Goal: Task Accomplishment & Management: Manage account settings

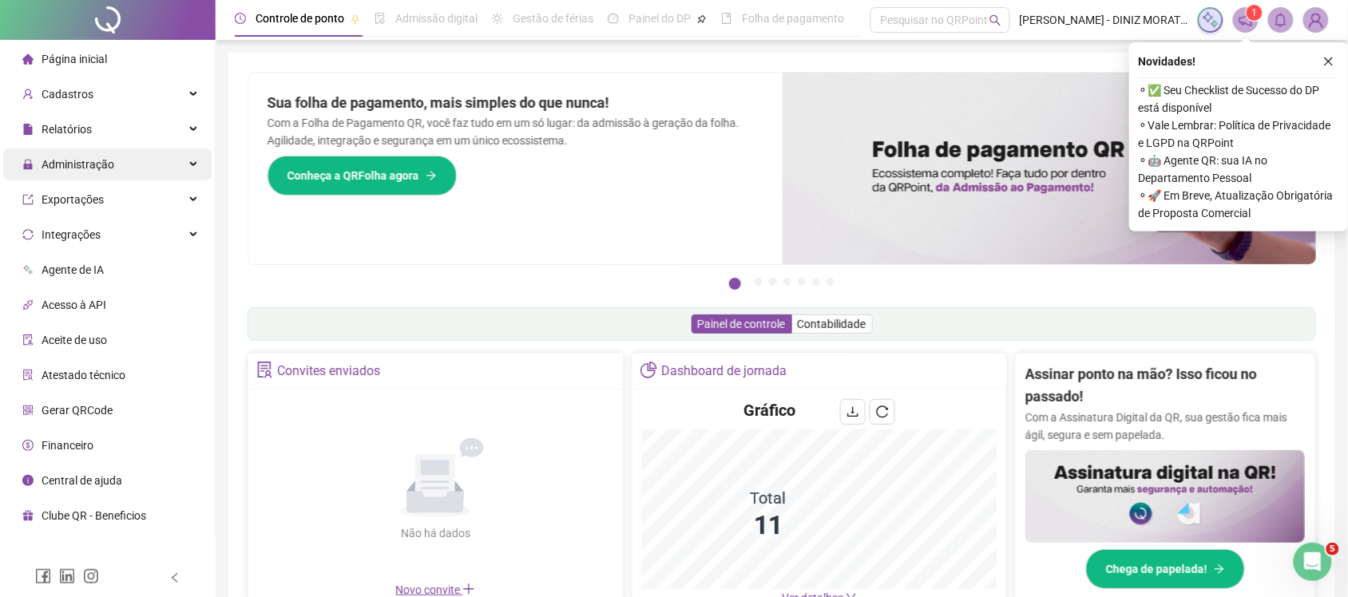
click at [49, 164] on span "Administração" at bounding box center [78, 164] width 73 height 13
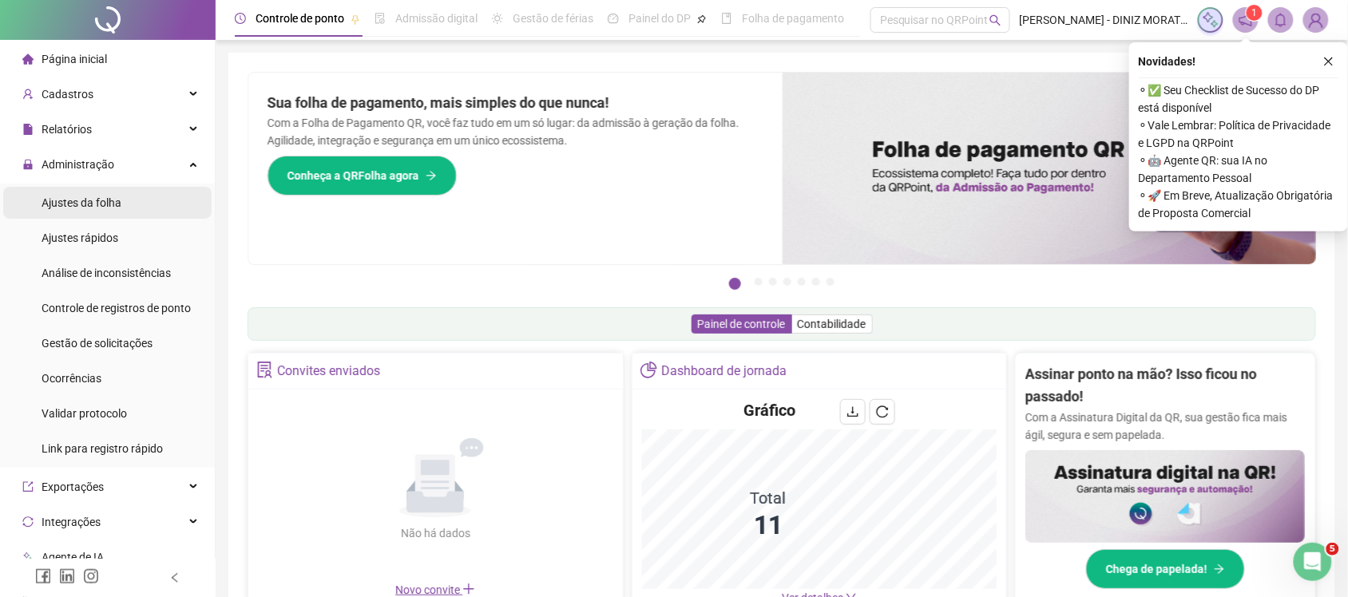
click at [50, 200] on span "Ajustes da folha" at bounding box center [82, 202] width 80 height 13
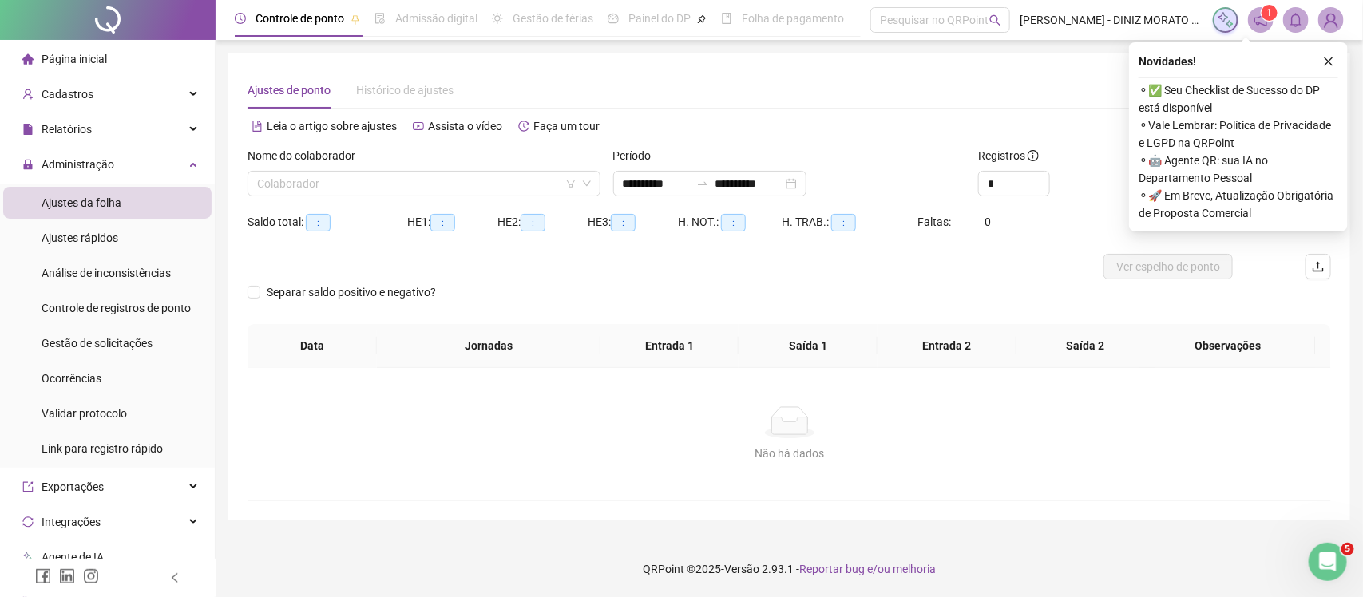
type input "**********"
click at [334, 188] on input "search" at bounding box center [416, 184] width 319 height 24
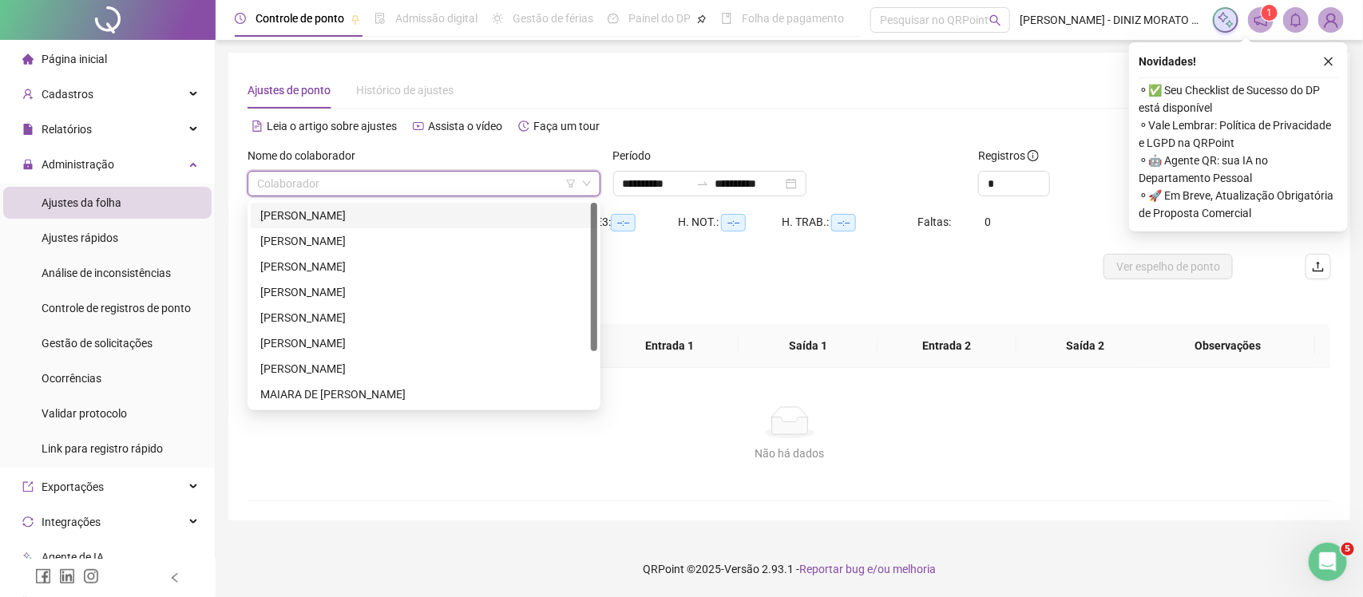
click at [375, 207] on div "ARIANE DE BARROS LIMA MASCARENHAS" at bounding box center [423, 216] width 327 height 18
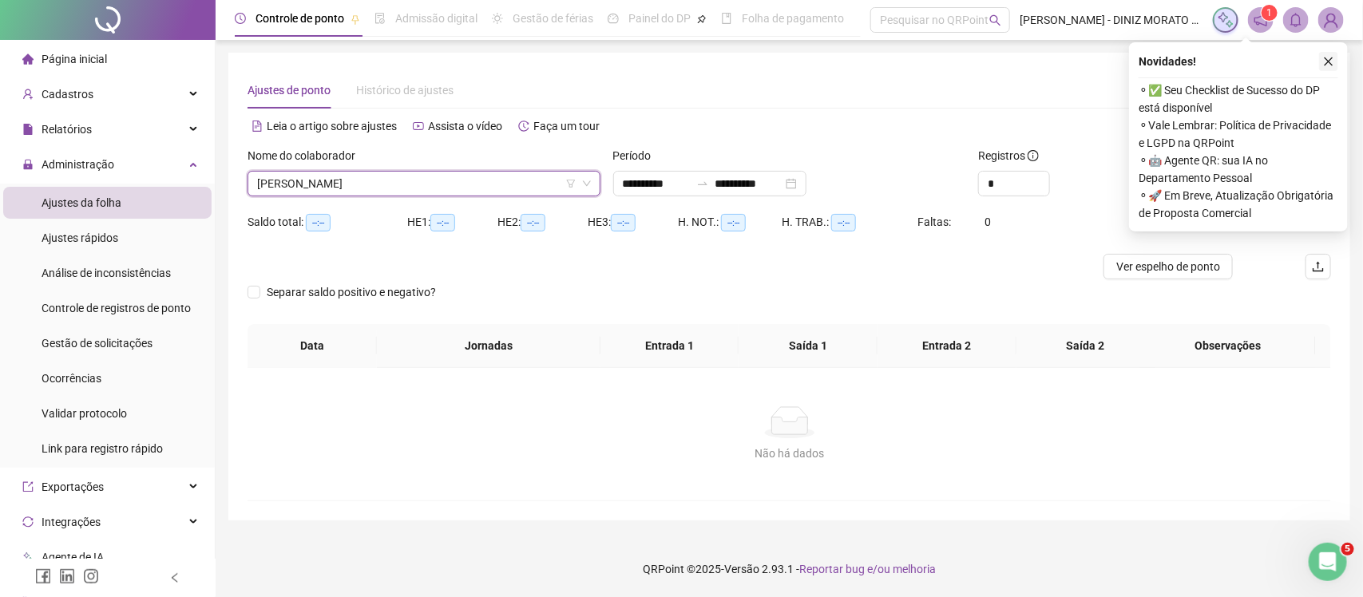
click at [1327, 58] on icon "close" at bounding box center [1328, 61] width 11 height 11
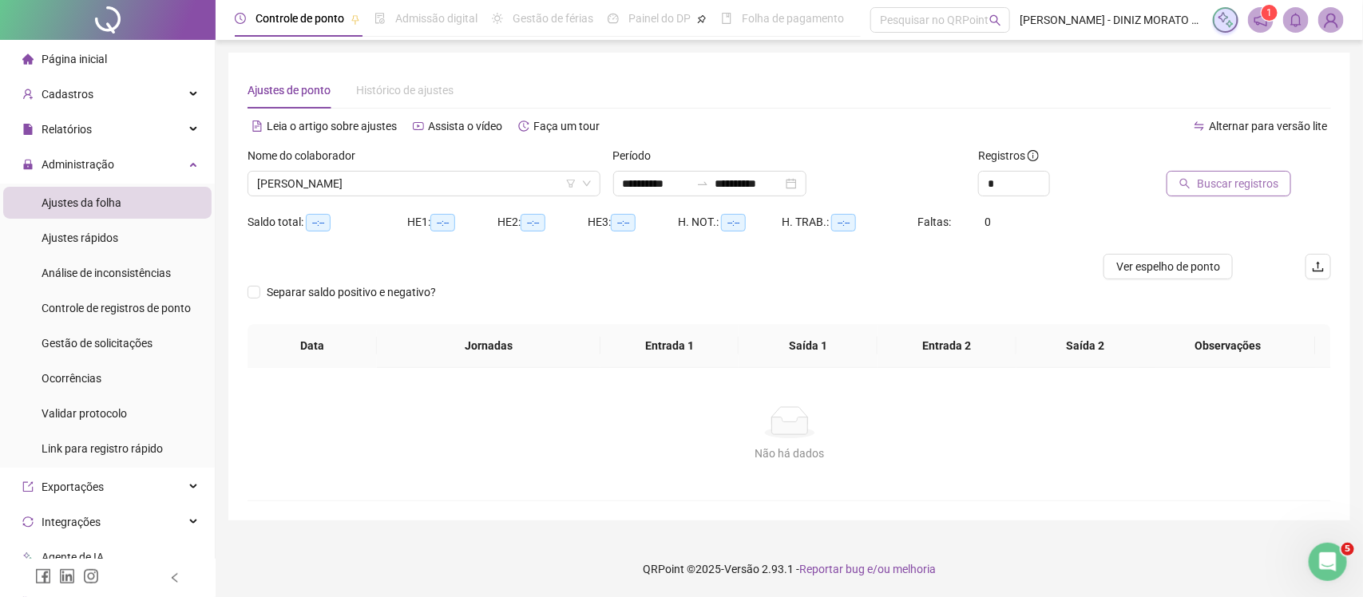
click at [1191, 180] on icon "search" at bounding box center [1185, 183] width 11 height 11
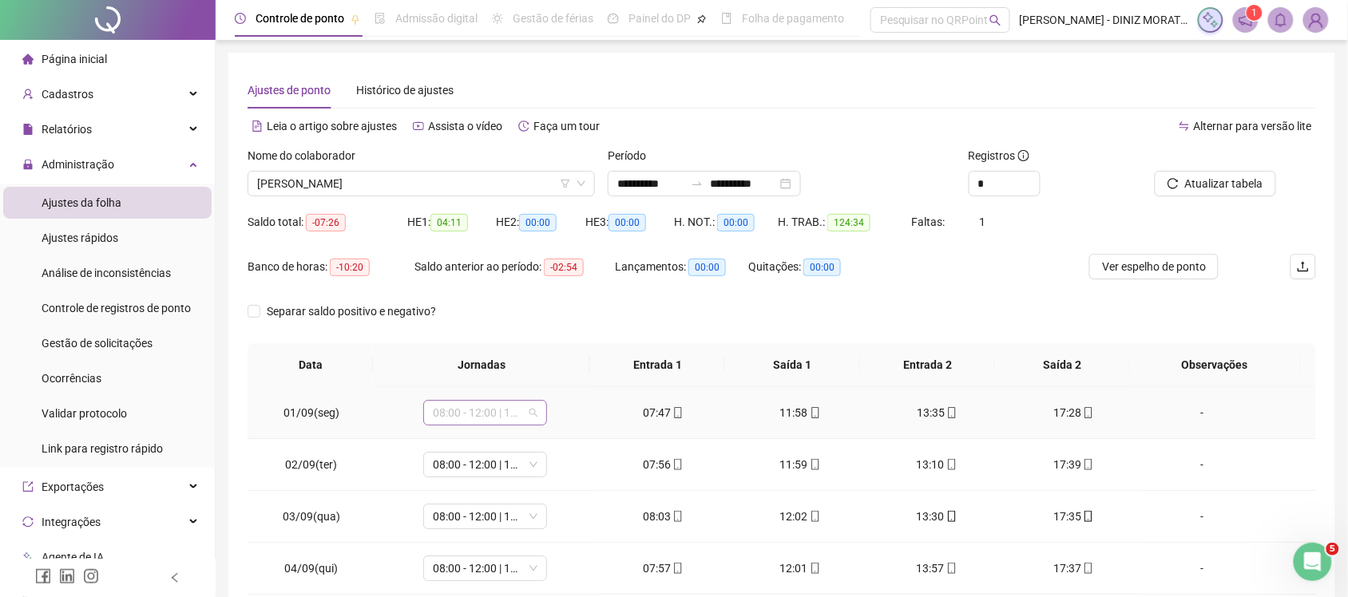
click at [522, 416] on span "08:00 - 12:00 | 14:00 - 18:00" at bounding box center [485, 413] width 105 height 24
click at [915, 494] on td "13:30" at bounding box center [937, 517] width 137 height 52
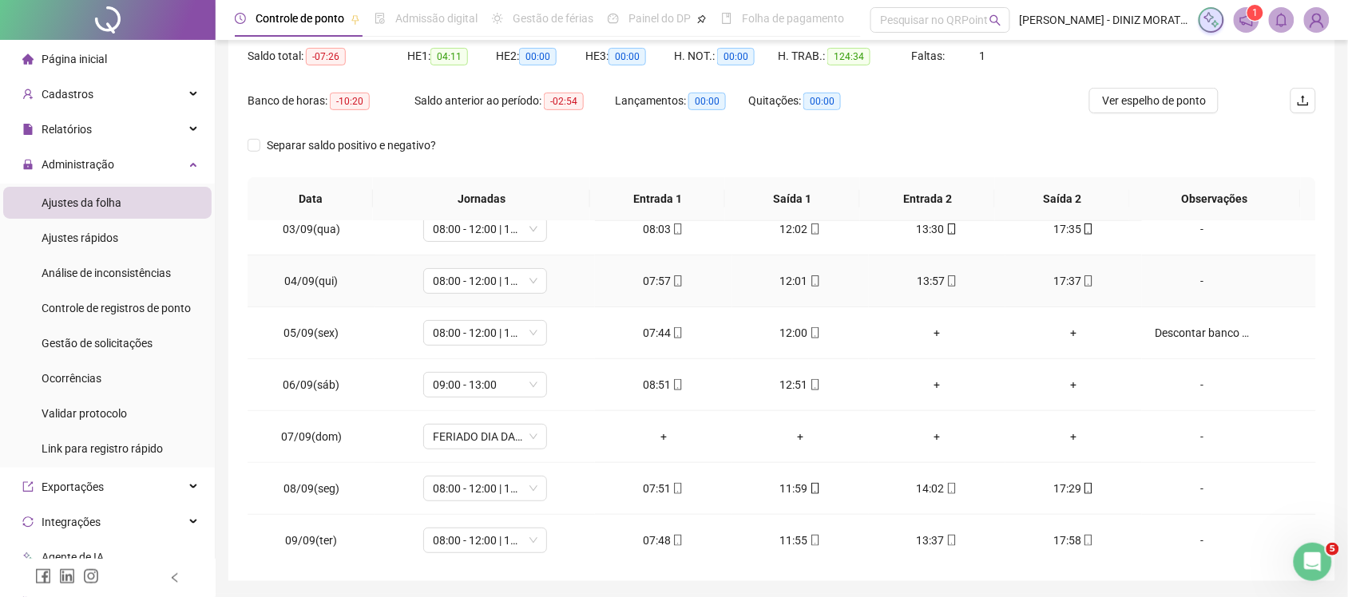
scroll to position [133, 0]
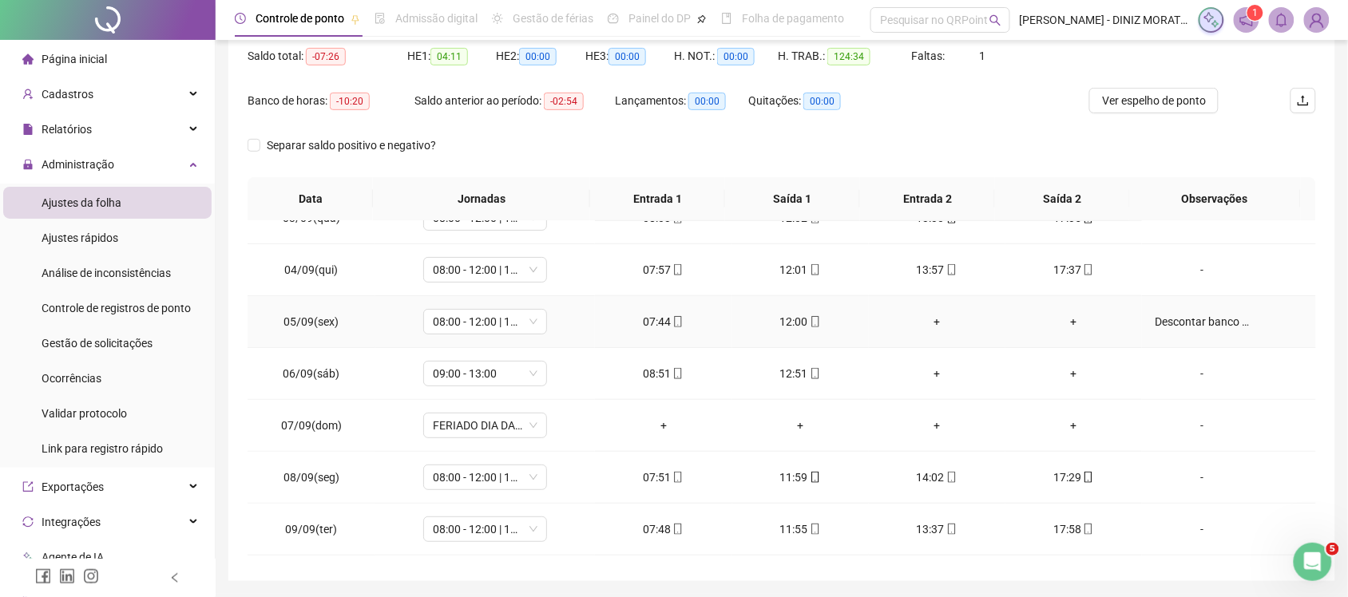
click at [1202, 321] on div "Descontar banco de horas" at bounding box center [1202, 322] width 94 height 18
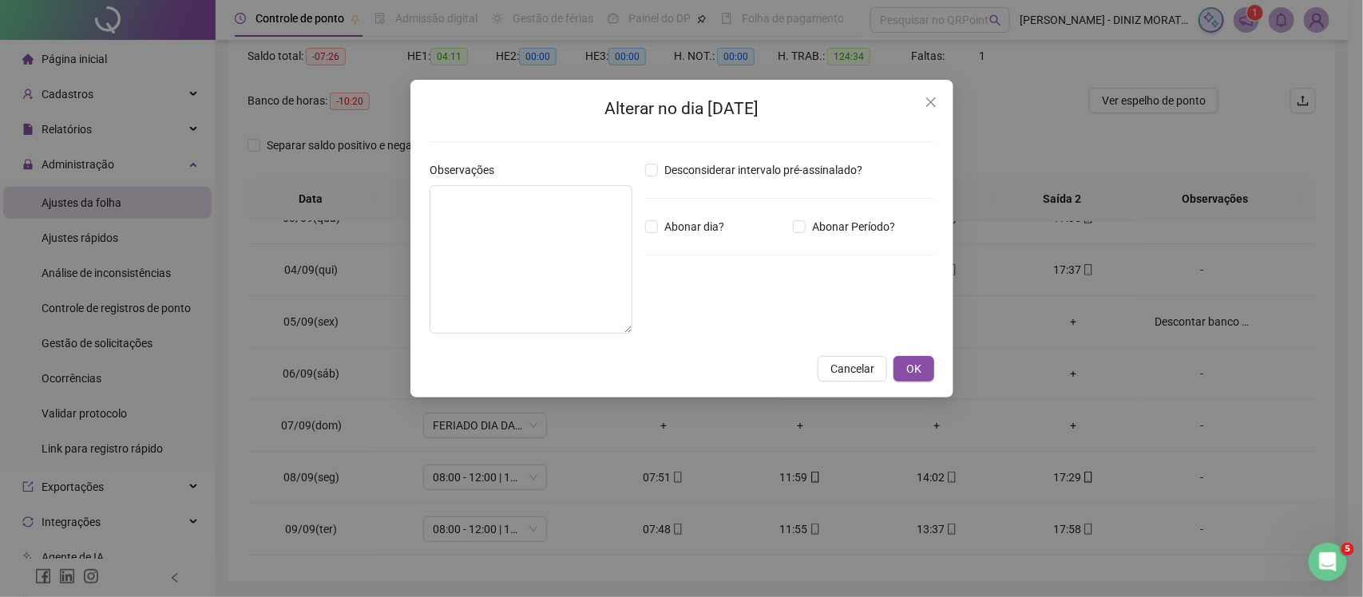
type textarea "**********"
click at [927, 106] on icon "close" at bounding box center [931, 102] width 13 height 13
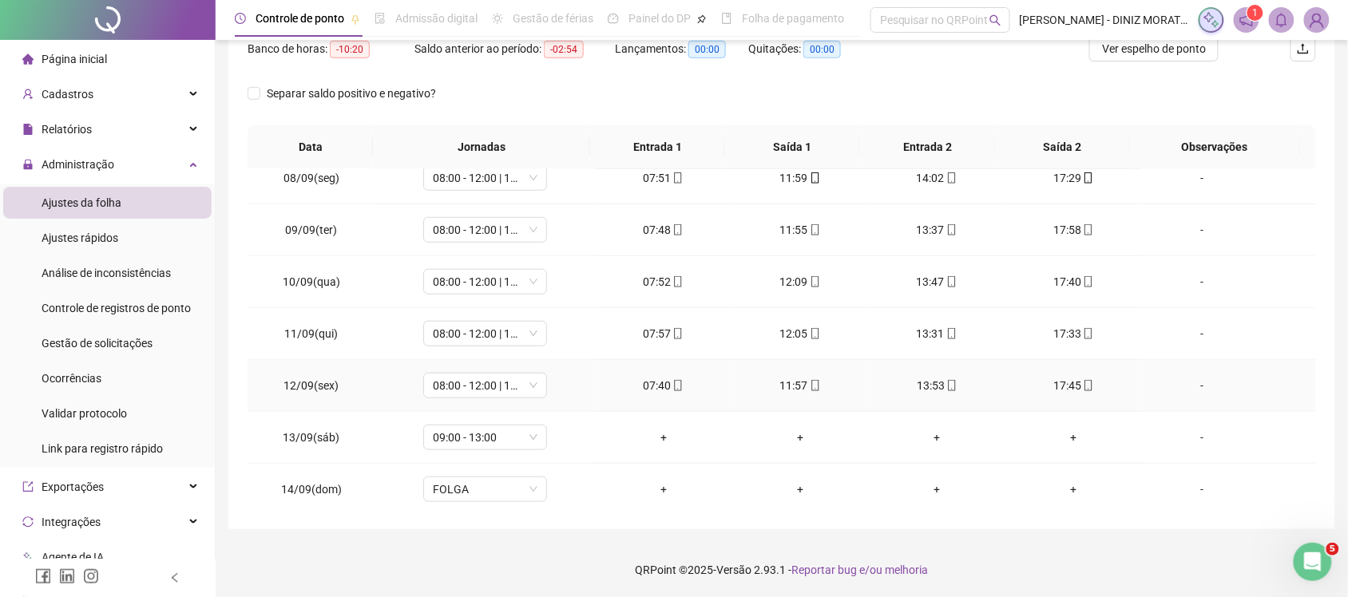
scroll to position [386, 0]
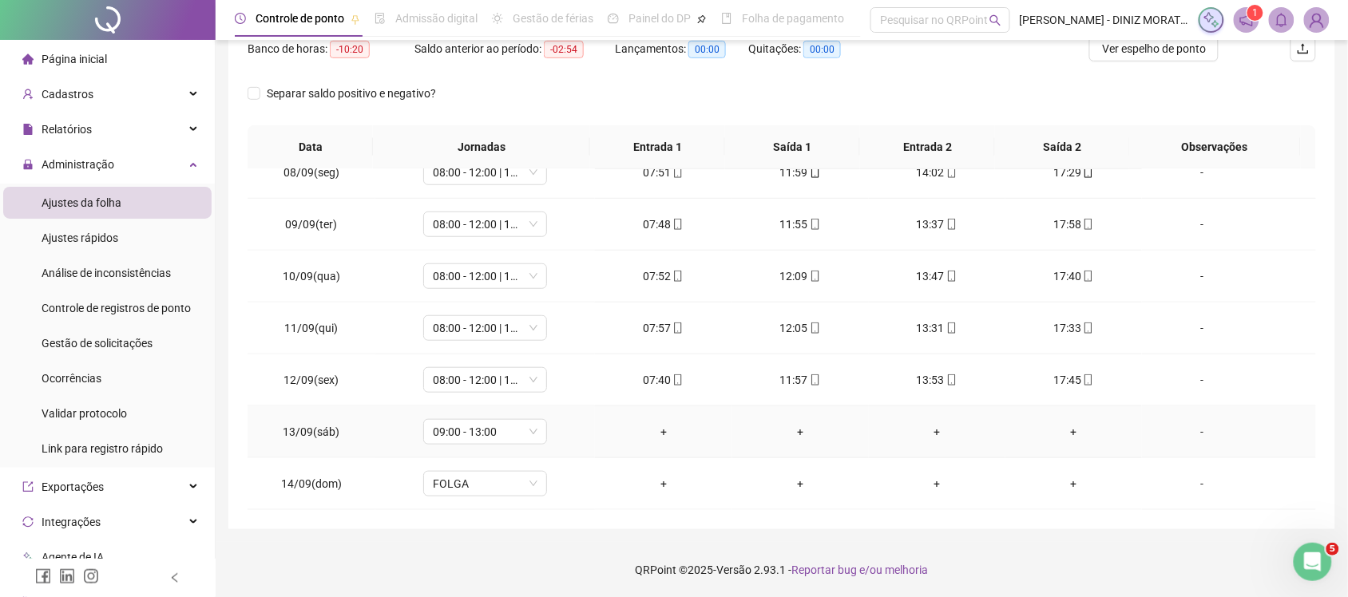
click at [1187, 420] on td "-" at bounding box center [1229, 433] width 174 height 52
click at [1188, 430] on div "-" at bounding box center [1202, 432] width 94 height 18
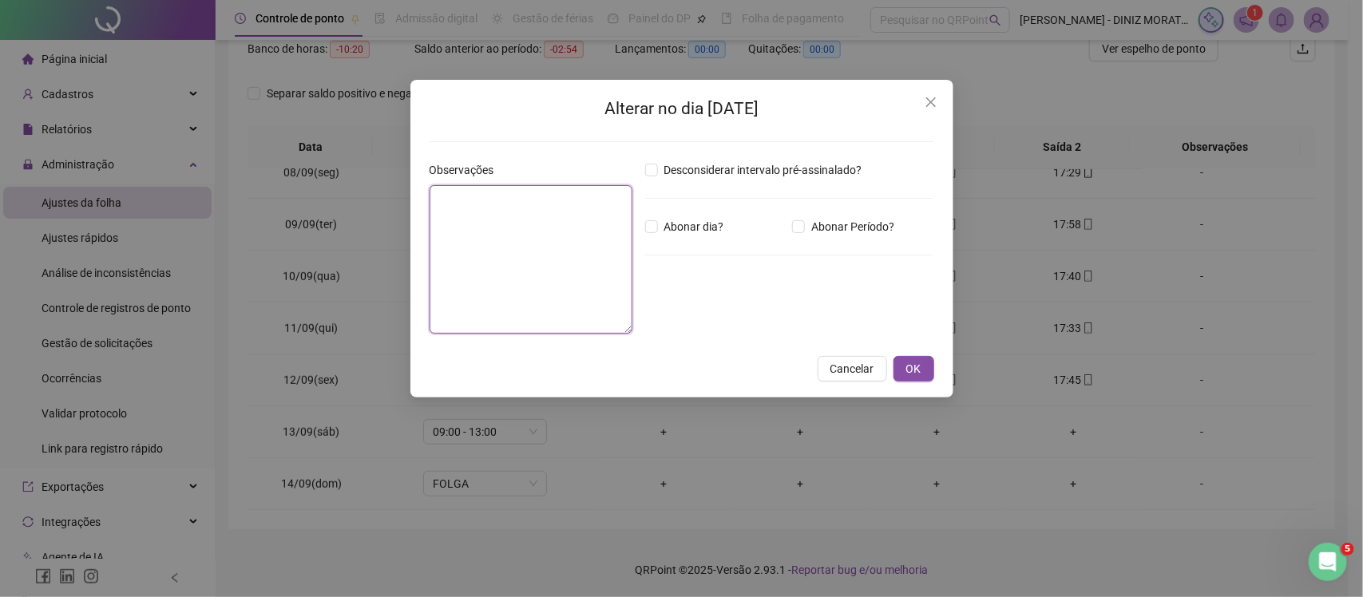
click at [468, 236] on textarea at bounding box center [531, 259] width 203 height 149
type textarea "**********"
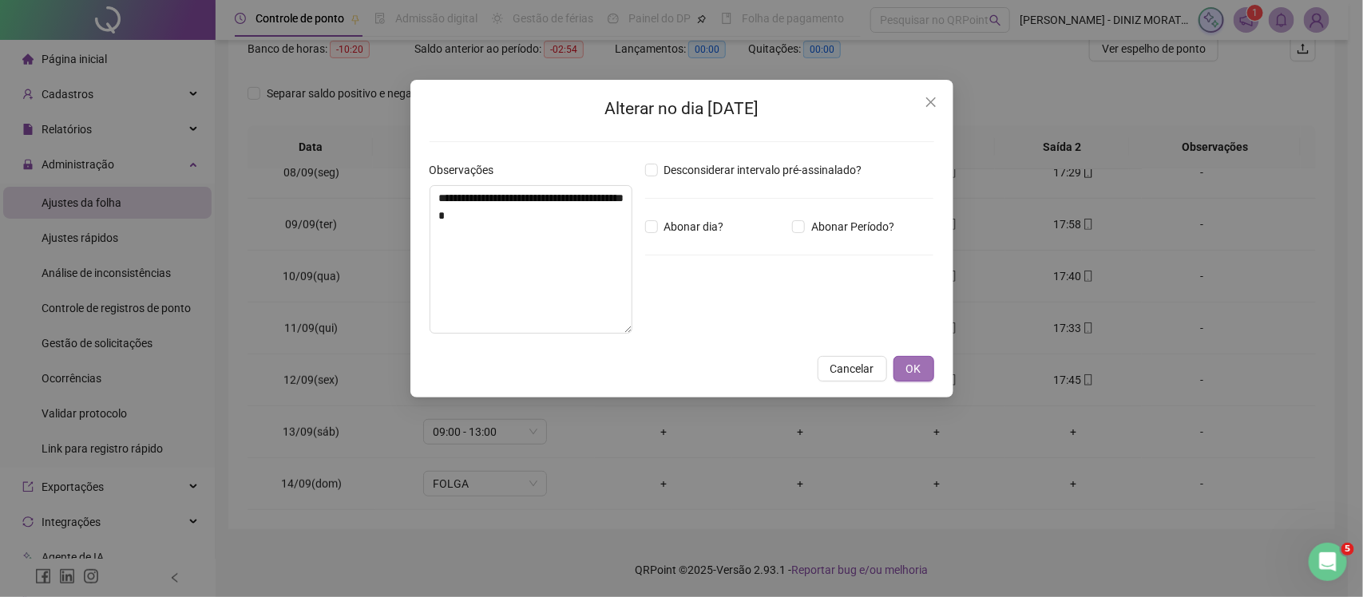
click at [906, 373] on span "OK" at bounding box center [913, 369] width 15 height 18
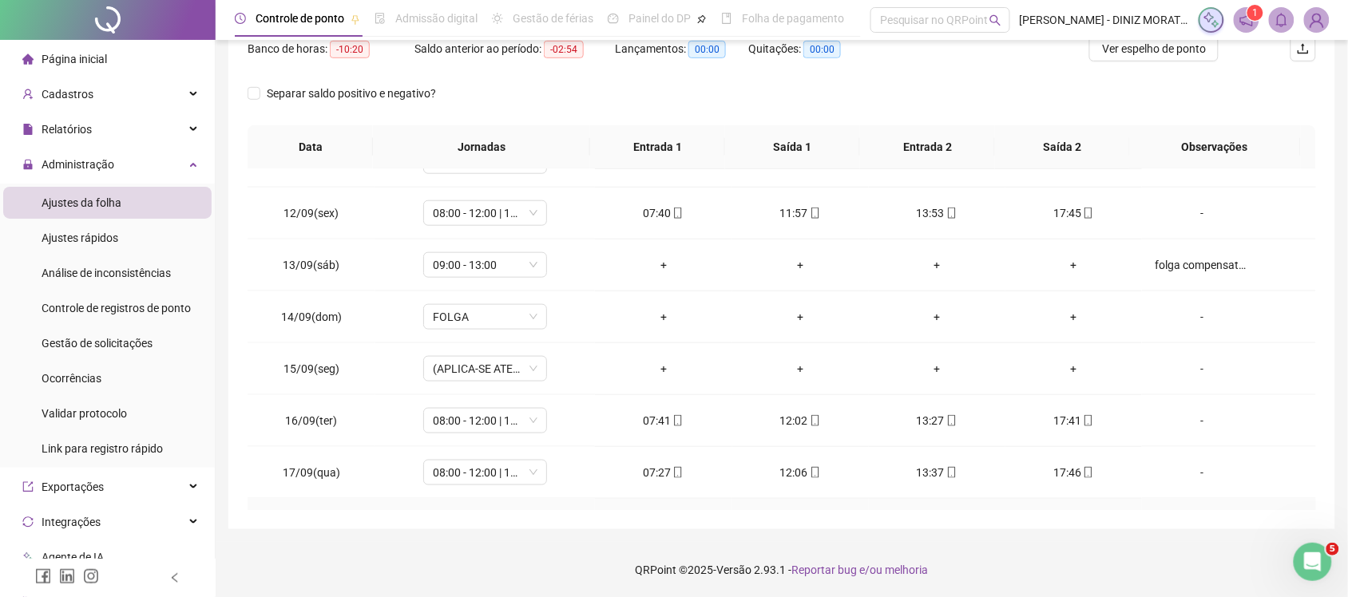
scroll to position [486, 0]
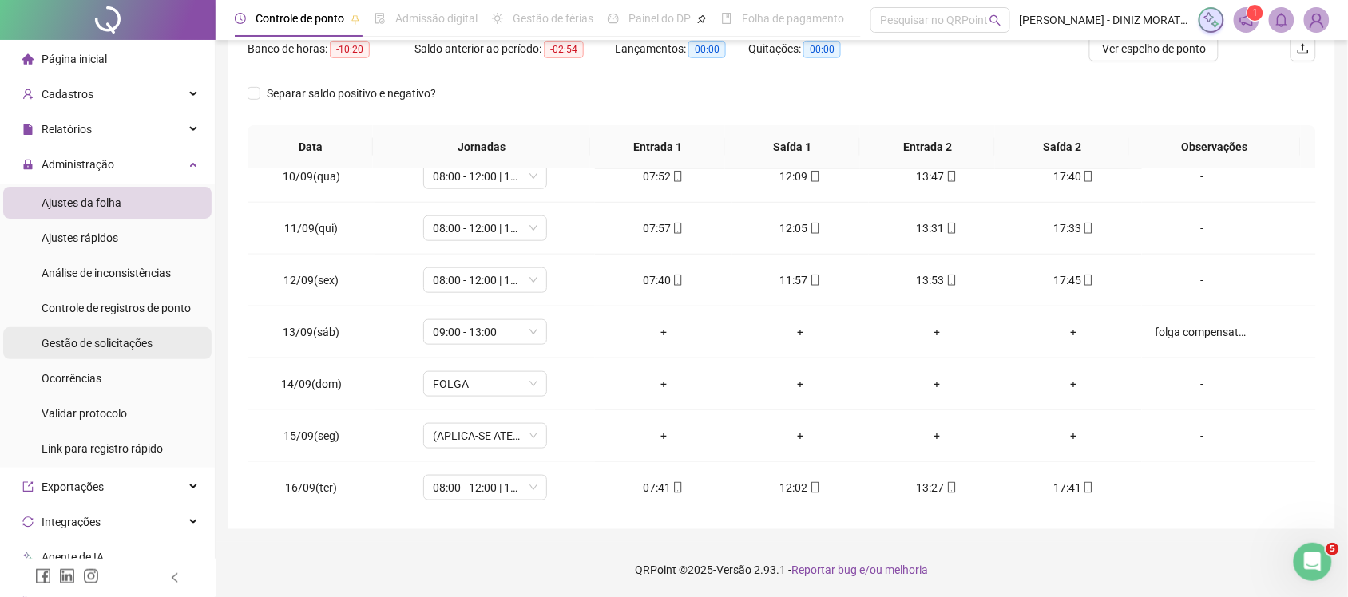
click at [73, 346] on span "Gestão de solicitações" at bounding box center [97, 343] width 111 height 13
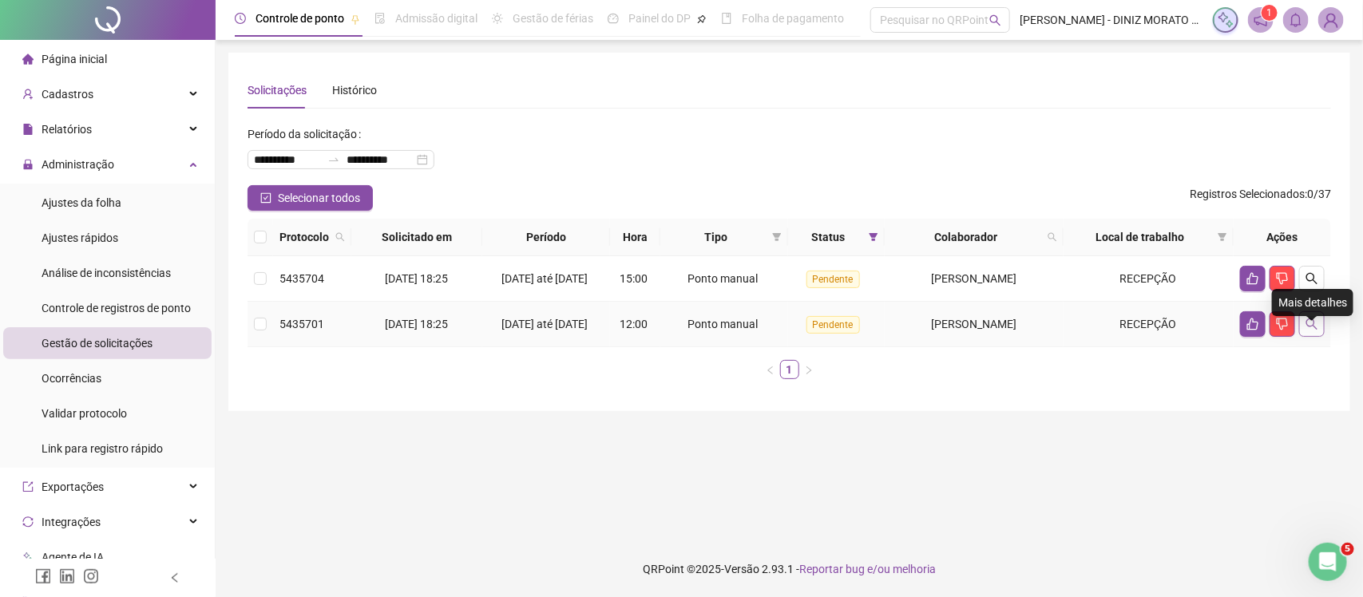
click at [1307, 330] on icon "search" at bounding box center [1312, 324] width 11 height 11
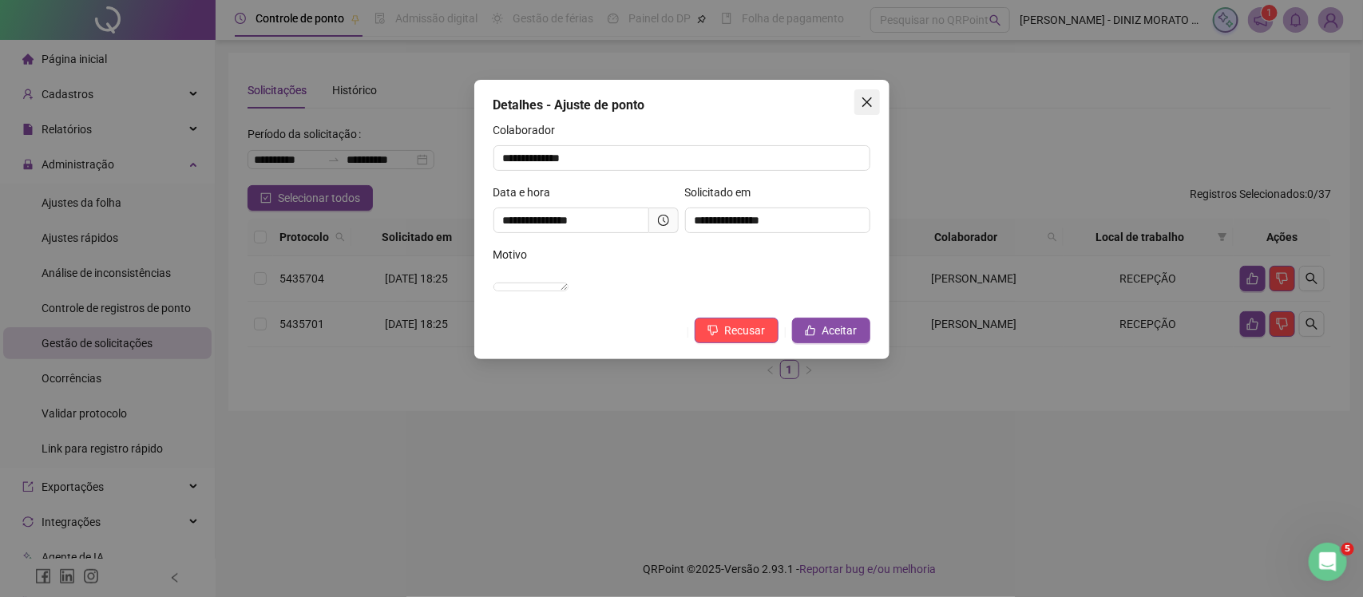
click at [864, 105] on icon "close" at bounding box center [867, 102] width 10 height 10
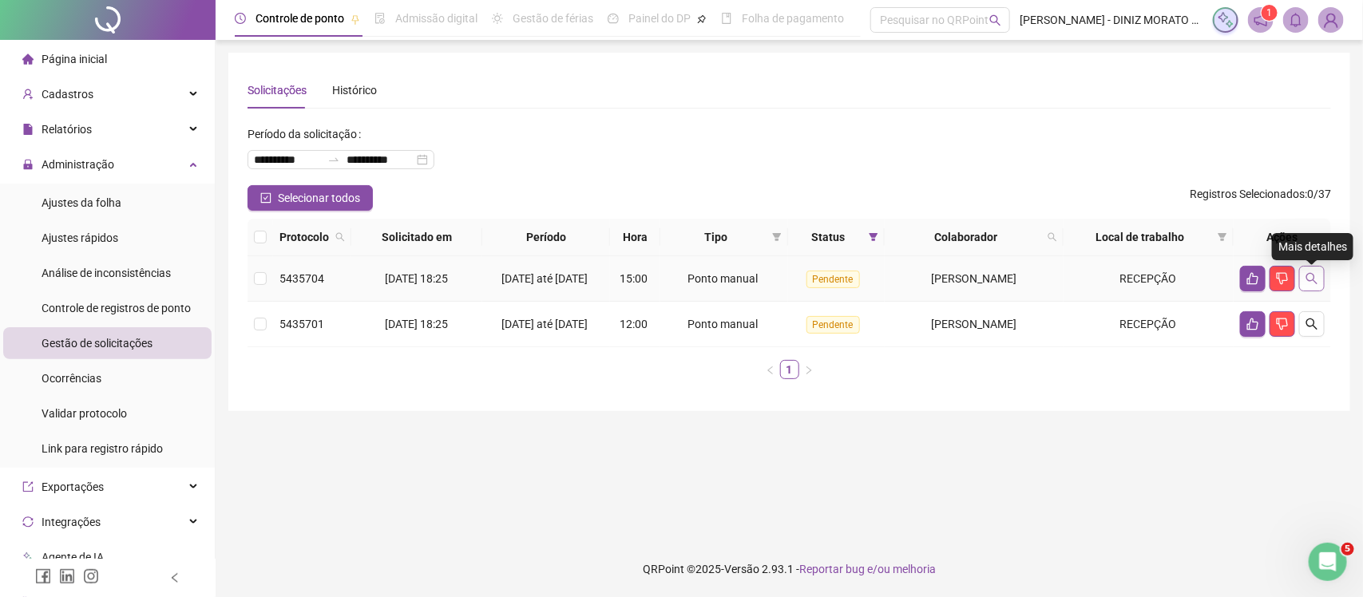
click at [1311, 281] on icon "search" at bounding box center [1312, 278] width 13 height 13
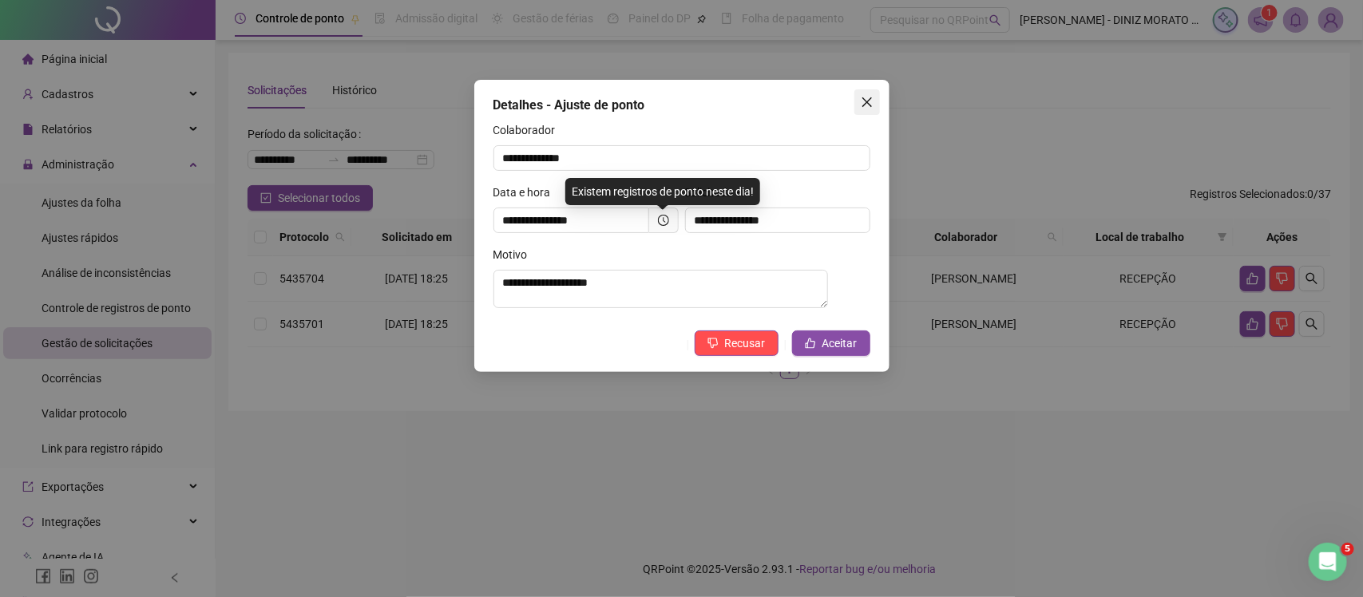
click at [865, 97] on icon "close" at bounding box center [867, 102] width 13 height 13
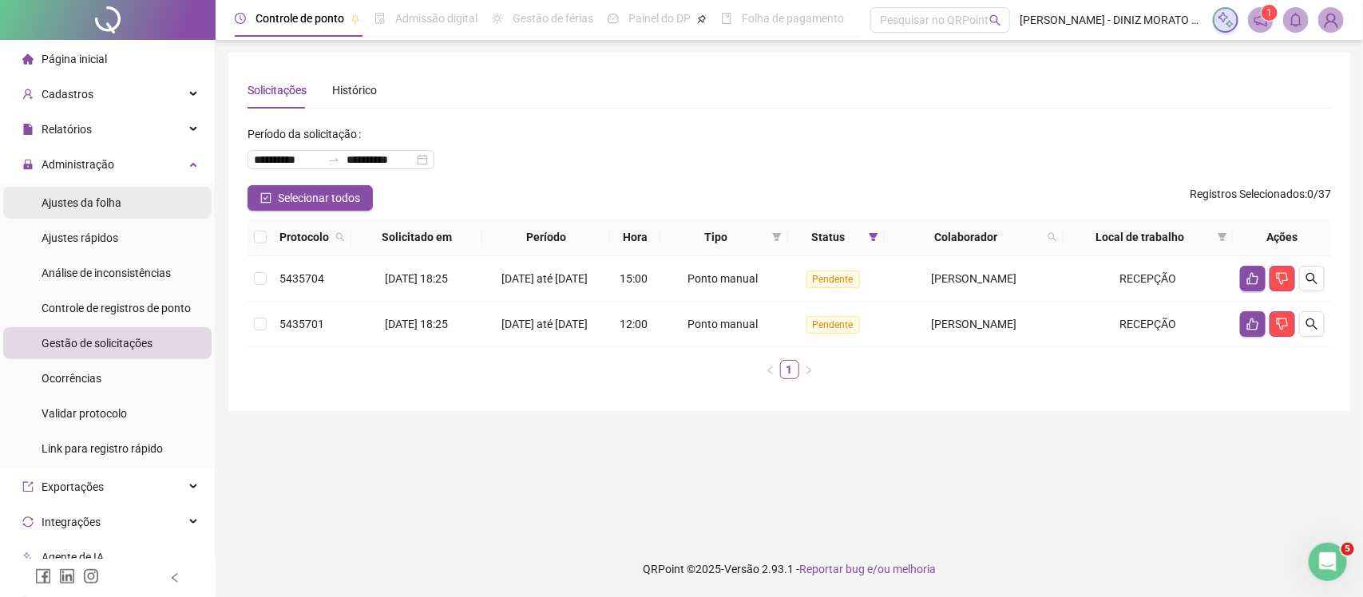
click at [121, 200] on li "Ajustes da folha" at bounding box center [107, 203] width 208 height 32
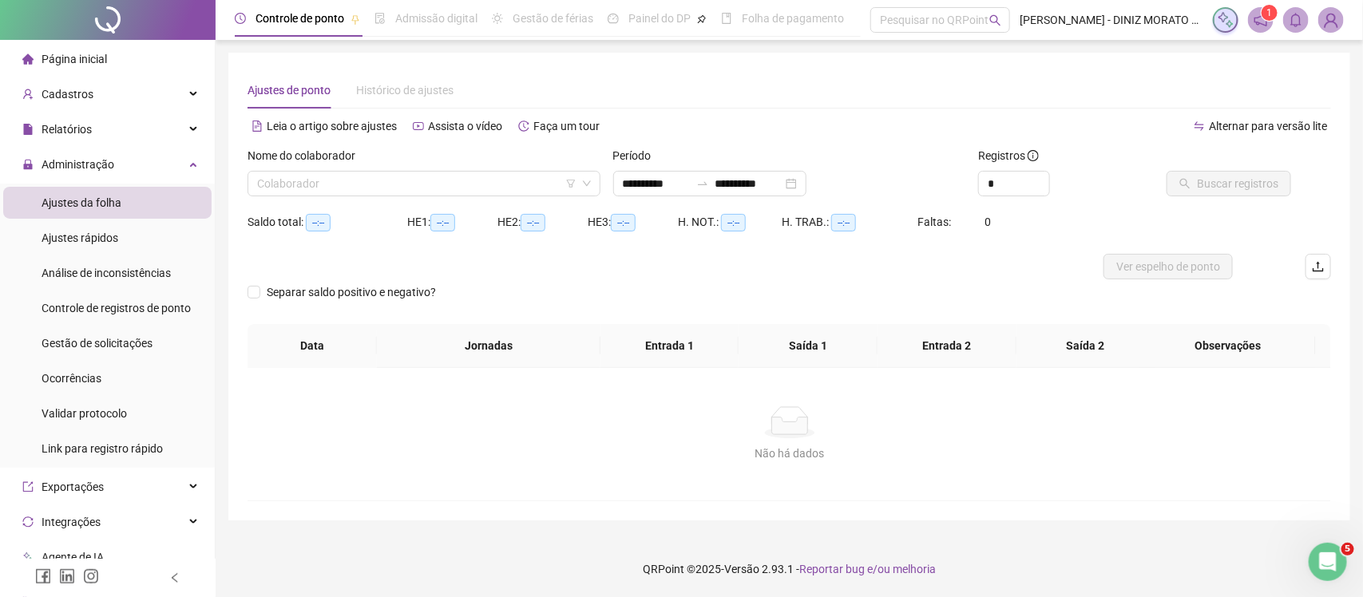
type input "**********"
click at [456, 181] on input "search" at bounding box center [416, 184] width 319 height 24
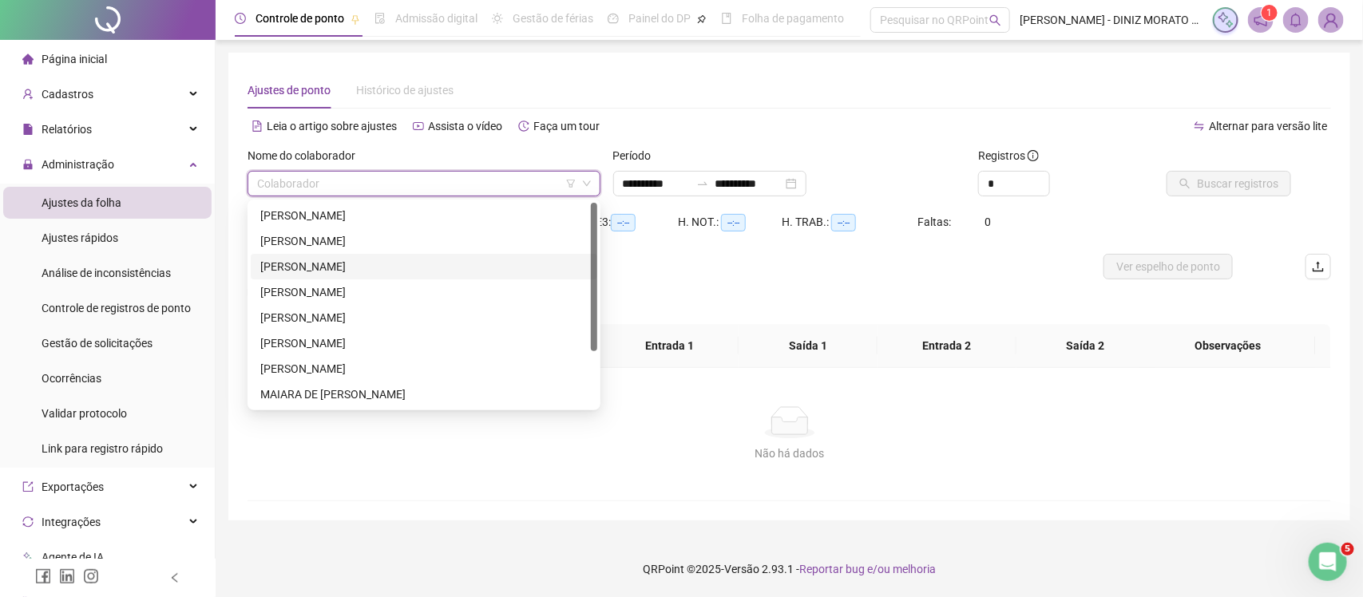
click at [381, 258] on div "[PERSON_NAME]" at bounding box center [423, 267] width 327 height 18
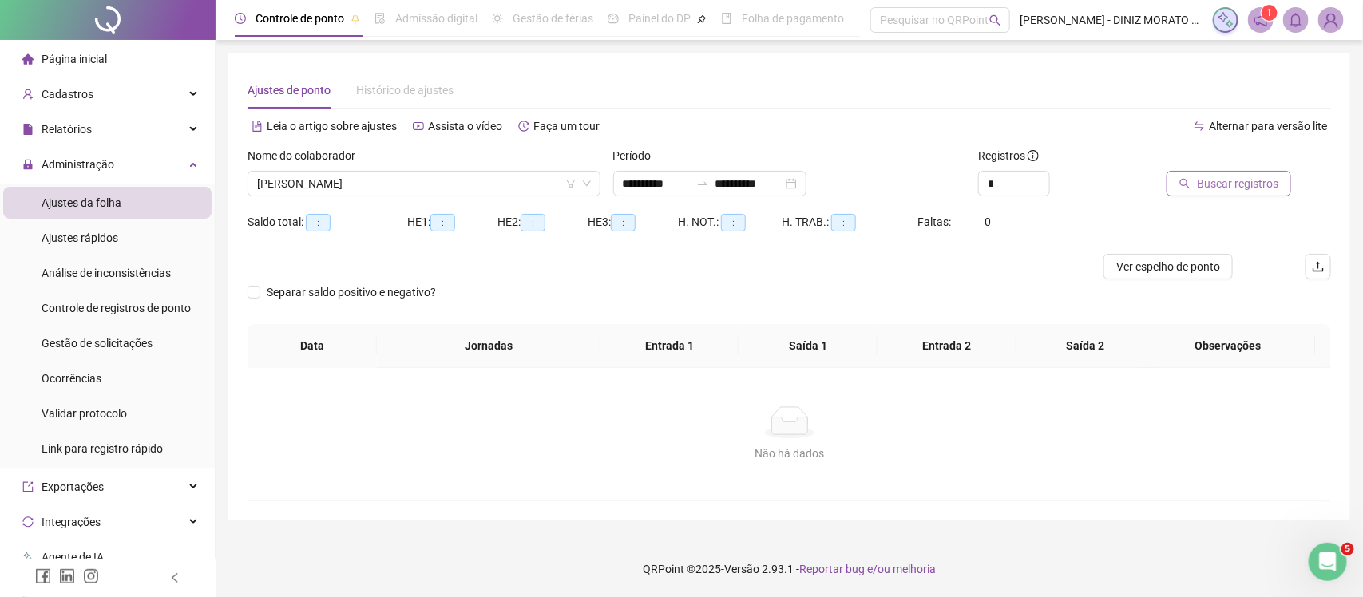
click at [1208, 180] on span "Buscar registros" at bounding box center [1237, 184] width 81 height 18
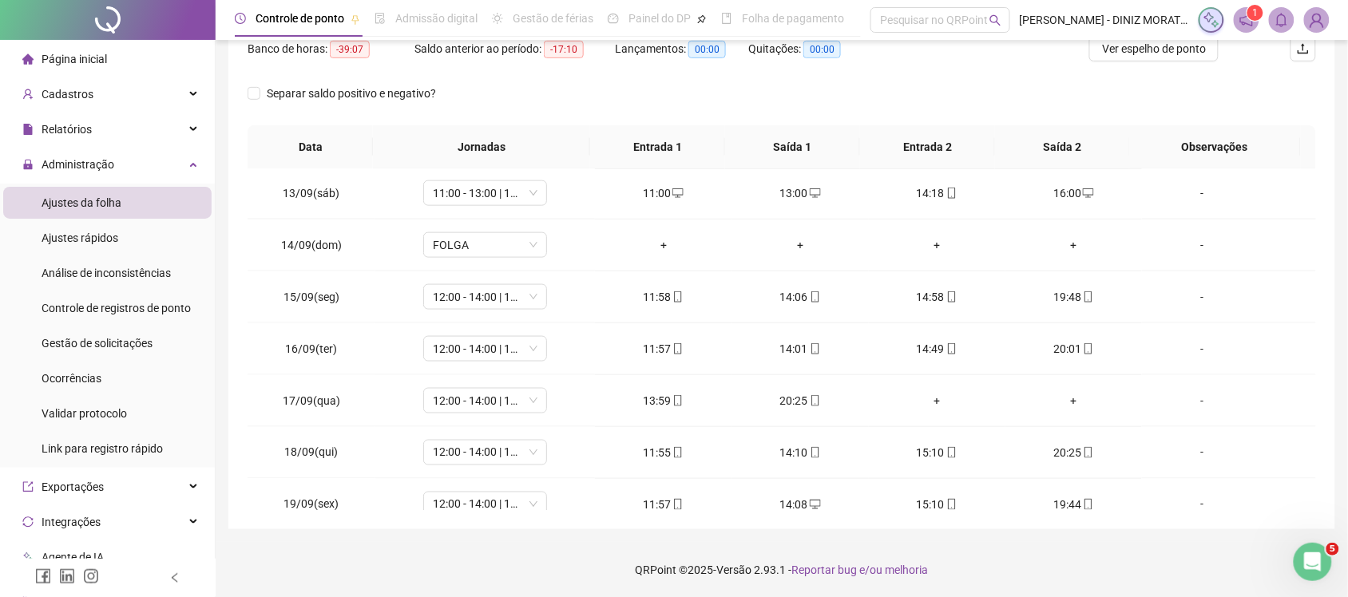
scroll to position [632, 0]
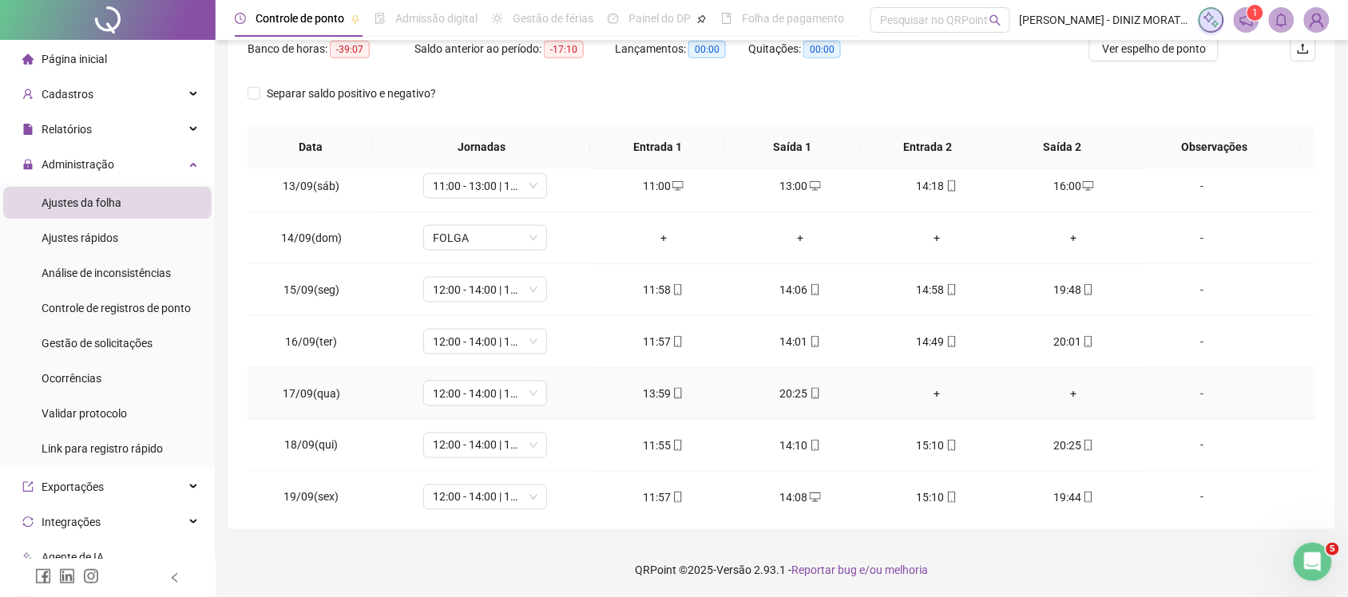
click at [926, 397] on div "+" at bounding box center [937, 394] width 111 height 18
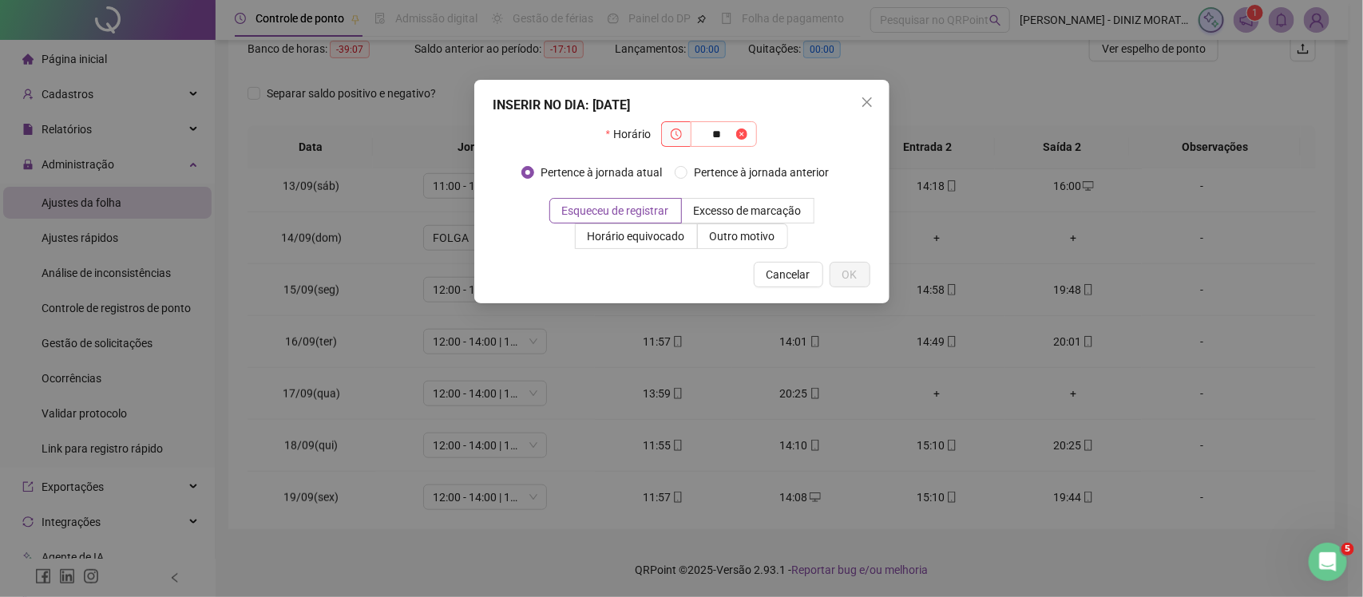
type input "**"
click at [745, 130] on span at bounding box center [741, 134] width 11 height 18
click at [740, 129] on span at bounding box center [741, 134] width 11 height 18
drag, startPoint x: 727, startPoint y: 137, endPoint x: 677, endPoint y: 137, distance: 49.5
click at [677, 137] on span "**" at bounding box center [709, 134] width 96 height 26
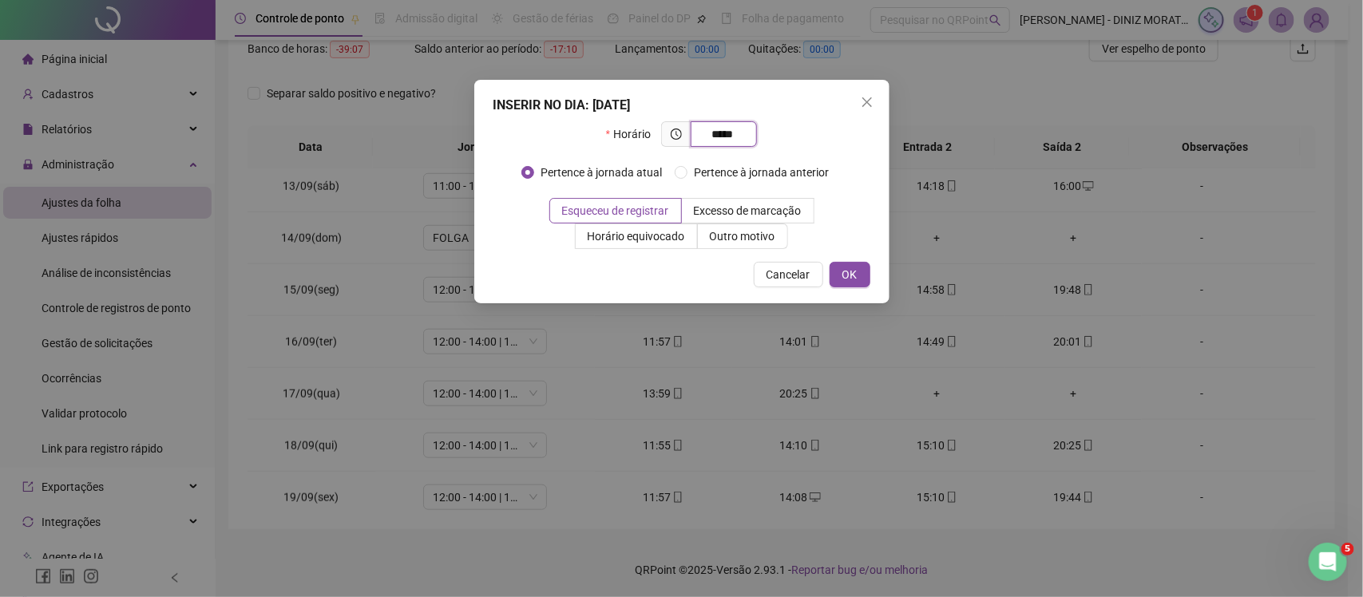
type input "*****"
click at [803, 260] on div "INSERIR NO DIA : 17/09/2025 Horário ***** Pertence à jornada atual Pertence à j…" at bounding box center [681, 192] width 415 height 224
click at [803, 268] on span "Cancelar" at bounding box center [789, 275] width 44 height 18
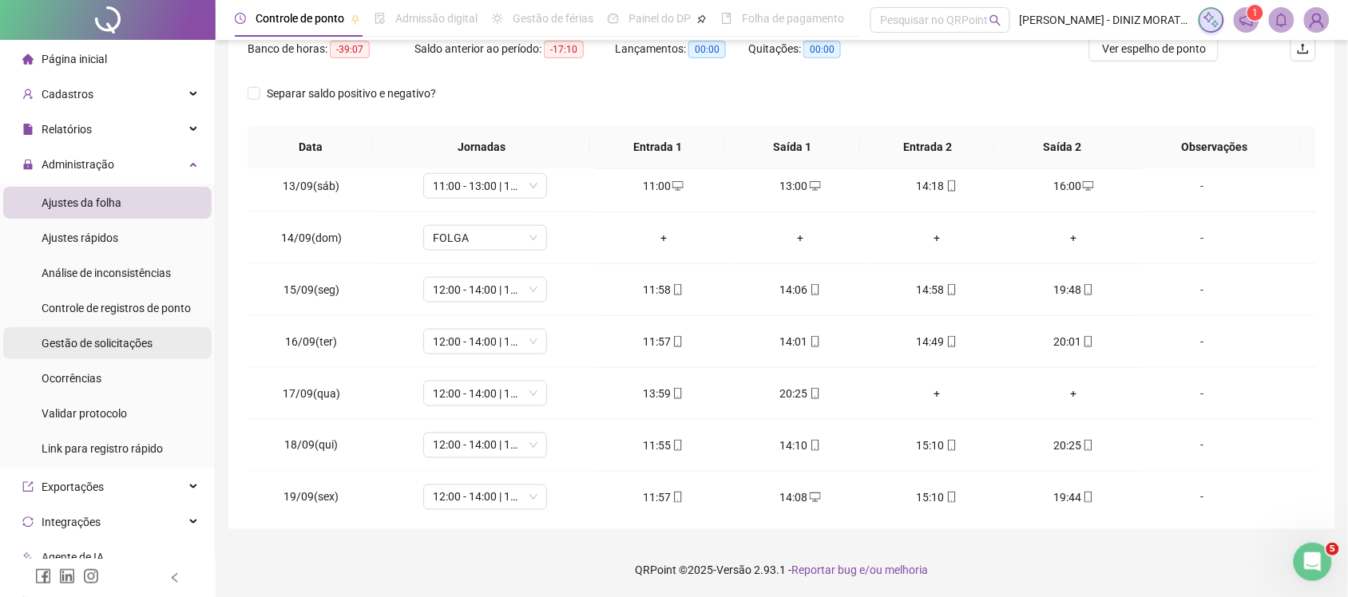
click at [112, 337] on span "Gestão de solicitações" at bounding box center [97, 343] width 111 height 13
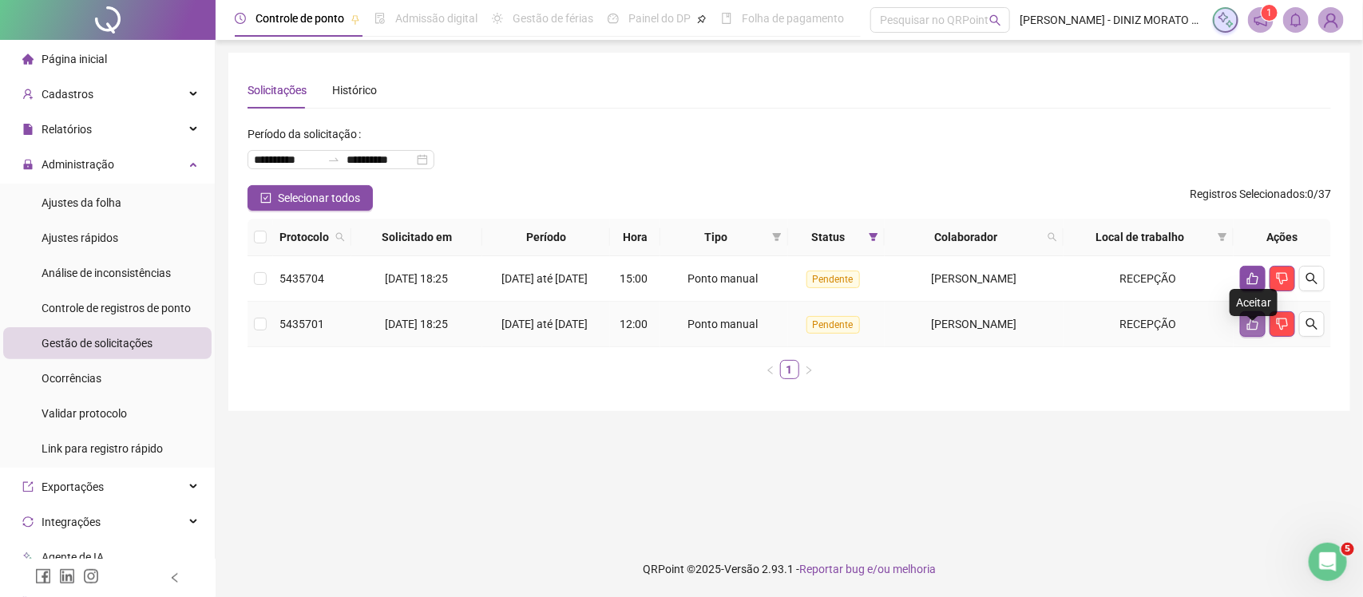
click at [1251, 330] on button "button" at bounding box center [1253, 324] width 26 height 26
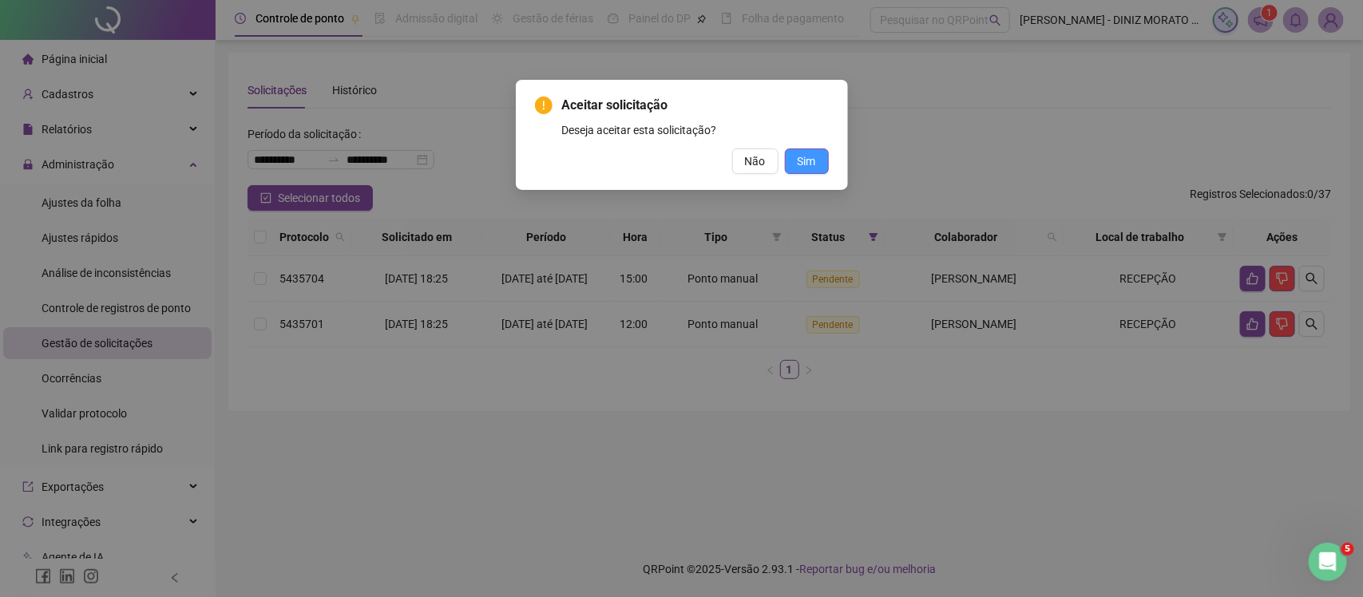
click at [801, 156] on span "Sim" at bounding box center [807, 162] width 18 height 18
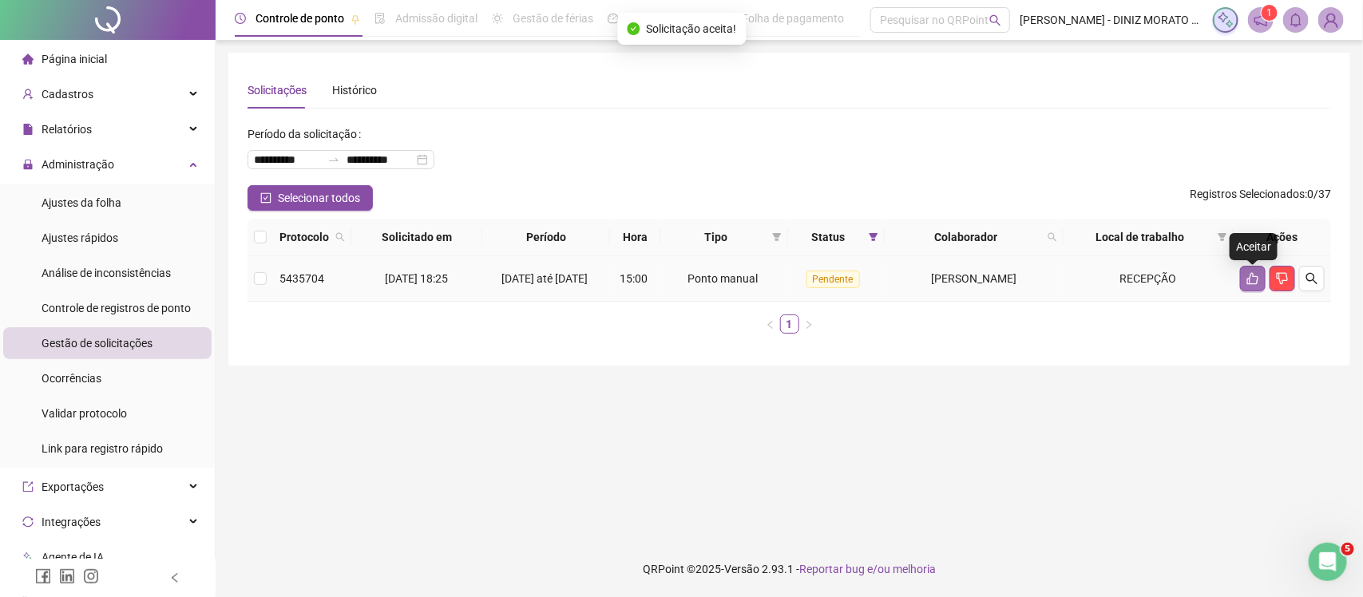
click at [1254, 284] on icon "like" at bounding box center [1253, 278] width 13 height 13
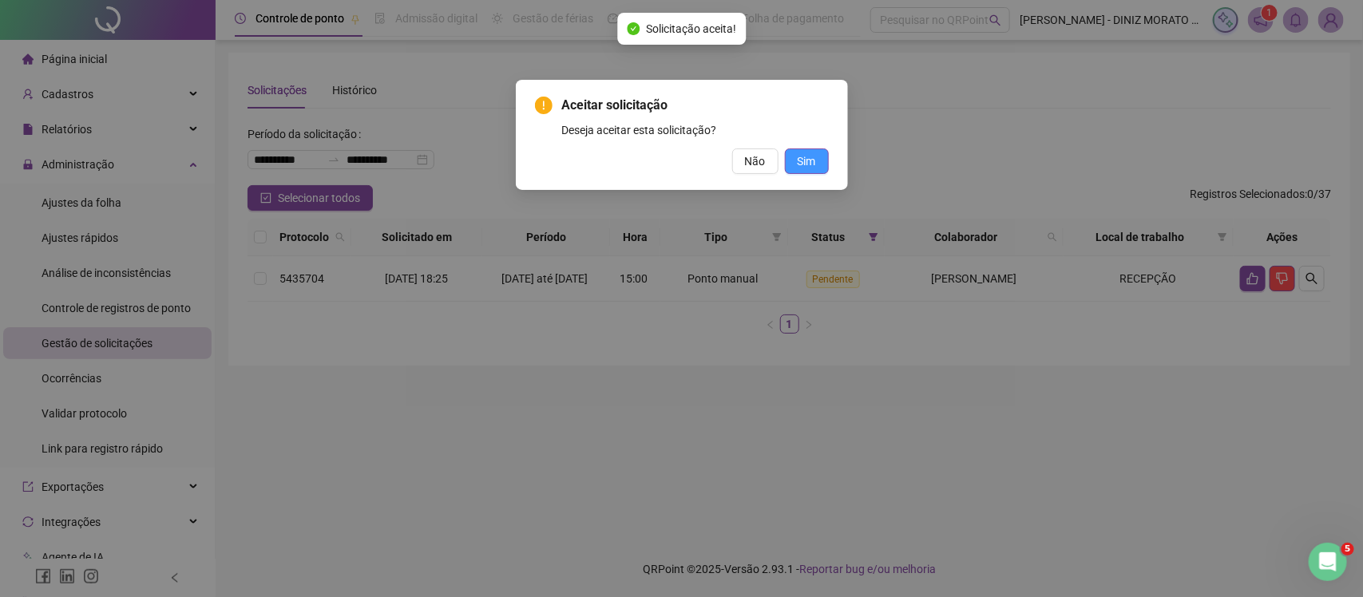
click at [816, 156] on button "Sim" at bounding box center [807, 162] width 44 height 26
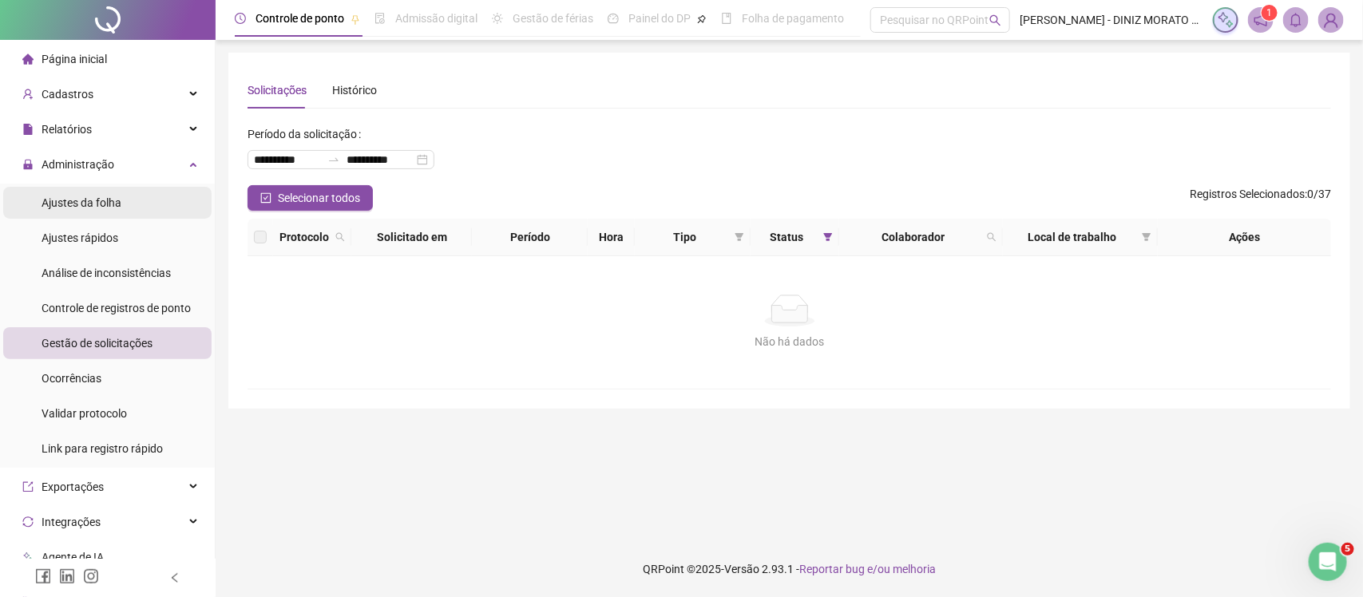
click at [110, 196] on span "Ajustes da folha" at bounding box center [82, 202] width 80 height 13
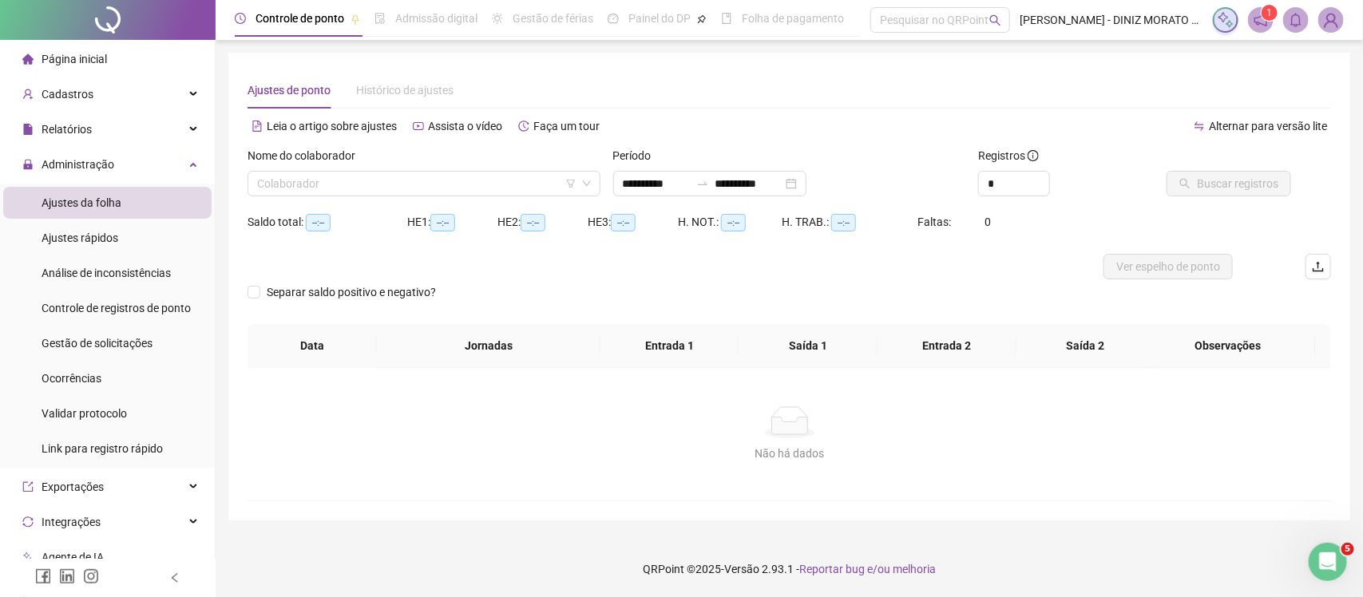
type input "**********"
click at [272, 196] on div "Colaborador" at bounding box center [424, 184] width 353 height 26
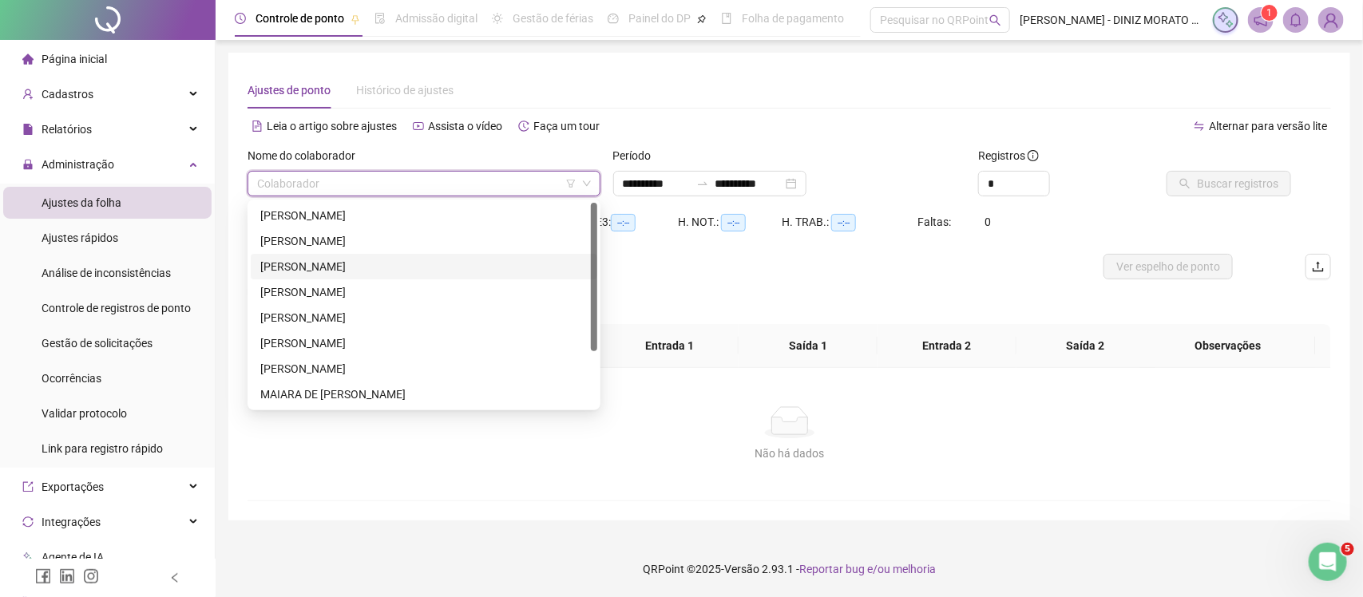
click at [355, 262] on div "[PERSON_NAME]" at bounding box center [423, 267] width 327 height 18
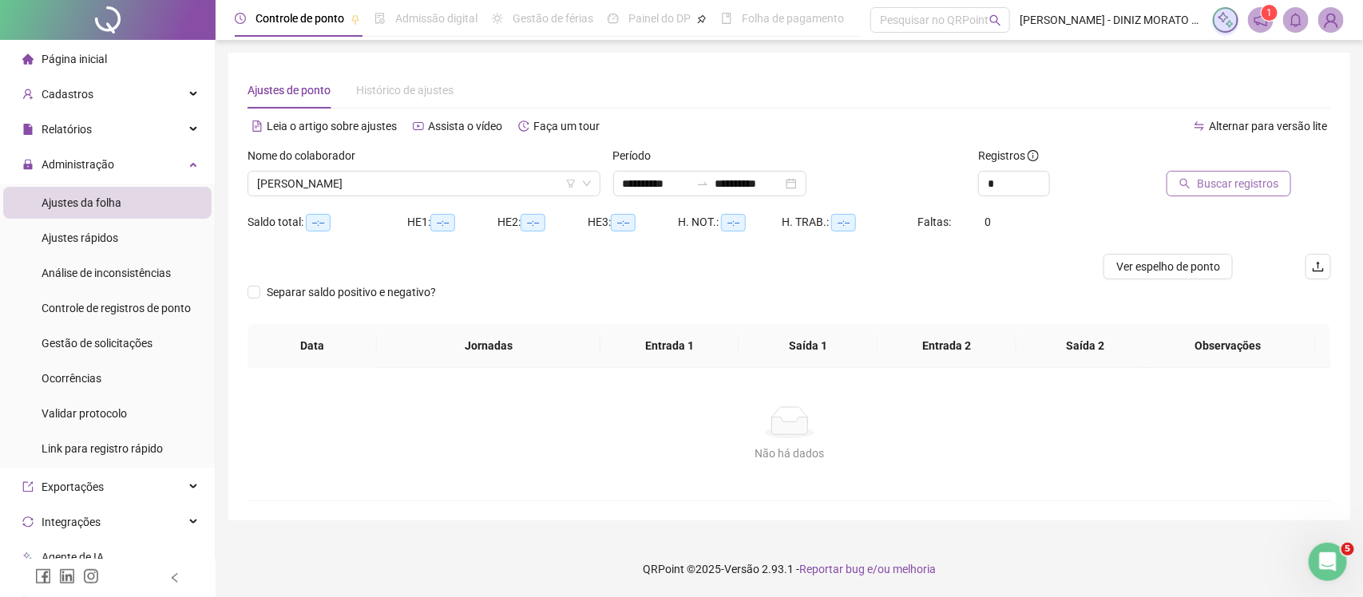
click at [1228, 180] on span "Buscar registros" at bounding box center [1237, 184] width 81 height 18
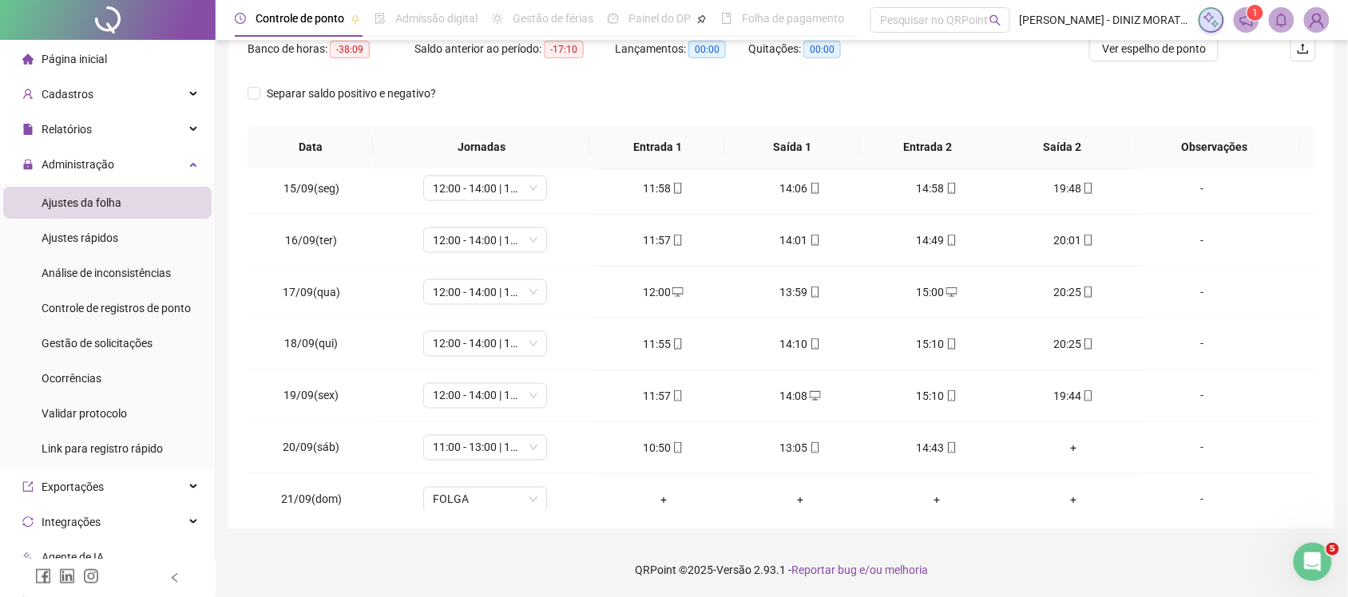
scroll to position [752, 0]
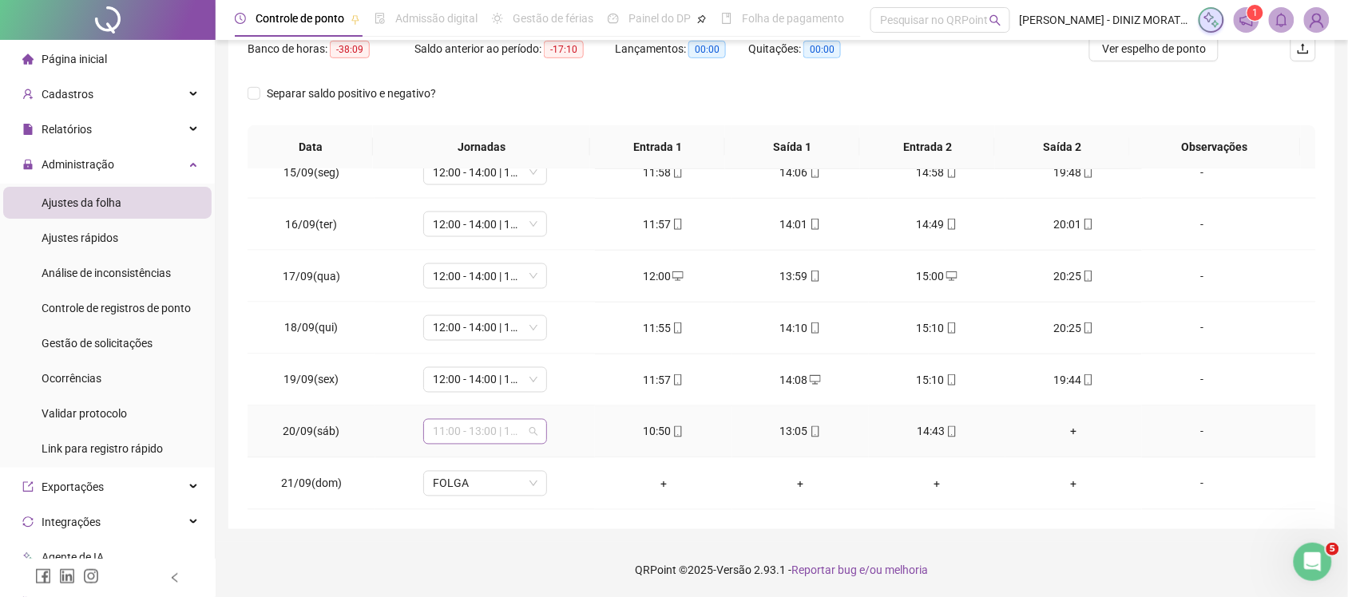
click at [481, 443] on span "11:00 - 13:00 | 14:00 - 16:00" at bounding box center [485, 432] width 105 height 24
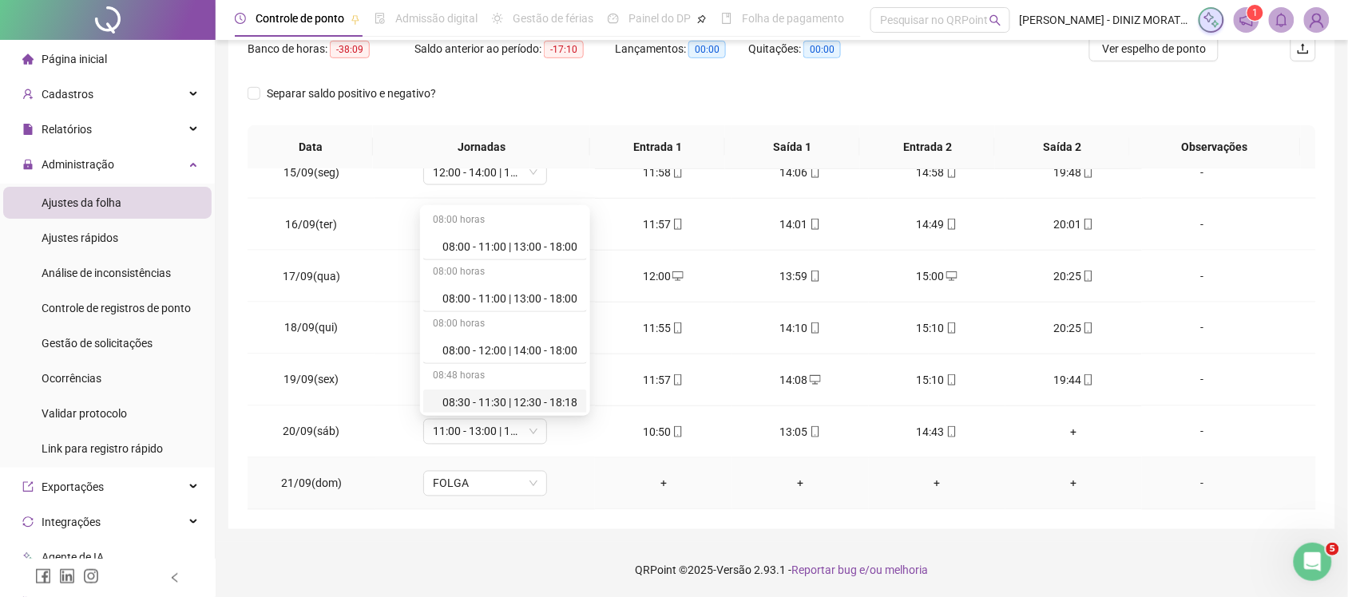
click at [1072, 505] on td "+" at bounding box center [1074, 484] width 137 height 52
drag, startPoint x: 451, startPoint y: 423, endPoint x: 460, endPoint y: 423, distance: 8.8
click at [460, 423] on span "11:00 - 13:00 | 14:00 - 16:00" at bounding box center [485, 432] width 105 height 24
click at [440, 434] on span "11:00 - 13:00 | 14:00 - 16:00" at bounding box center [485, 432] width 105 height 24
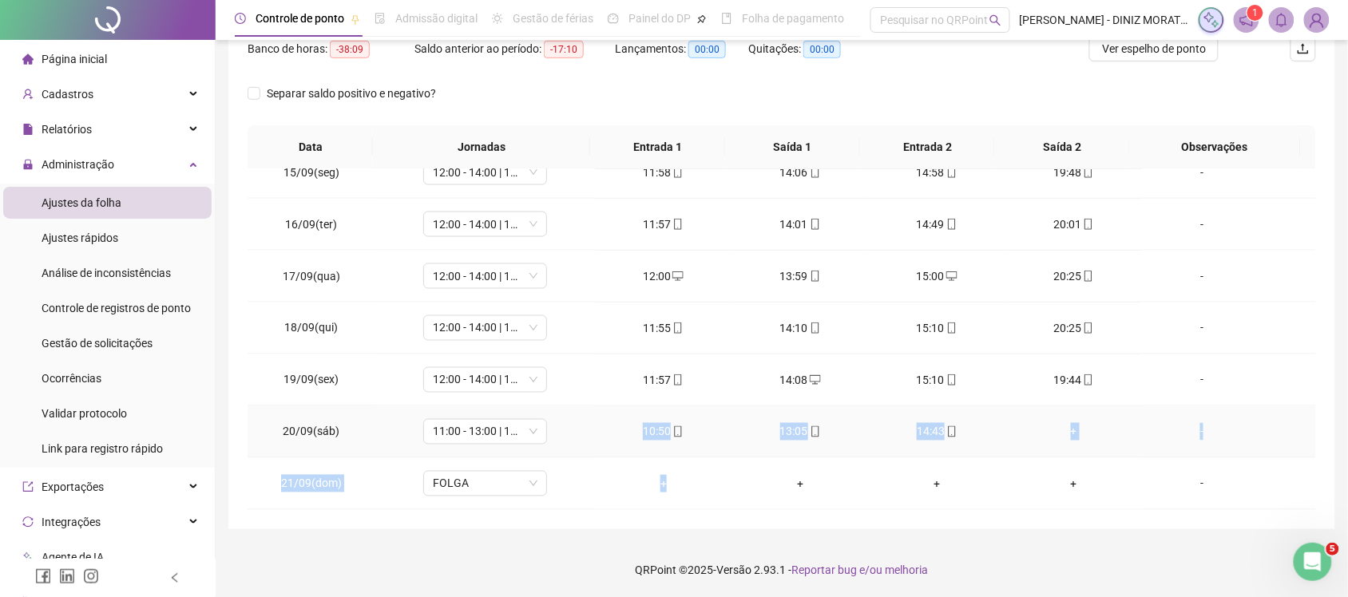
drag, startPoint x: 408, startPoint y: 434, endPoint x: 713, endPoint y: 484, distance: 309.2
click at [553, 449] on td "11:00 - 13:00 | 14:00 - 16:00" at bounding box center [485, 433] width 220 height 52
drag, startPoint x: 395, startPoint y: 421, endPoint x: 573, endPoint y: 424, distance: 178.1
click at [564, 424] on td "11:00 - 13:00 | 14:00 - 16:00" at bounding box center [485, 433] width 220 height 52
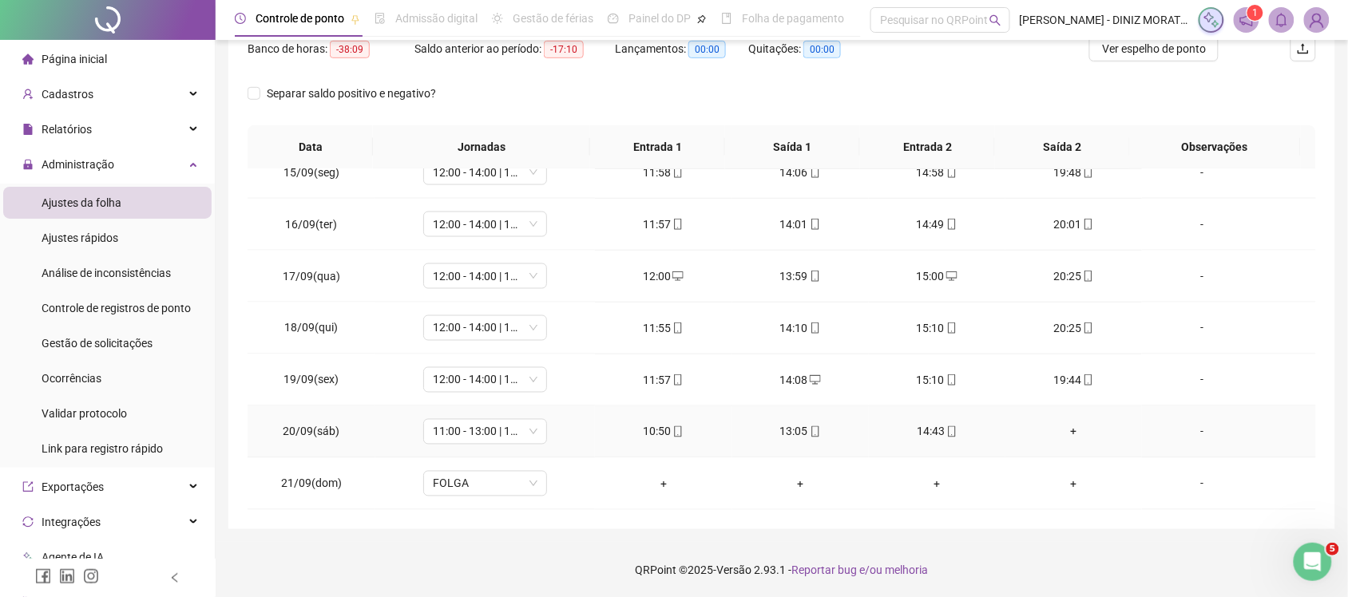
click at [1054, 425] on div "+" at bounding box center [1073, 432] width 111 height 18
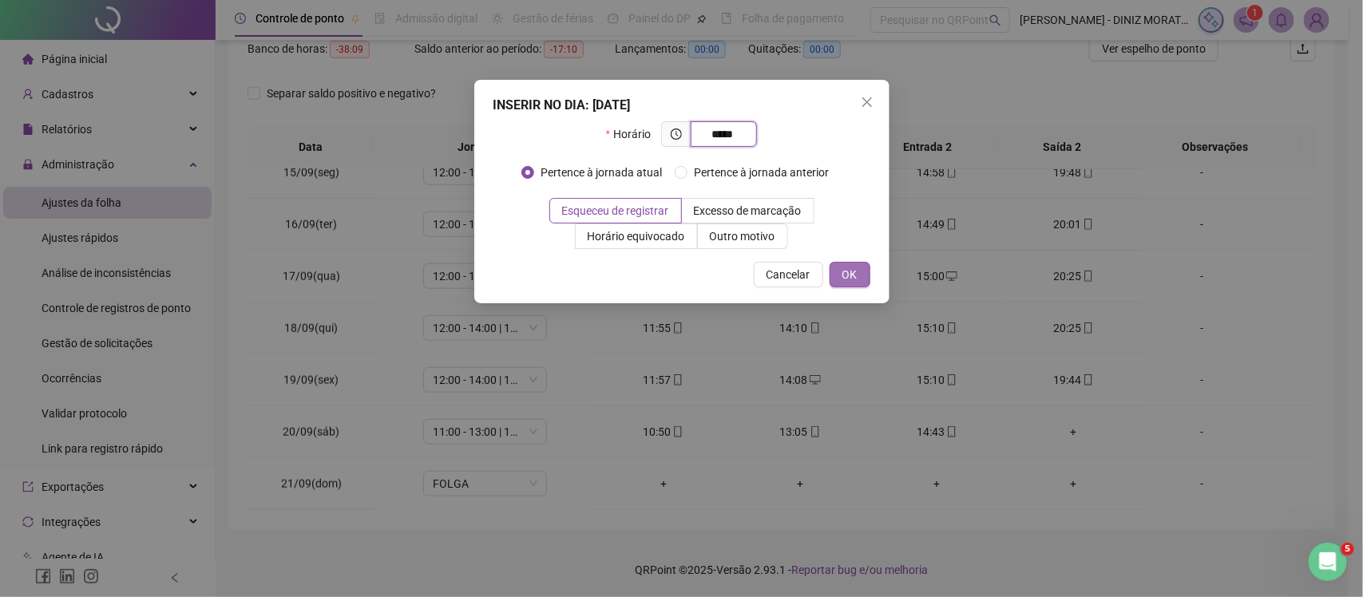
type input "*****"
click at [849, 270] on span "OK" at bounding box center [850, 275] width 15 height 18
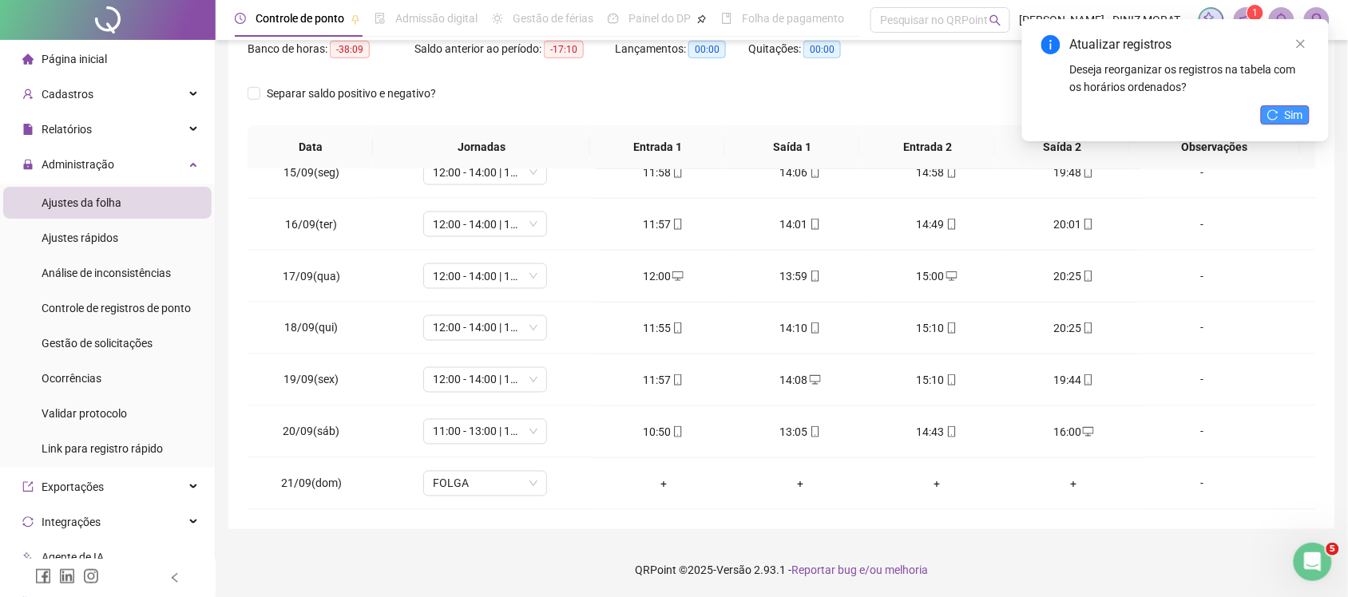
click at [1282, 109] on button "Sim" at bounding box center [1285, 114] width 49 height 19
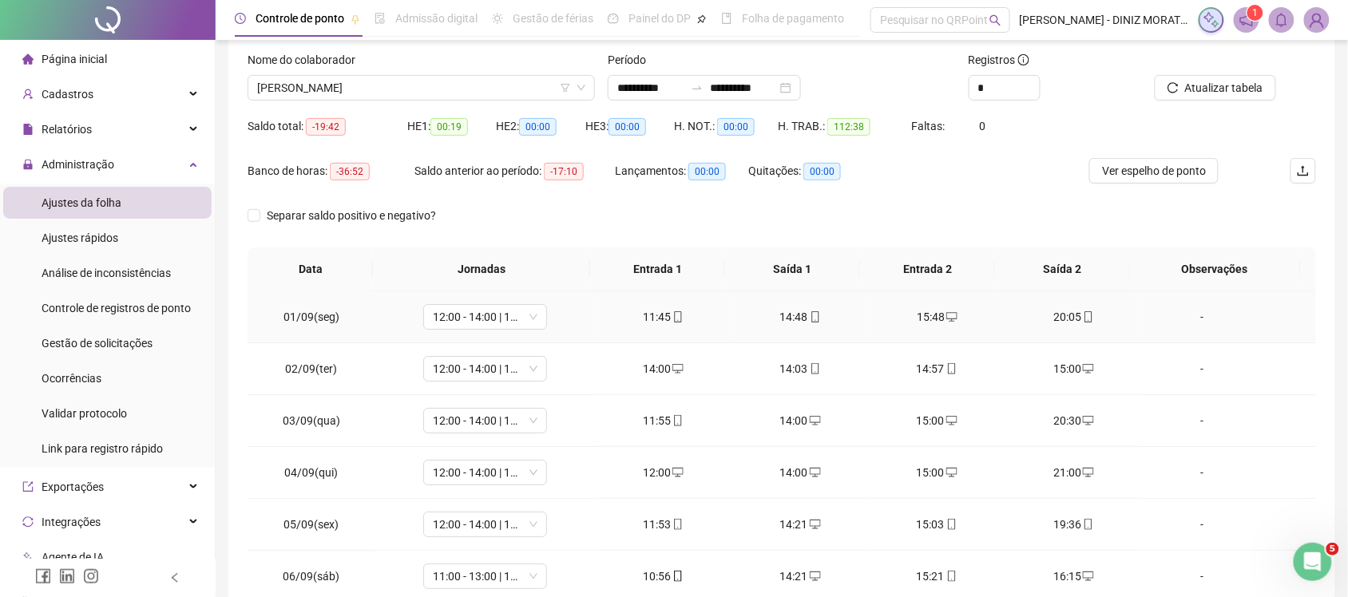
scroll to position [85, 0]
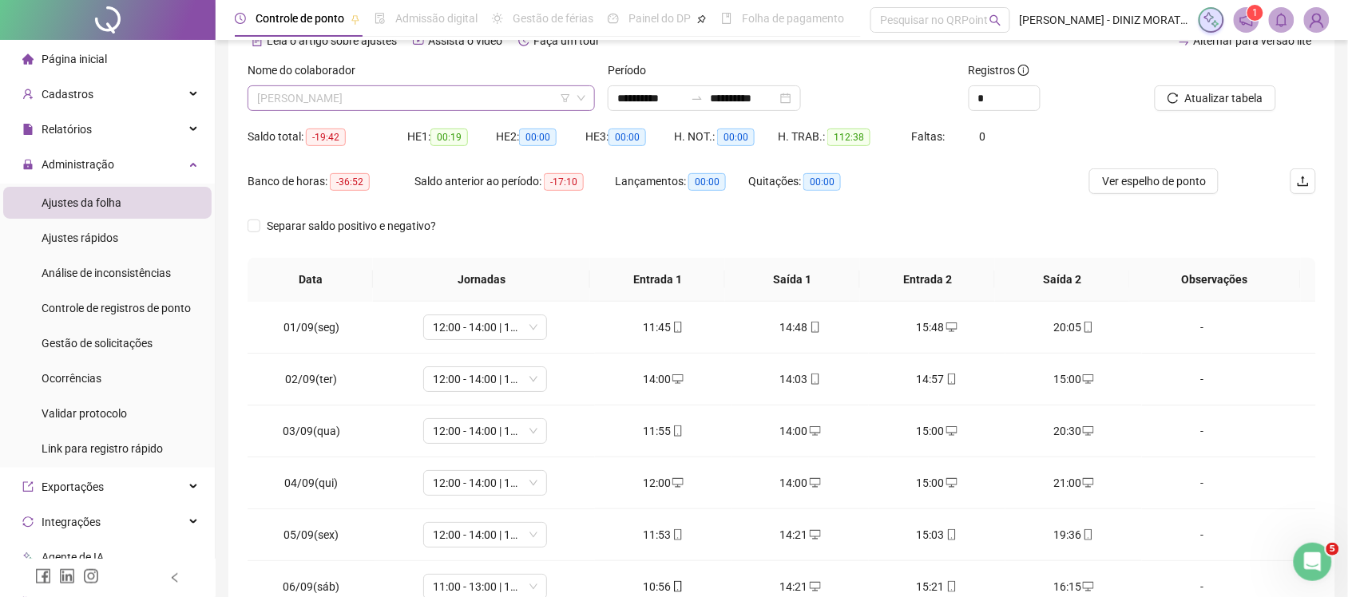
click at [358, 105] on span "[PERSON_NAME]" at bounding box center [421, 98] width 328 height 24
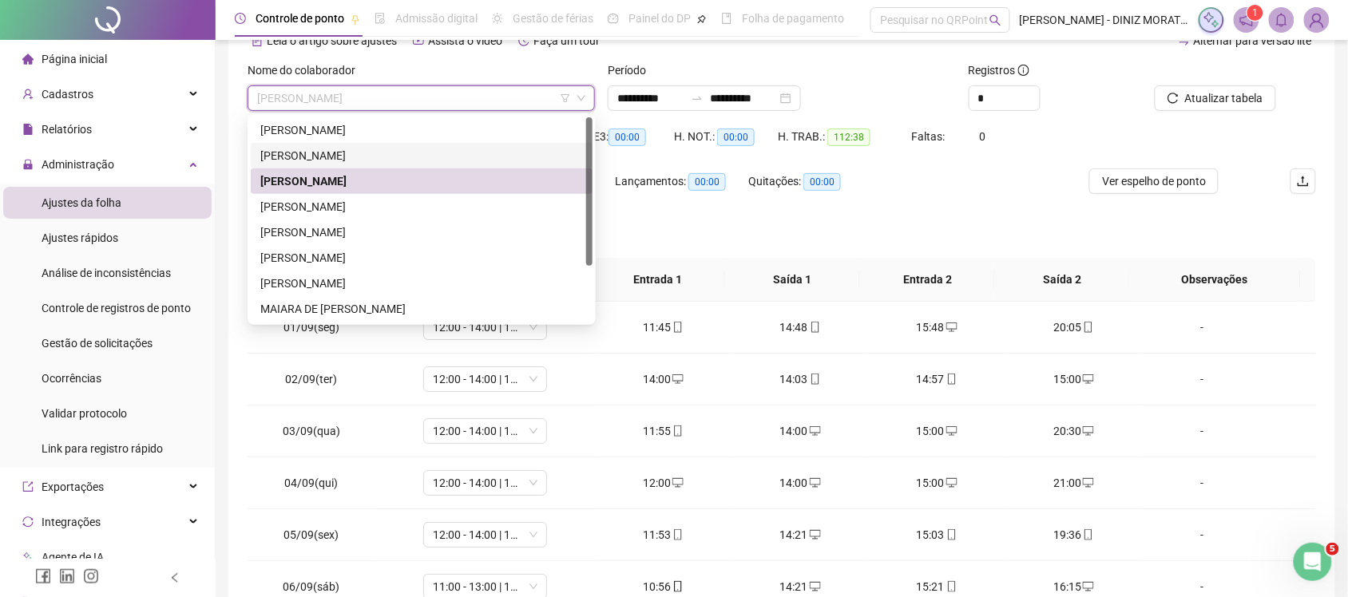
click at [349, 144] on div "[PERSON_NAME]" at bounding box center [422, 156] width 342 height 26
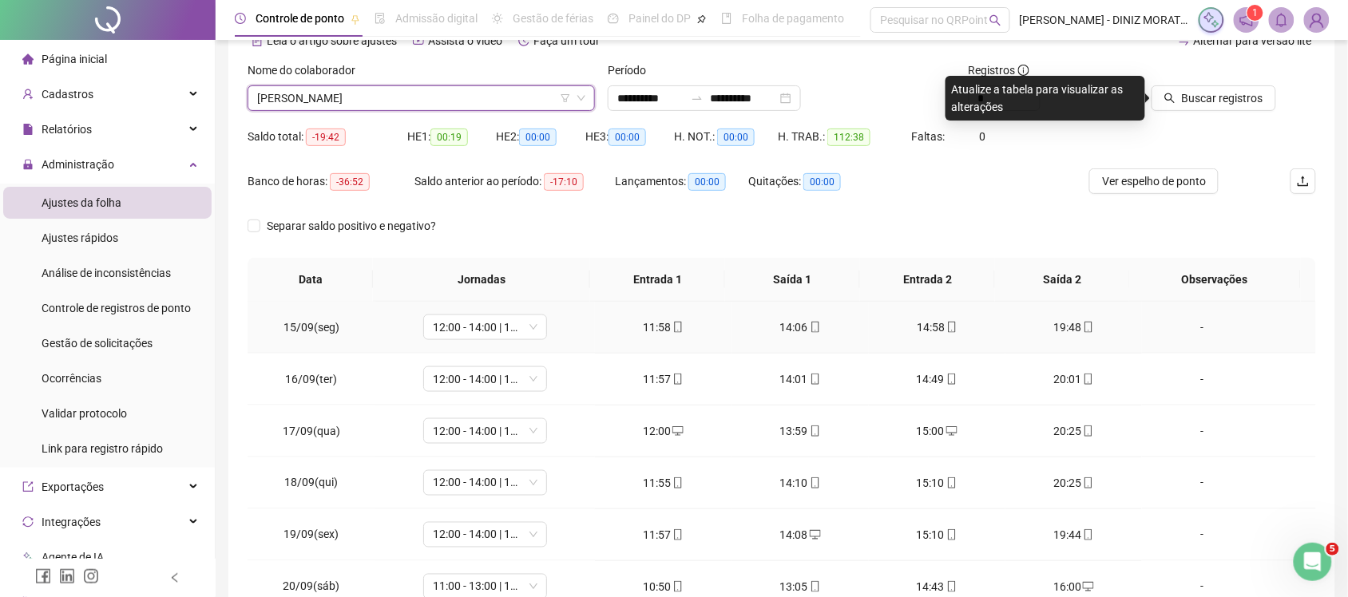
scroll to position [752, 0]
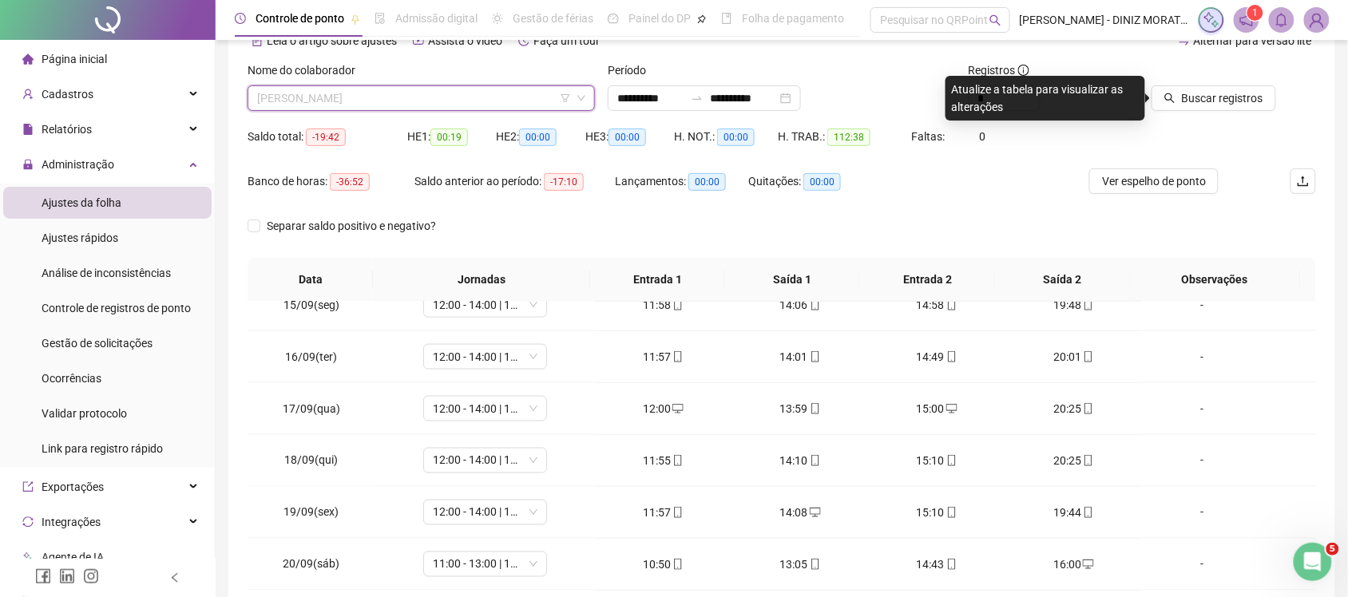
click at [498, 104] on span "[PERSON_NAME]" at bounding box center [421, 98] width 328 height 24
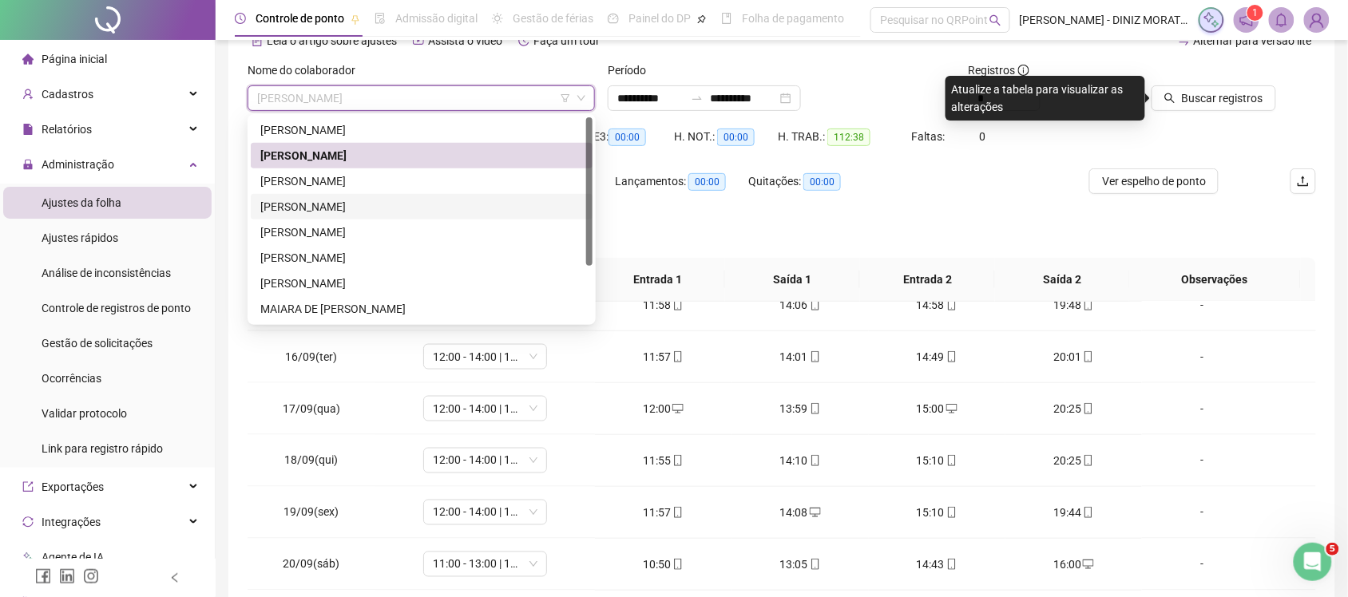
click at [407, 210] on div "[PERSON_NAME]" at bounding box center [421, 207] width 323 height 18
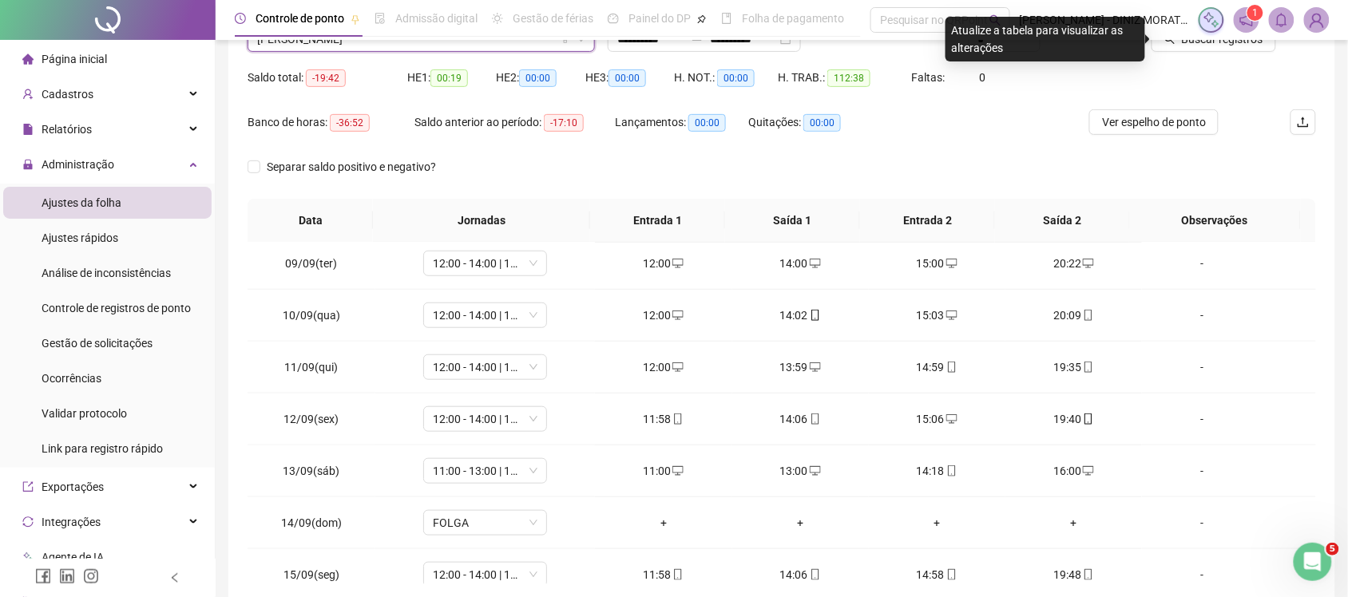
scroll to position [118, 0]
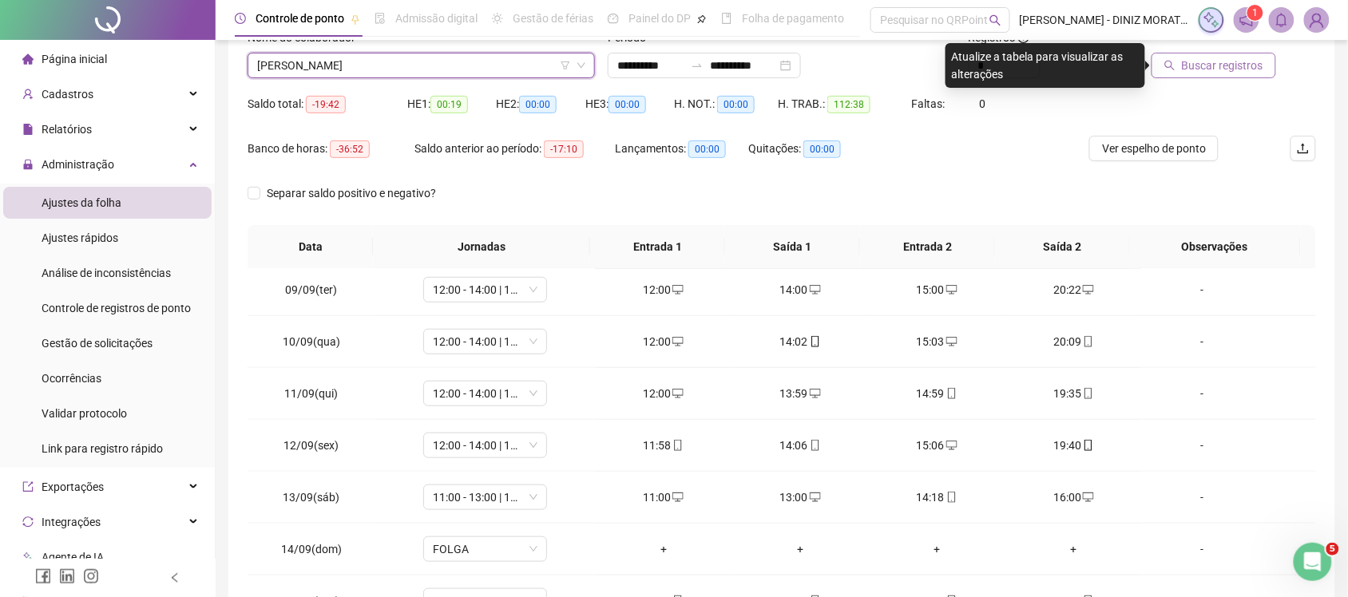
click at [1182, 54] on button "Buscar registros" at bounding box center [1214, 66] width 125 height 26
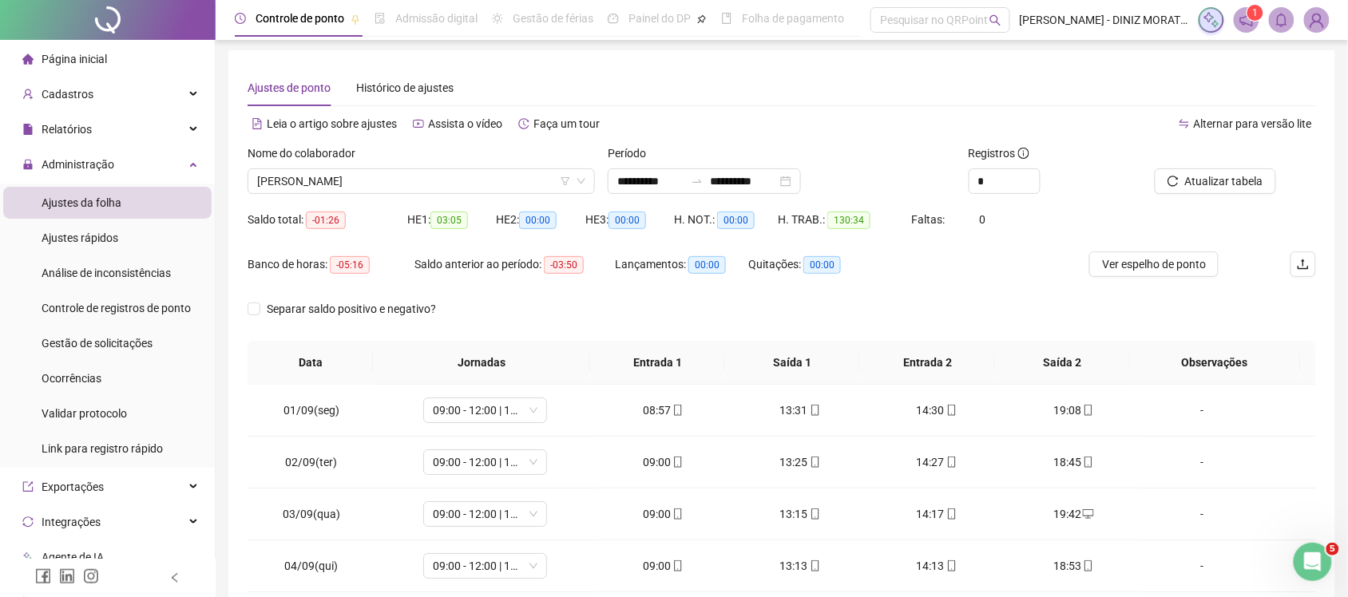
scroll to position [0, 0]
click at [459, 184] on span "[PERSON_NAME]" at bounding box center [421, 184] width 328 height 24
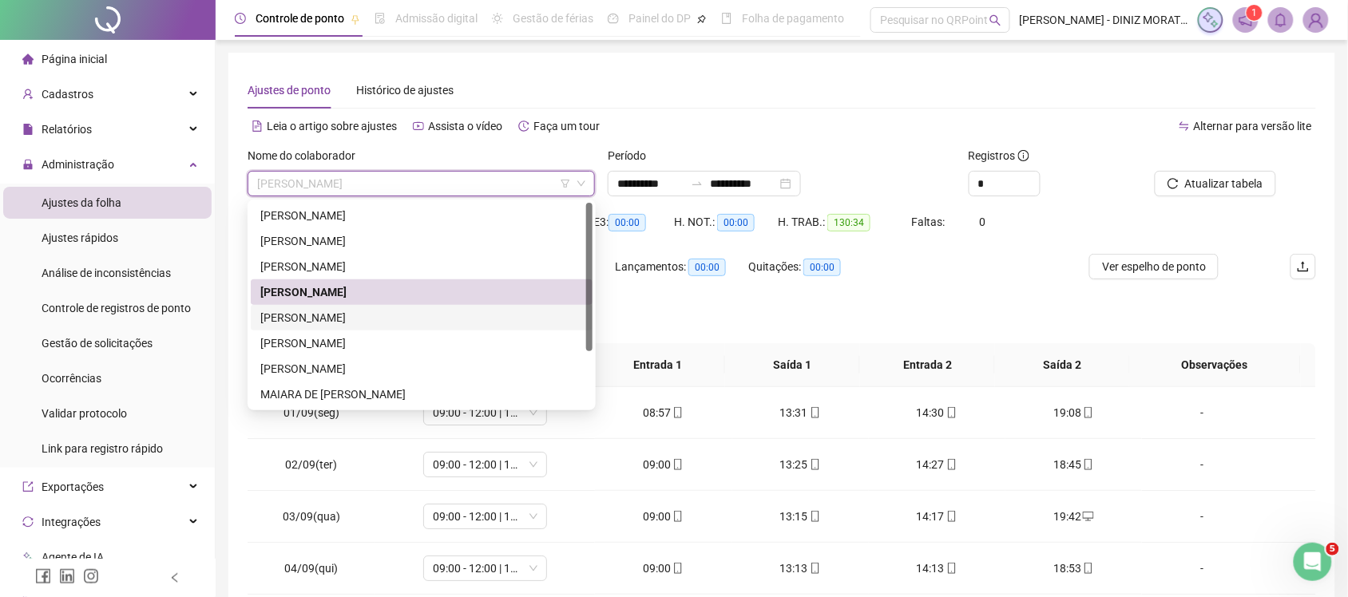
click at [400, 316] on div "[PERSON_NAME]" at bounding box center [421, 318] width 323 height 18
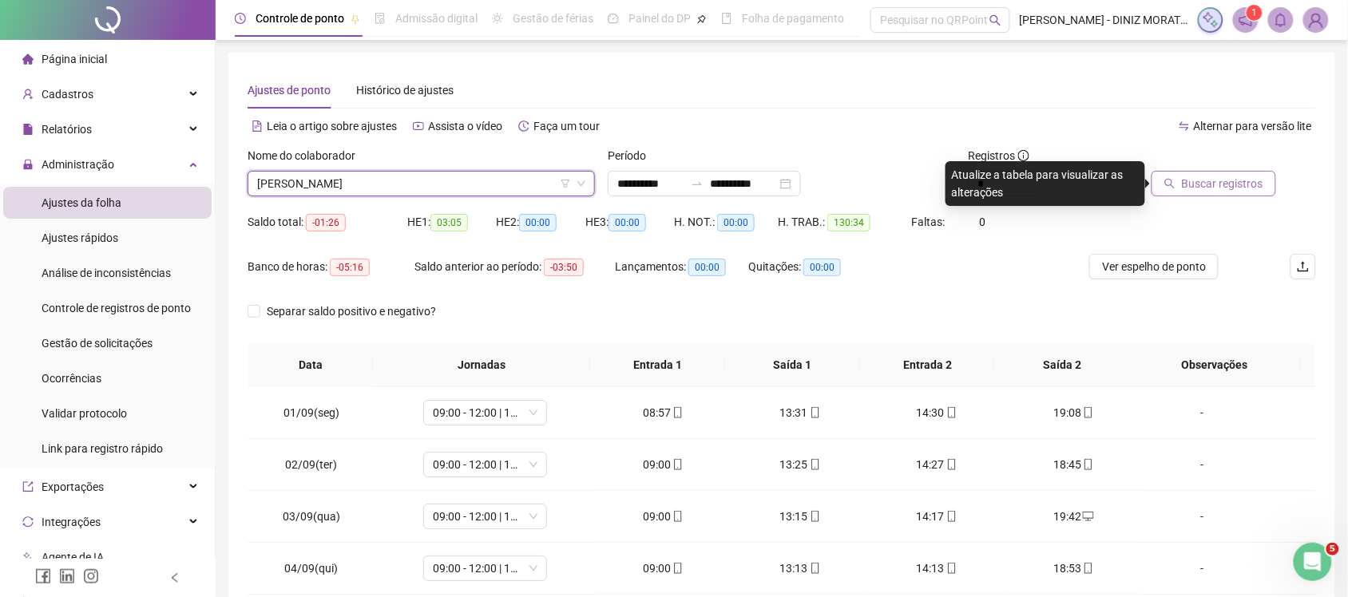
click at [1172, 177] on button "Buscar registros" at bounding box center [1214, 184] width 125 height 26
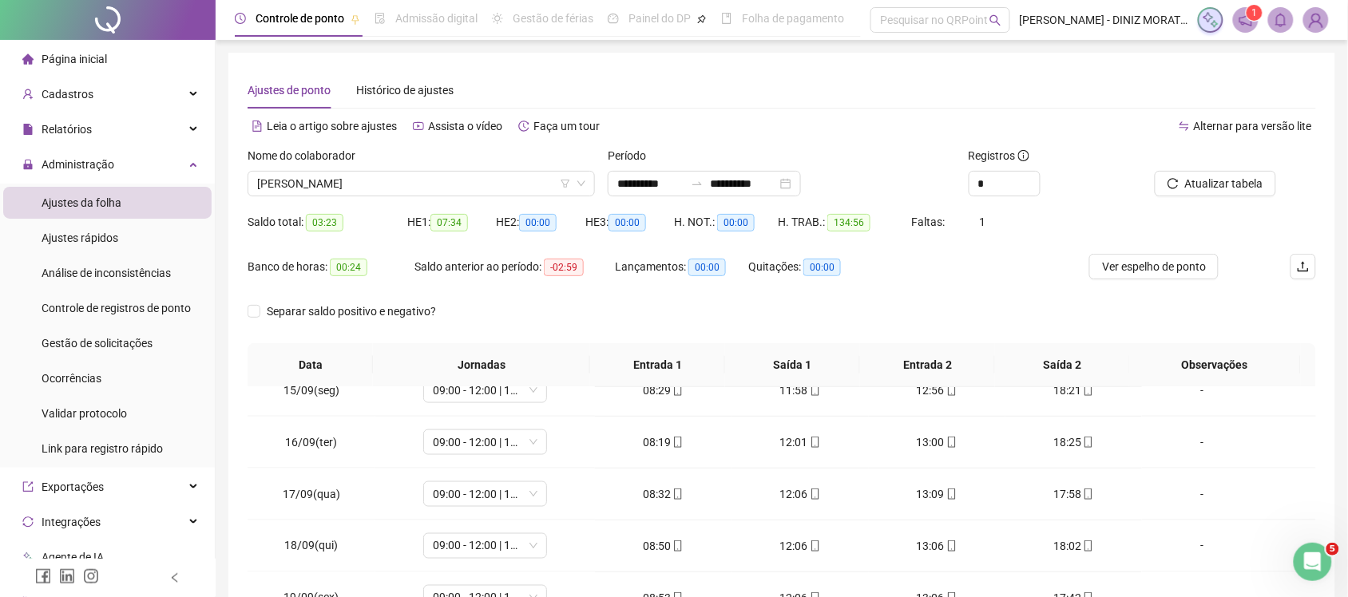
click at [414, 197] on div "Nome do colaborador ISABELLA DE OLIVEIRA GOMES" at bounding box center [421, 178] width 360 height 62
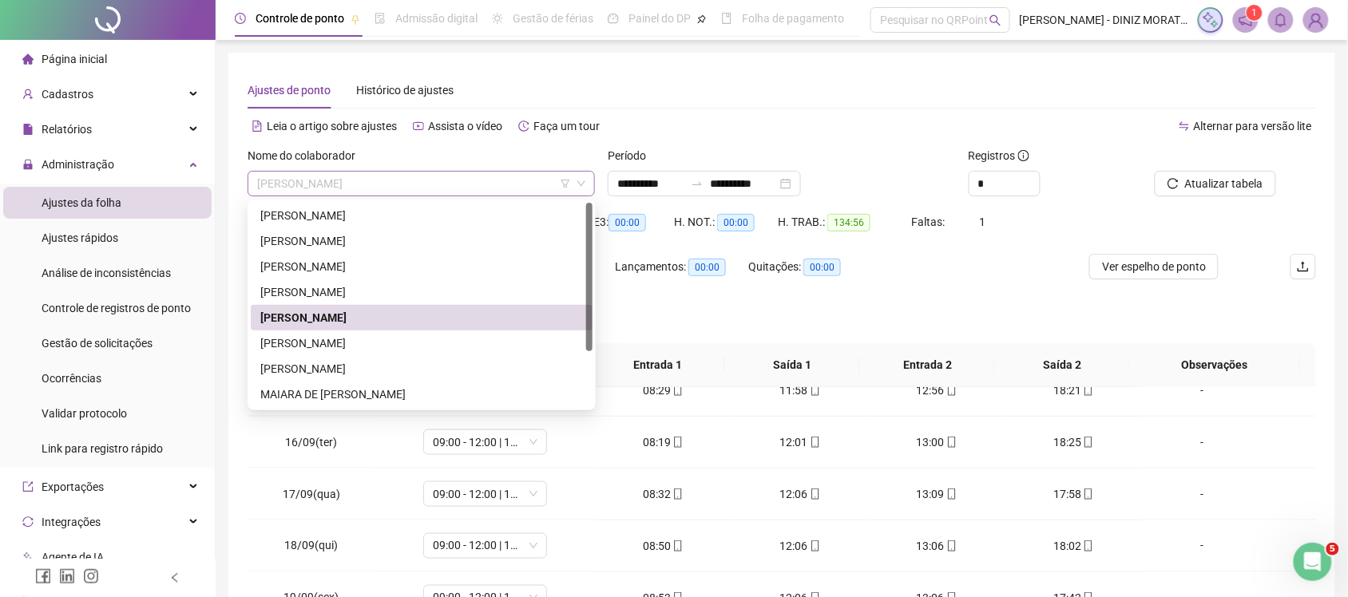
click at [453, 174] on span "[PERSON_NAME]" at bounding box center [421, 184] width 328 height 24
click at [405, 327] on div "[PERSON_NAME]" at bounding box center [422, 318] width 342 height 26
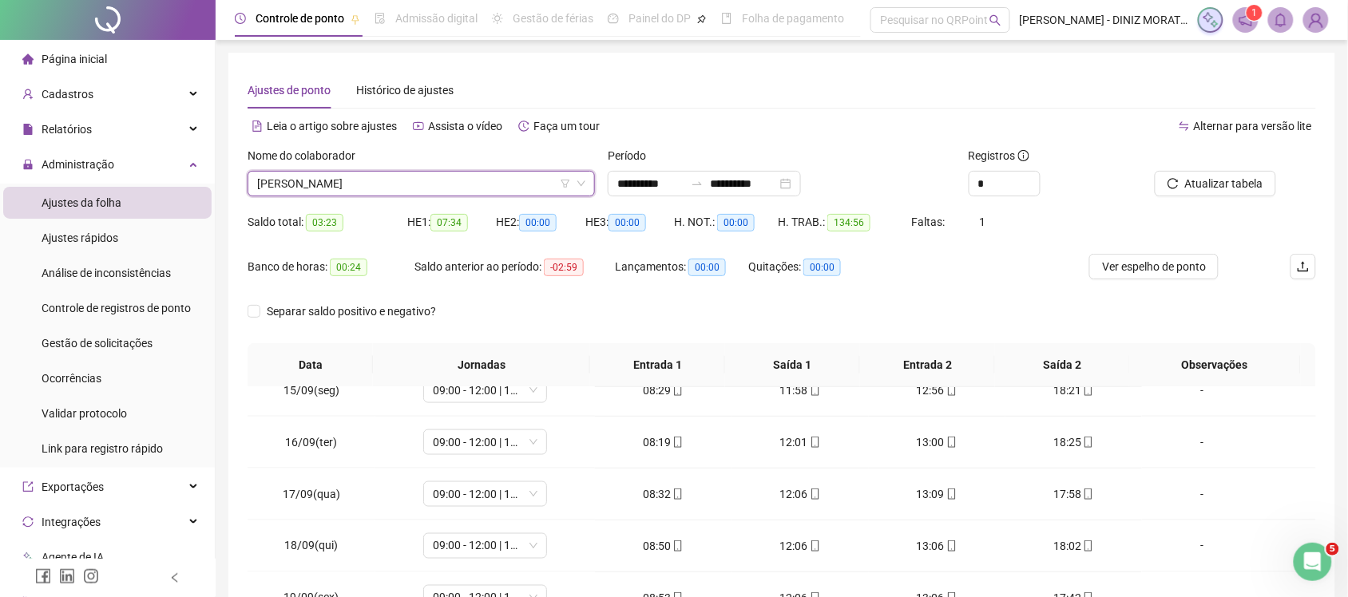
click at [454, 186] on span "[PERSON_NAME]" at bounding box center [421, 184] width 328 height 24
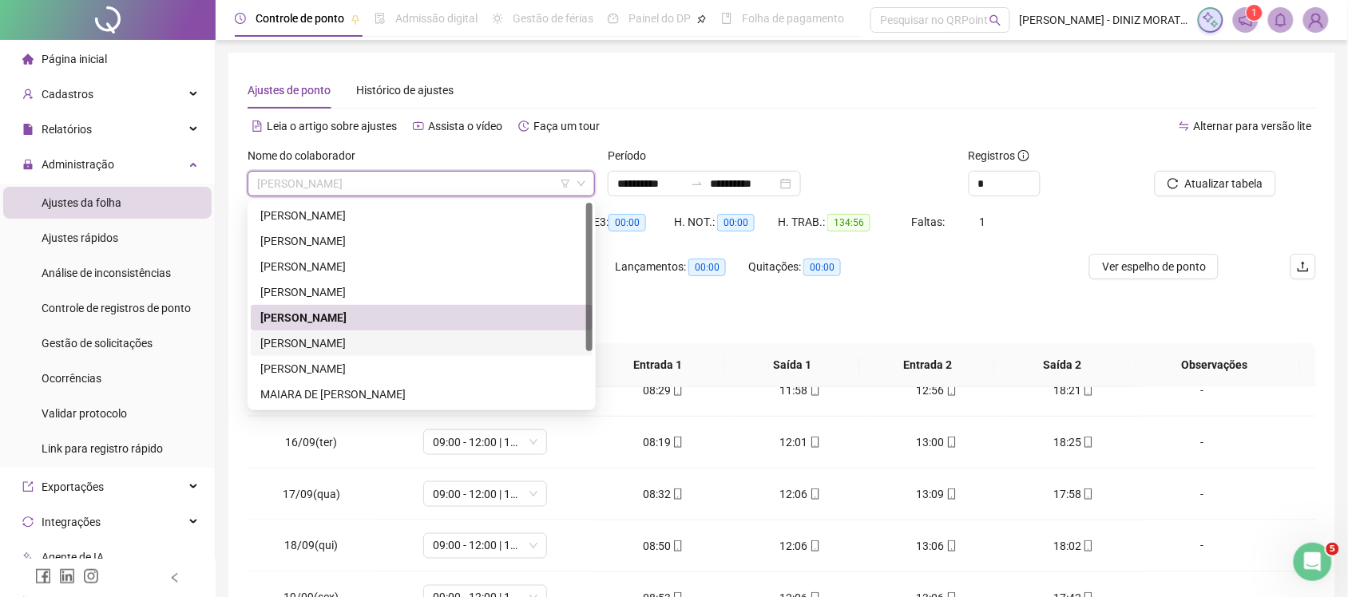
click at [336, 343] on div "[PERSON_NAME]" at bounding box center [421, 344] width 323 height 18
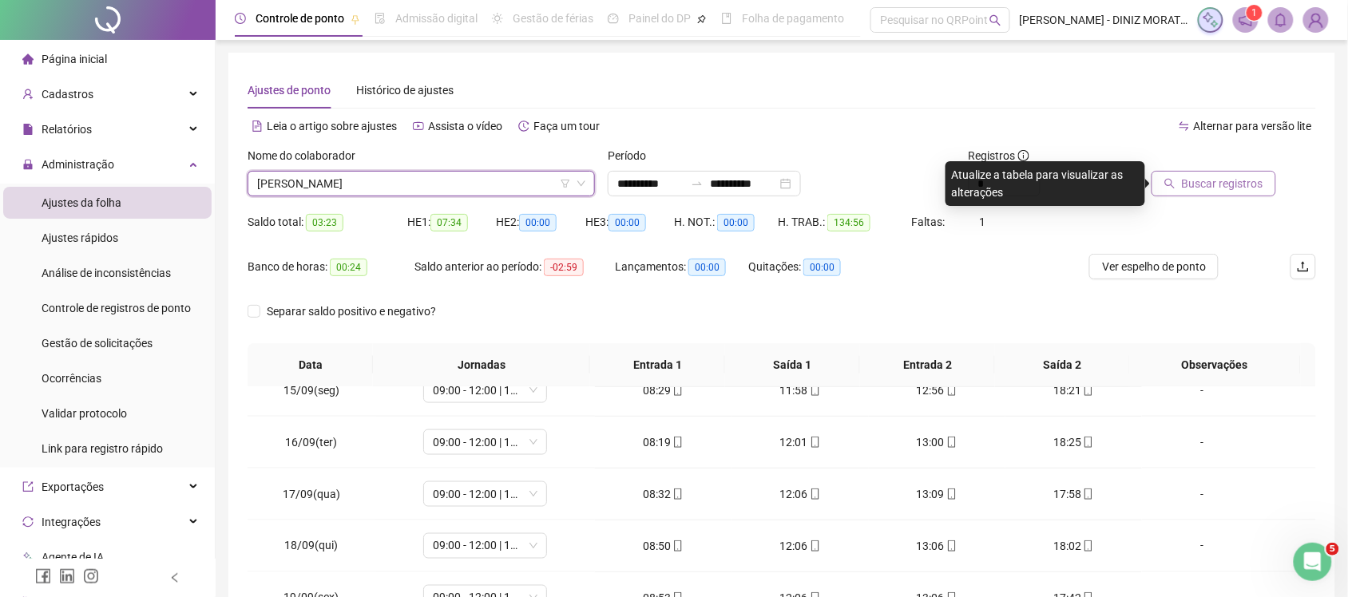
click at [1182, 182] on button "Buscar registros" at bounding box center [1214, 184] width 125 height 26
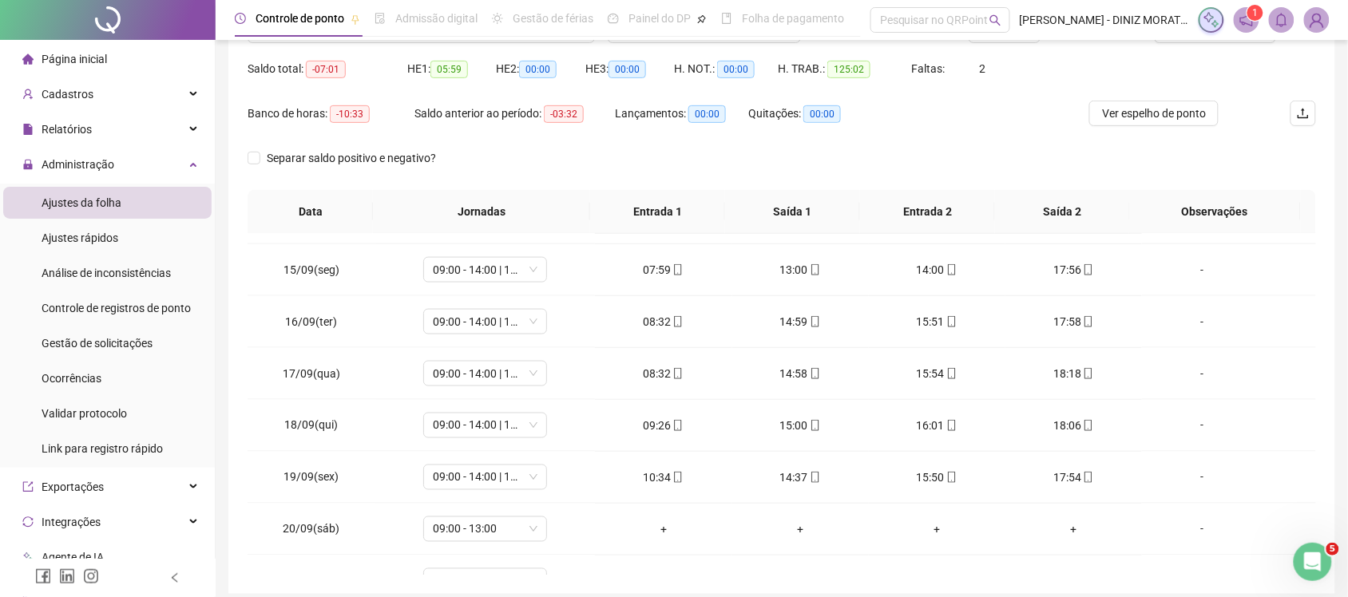
scroll to position [752, 0]
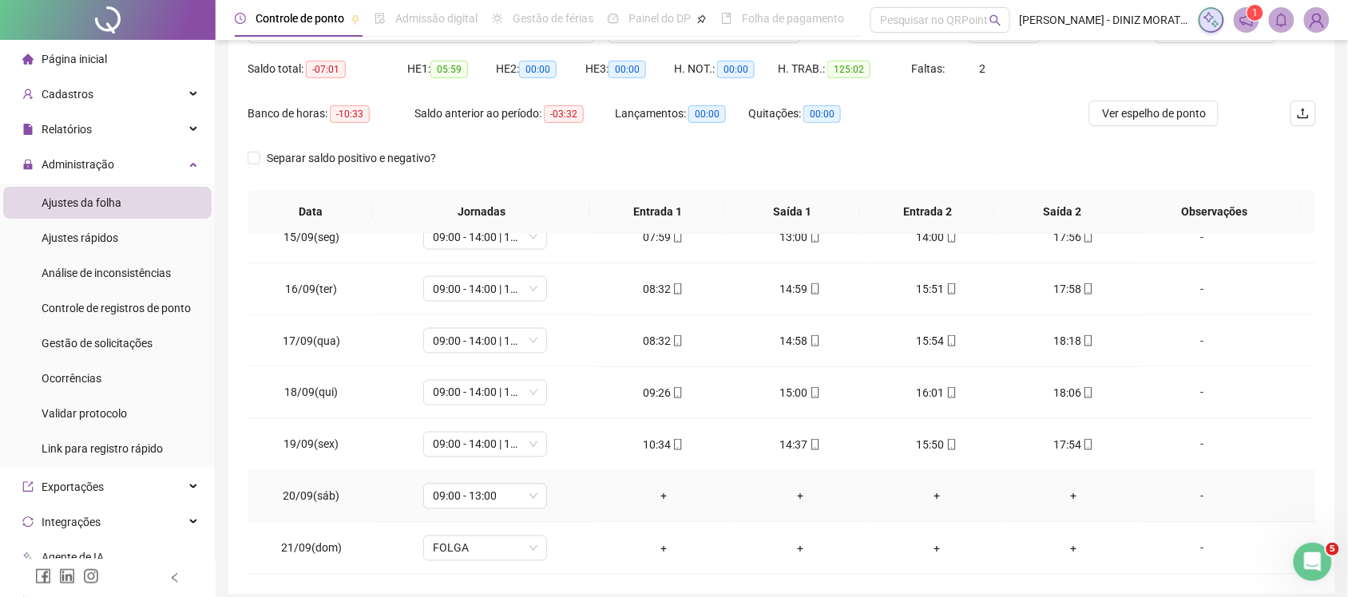
click at [1180, 502] on div "-" at bounding box center [1202, 497] width 94 height 18
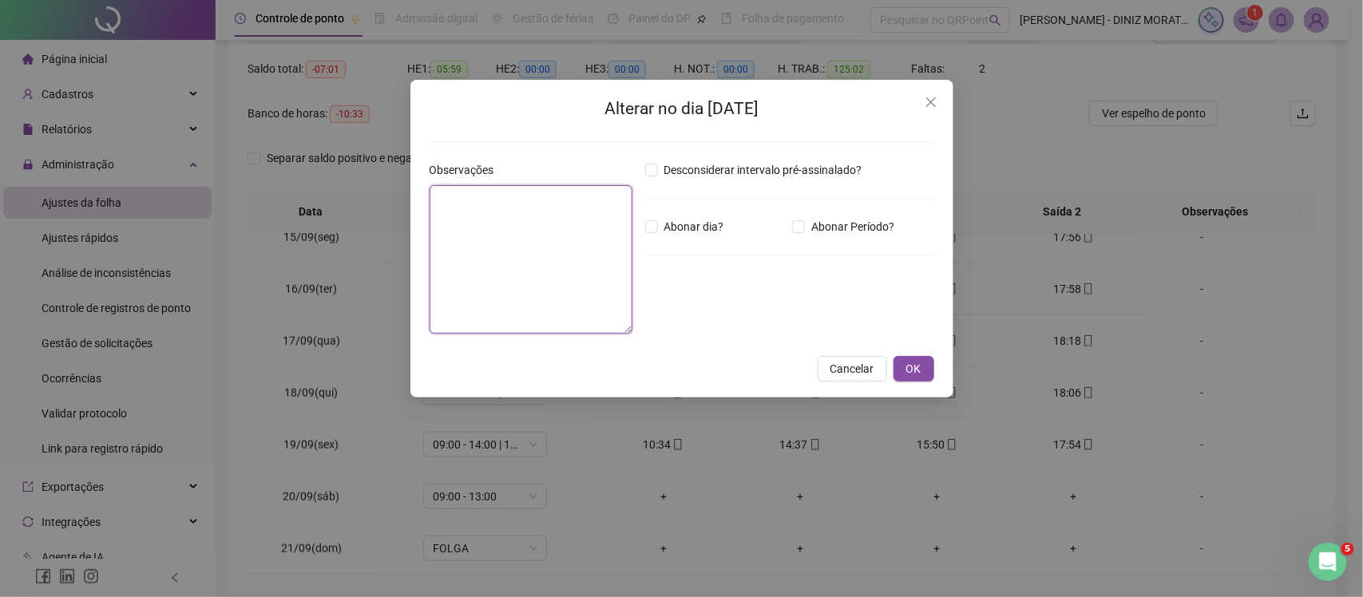
click at [567, 264] on textarea at bounding box center [531, 259] width 203 height 149
click at [466, 205] on textarea "**********" at bounding box center [531, 259] width 203 height 149
type textarea "**********"
click at [924, 362] on button "OK" at bounding box center [914, 369] width 41 height 26
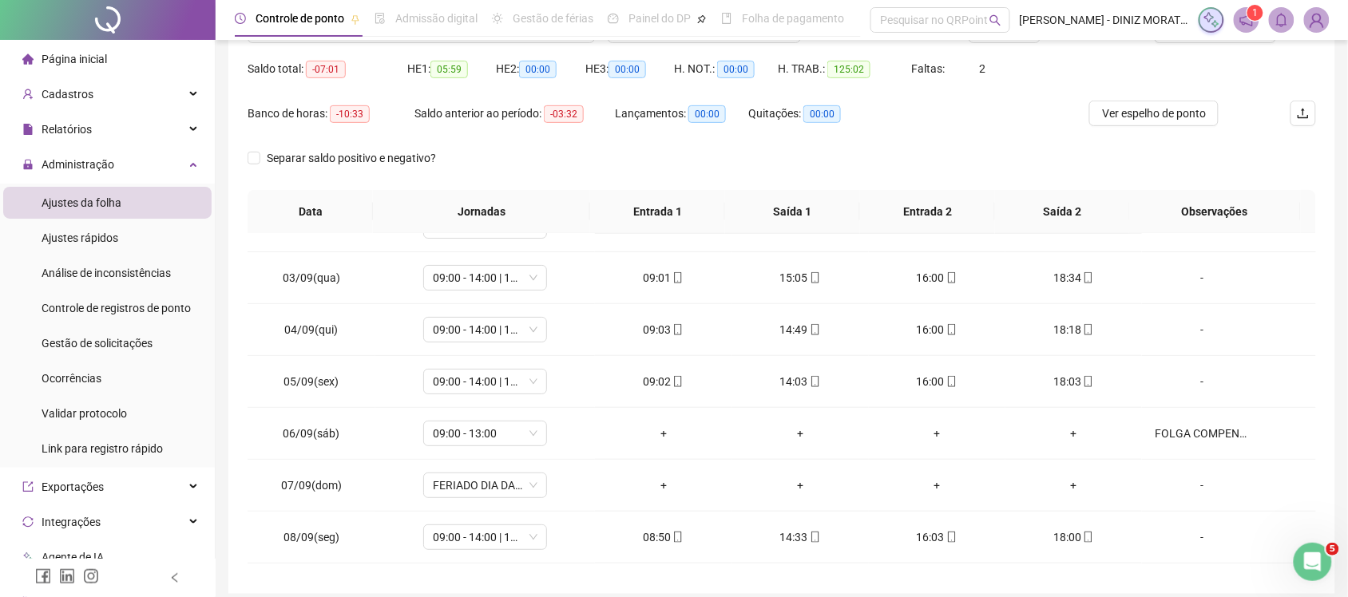
scroll to position [149, 0]
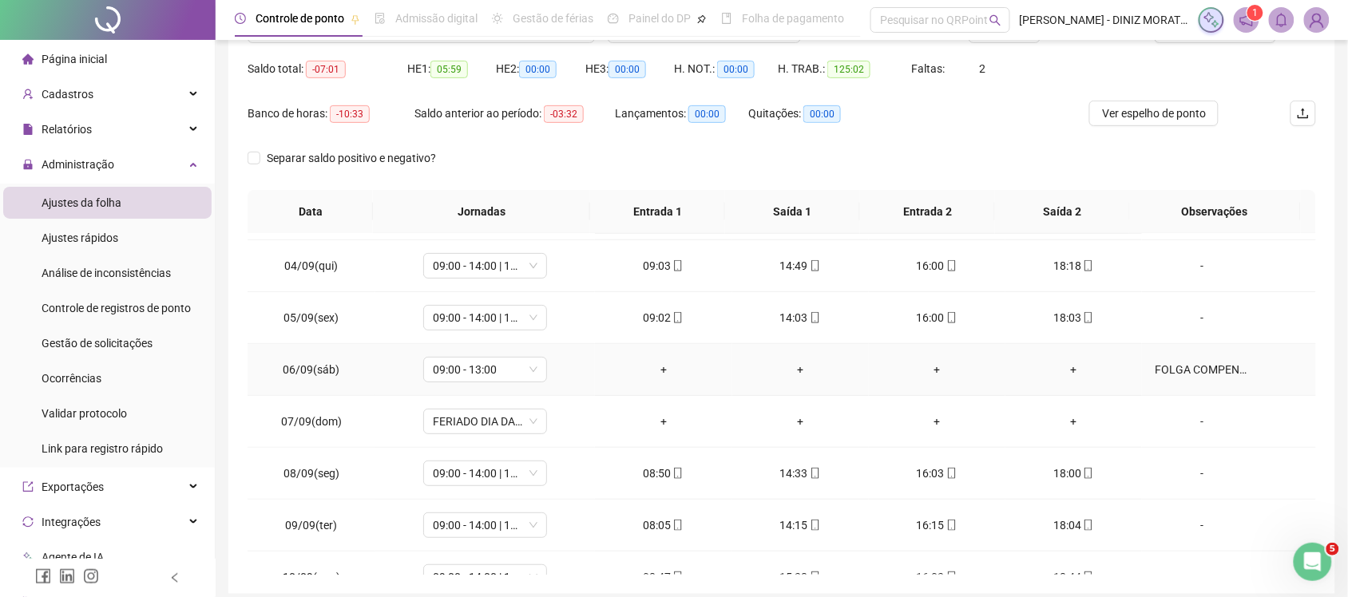
click at [1208, 369] on div "FOLGA COMPENSATORIA" at bounding box center [1202, 370] width 94 height 18
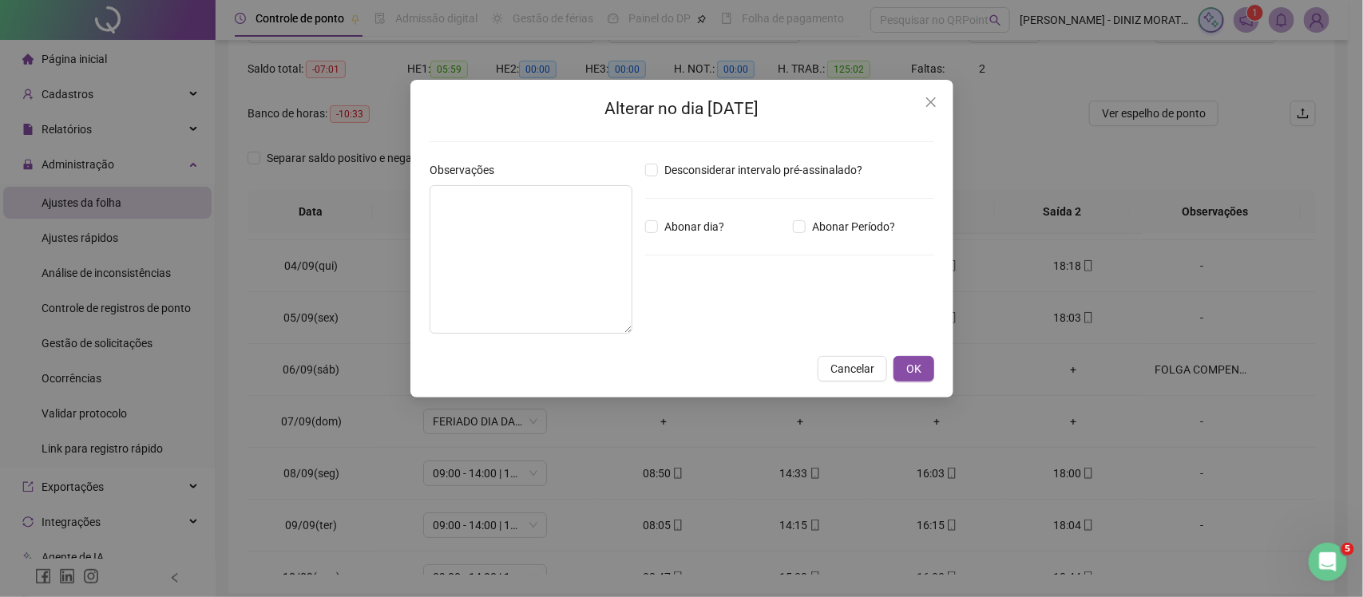
type textarea "**********"
drag, startPoint x: 916, startPoint y: 89, endPoint x: 930, endPoint y: 102, distance: 19.2
click at [919, 94] on div "**********" at bounding box center [682, 239] width 543 height 318
click at [942, 110] on button "Close" at bounding box center [931, 102] width 26 height 26
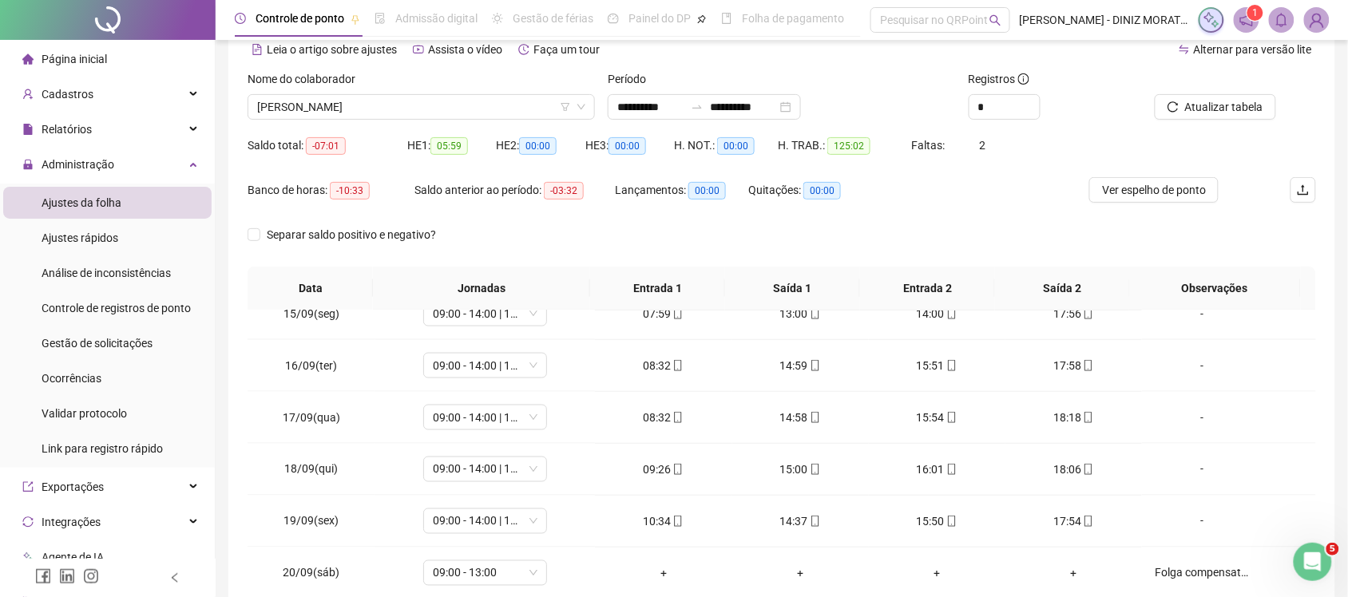
scroll to position [0, 0]
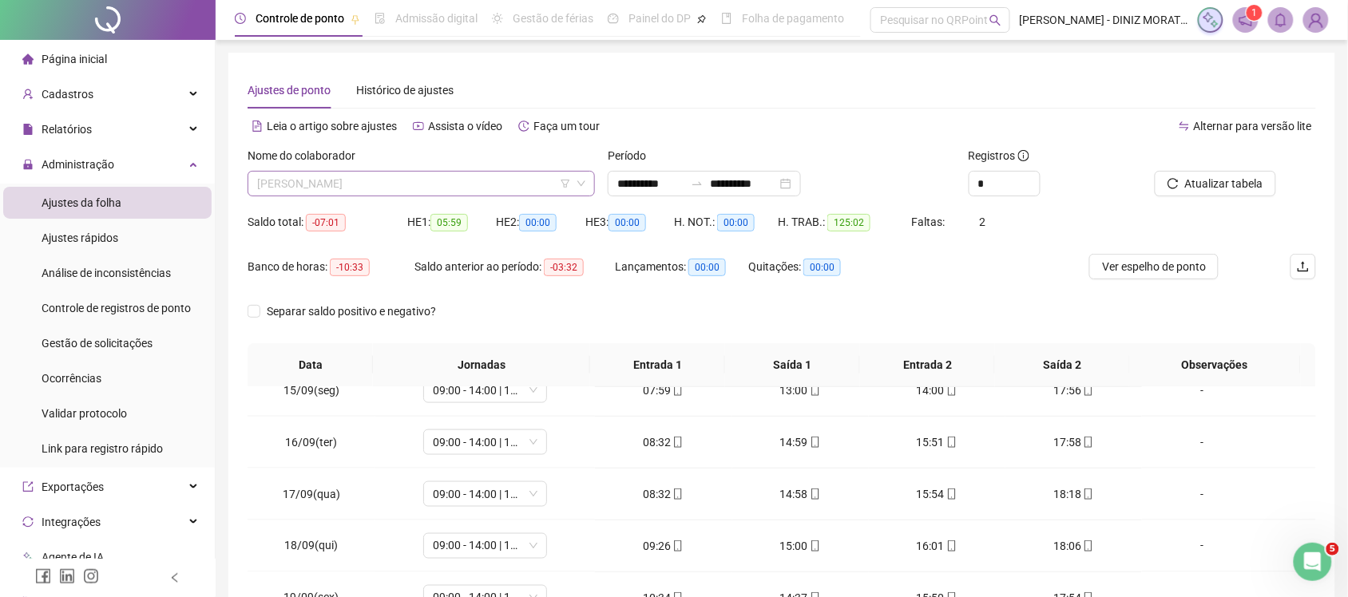
click at [404, 173] on span "[PERSON_NAME]" at bounding box center [421, 184] width 328 height 24
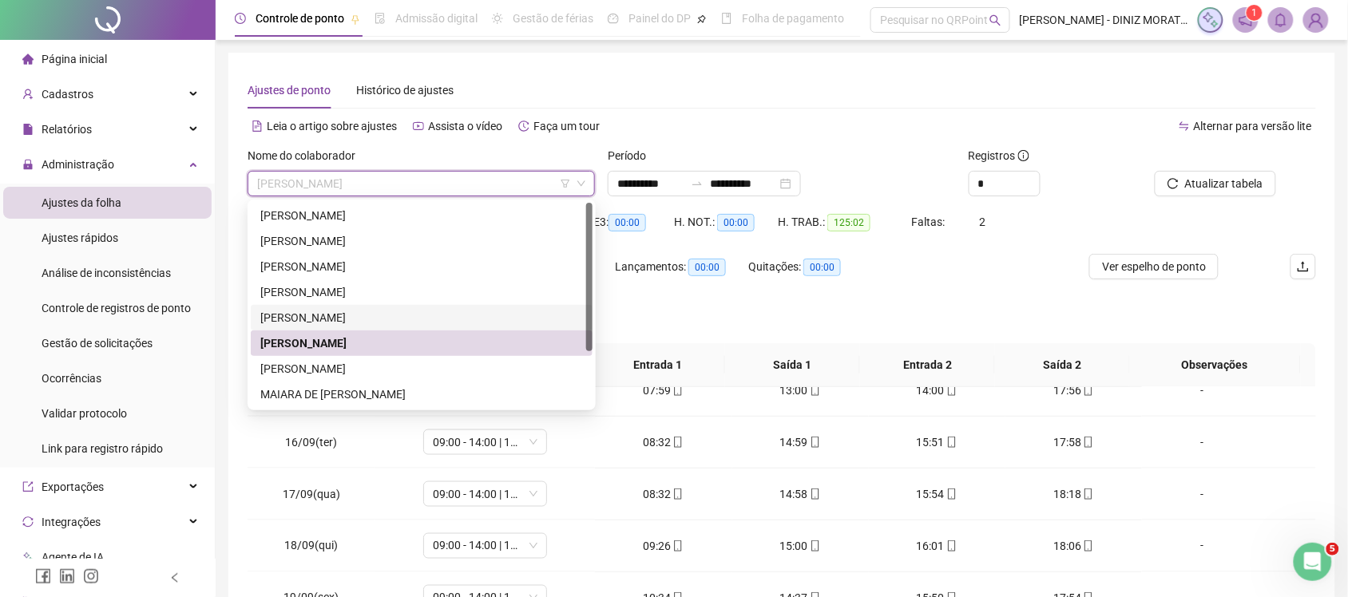
click at [386, 318] on div "[PERSON_NAME]" at bounding box center [421, 318] width 323 height 18
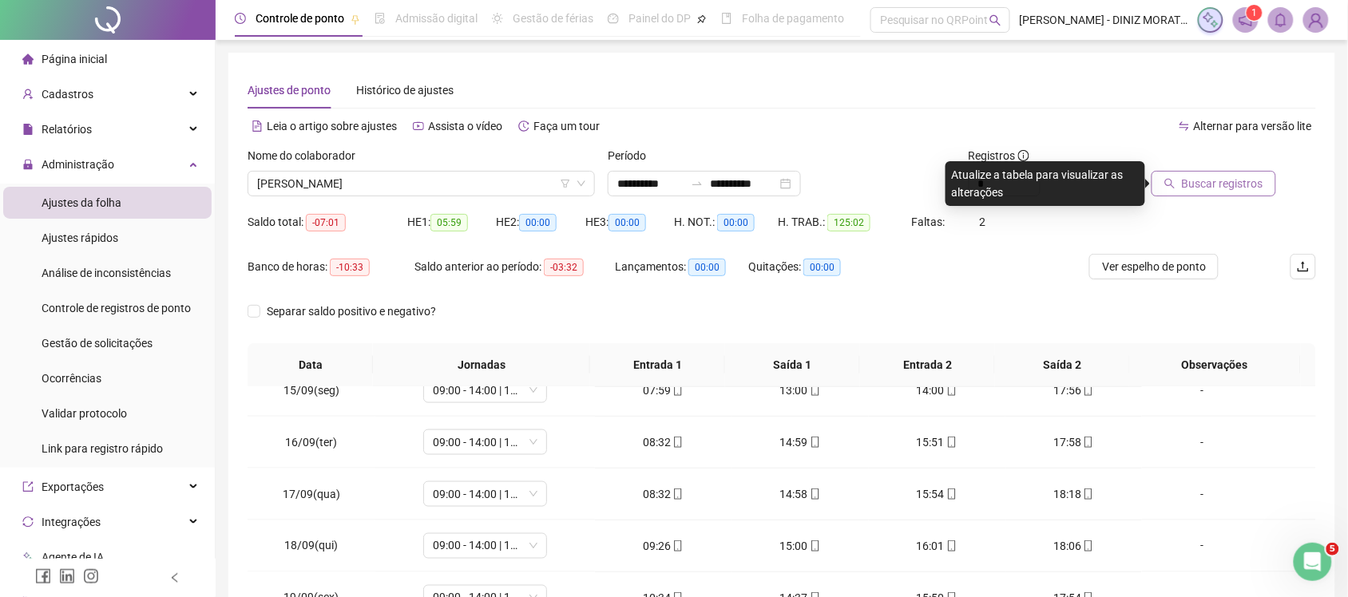
click at [1210, 176] on span "Buscar registros" at bounding box center [1222, 184] width 81 height 18
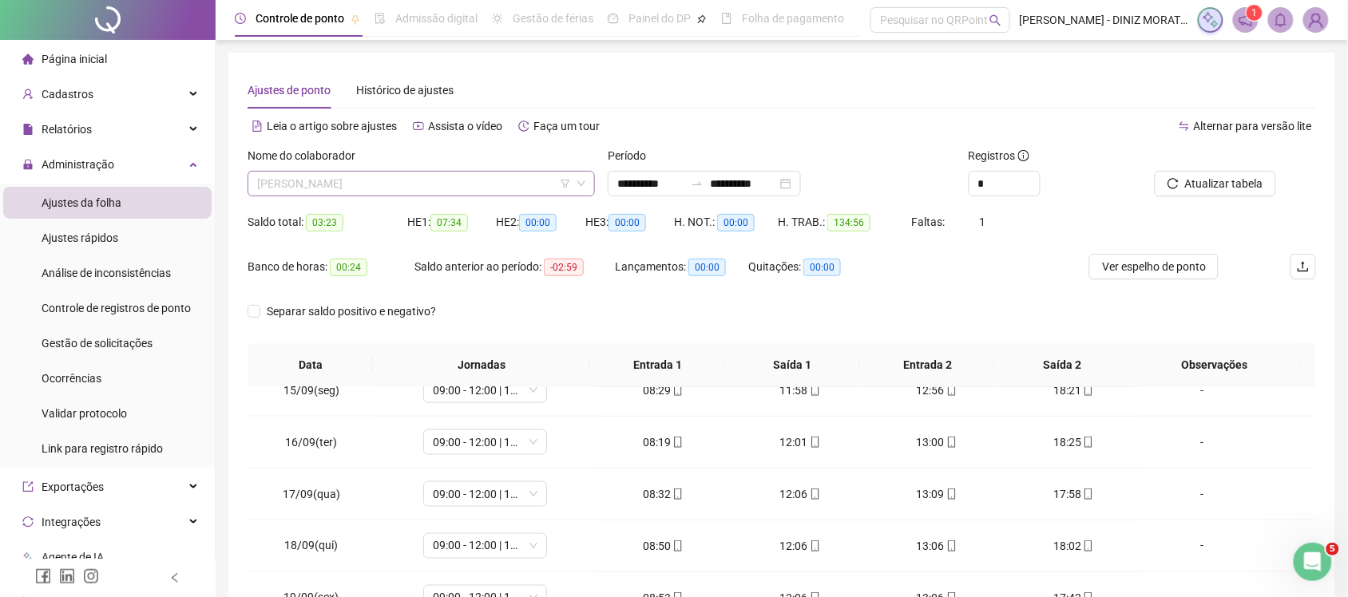
click at [424, 186] on span "[PERSON_NAME]" at bounding box center [421, 184] width 328 height 24
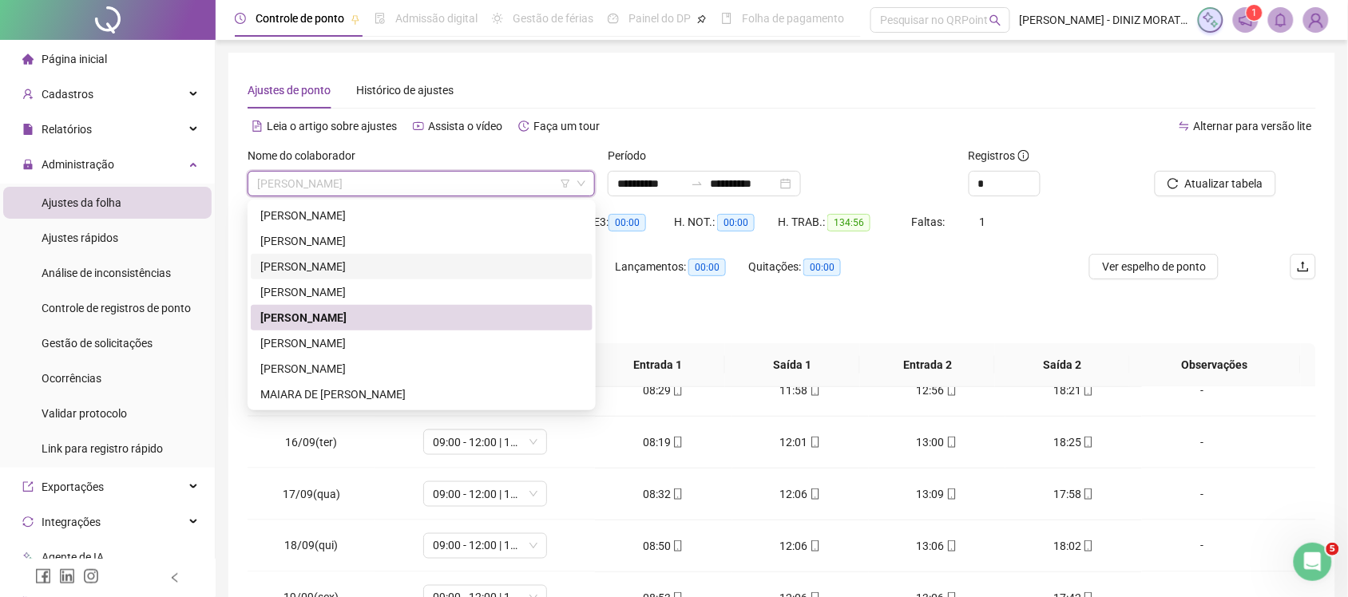
click at [372, 272] on div "[PERSON_NAME]" at bounding box center [421, 267] width 323 height 18
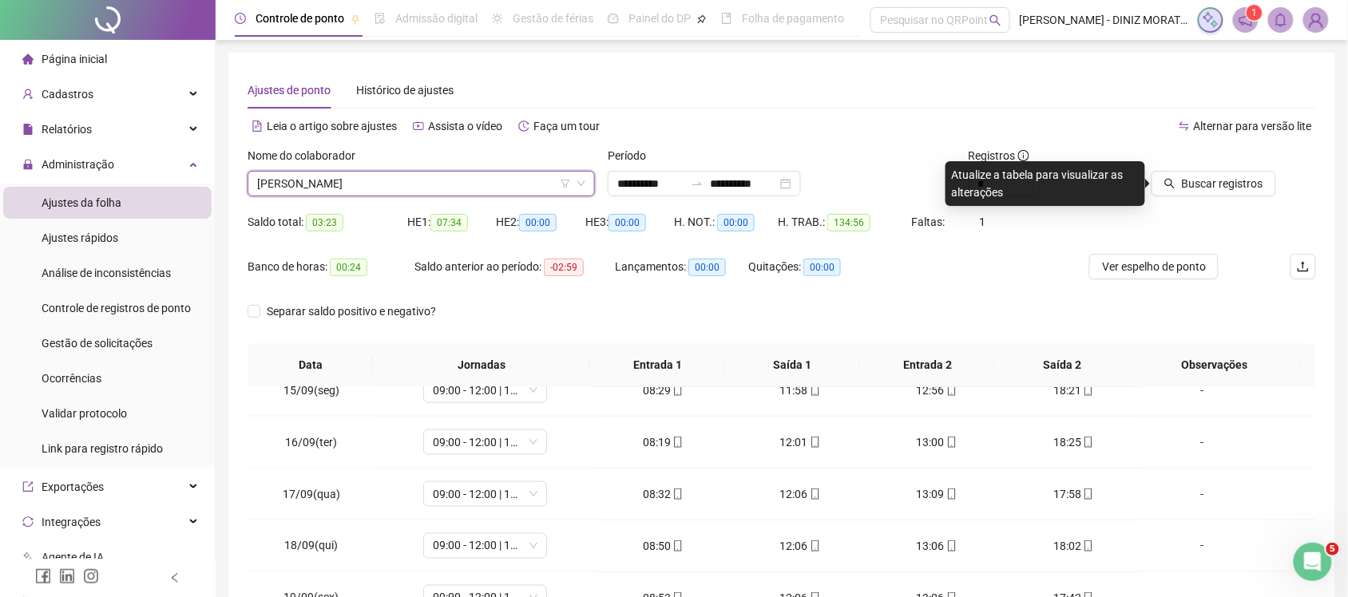
click at [383, 176] on span "[PERSON_NAME]" at bounding box center [421, 184] width 328 height 24
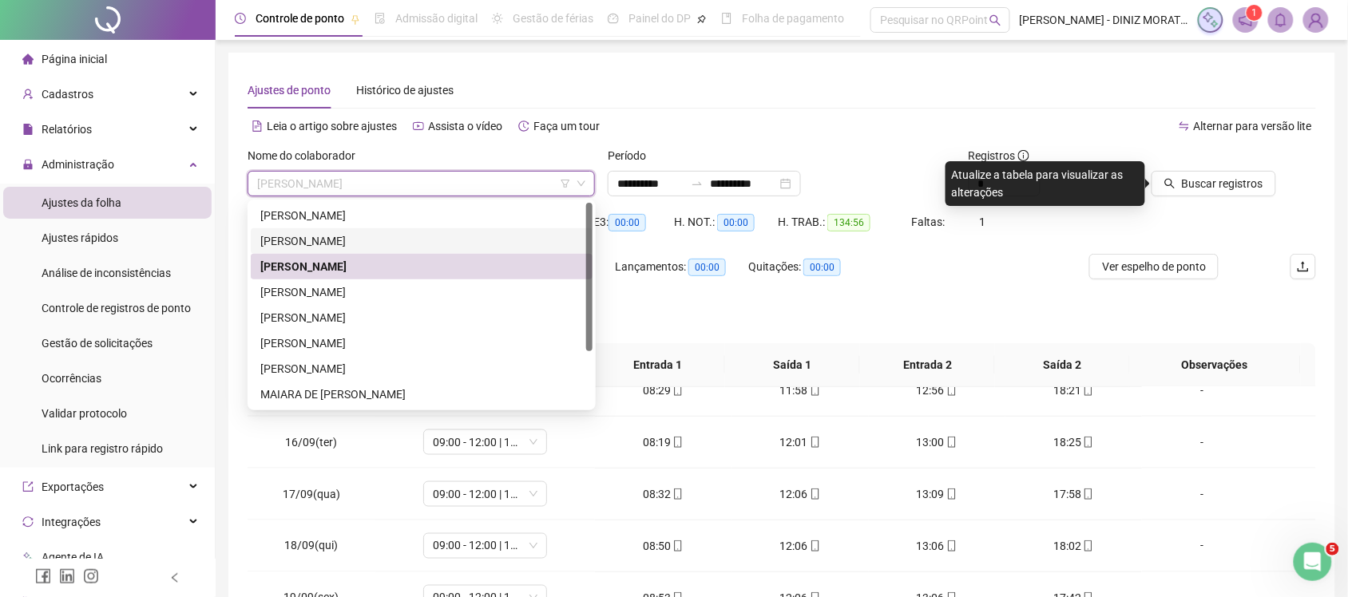
click at [341, 241] on div "[PERSON_NAME]" at bounding box center [421, 241] width 323 height 18
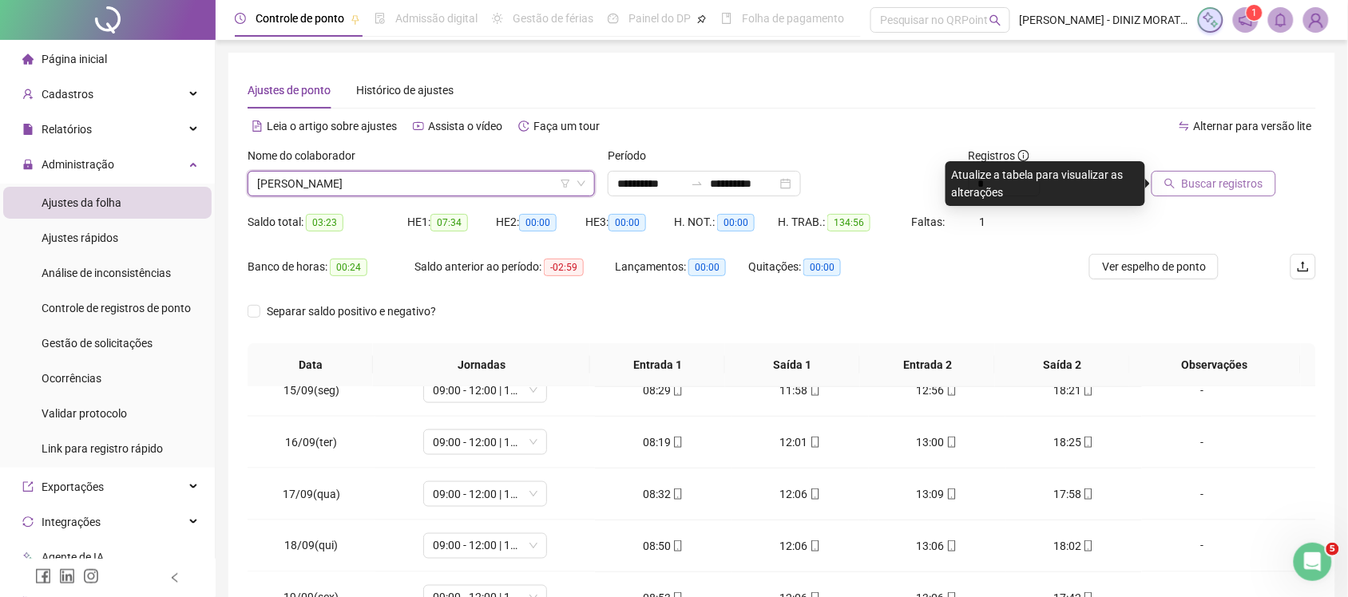
click at [1200, 185] on span "Buscar registros" at bounding box center [1222, 184] width 81 height 18
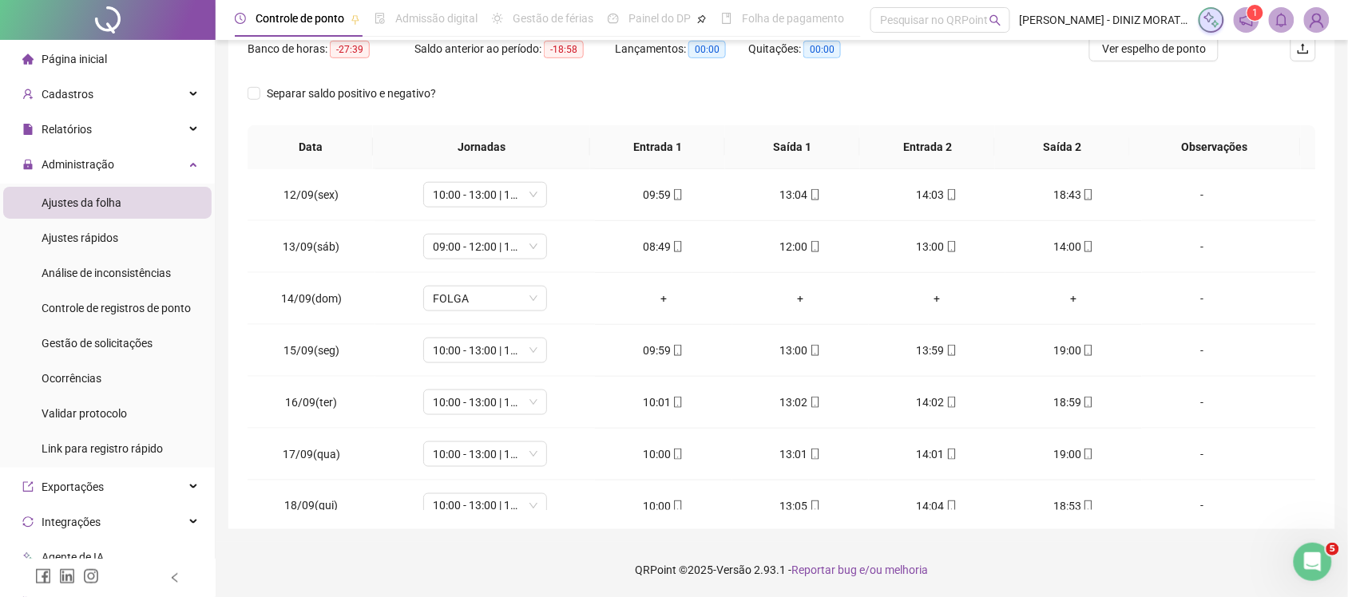
scroll to position [752, 0]
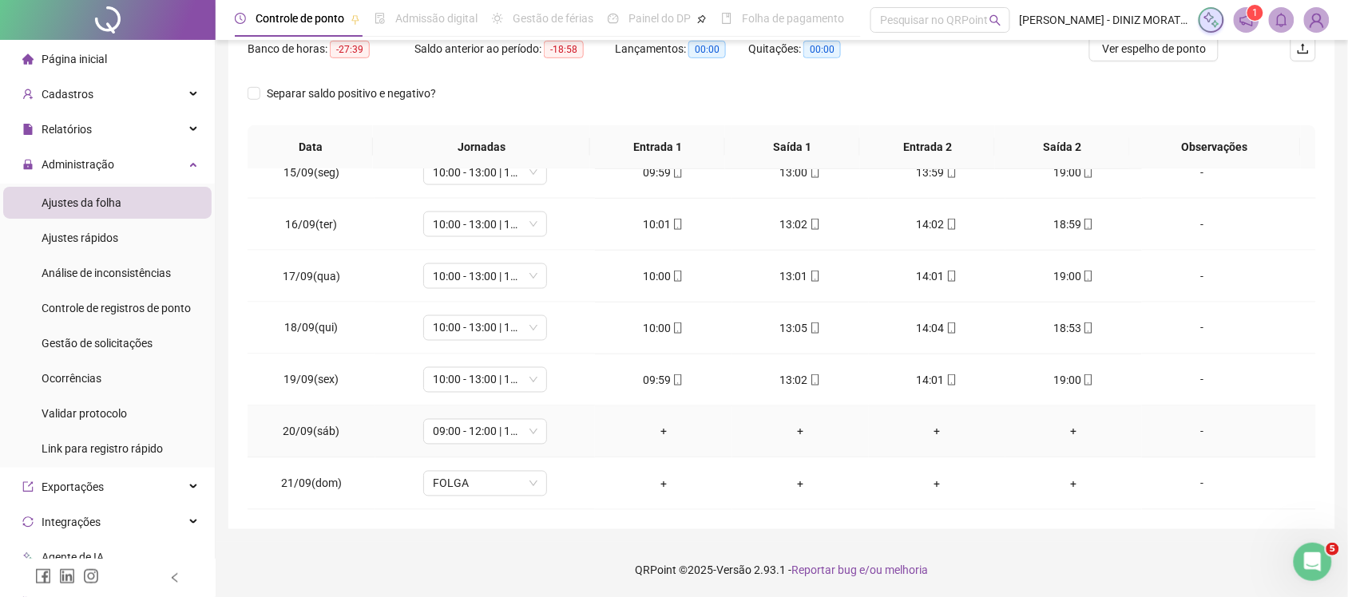
click at [1195, 419] on td "-" at bounding box center [1229, 433] width 174 height 52
click at [1183, 440] on div "-" at bounding box center [1202, 432] width 94 height 18
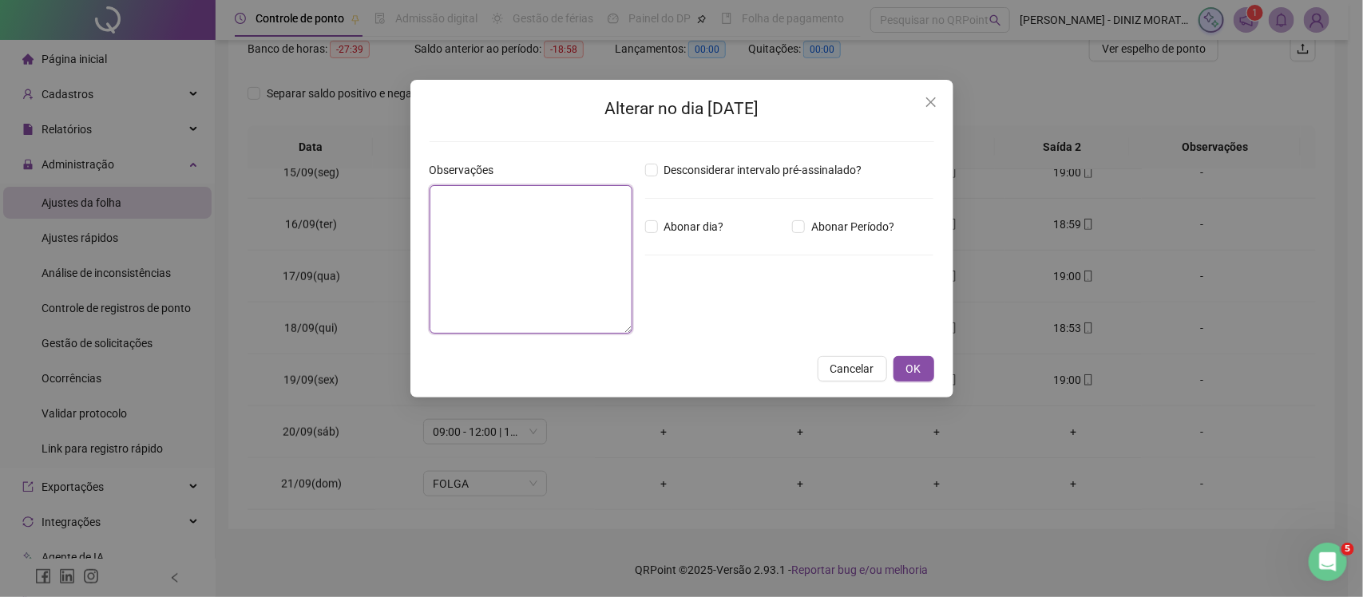
click at [572, 238] on textarea at bounding box center [531, 259] width 203 height 149
type textarea "**********"
click at [909, 363] on span "OK" at bounding box center [913, 369] width 15 height 18
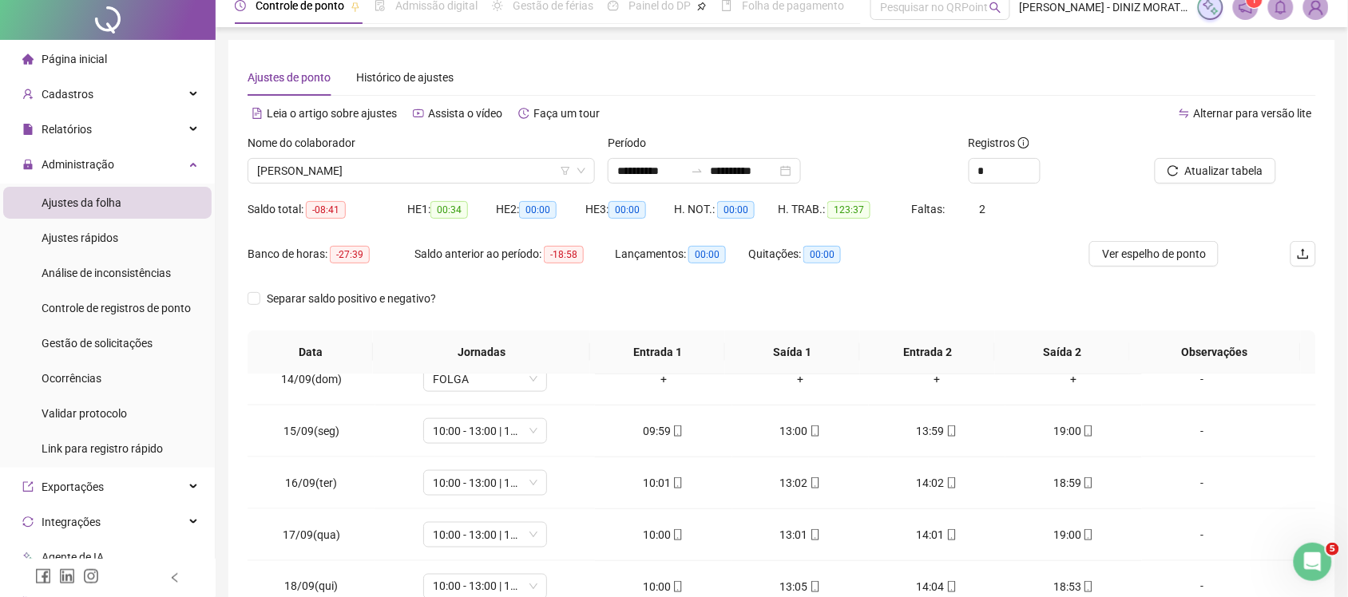
scroll to position [0, 0]
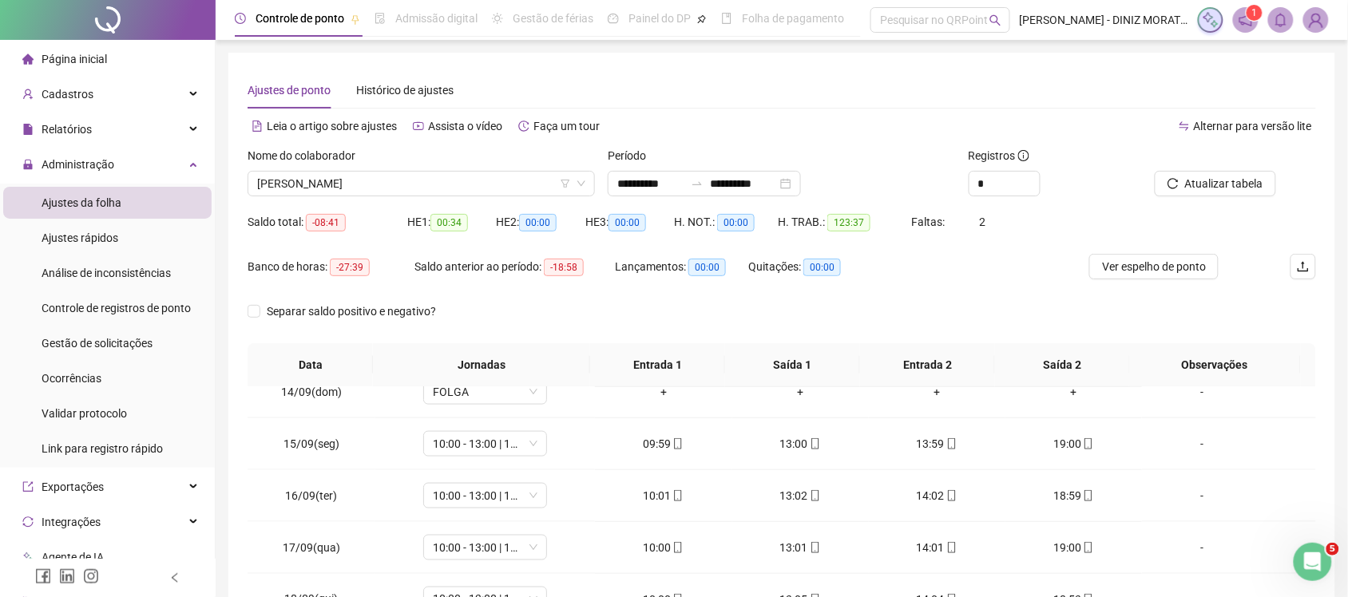
click at [452, 165] on div "Nome do colaborador" at bounding box center [421, 159] width 347 height 24
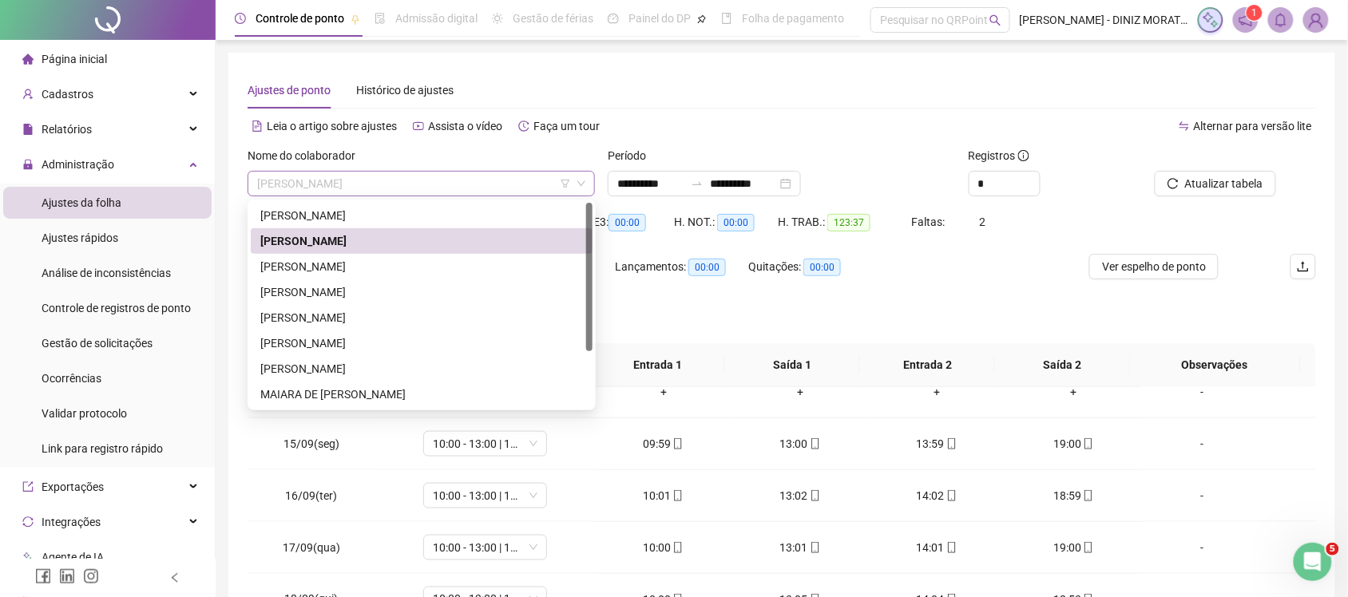
click at [452, 177] on span "[PERSON_NAME]" at bounding box center [421, 184] width 328 height 24
click at [357, 366] on div "[PERSON_NAME]" at bounding box center [421, 369] width 323 height 18
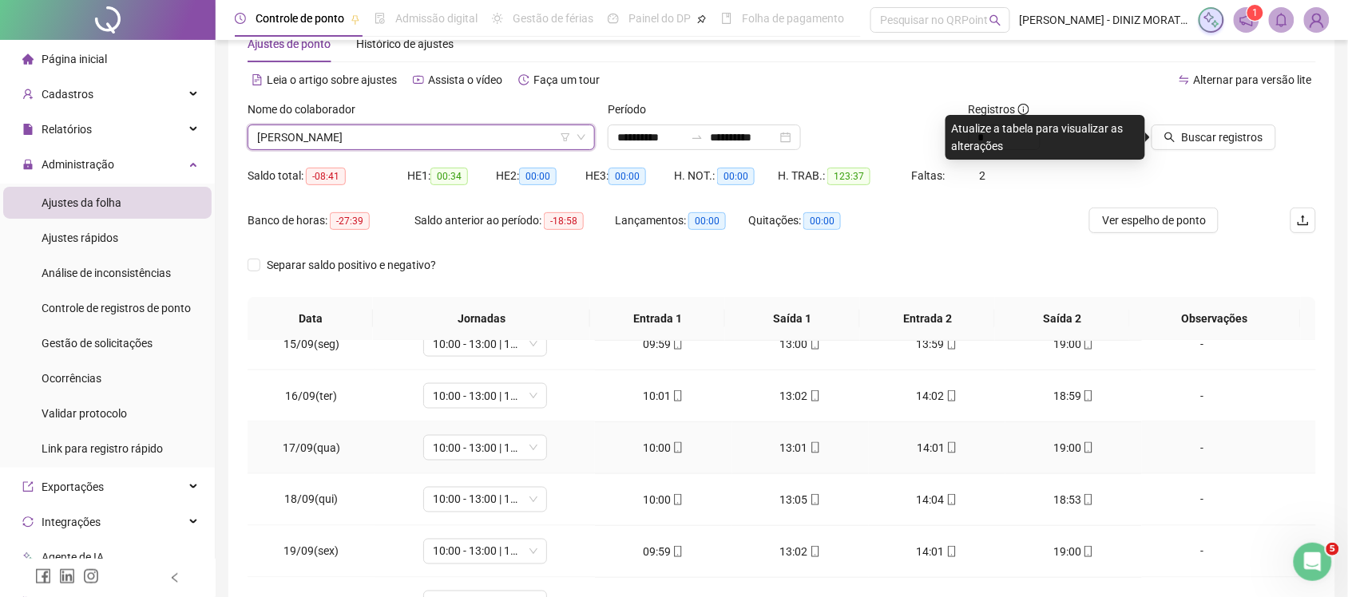
scroll to position [100, 0]
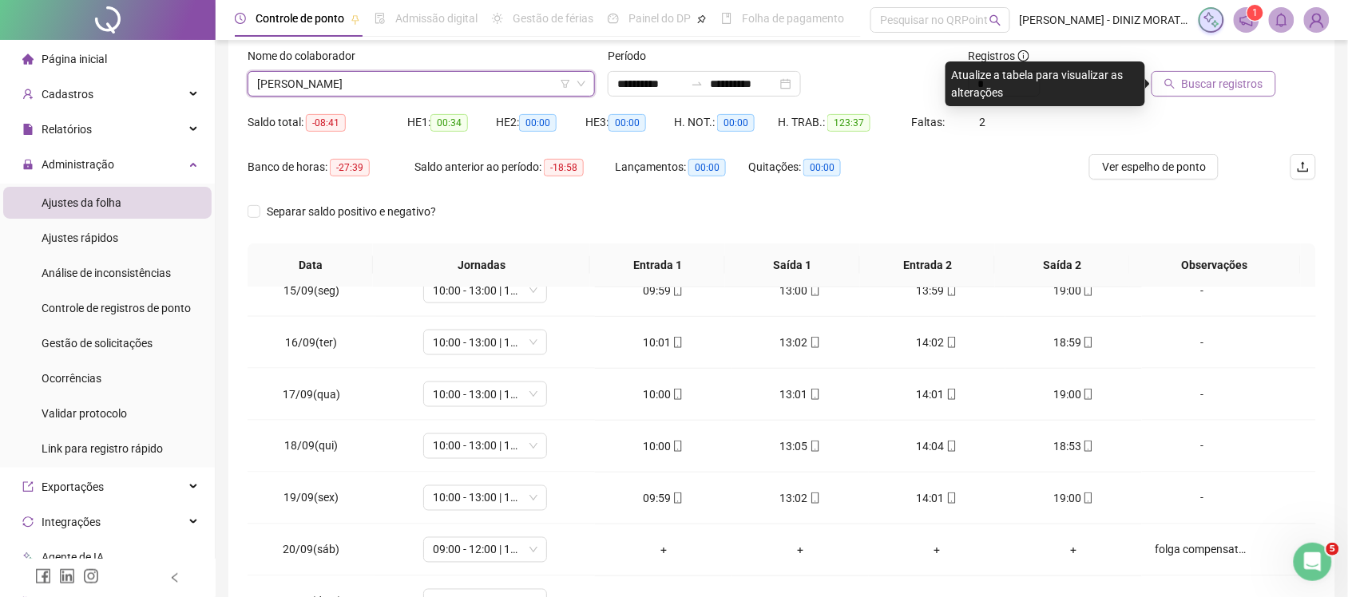
click at [1254, 93] on button "Buscar registros" at bounding box center [1214, 84] width 125 height 26
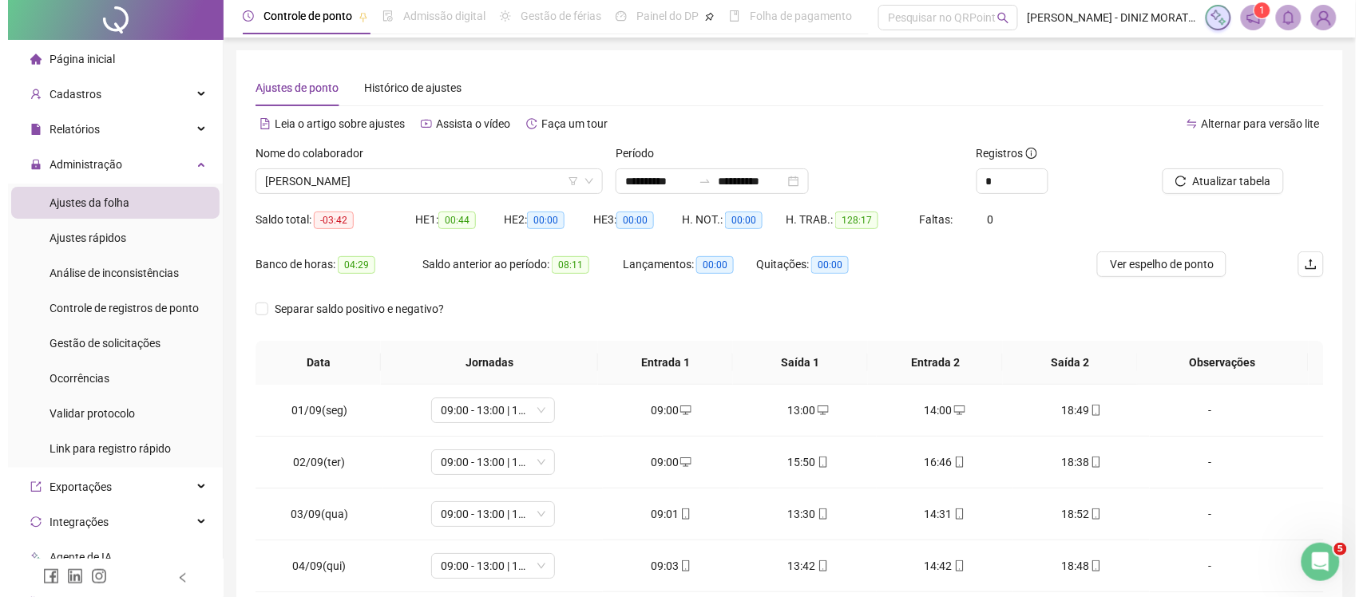
scroll to position [0, 0]
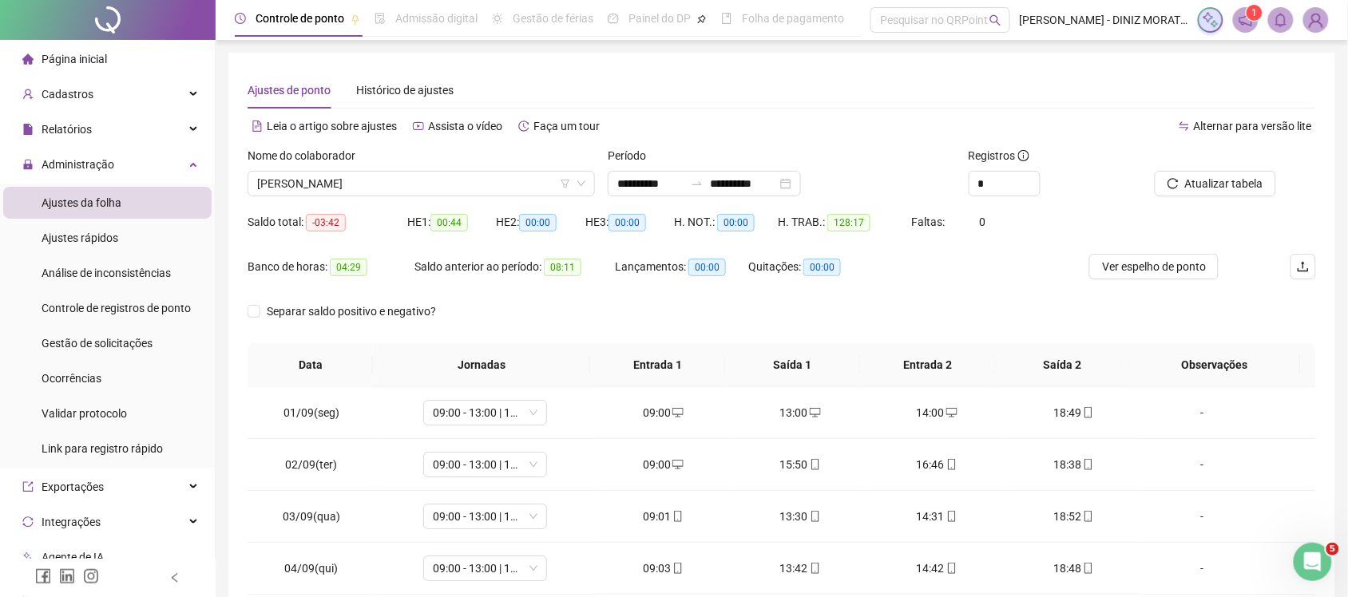
click at [1319, 22] on img at bounding box center [1316, 20] width 24 height 24
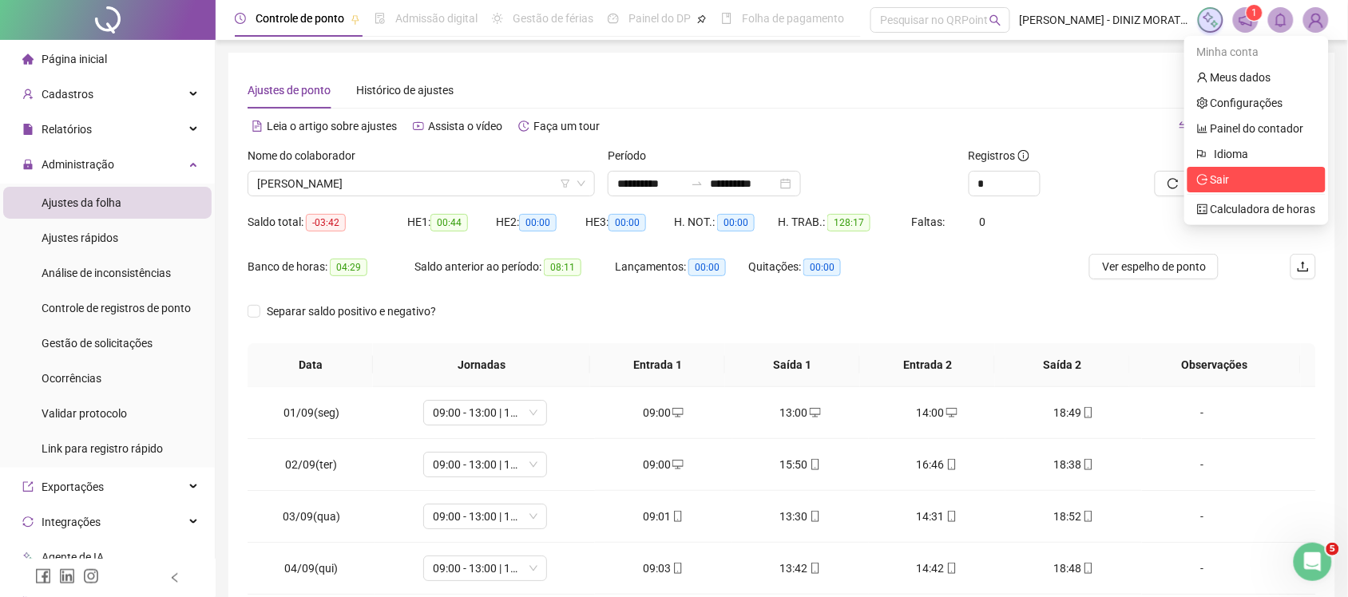
click at [1215, 188] on span "Sair" at bounding box center [1256, 180] width 119 height 18
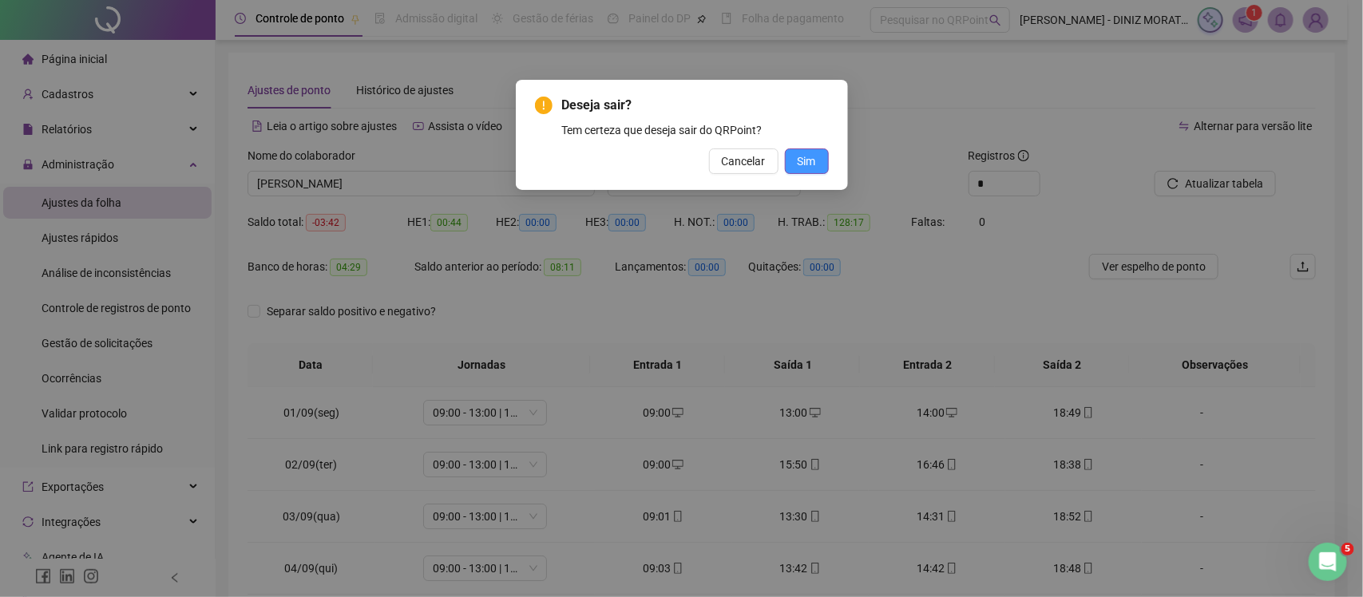
click at [800, 153] on span "Sim" at bounding box center [807, 162] width 18 height 18
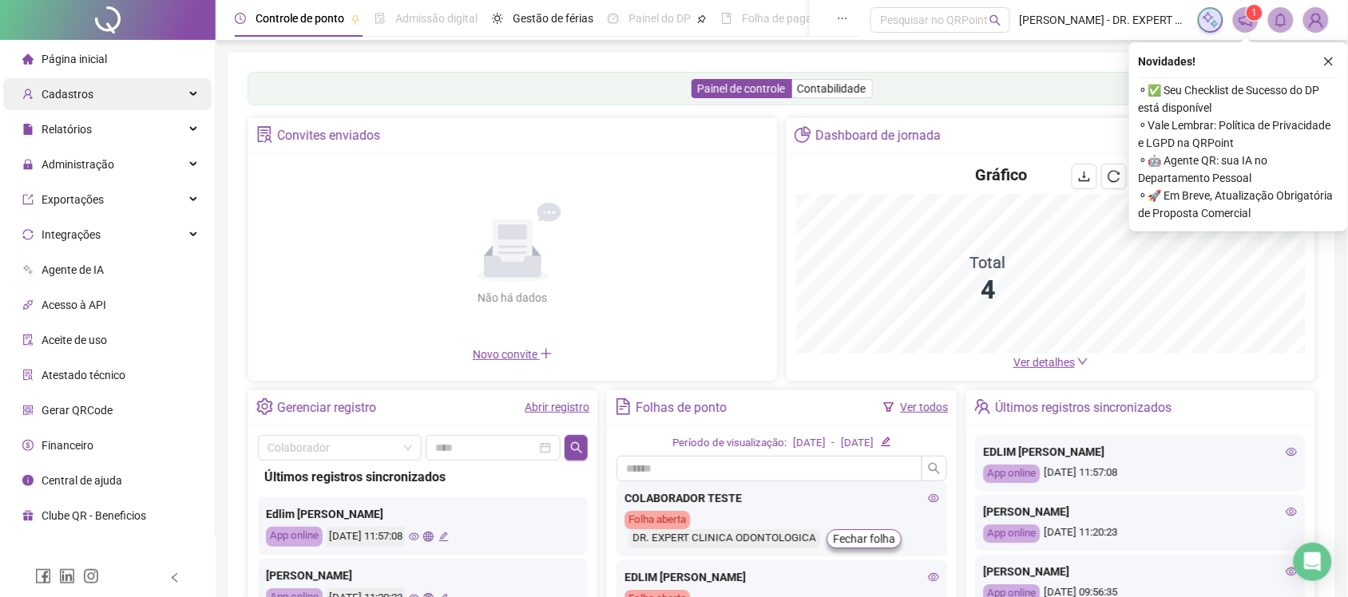
click at [116, 92] on div "Cadastros" at bounding box center [107, 94] width 208 height 32
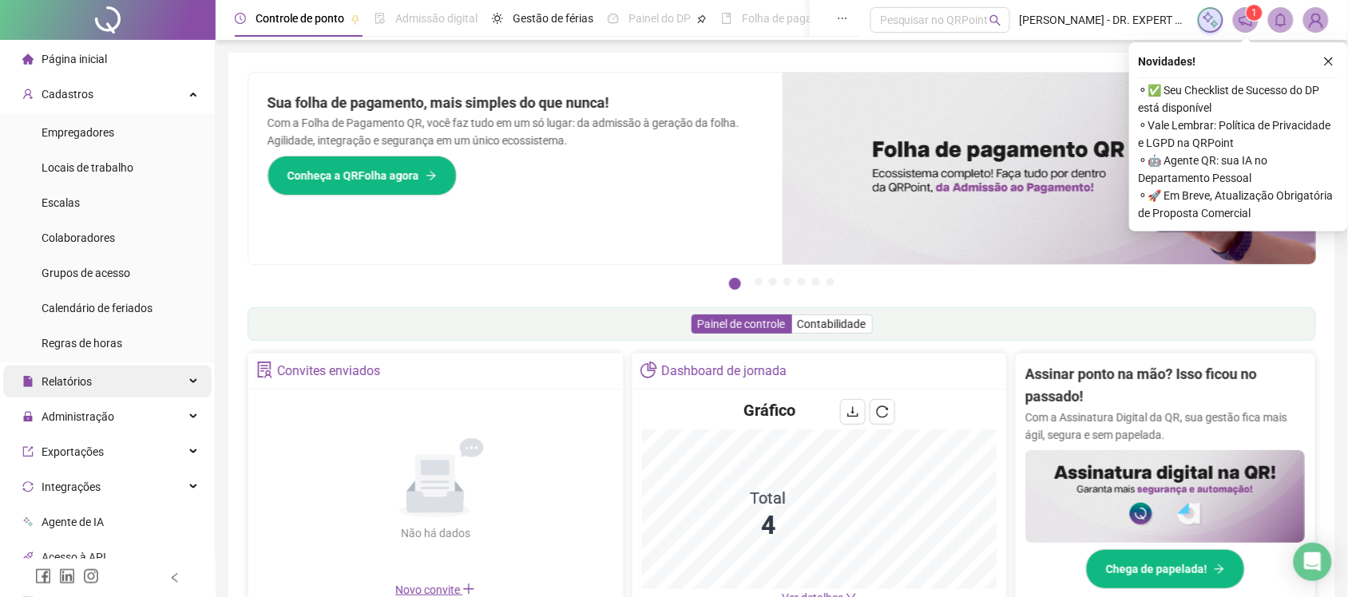
click at [104, 388] on div "Relatórios" at bounding box center [107, 382] width 208 height 32
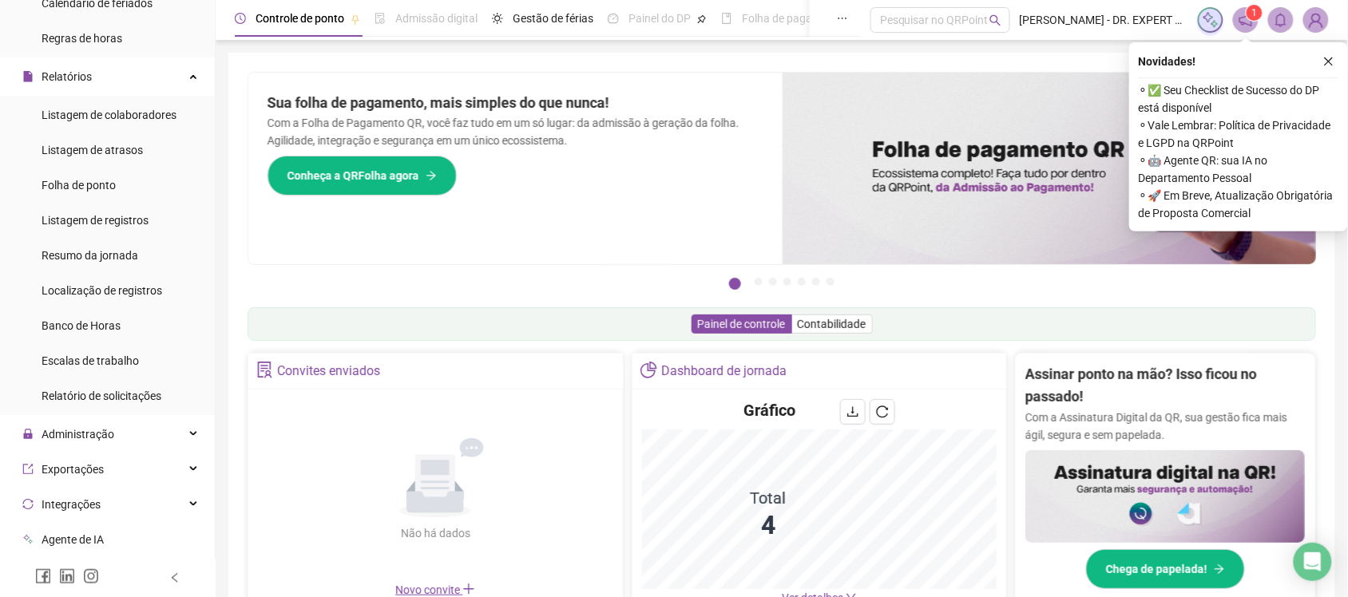
scroll to position [334, 0]
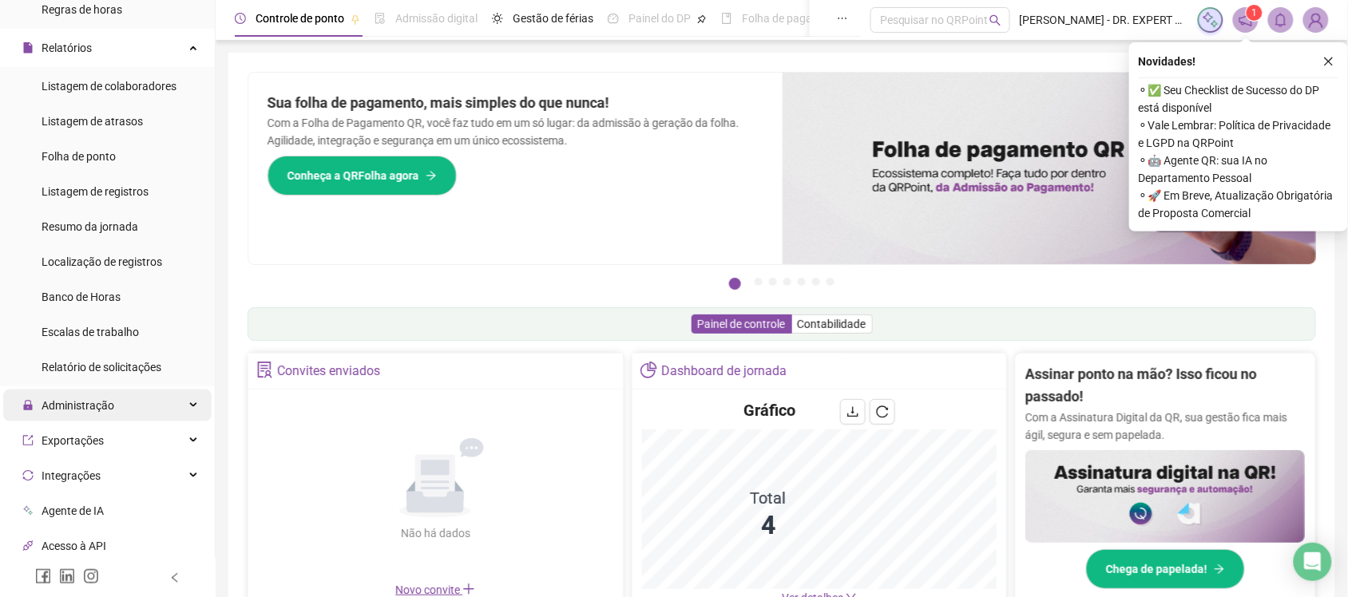
click at [122, 400] on div "Administração" at bounding box center [107, 406] width 208 height 32
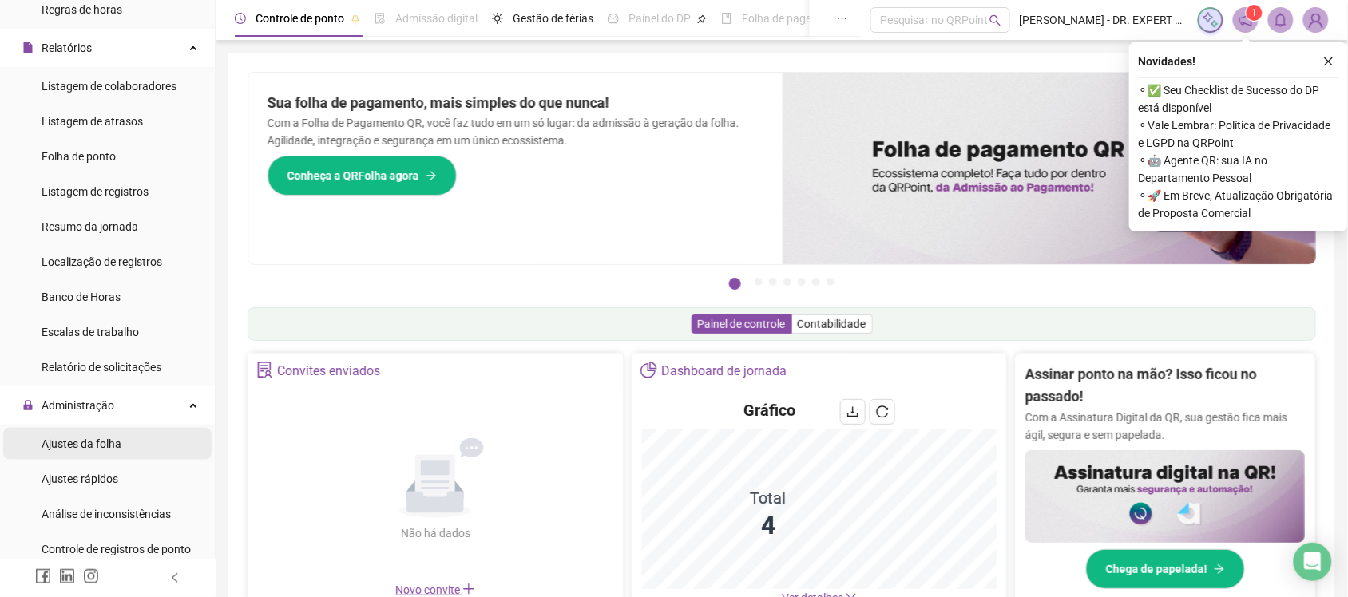
click at [133, 432] on li "Ajustes da folha" at bounding box center [107, 444] width 208 height 32
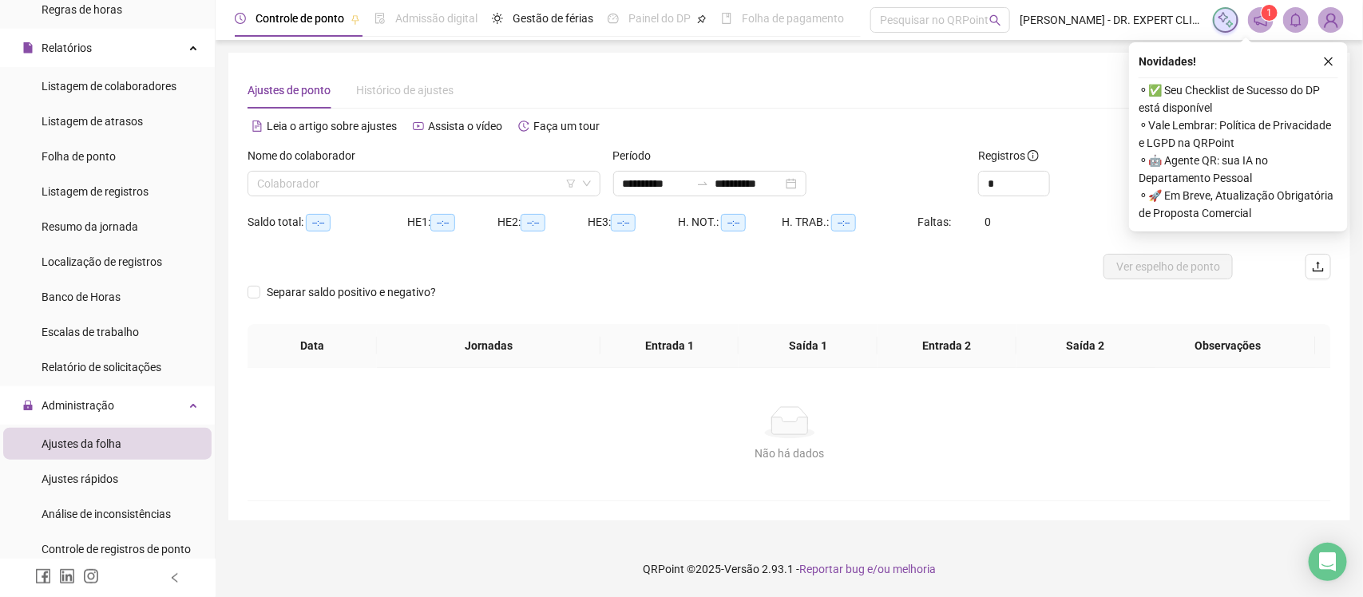
type input "**********"
click at [490, 185] on input "search" at bounding box center [416, 184] width 319 height 24
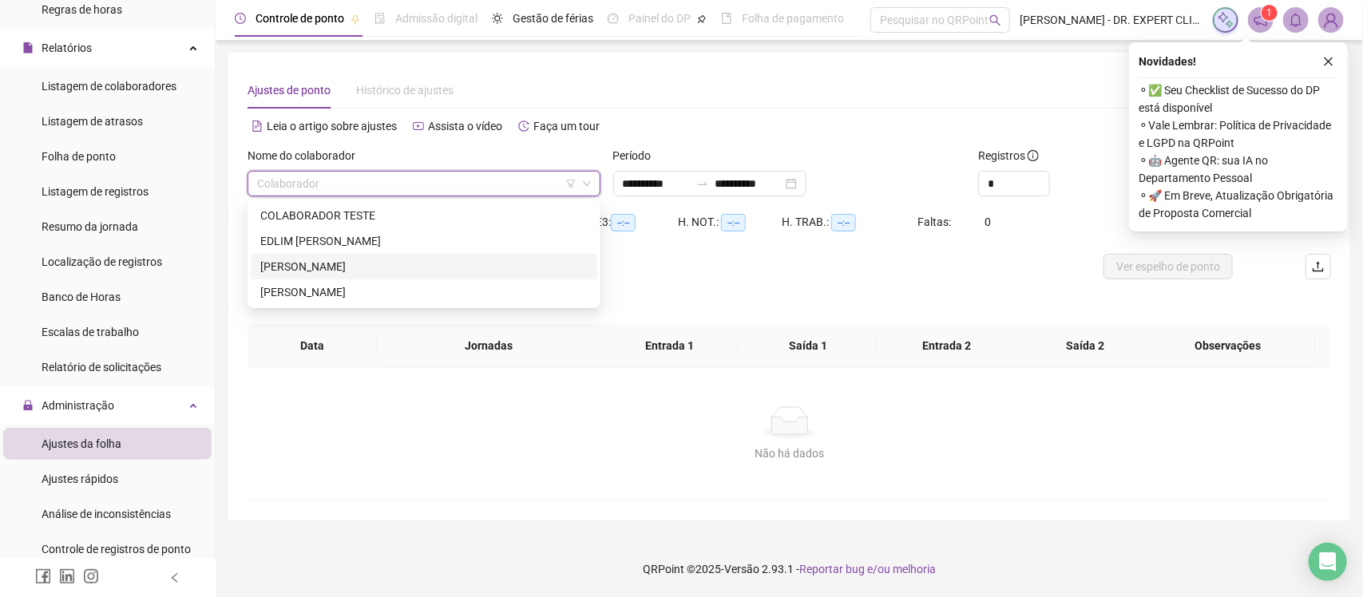
click at [442, 258] on div "KARLA BATISTA FIGUEREDO" at bounding box center [423, 267] width 327 height 18
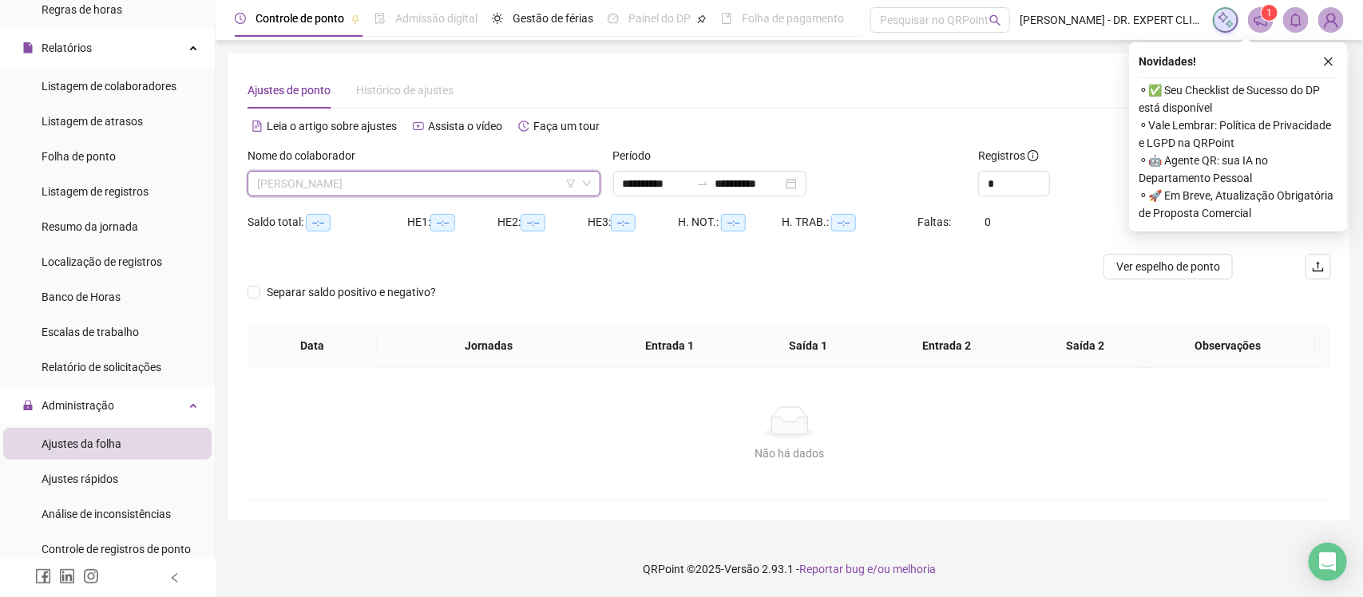
click at [526, 184] on span "KARLA BATISTA FIGUEREDO" at bounding box center [424, 184] width 334 height 24
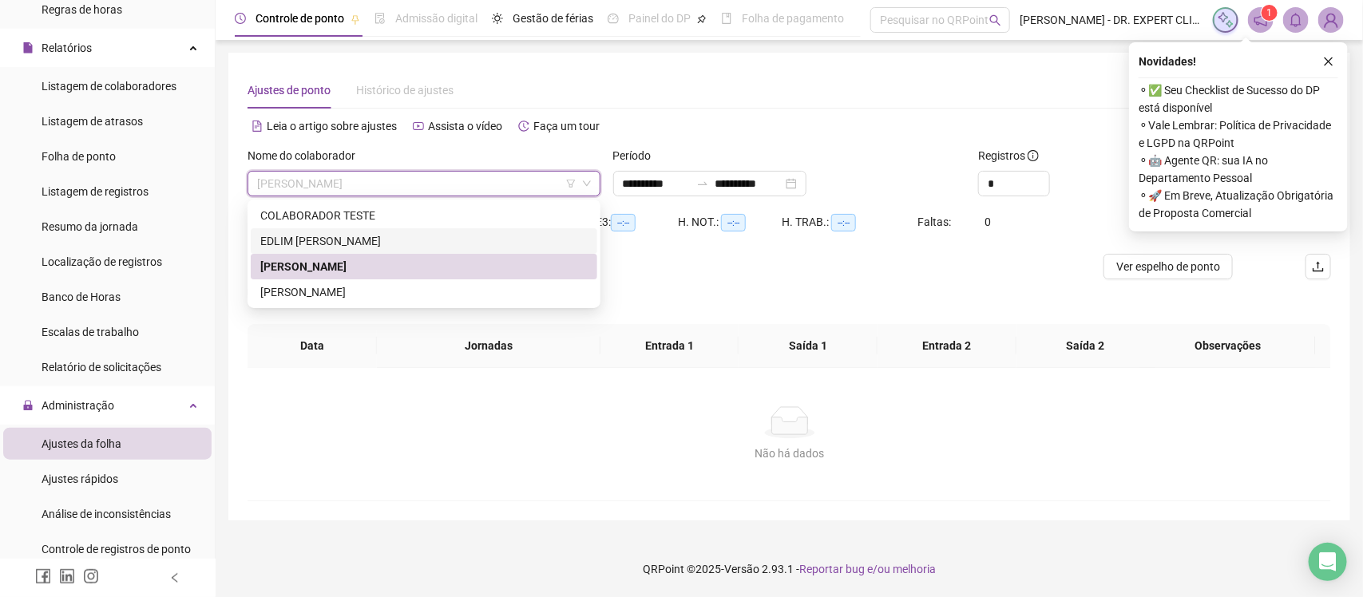
click at [497, 233] on div "EDLIM CAMILLE MARQUES" at bounding box center [423, 241] width 327 height 18
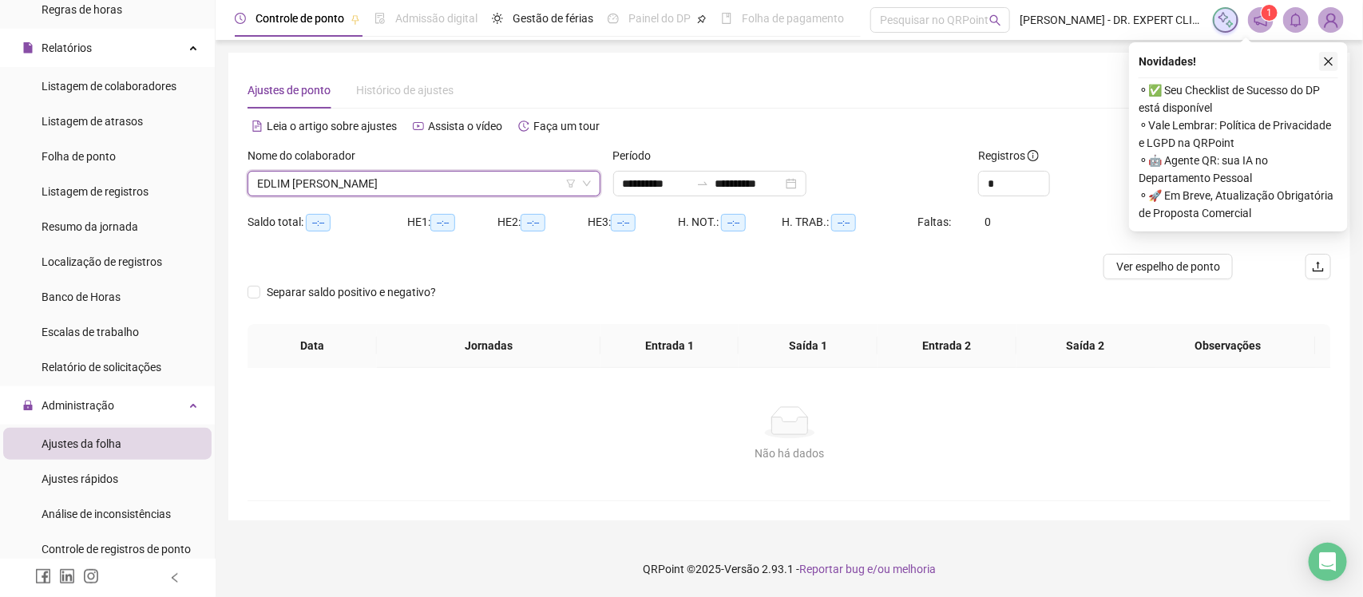
click at [1331, 60] on icon "close" at bounding box center [1328, 61] width 11 height 11
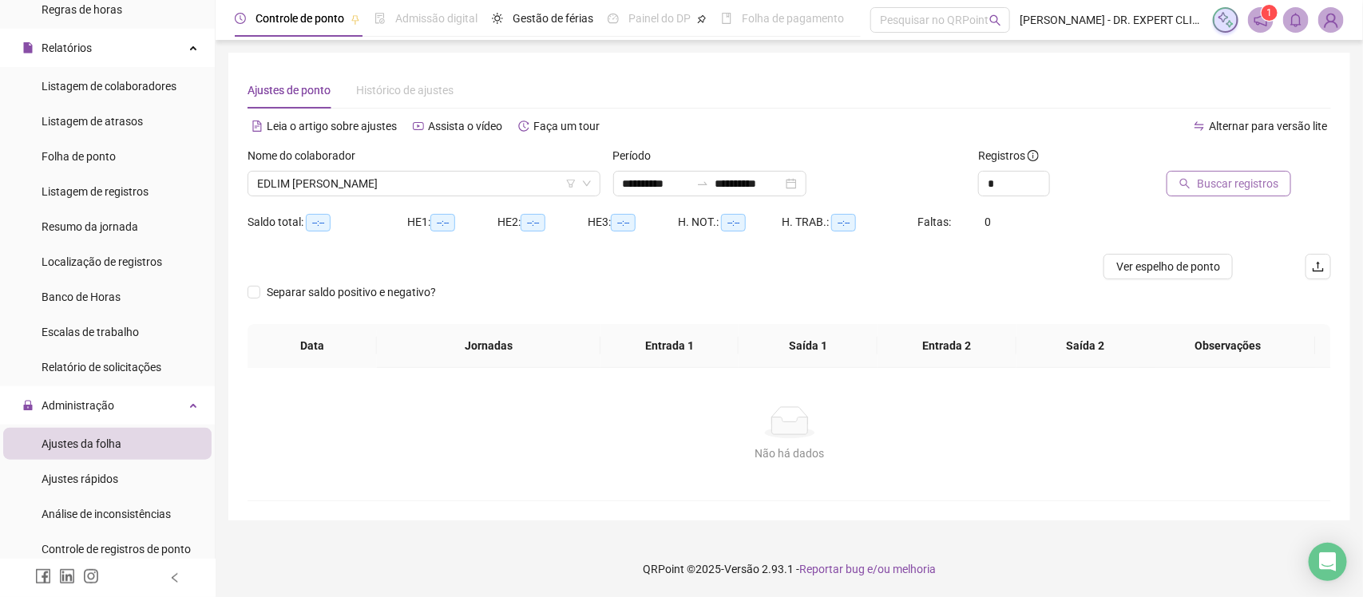
click at [1186, 182] on icon "search" at bounding box center [1185, 183] width 11 height 11
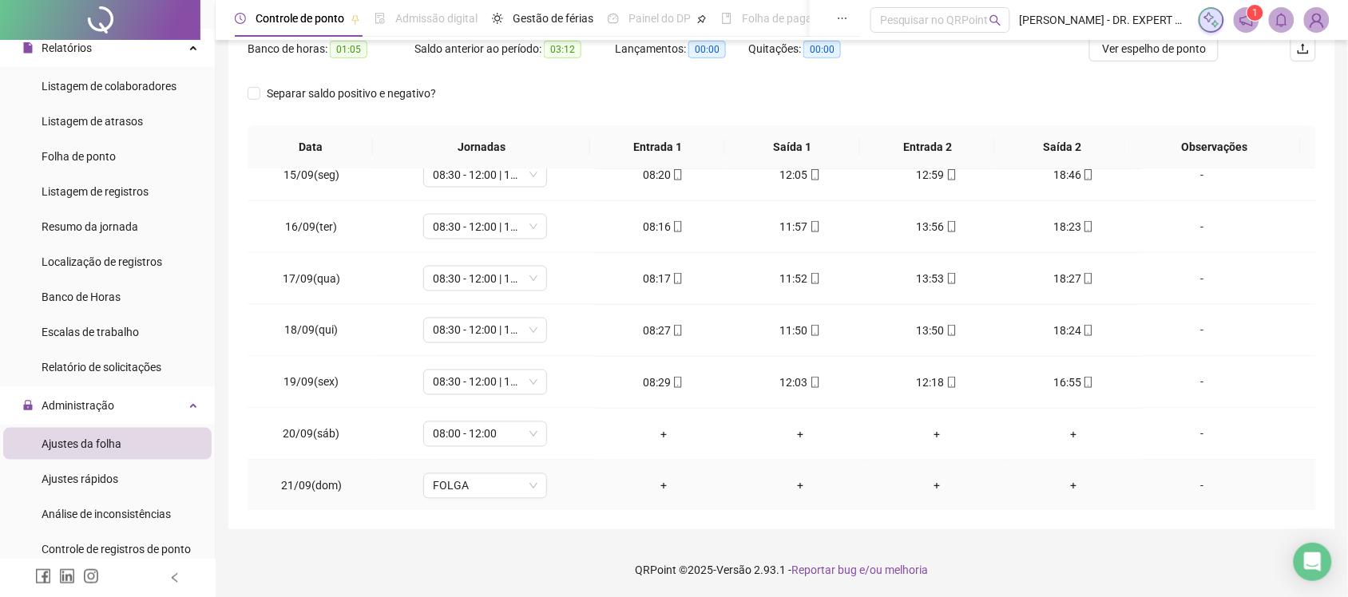
scroll to position [752, 0]
click at [1053, 433] on div "+" at bounding box center [1073, 432] width 111 height 18
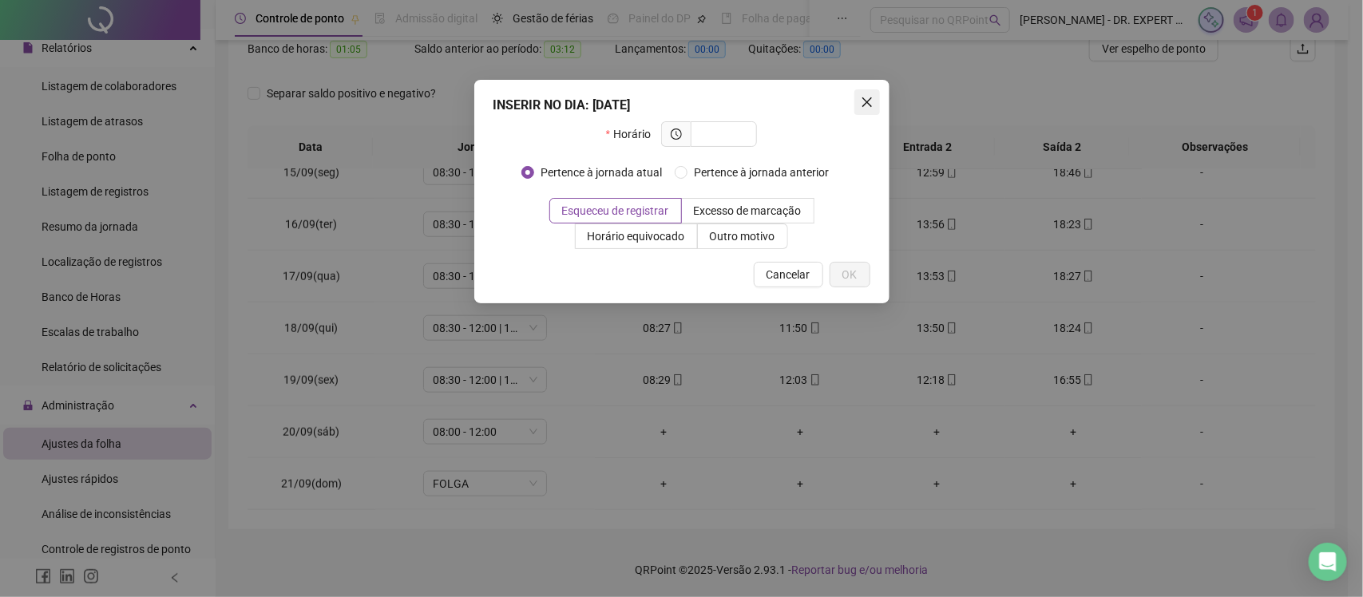
drag, startPoint x: 843, startPoint y: 85, endPoint x: 859, endPoint y: 100, distance: 21.5
click at [847, 85] on div "INSERIR NO DIA : 20/09/2025 Horário Pertence à jornada atual Pertence à jornada…" at bounding box center [681, 192] width 415 height 224
drag, startPoint x: 859, startPoint y: 100, endPoint x: 932, endPoint y: 118, distance: 75.7
click at [893, 110] on div "INSERIR NO DIA : 20/09/2025 Horário Pertence à jornada atual Pertence à jornada…" at bounding box center [681, 298] width 1363 height 597
click at [867, 100] on icon "close" at bounding box center [867, 102] width 13 height 13
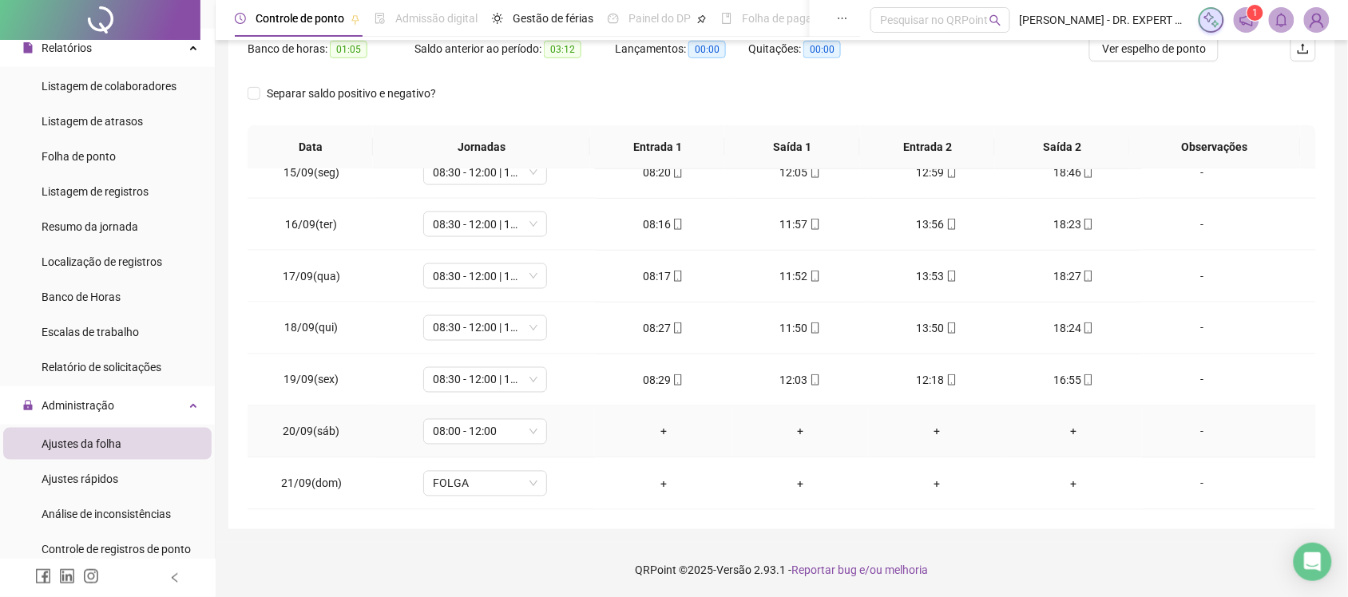
click at [1176, 412] on td "-" at bounding box center [1229, 433] width 174 height 52
click at [1182, 432] on div "-" at bounding box center [1202, 432] width 94 height 18
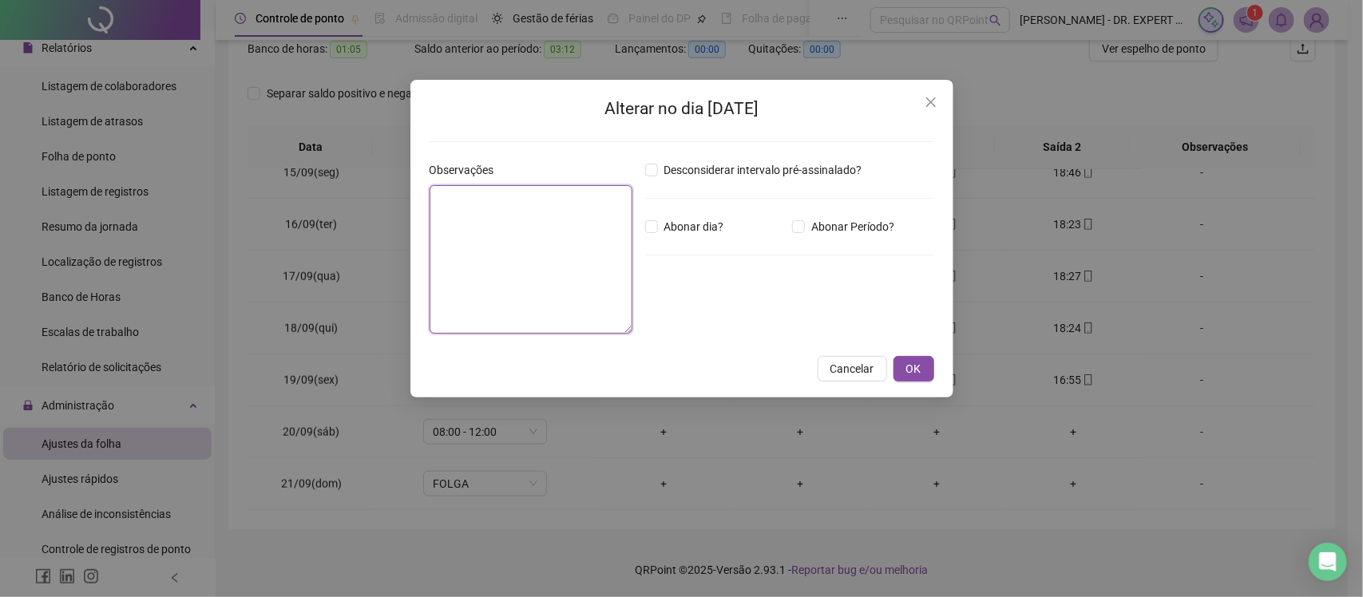
click at [490, 232] on textarea at bounding box center [531, 259] width 203 height 149
drag, startPoint x: 593, startPoint y: 201, endPoint x: 315, endPoint y: 201, distance: 277.1
click at [315, 201] on div "**********" at bounding box center [681, 298] width 1363 height 597
type textarea "**********"
click at [907, 363] on span "OK" at bounding box center [913, 369] width 15 height 18
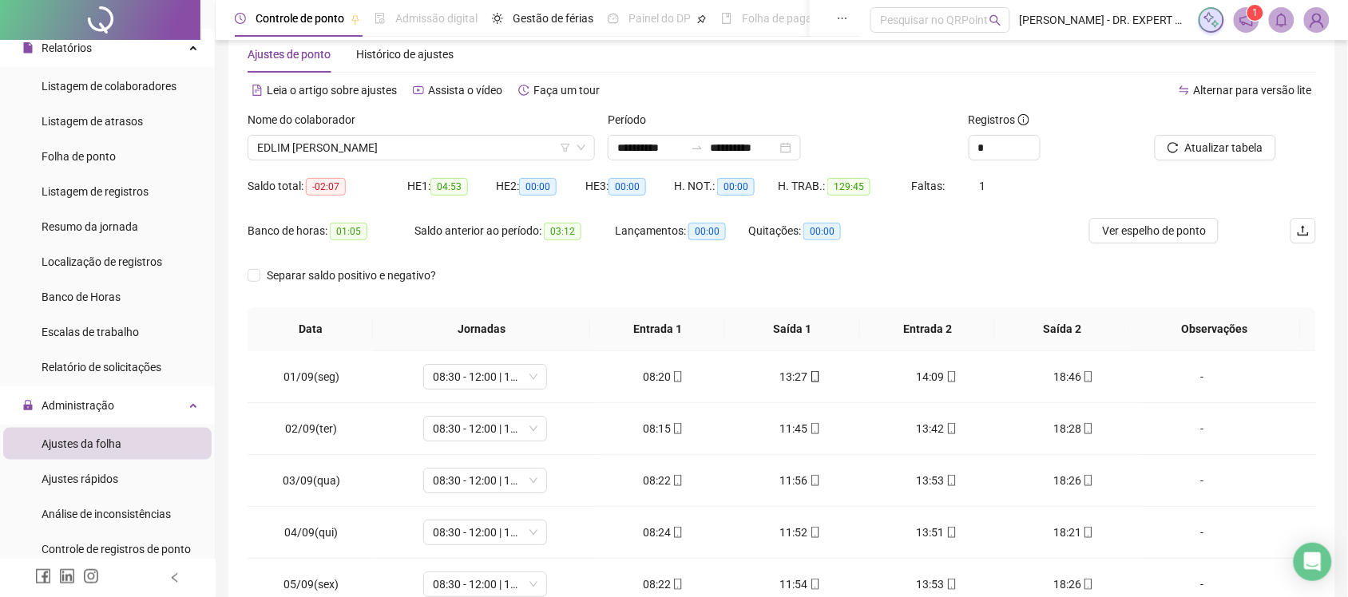
scroll to position [66, 0]
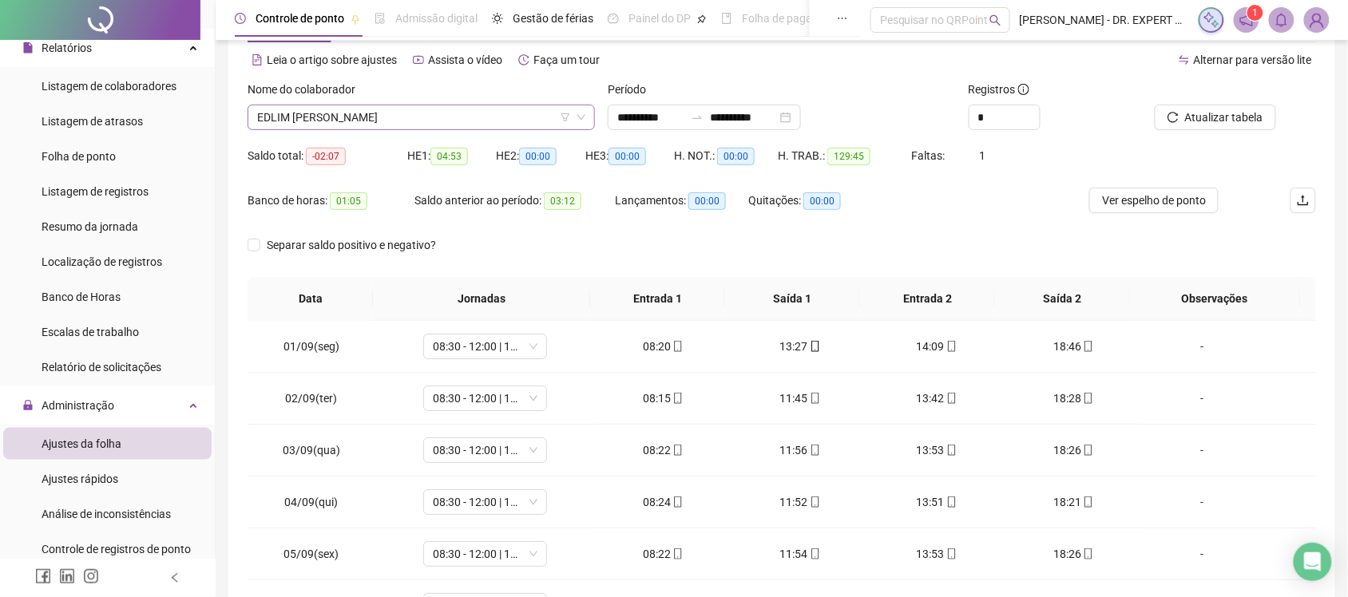
drag, startPoint x: 442, startPoint y: 113, endPoint x: 440, endPoint y: 121, distance: 8.1
click at [440, 120] on span "EDLIM CAMILLE MARQUES" at bounding box center [421, 117] width 328 height 24
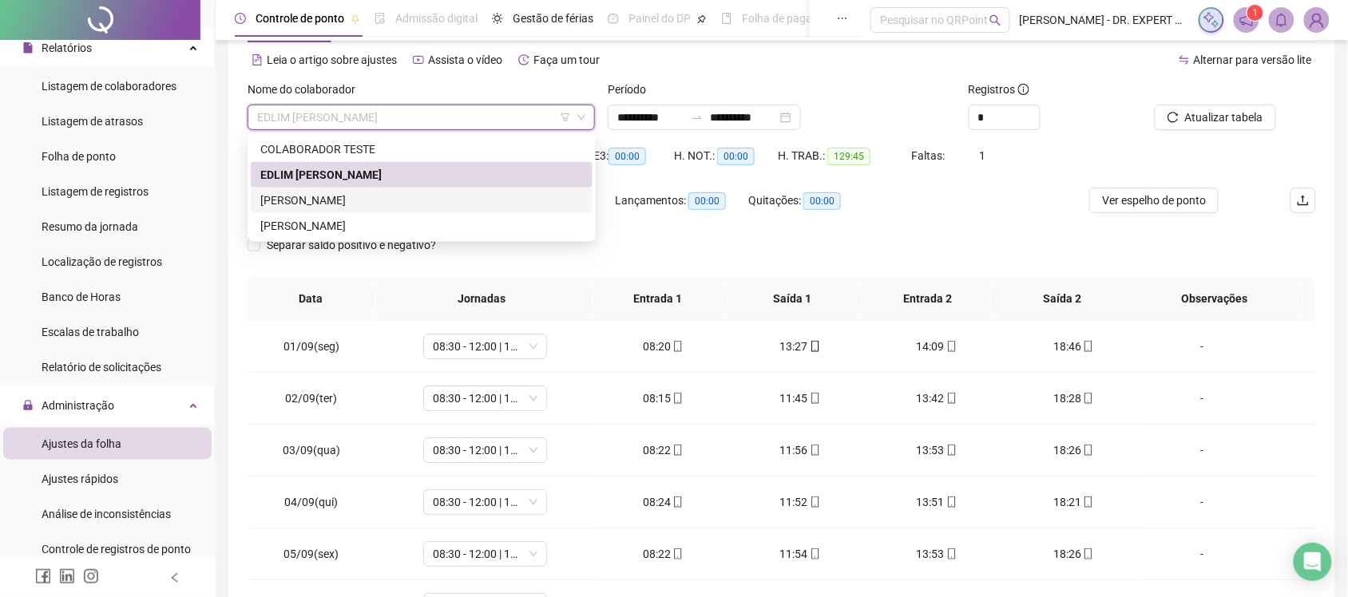
click at [406, 192] on div "KARLA BATISTA FIGUEREDO" at bounding box center [421, 201] width 323 height 18
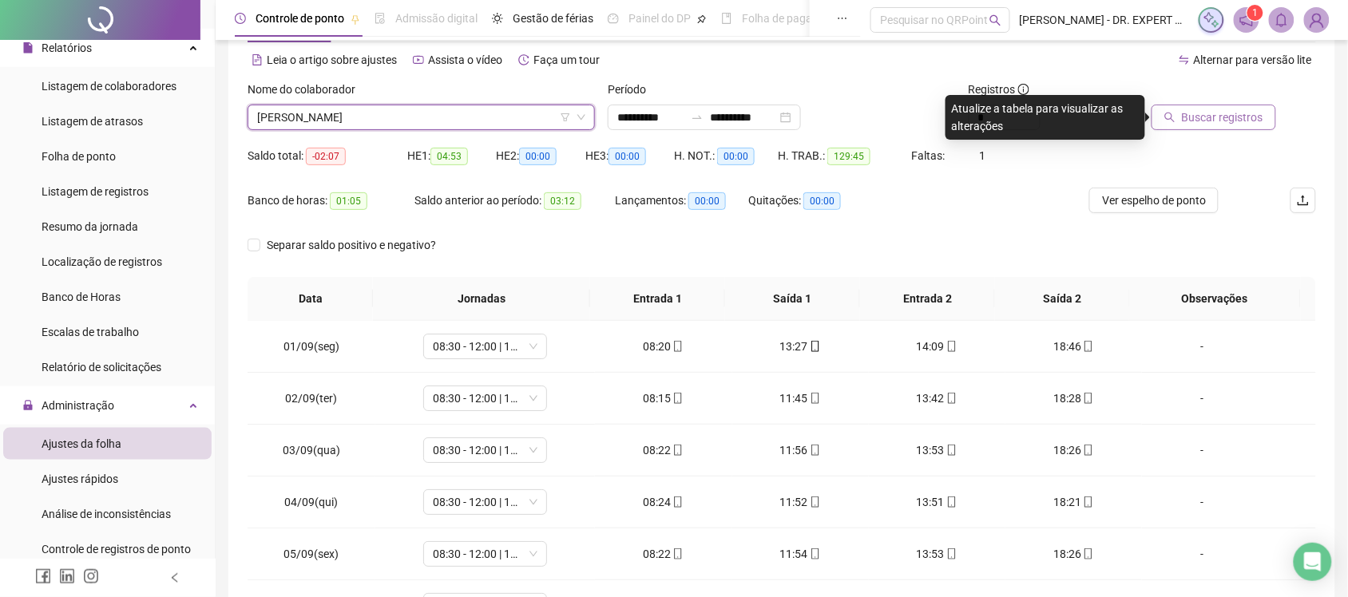
click at [1184, 117] on button "Buscar registros" at bounding box center [1214, 118] width 125 height 26
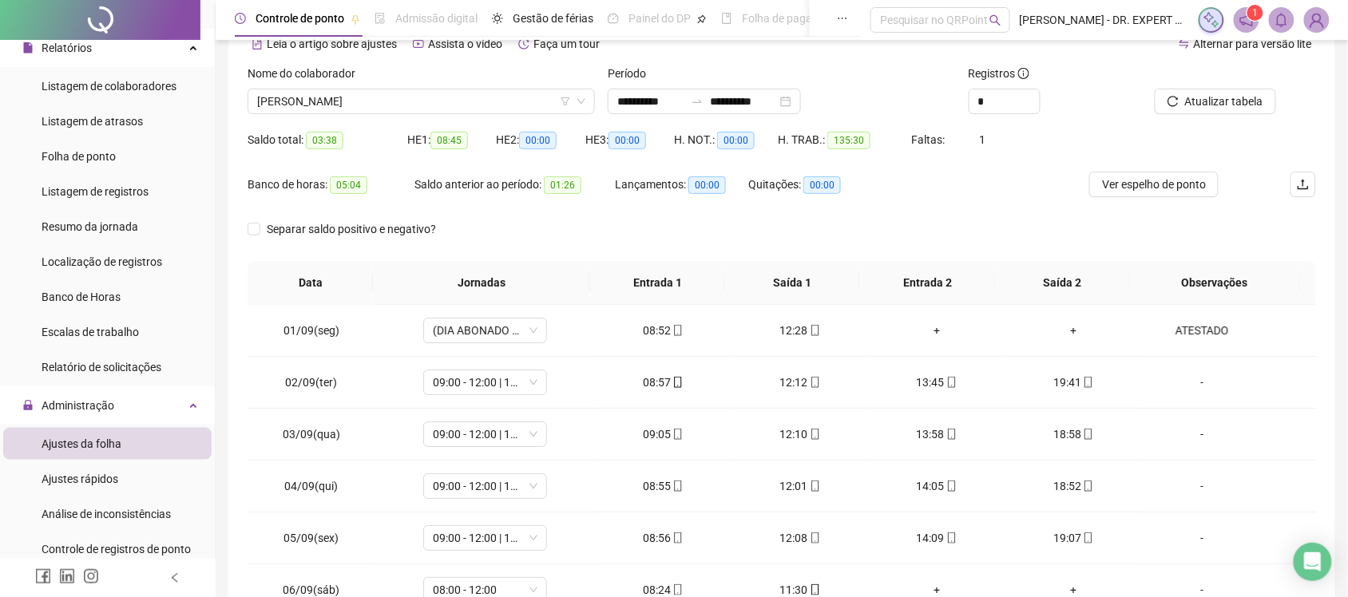
scroll to position [48, 0]
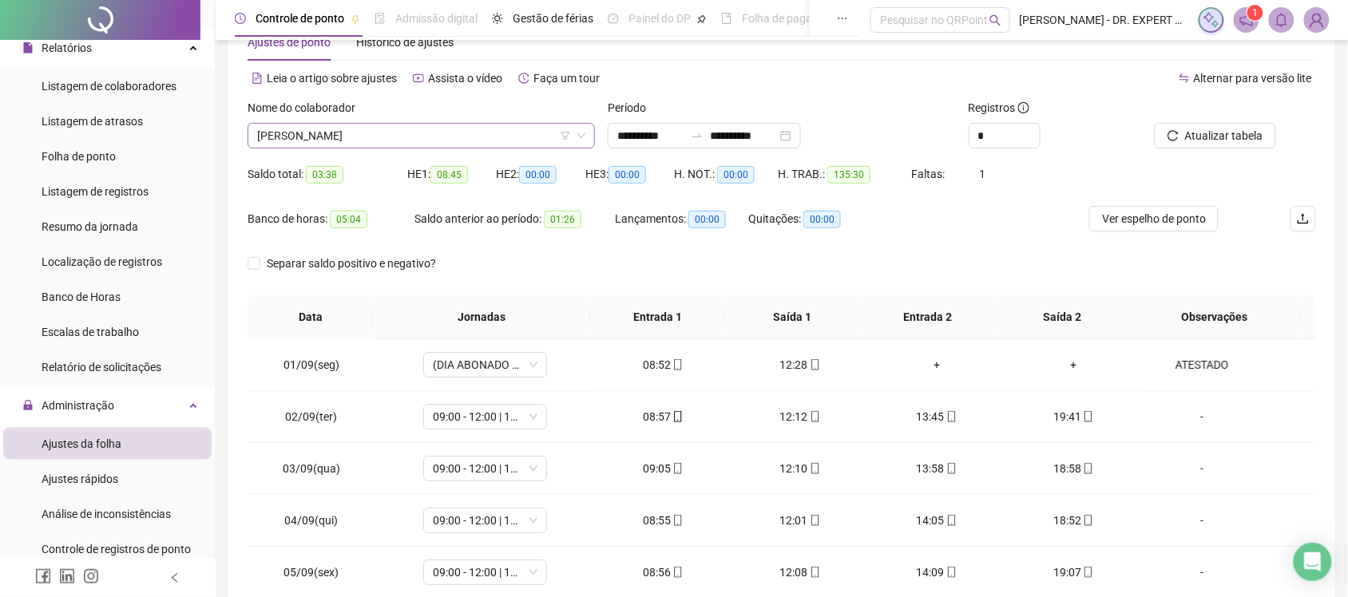
click at [545, 128] on span "KARLA BATISTA FIGUEREDO" at bounding box center [421, 136] width 328 height 24
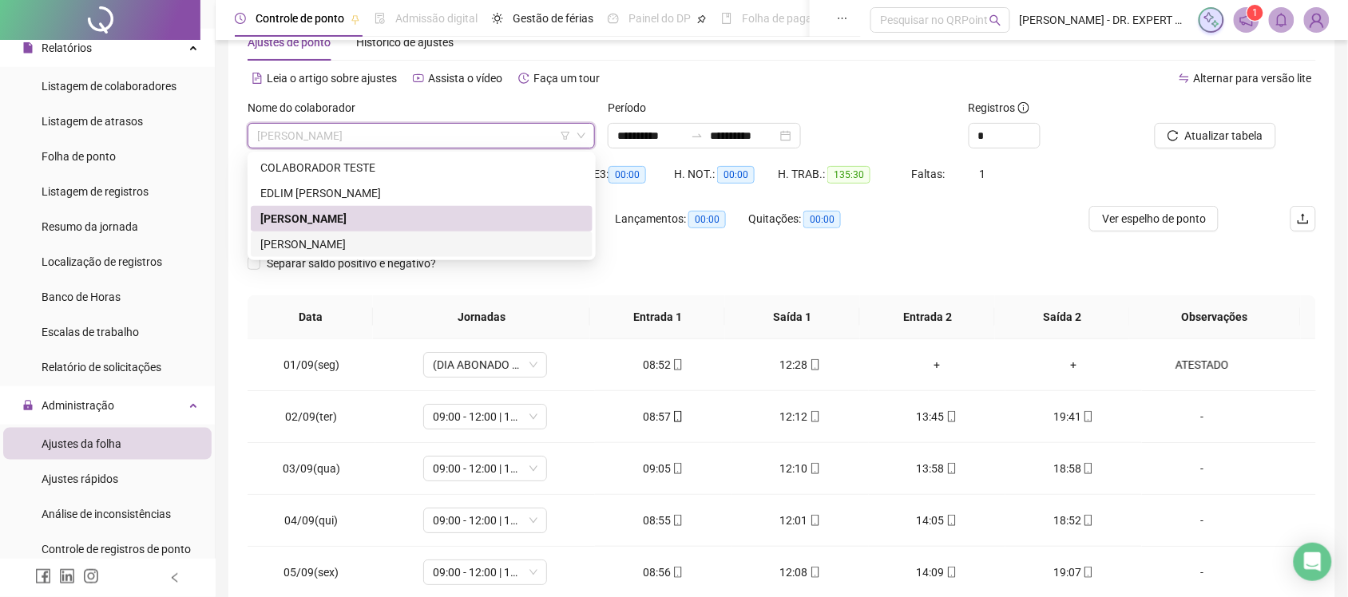
click at [428, 237] on div "POLIANA NUNES RIBEIRO" at bounding box center [421, 245] width 323 height 18
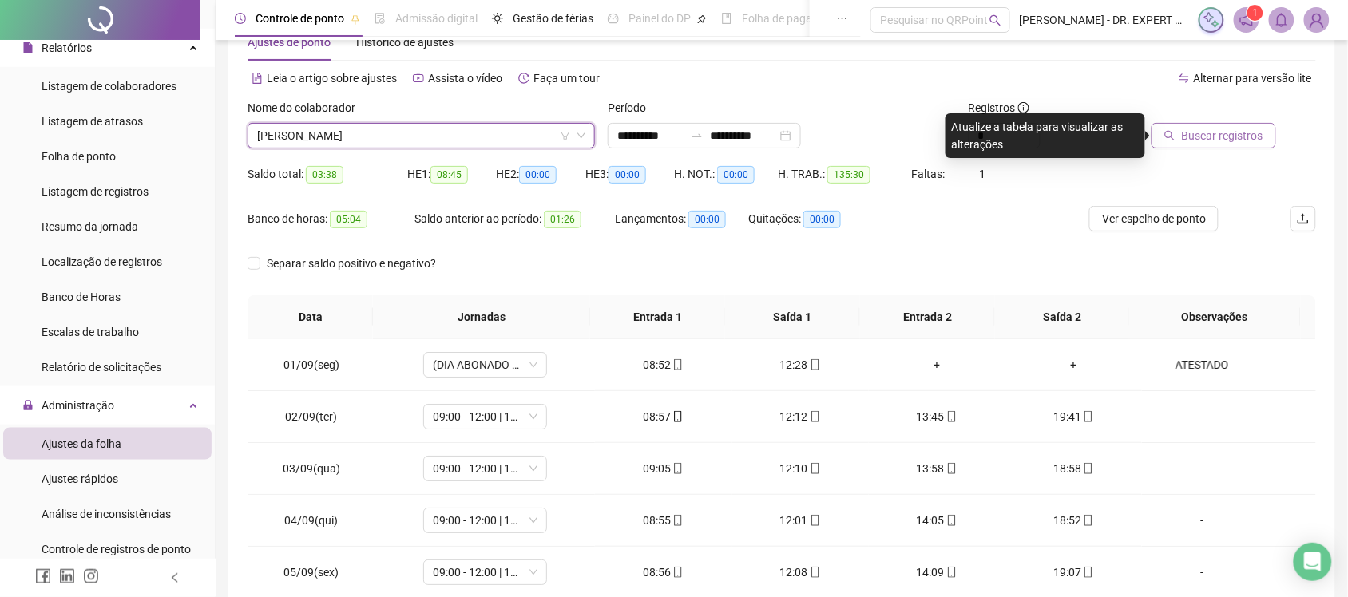
click at [1211, 136] on span "Buscar registros" at bounding box center [1222, 136] width 81 height 18
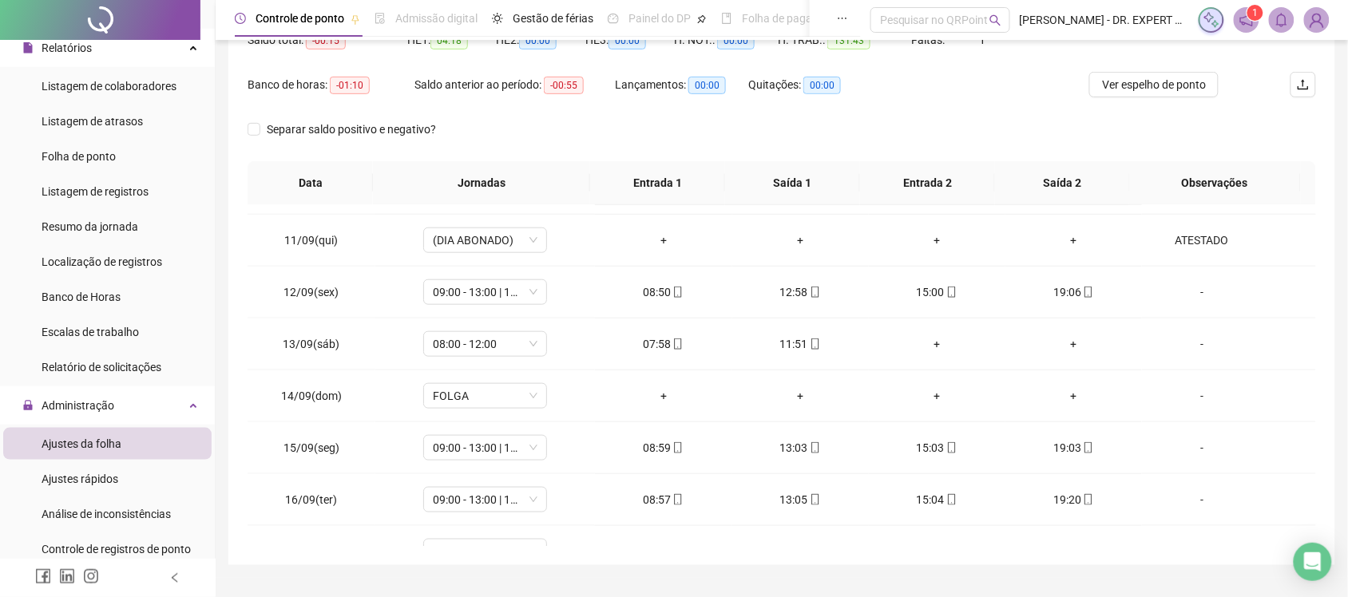
scroll to position [521, 0]
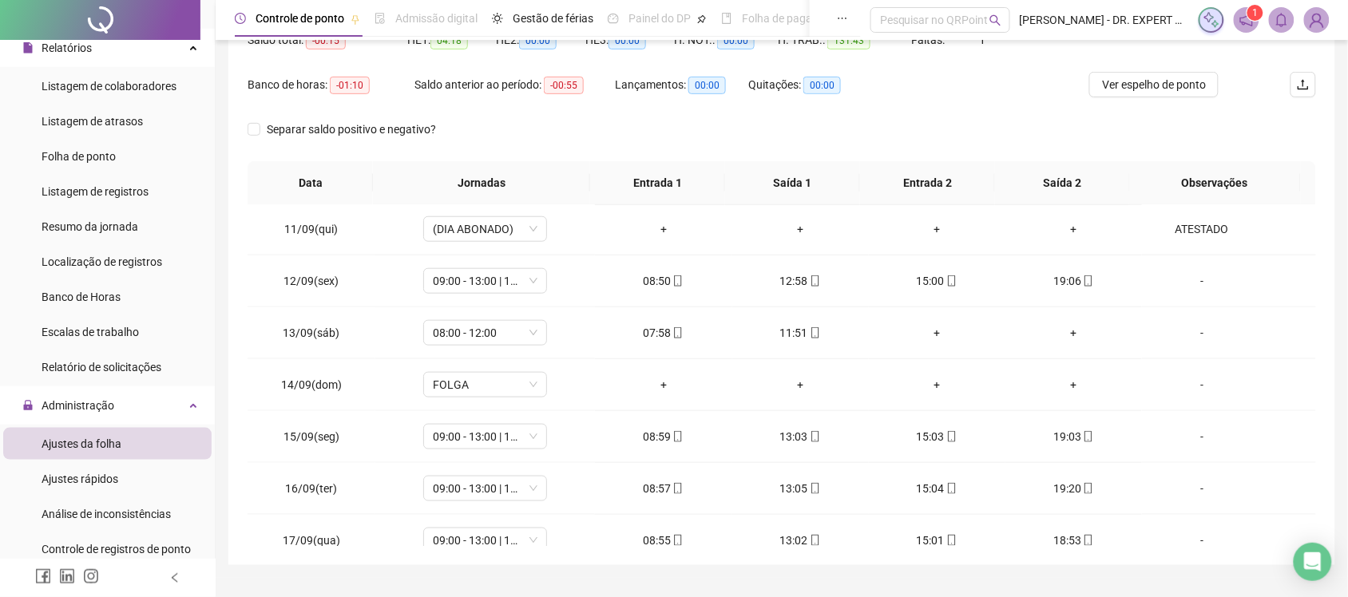
drag, startPoint x: 1318, startPoint y: 389, endPoint x: 1306, endPoint y: 413, distance: 26.8
click at [1310, 423] on div "**********" at bounding box center [781, 218] width 1107 height 695
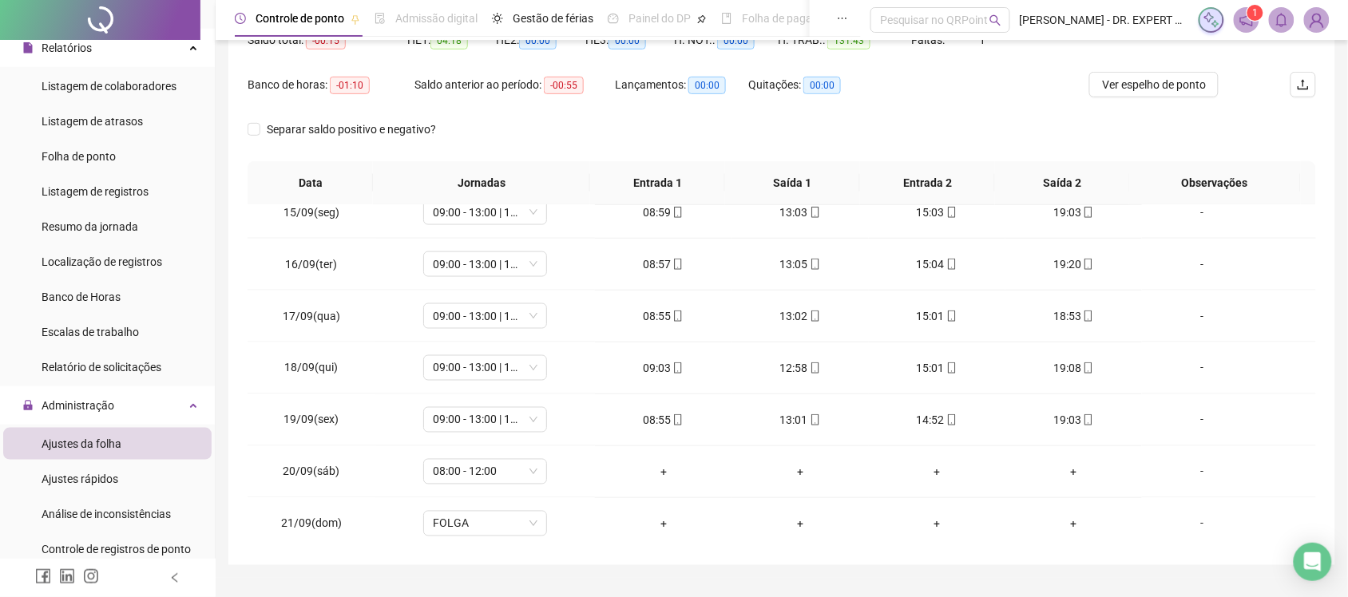
scroll to position [752, 0]
click at [1160, 477] on td "-" at bounding box center [1229, 468] width 174 height 52
click at [1187, 470] on div "-" at bounding box center [1202, 468] width 94 height 18
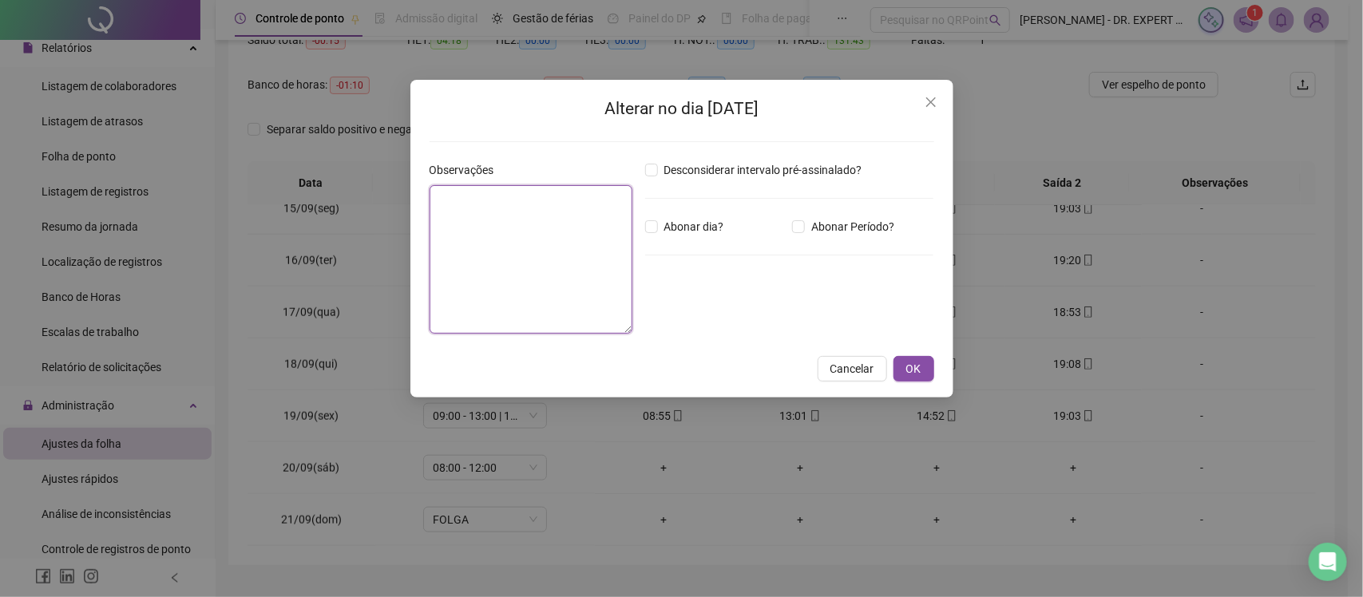
click at [552, 256] on textarea at bounding box center [531, 259] width 203 height 149
paste textarea "**********"
type textarea "**********"
click at [927, 370] on button "OK" at bounding box center [914, 369] width 41 height 26
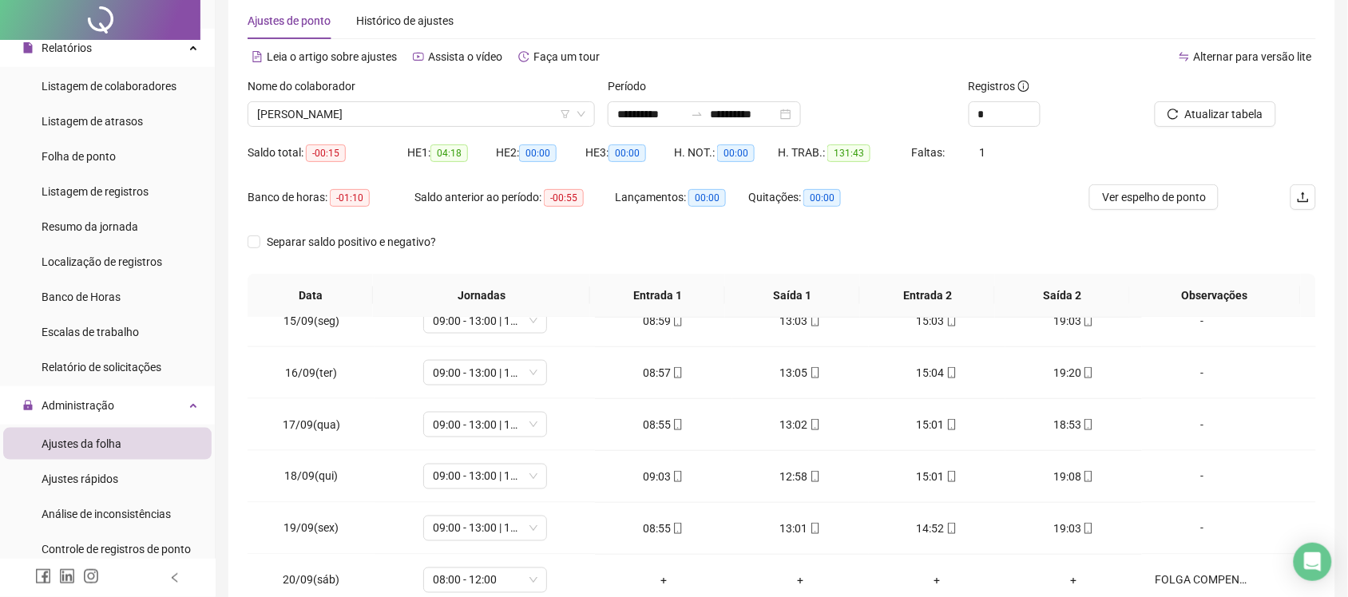
scroll to position [0, 0]
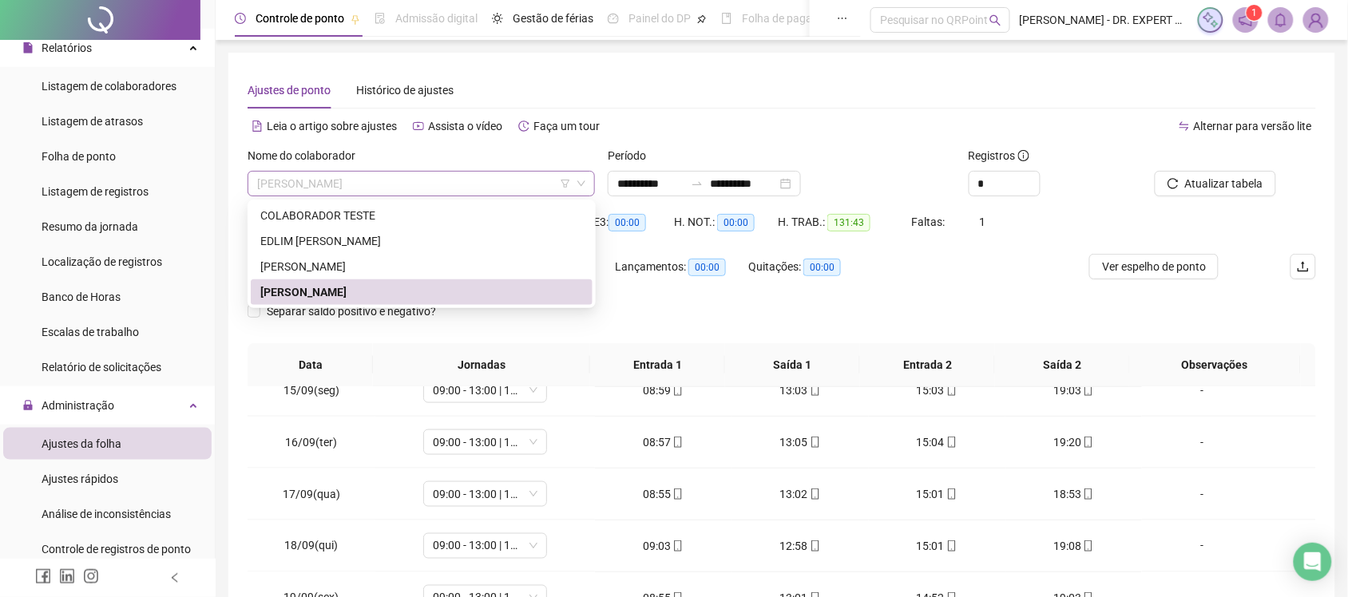
click at [404, 185] on span "POLIANA NUNES RIBEIRO" at bounding box center [421, 184] width 328 height 24
click at [361, 266] on div "KARLA BATISTA FIGUEREDO" at bounding box center [421, 267] width 323 height 18
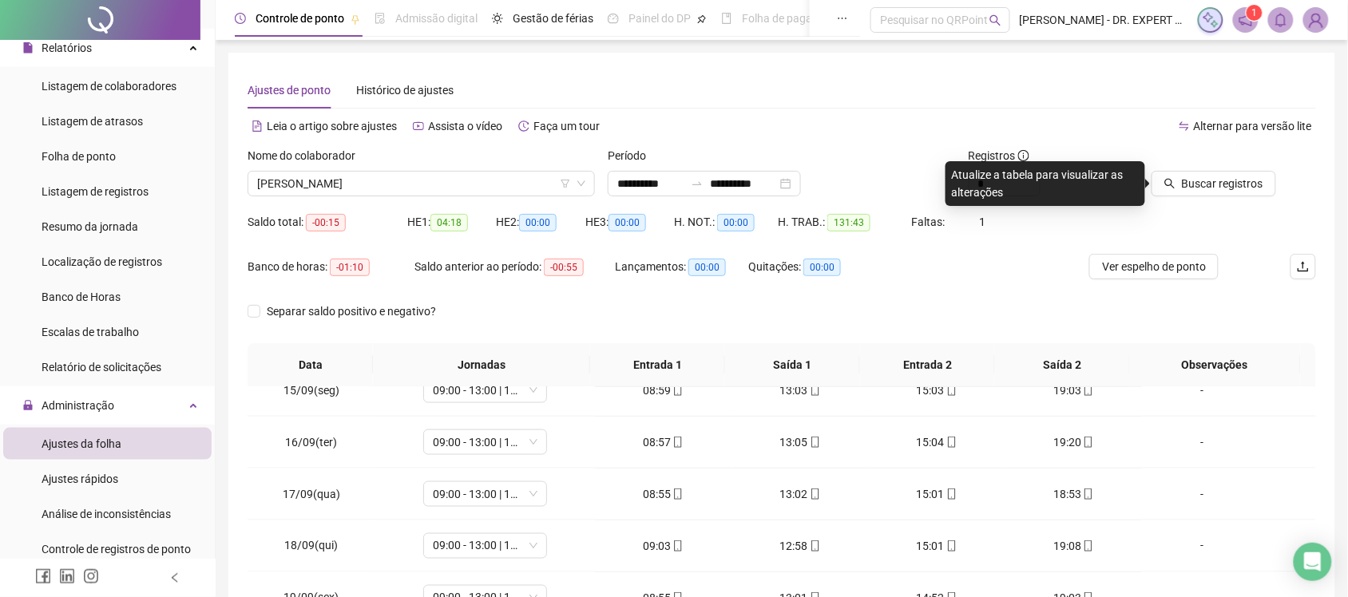
click at [1200, 165] on div at bounding box center [1212, 159] width 128 height 24
click at [1200, 196] on button "Buscar registros" at bounding box center [1214, 184] width 125 height 26
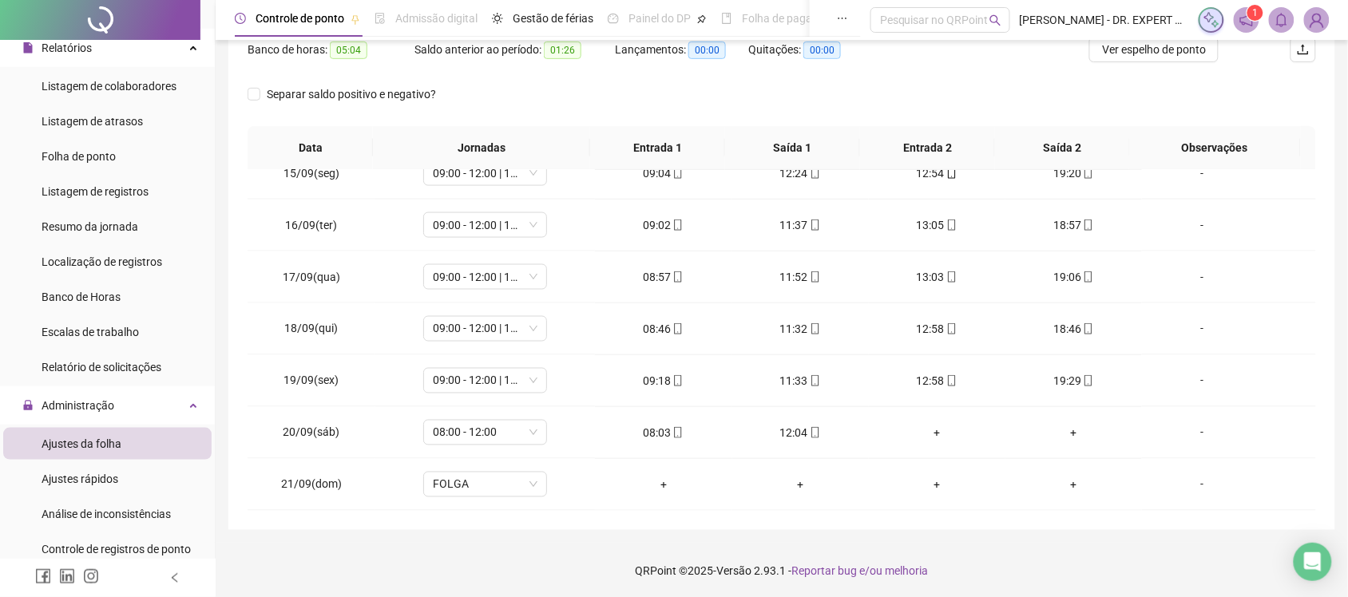
scroll to position [218, 0]
drag, startPoint x: 1296, startPoint y: 435, endPoint x: 1280, endPoint y: 395, distance: 43.0
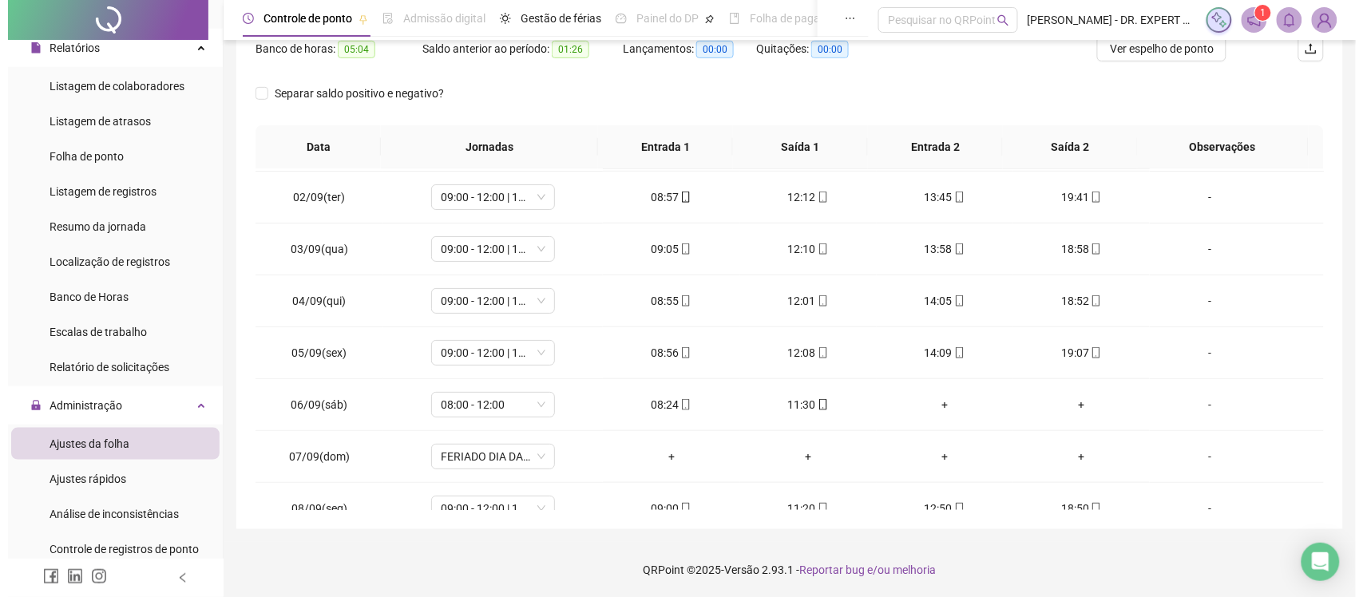
scroll to position [0, 0]
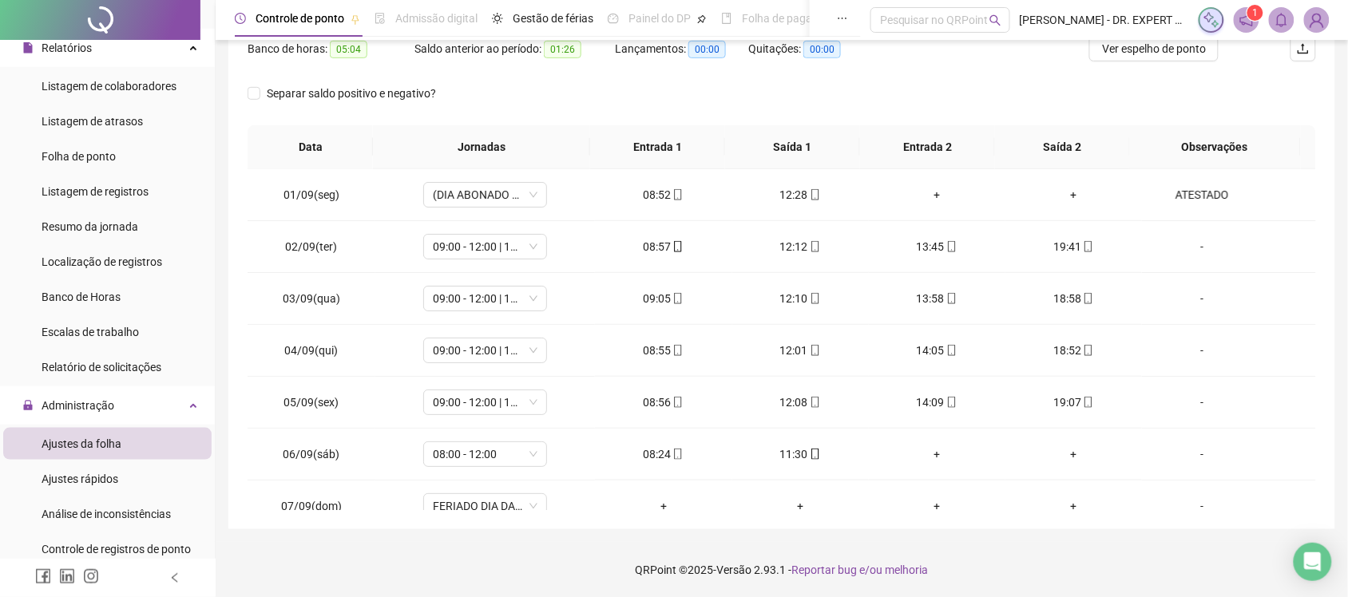
click at [1319, 14] on img at bounding box center [1317, 20] width 24 height 24
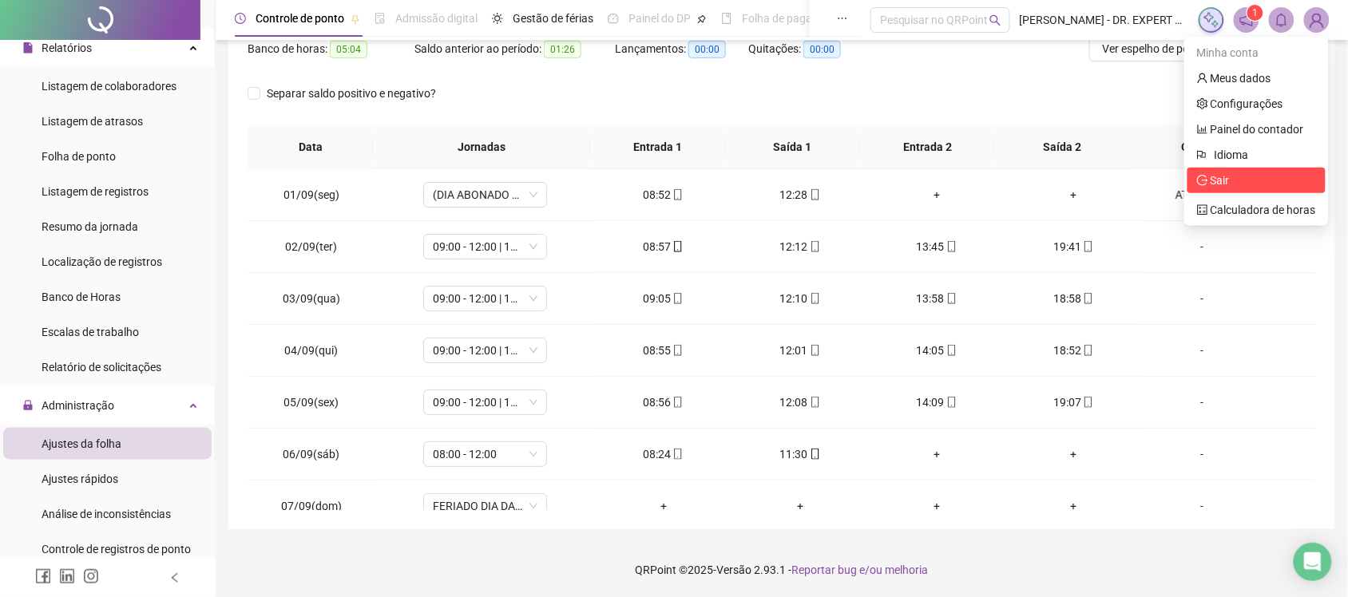
click at [1230, 180] on span "Sair" at bounding box center [1220, 180] width 19 height 13
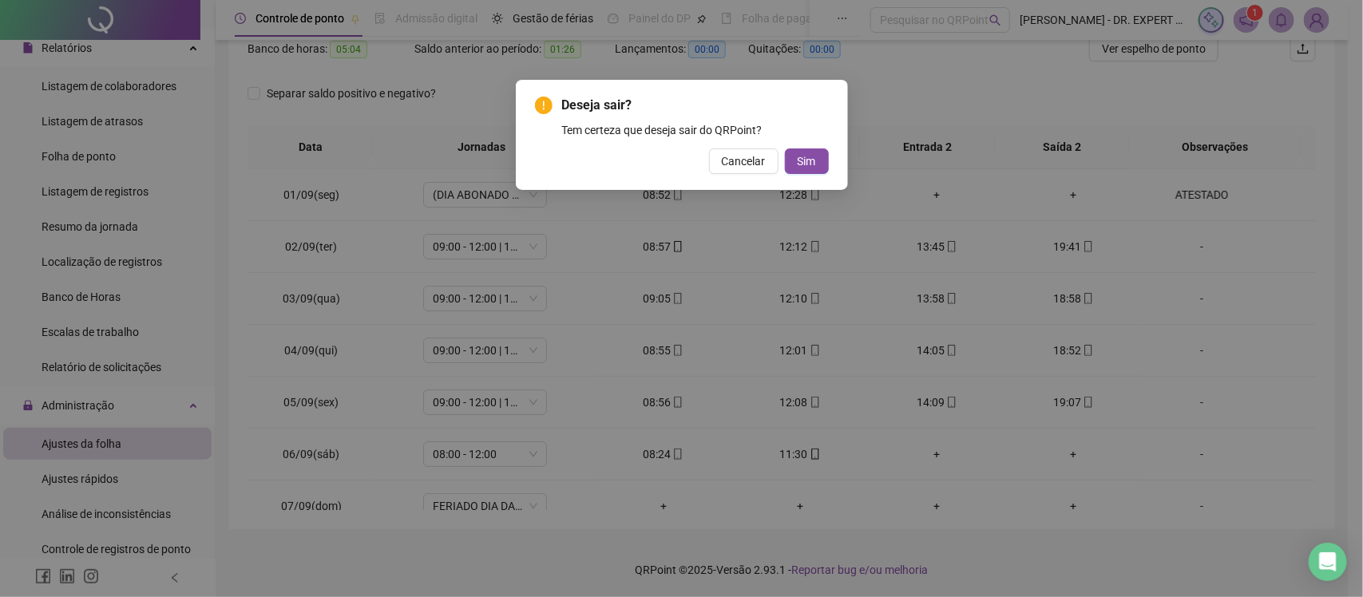
click at [809, 145] on div "Deseja sair? Tem certeza que deseja sair do QRPoint? Cancelar Sim" at bounding box center [682, 135] width 294 height 78
click at [809, 154] on span "Sim" at bounding box center [807, 162] width 18 height 18
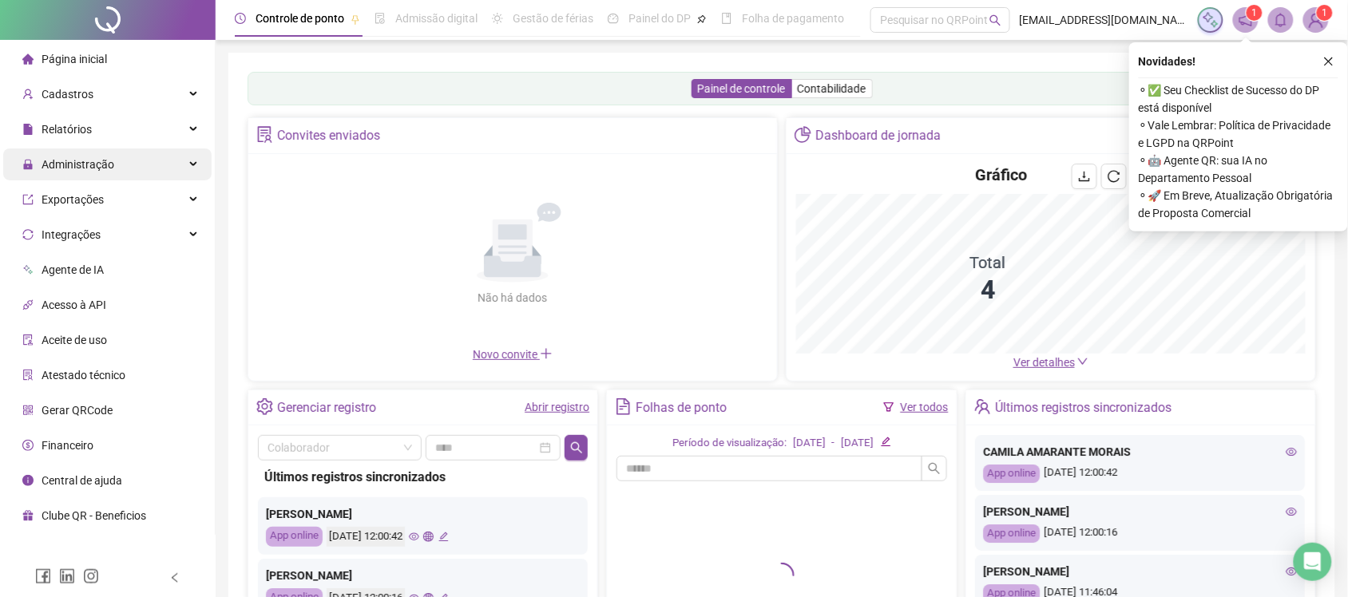
click at [85, 158] on span "Administração" at bounding box center [78, 164] width 73 height 13
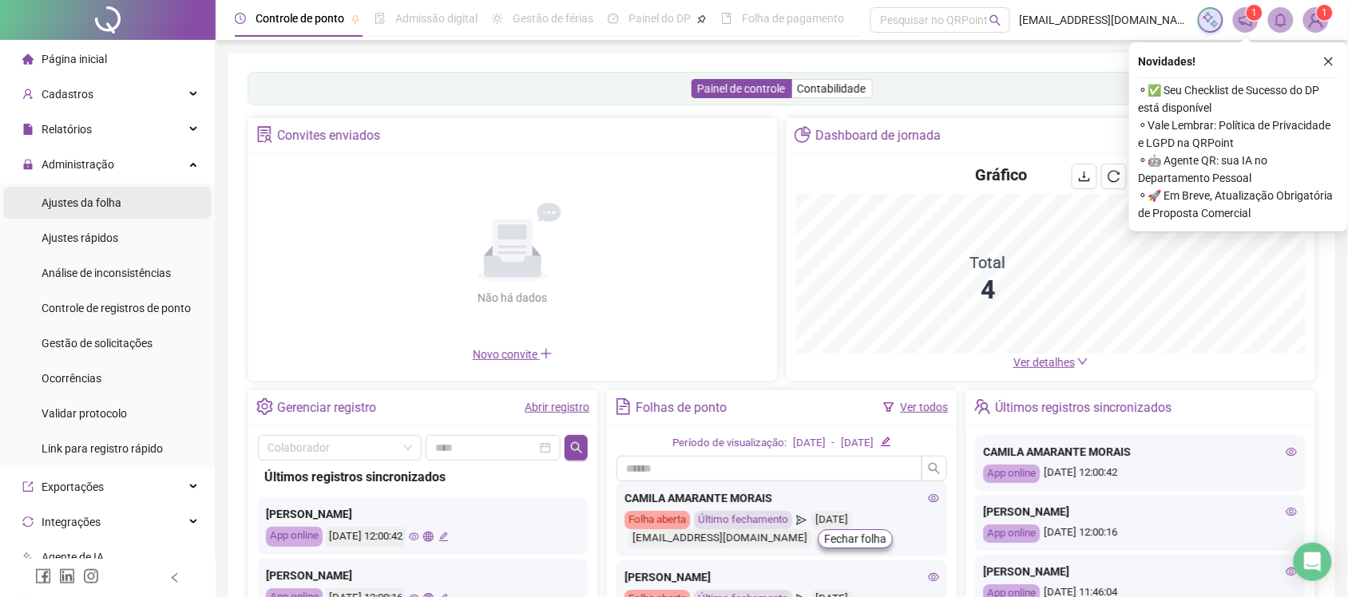
click at [94, 205] on span "Ajustes da folha" at bounding box center [82, 202] width 80 height 13
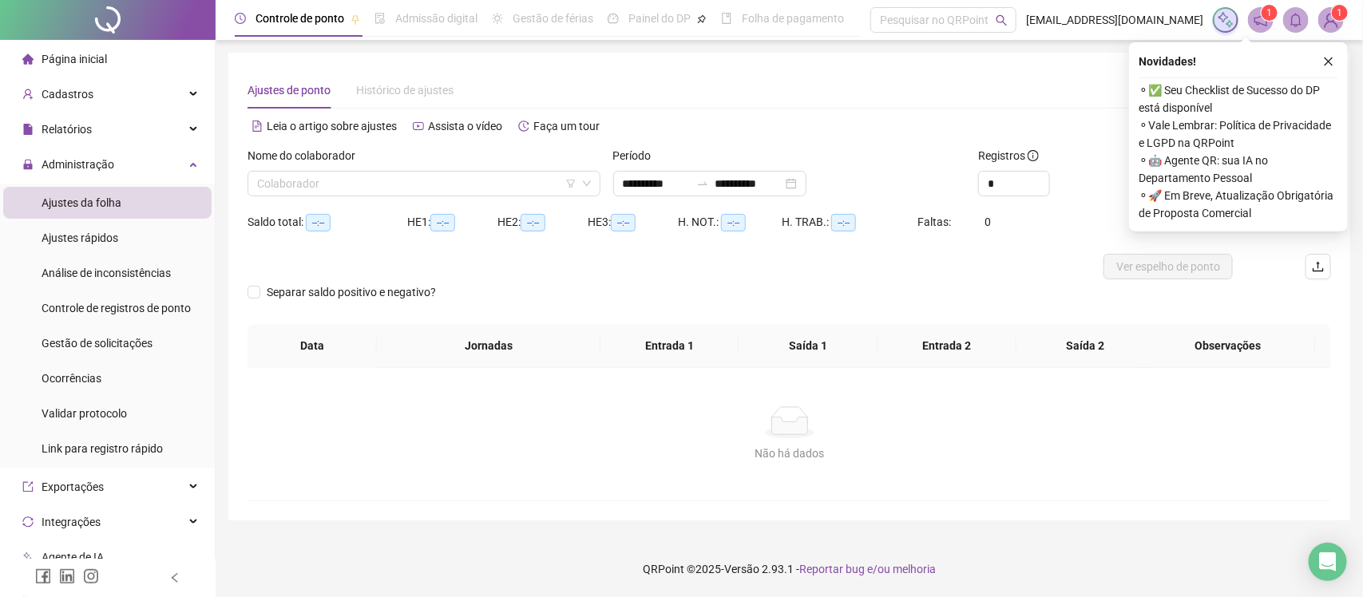
type input "**********"
click at [459, 176] on input "search" at bounding box center [416, 184] width 319 height 24
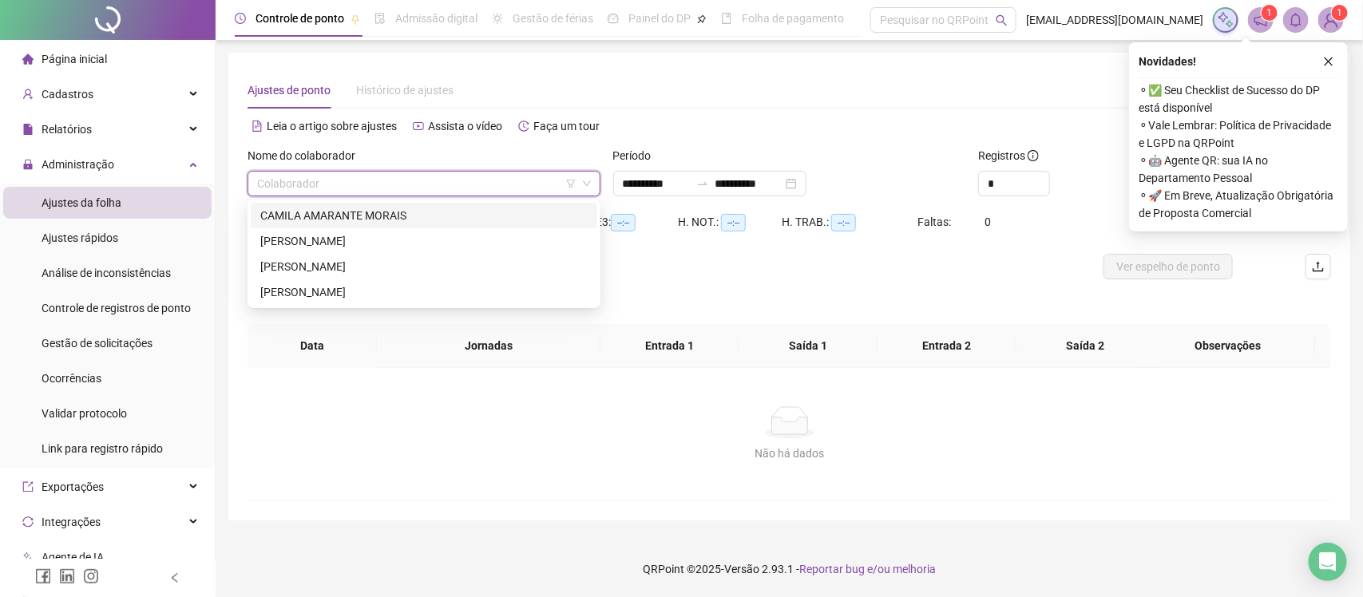
click at [433, 214] on div "CAMILA AMARANTE MORAIS" at bounding box center [423, 216] width 327 height 18
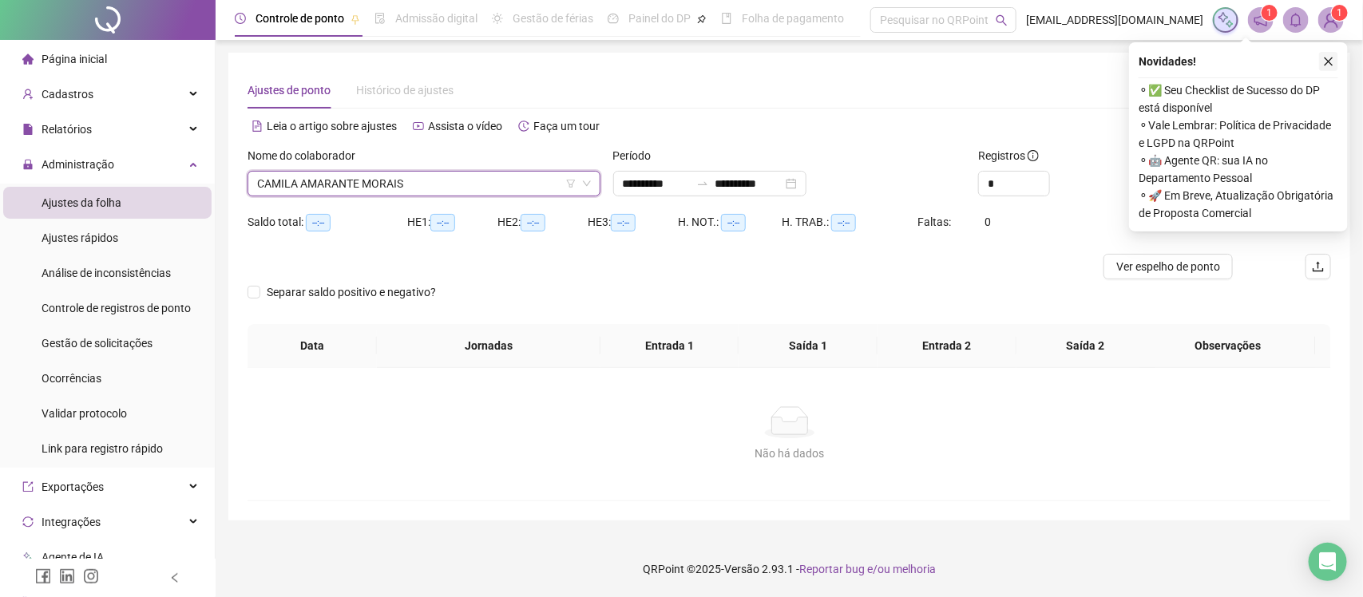
click at [1323, 62] on icon "close" at bounding box center [1328, 61] width 11 height 11
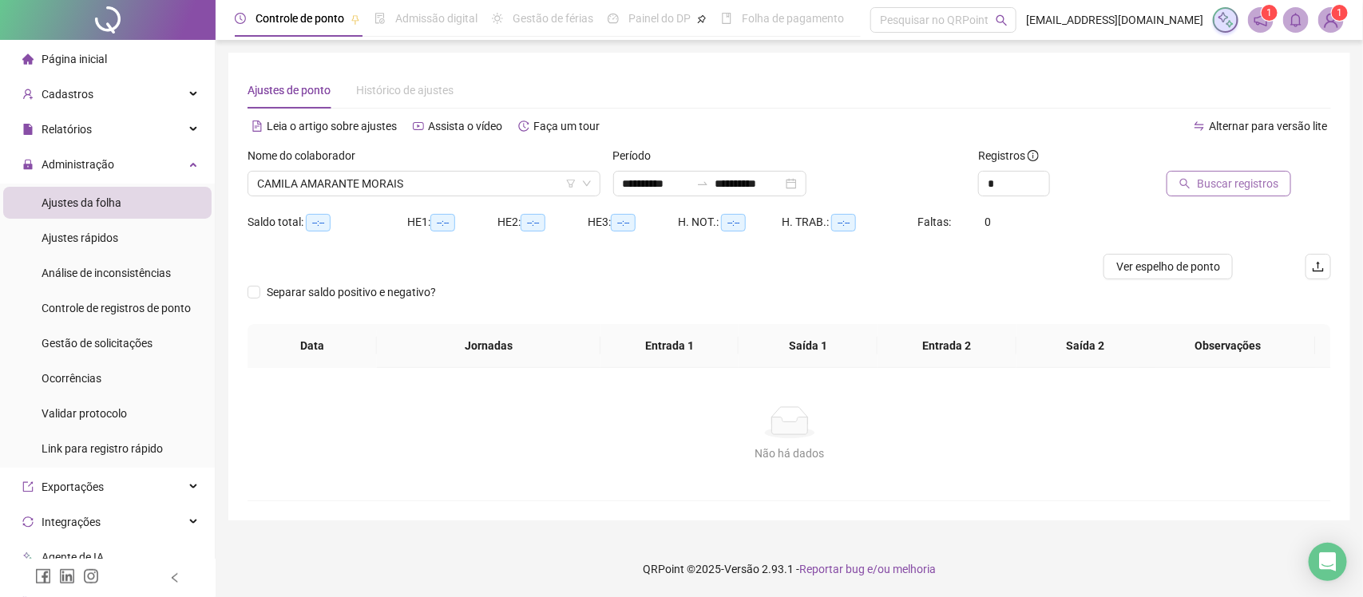
click at [1208, 178] on span "Buscar registros" at bounding box center [1237, 184] width 81 height 18
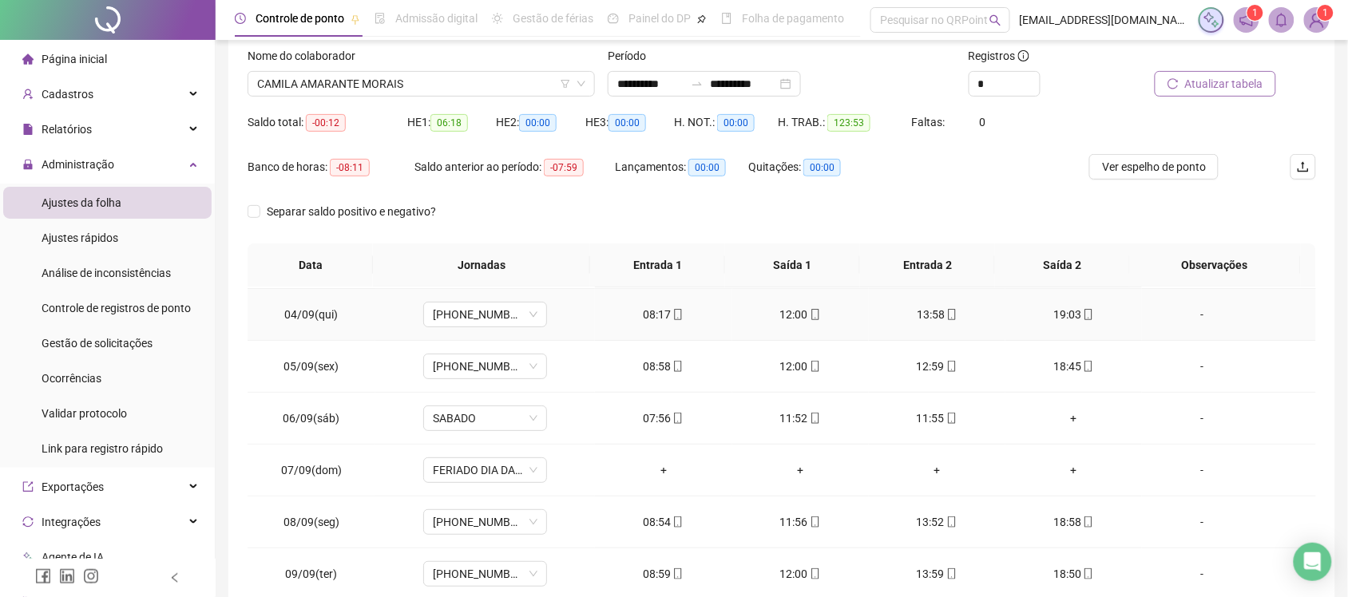
scroll to position [166, 0]
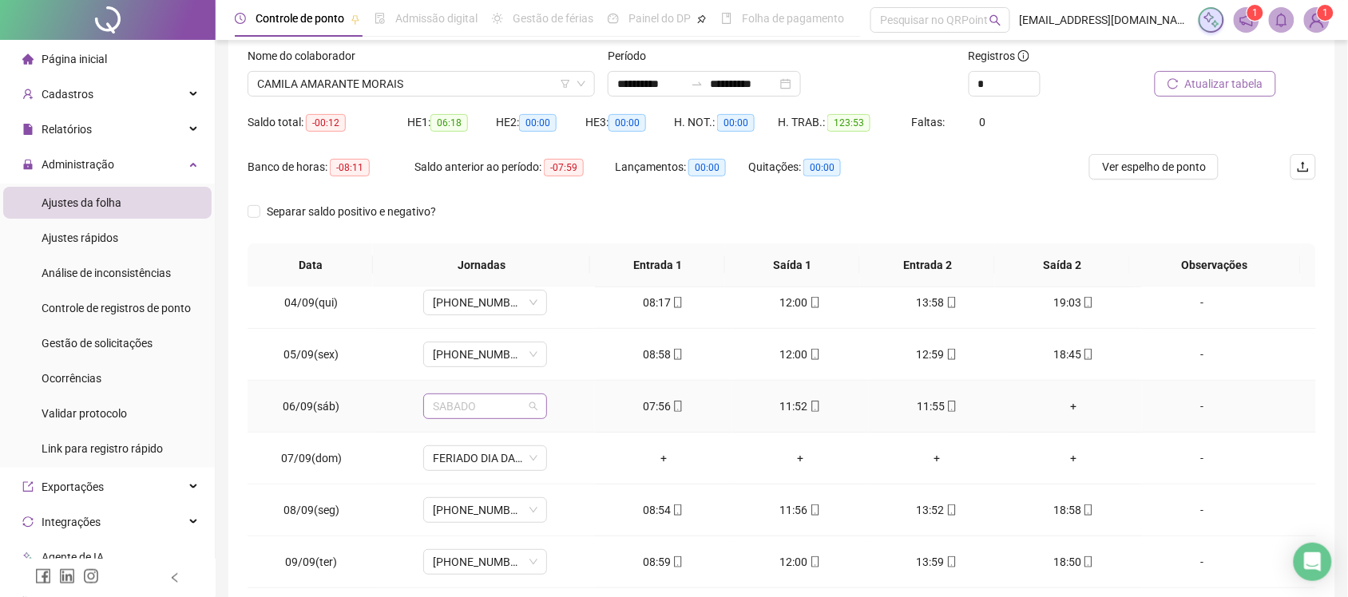
click at [531, 402] on span "SABADO" at bounding box center [485, 407] width 105 height 24
click at [552, 416] on td "SABADO" at bounding box center [485, 407] width 220 height 52
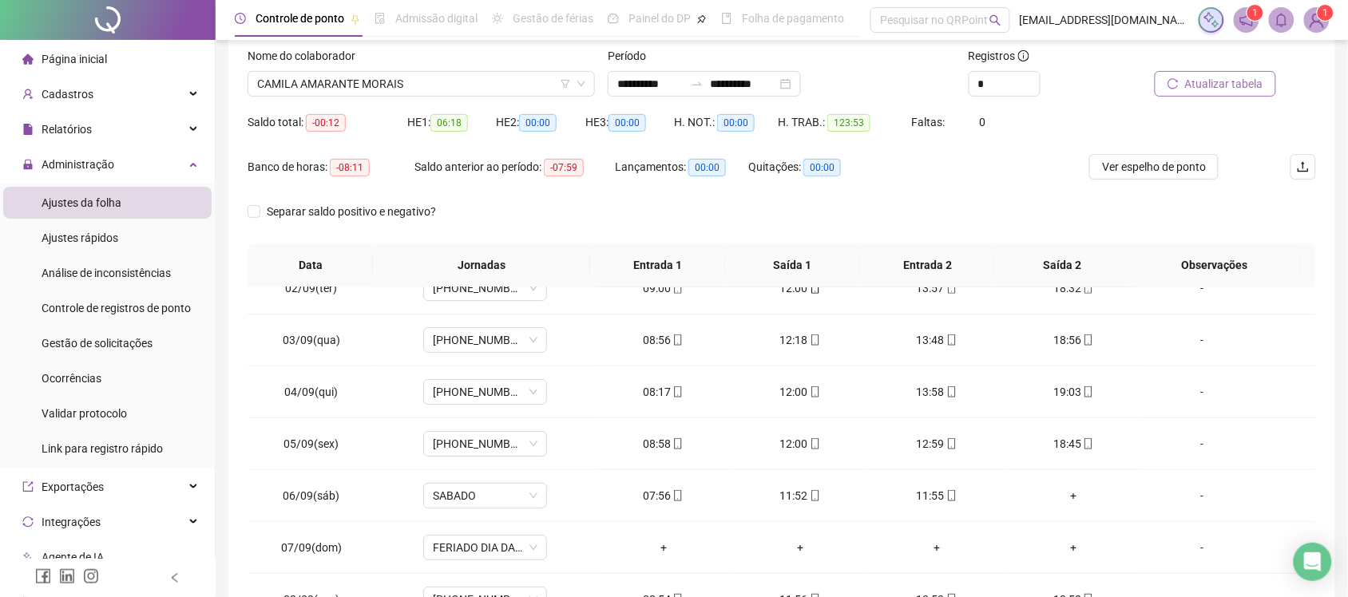
scroll to position [58, 0]
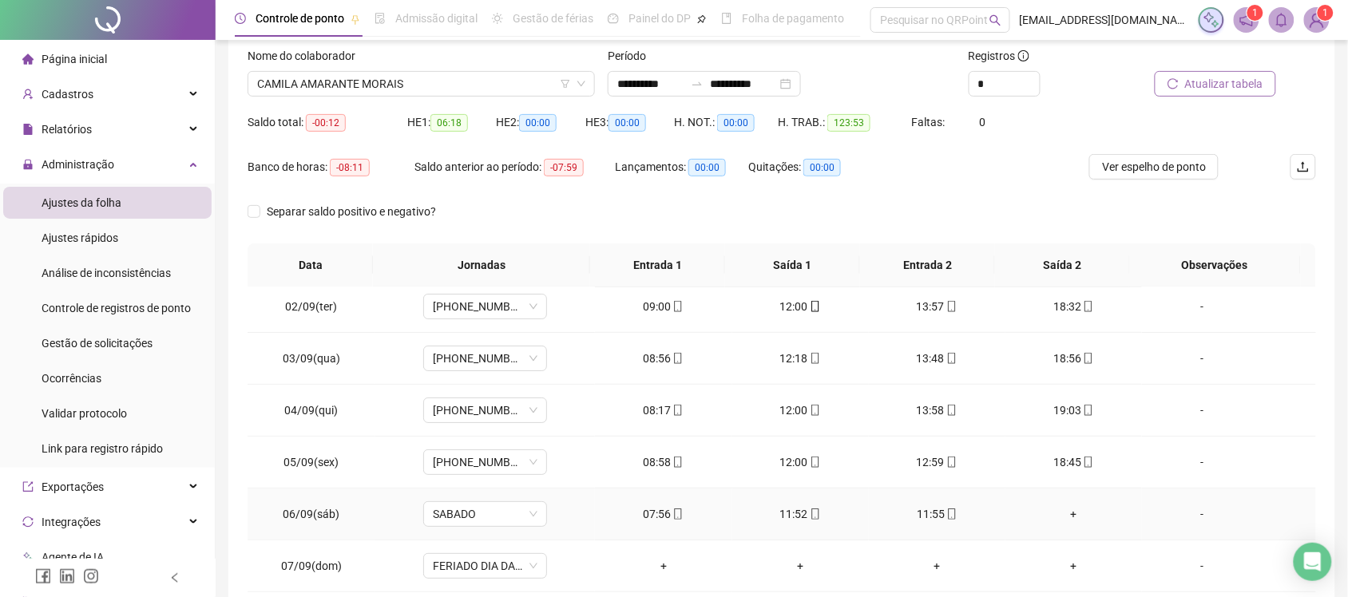
click at [791, 518] on div "11:52" at bounding box center [800, 515] width 111 height 18
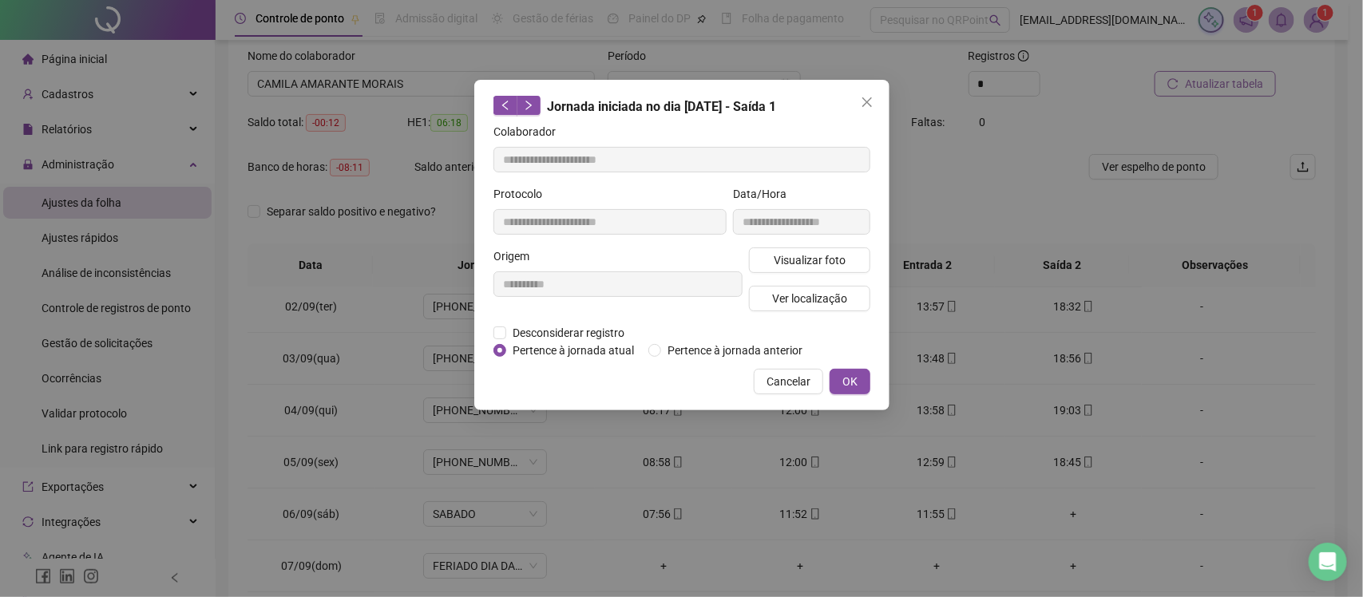
type input "**********"
click at [577, 333] on span "Desconsiderar registro" at bounding box center [568, 333] width 125 height 18
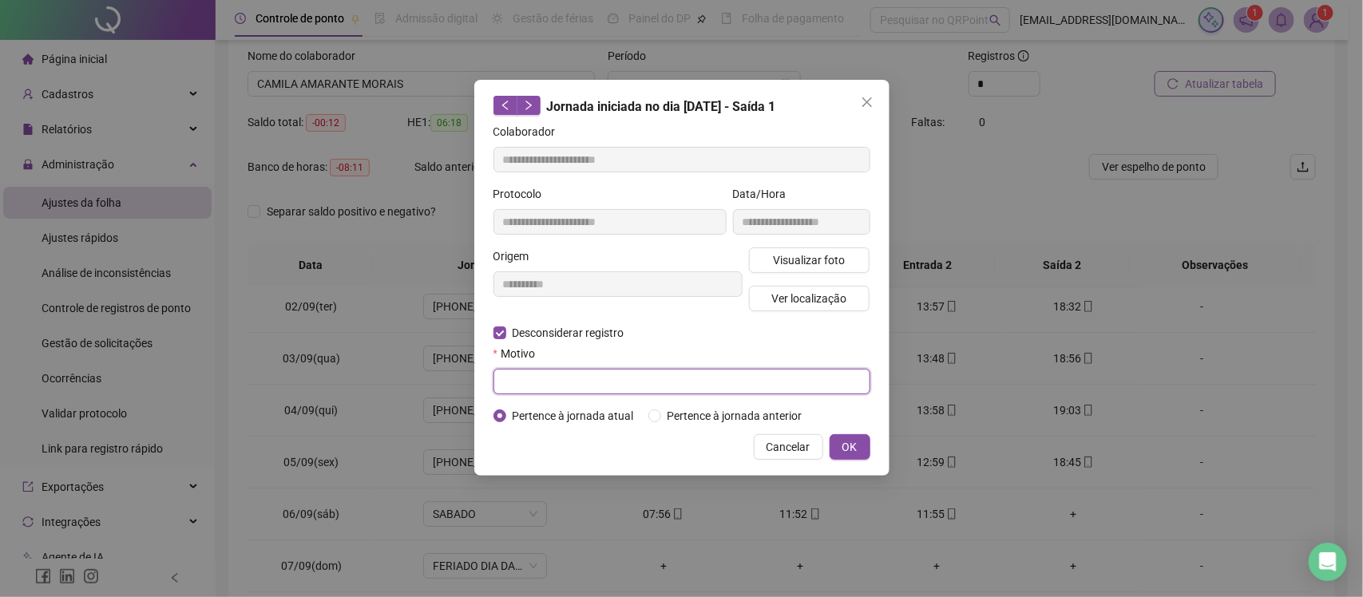
click at [740, 374] on input "text" at bounding box center [682, 382] width 377 height 26
type input "*********"
click at [849, 445] on span "OK" at bounding box center [850, 447] width 15 height 18
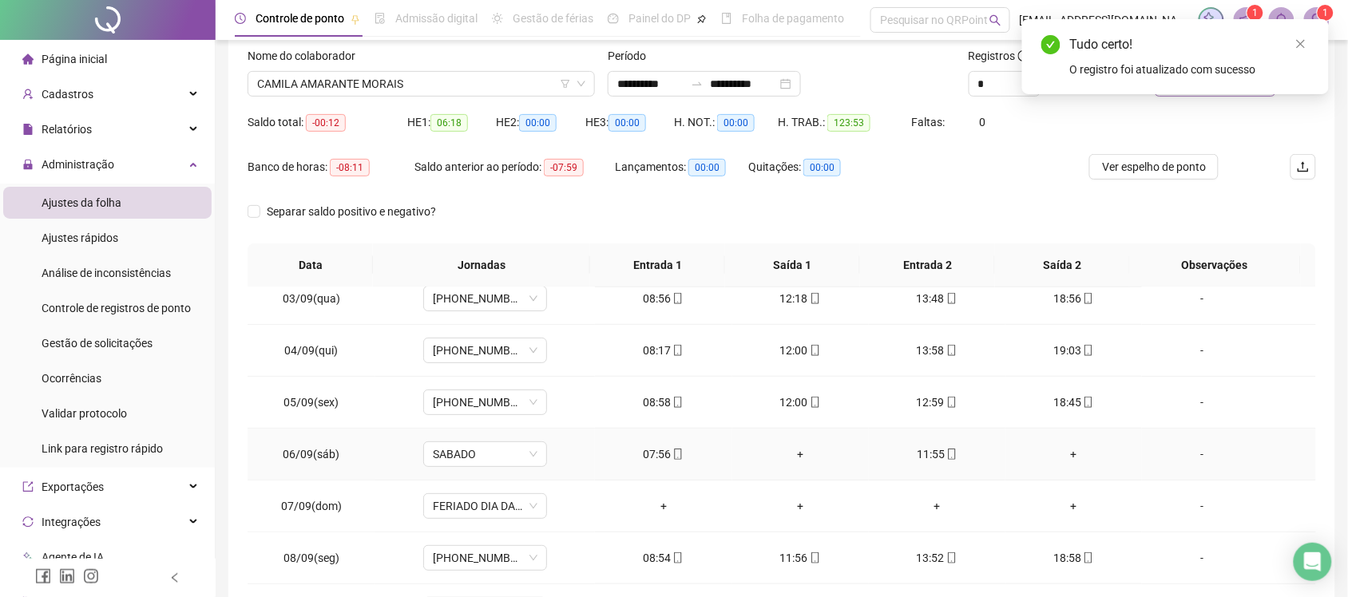
scroll to position [125, 0]
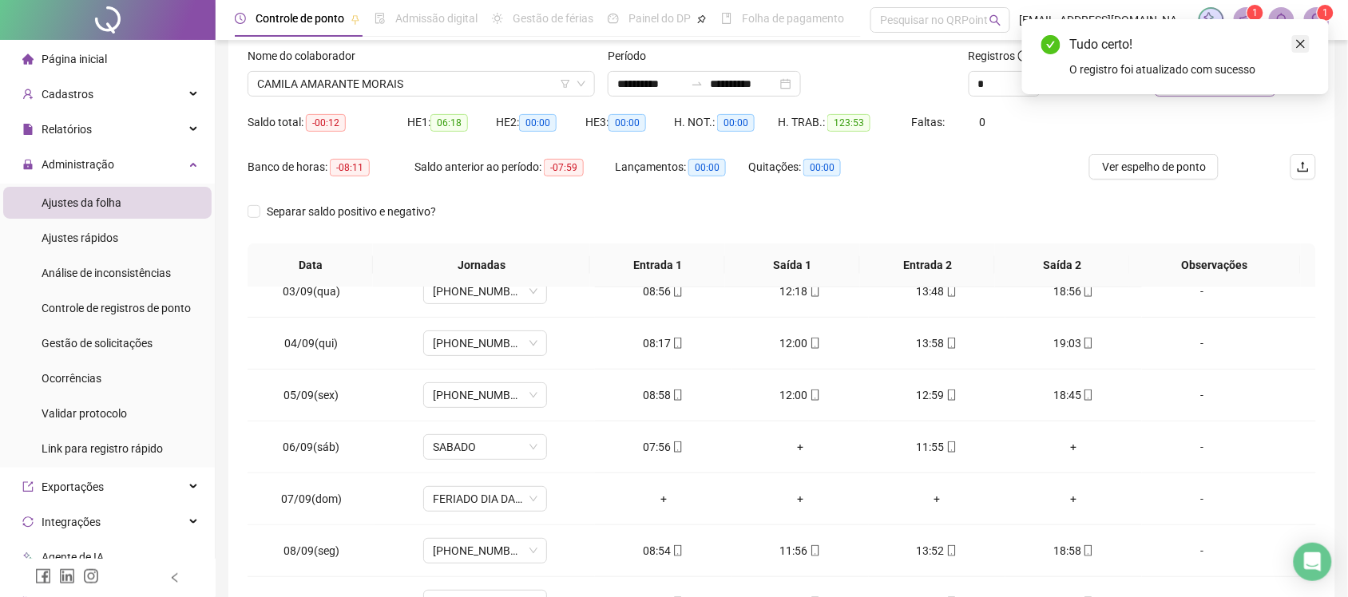
click at [1310, 42] on link "Close" at bounding box center [1301, 44] width 18 height 18
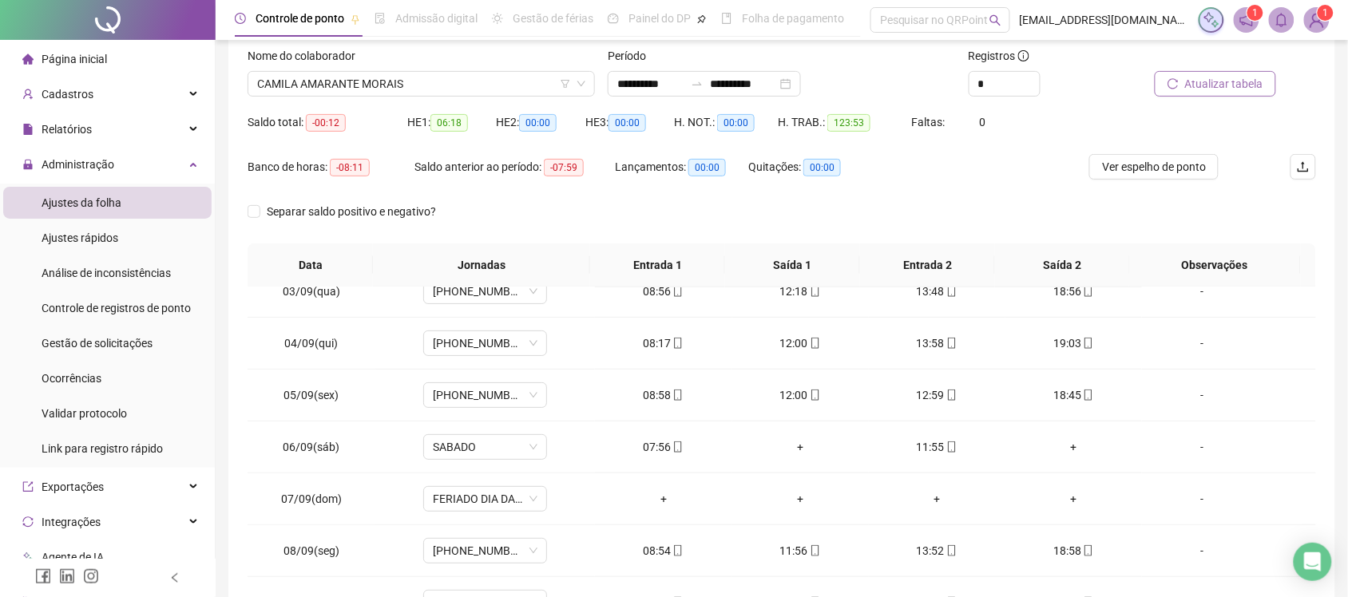
click at [1184, 81] on button "Atualizar tabela" at bounding box center [1215, 84] width 121 height 26
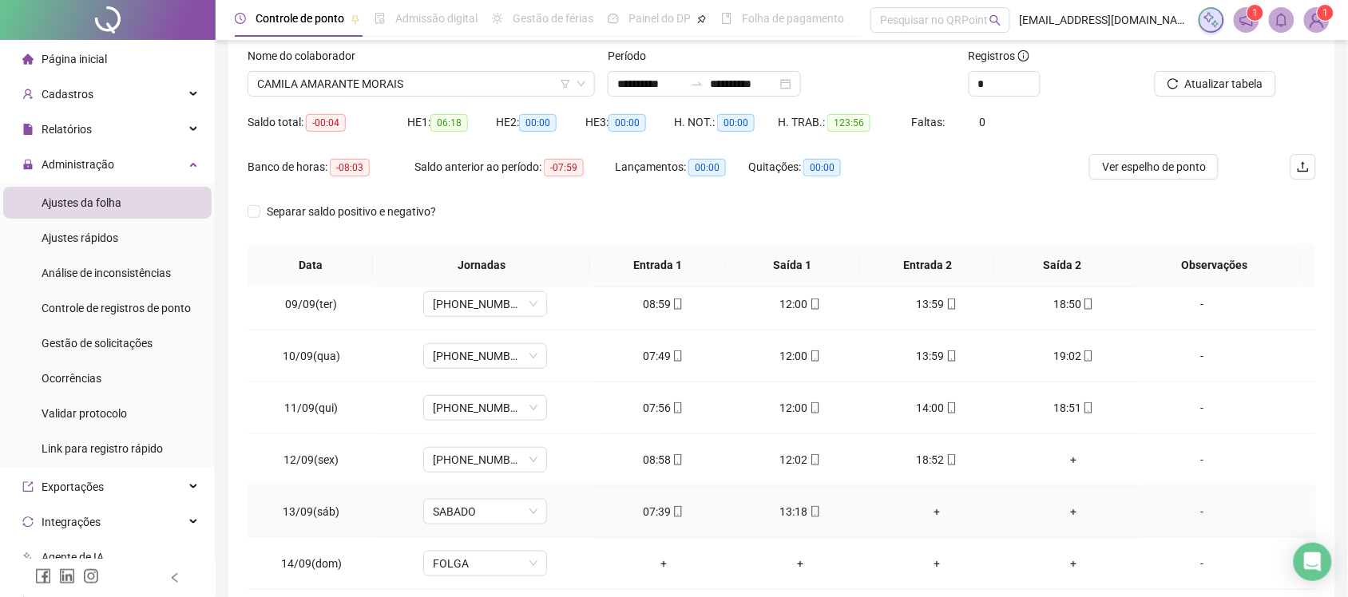
scroll to position [425, 0]
click at [93, 349] on span "Gestão de solicitações" at bounding box center [97, 343] width 111 height 13
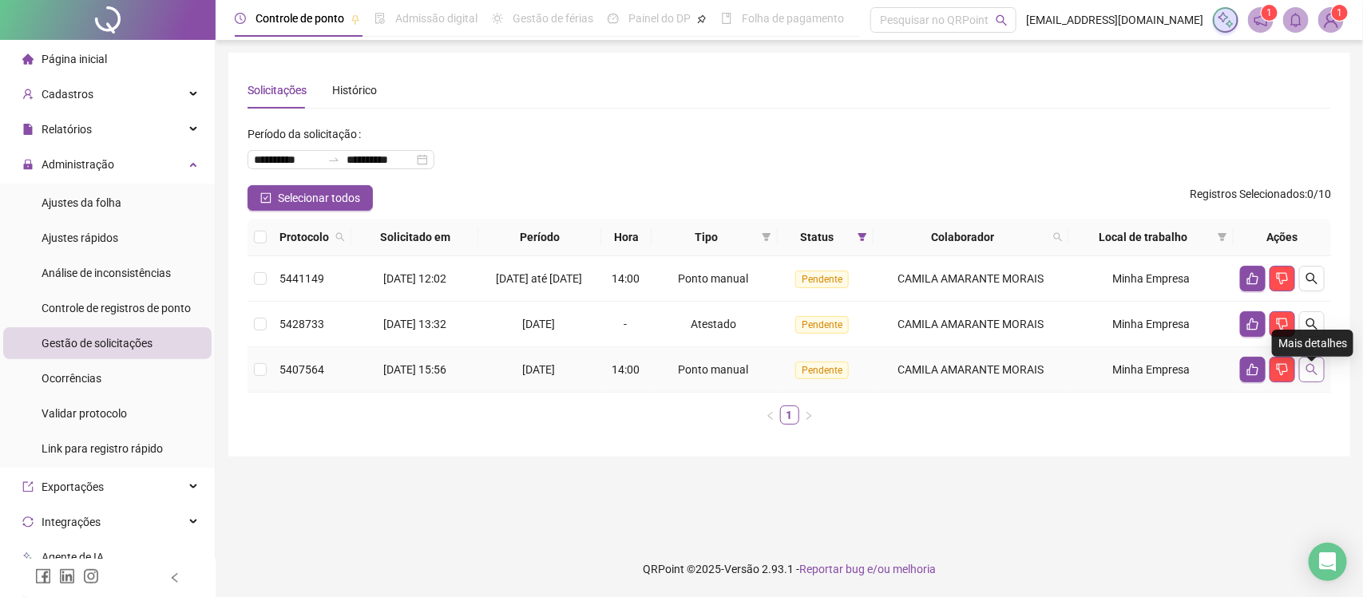
click at [1303, 368] on button "button" at bounding box center [1312, 370] width 26 height 26
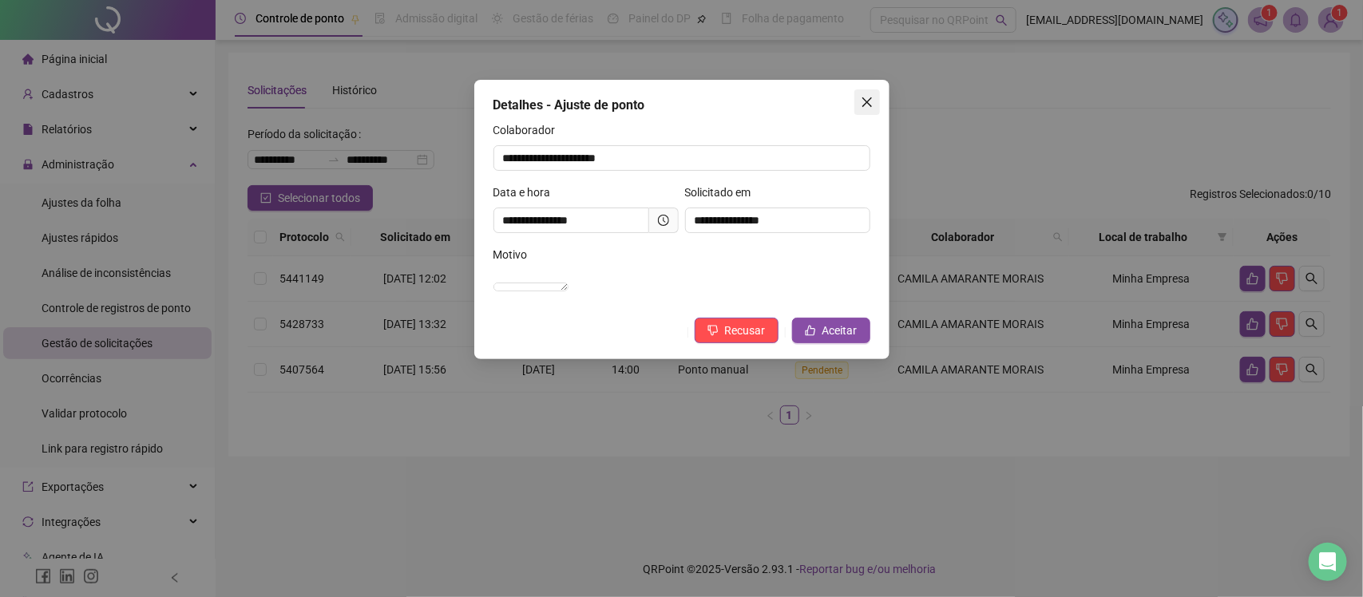
click at [867, 108] on icon "close" at bounding box center [867, 102] width 13 height 13
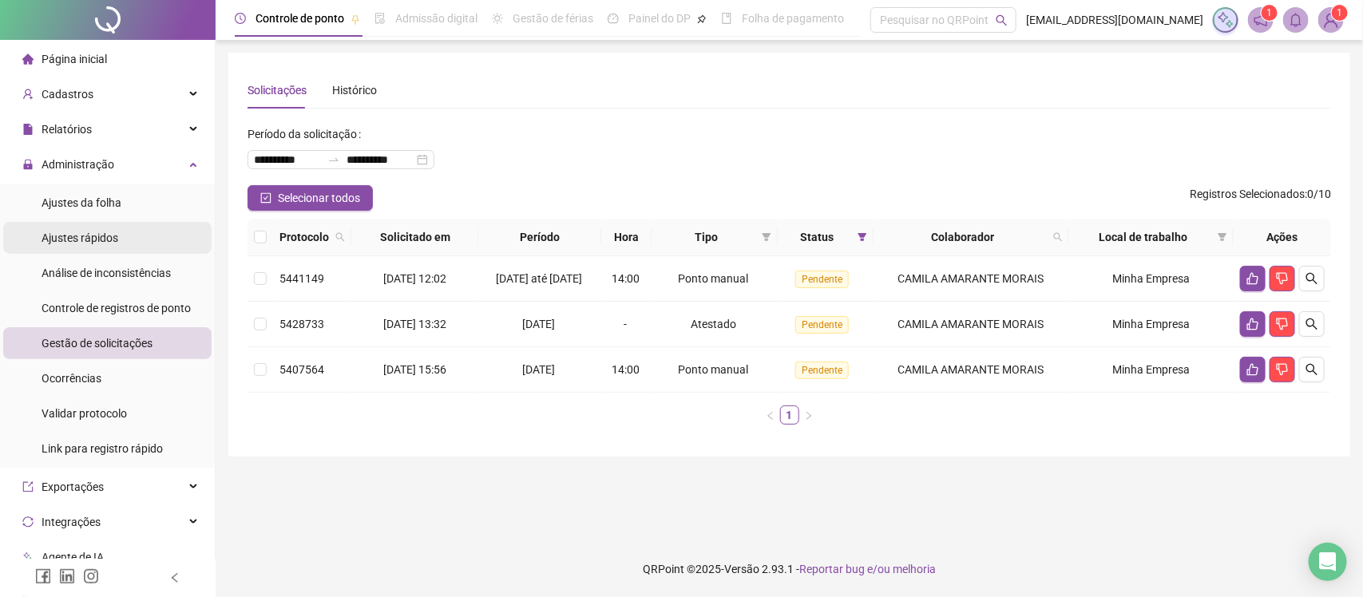
click at [93, 226] on div "Ajustes rápidos" at bounding box center [80, 238] width 77 height 32
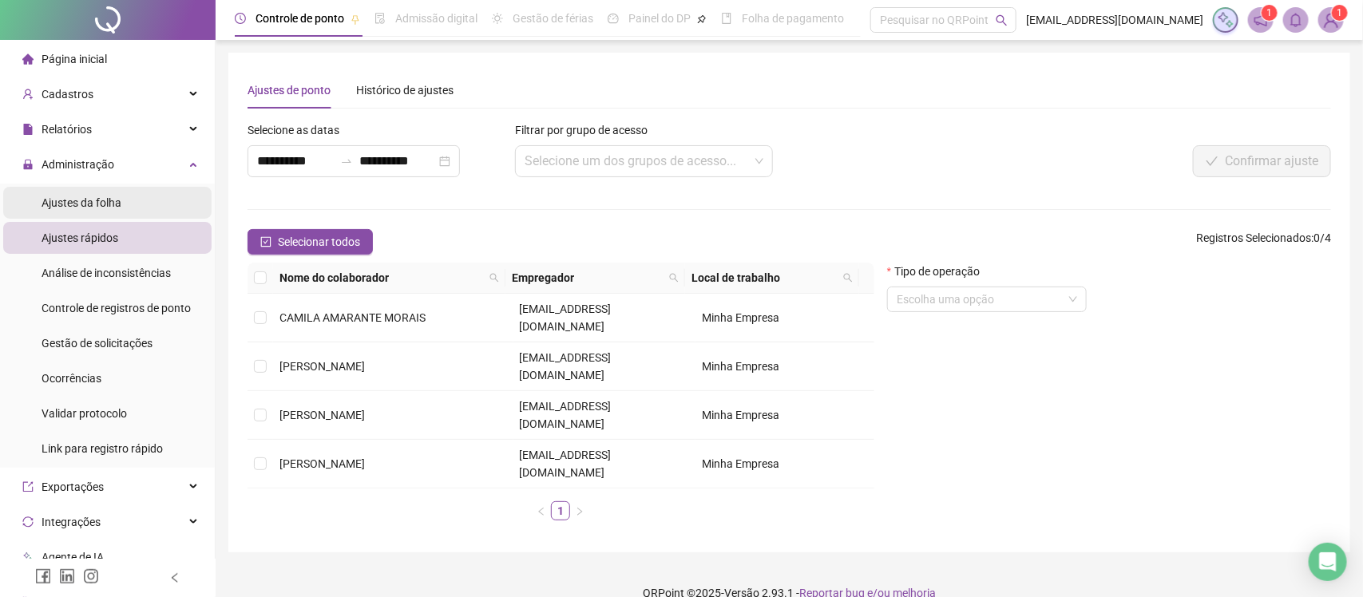
click at [130, 190] on li "Ajustes da folha" at bounding box center [107, 203] width 208 height 32
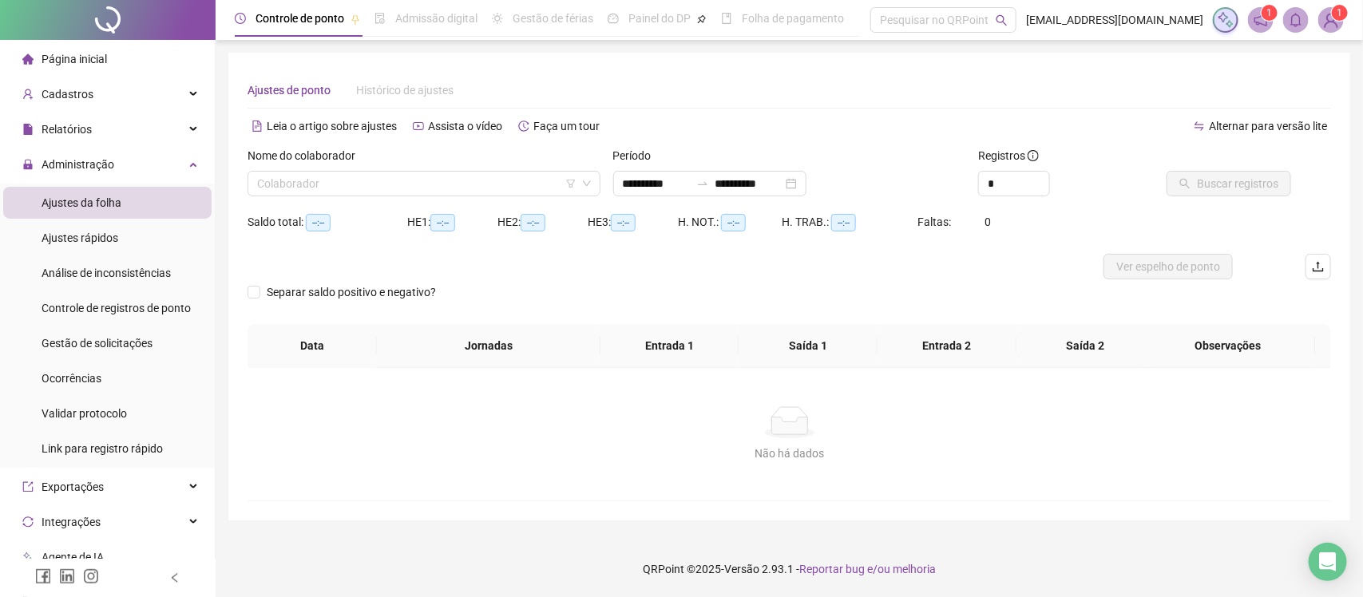
type input "**********"
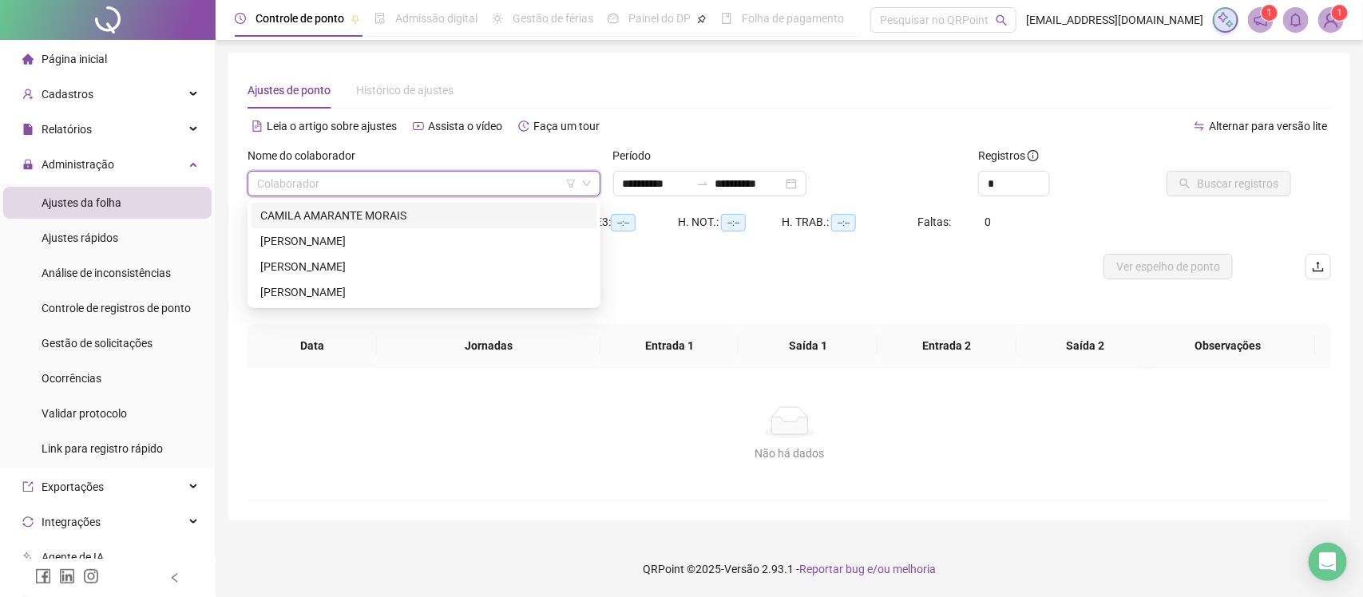
click at [473, 172] on input "search" at bounding box center [416, 184] width 319 height 24
click at [419, 217] on div "CAMILA AMARANTE MORAIS" at bounding box center [423, 216] width 327 height 18
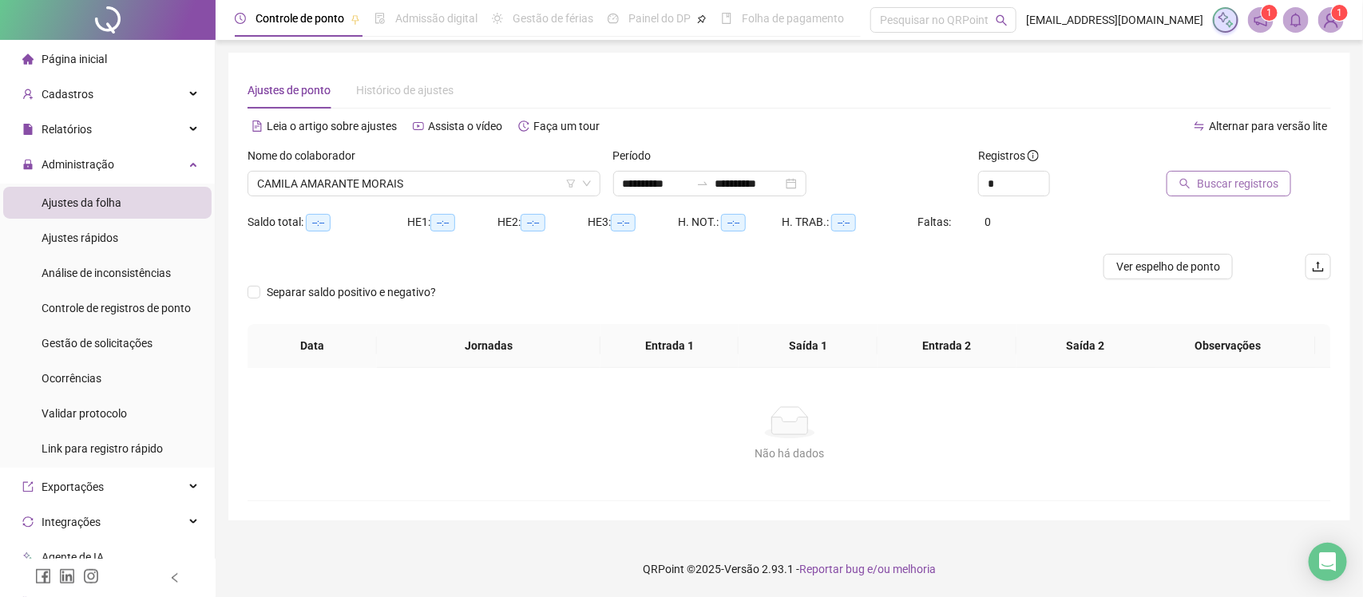
click at [1236, 189] on span "Buscar registros" at bounding box center [1237, 184] width 81 height 18
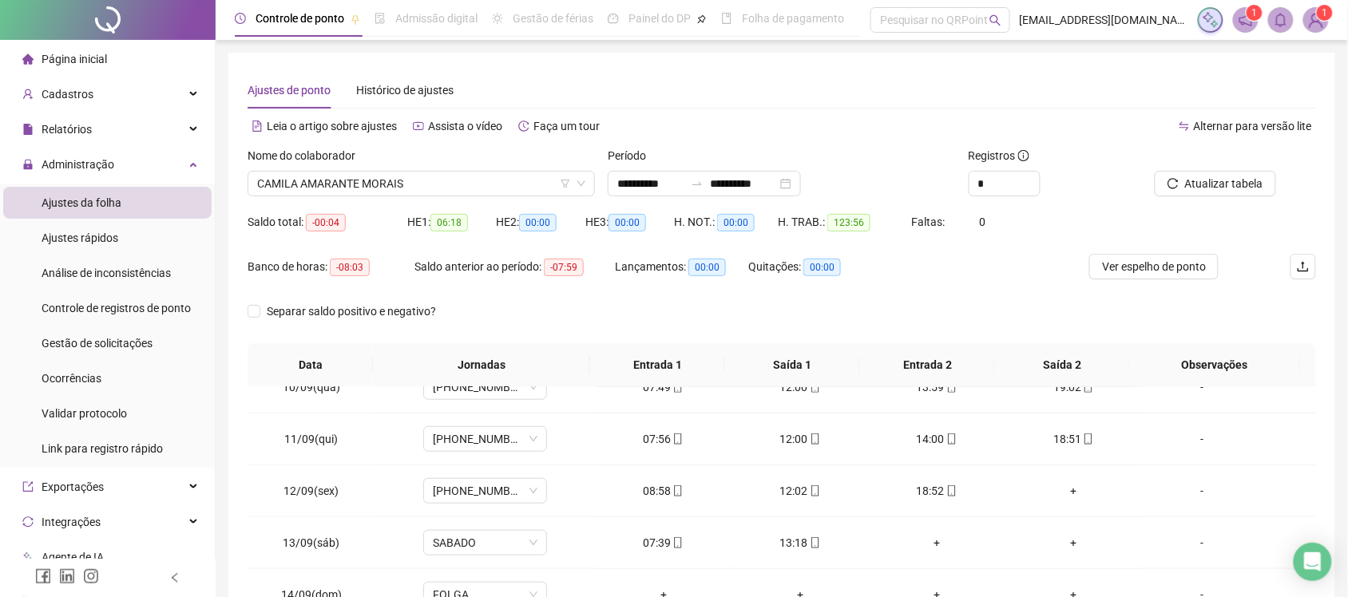
scroll to position [499, 0]
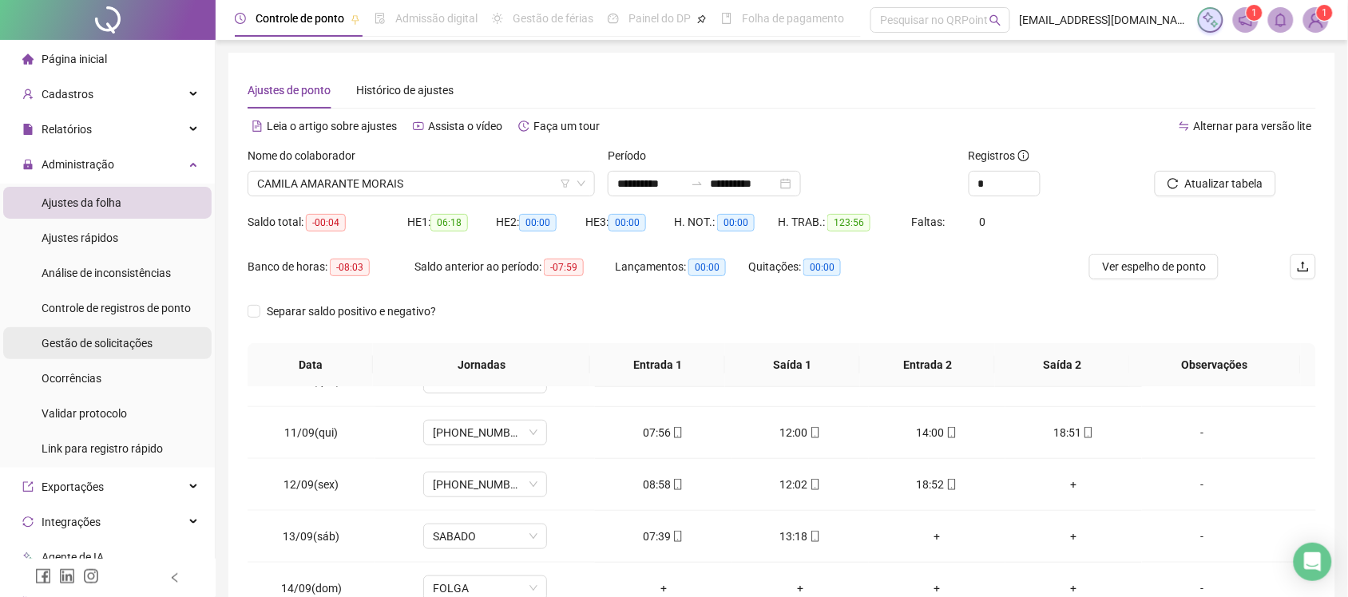
click at [117, 339] on span "Gestão de solicitações" at bounding box center [97, 343] width 111 height 13
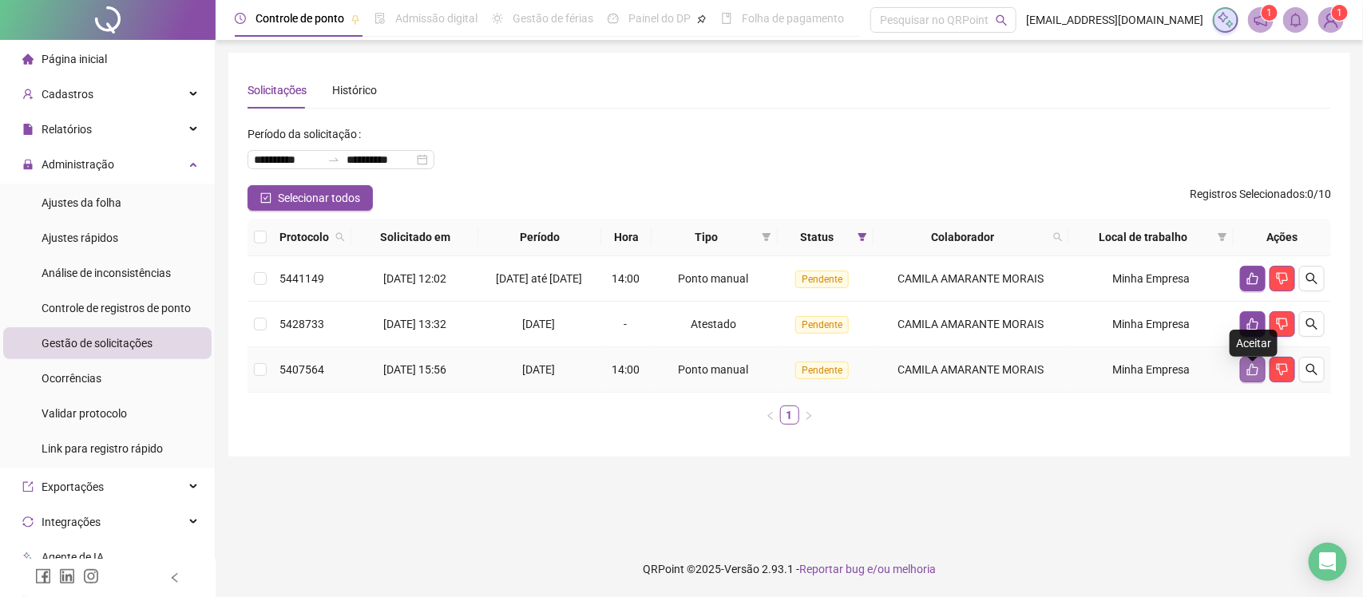
click at [1244, 376] on button "button" at bounding box center [1253, 370] width 26 height 26
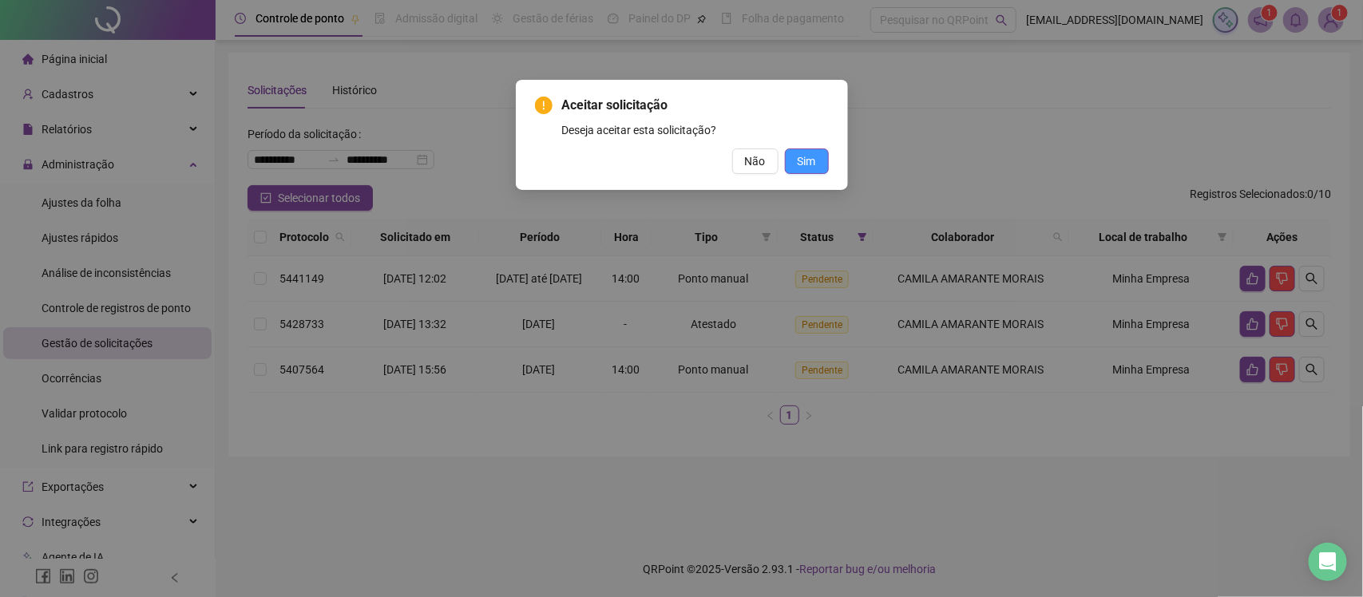
click at [803, 153] on span "Sim" at bounding box center [807, 162] width 18 height 18
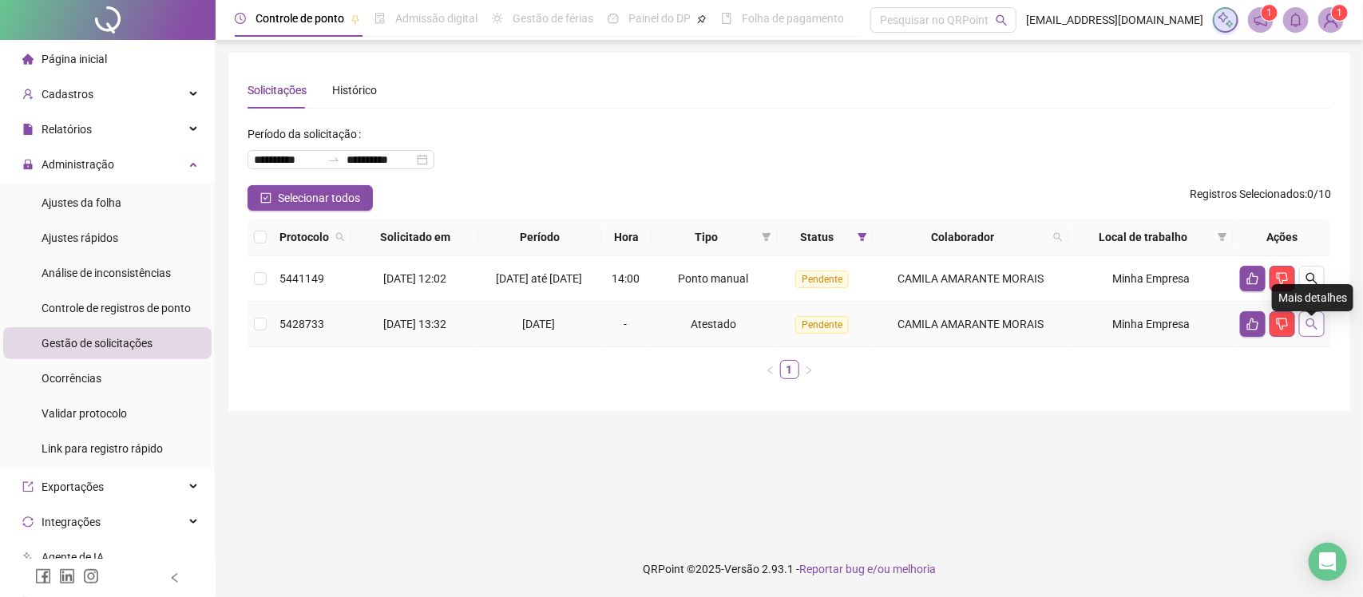
click at [1307, 329] on icon "search" at bounding box center [1312, 324] width 13 height 13
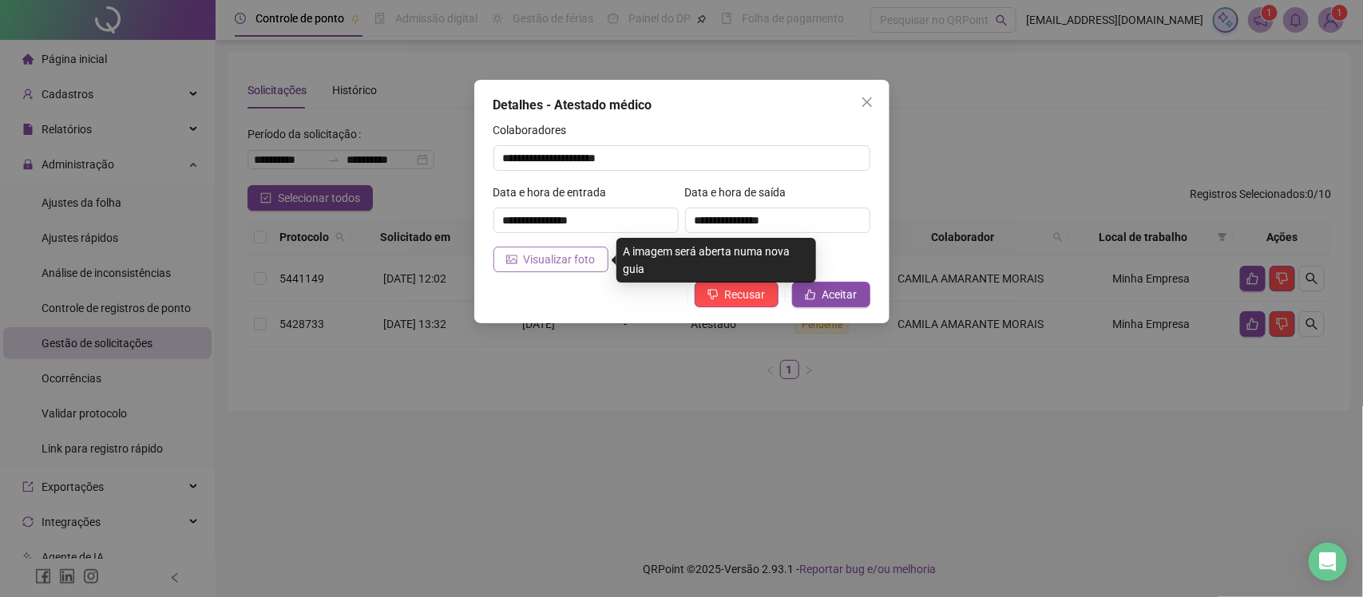
click at [591, 266] on span "Visualizar foto" at bounding box center [560, 260] width 72 height 18
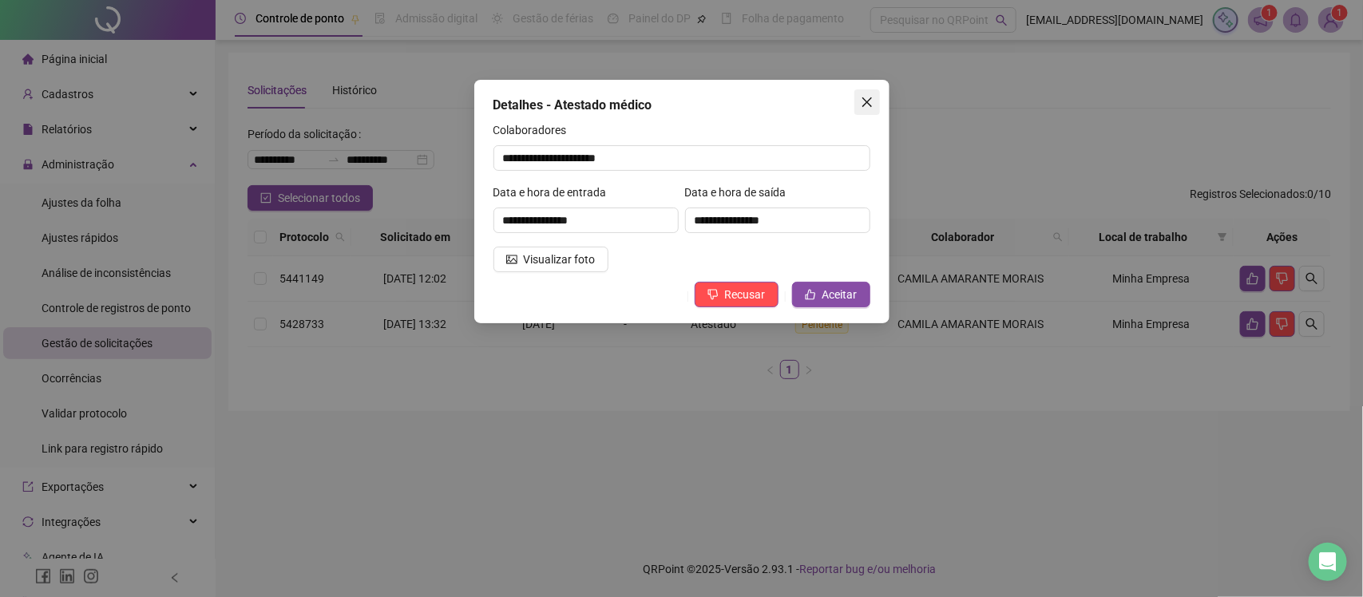
click at [861, 105] on icon "close" at bounding box center [867, 102] width 13 height 13
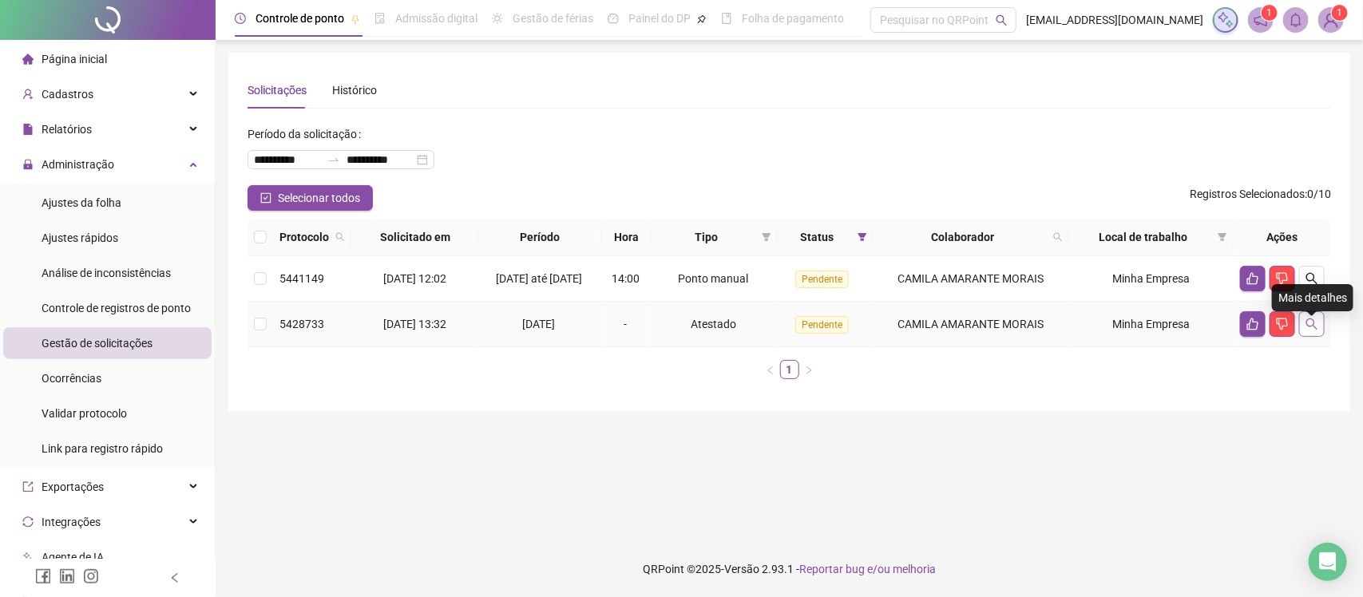
click at [1303, 324] on button "button" at bounding box center [1312, 324] width 26 height 26
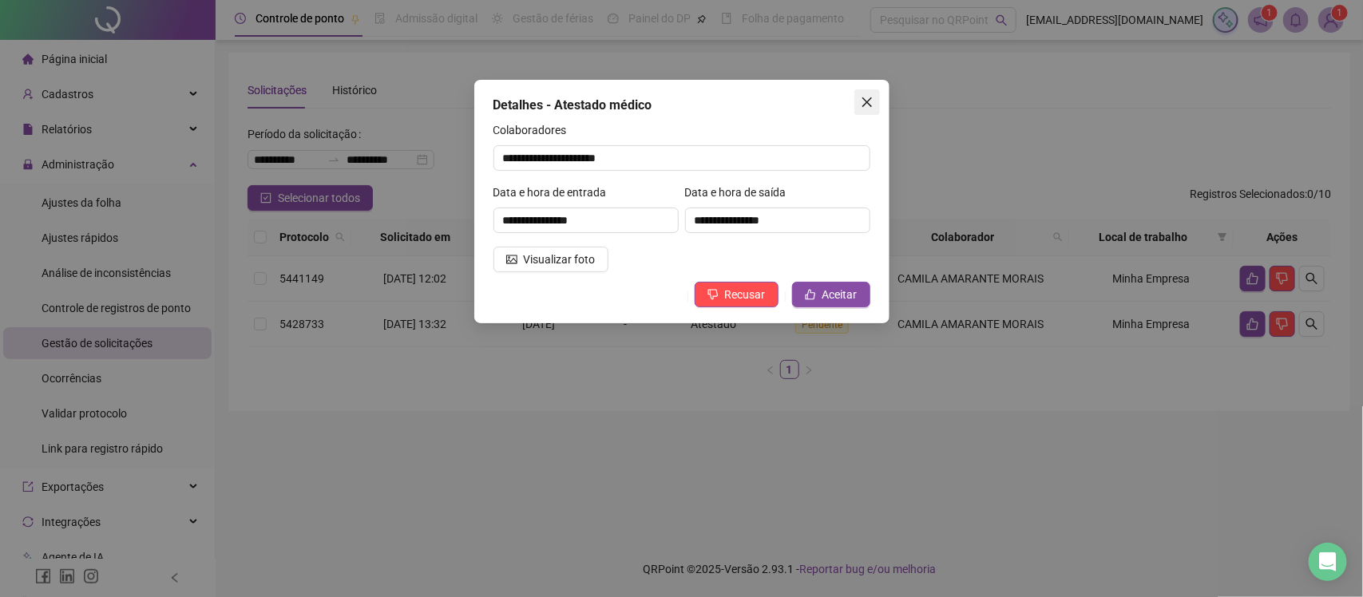
click at [861, 108] on icon "close" at bounding box center [867, 102] width 13 height 13
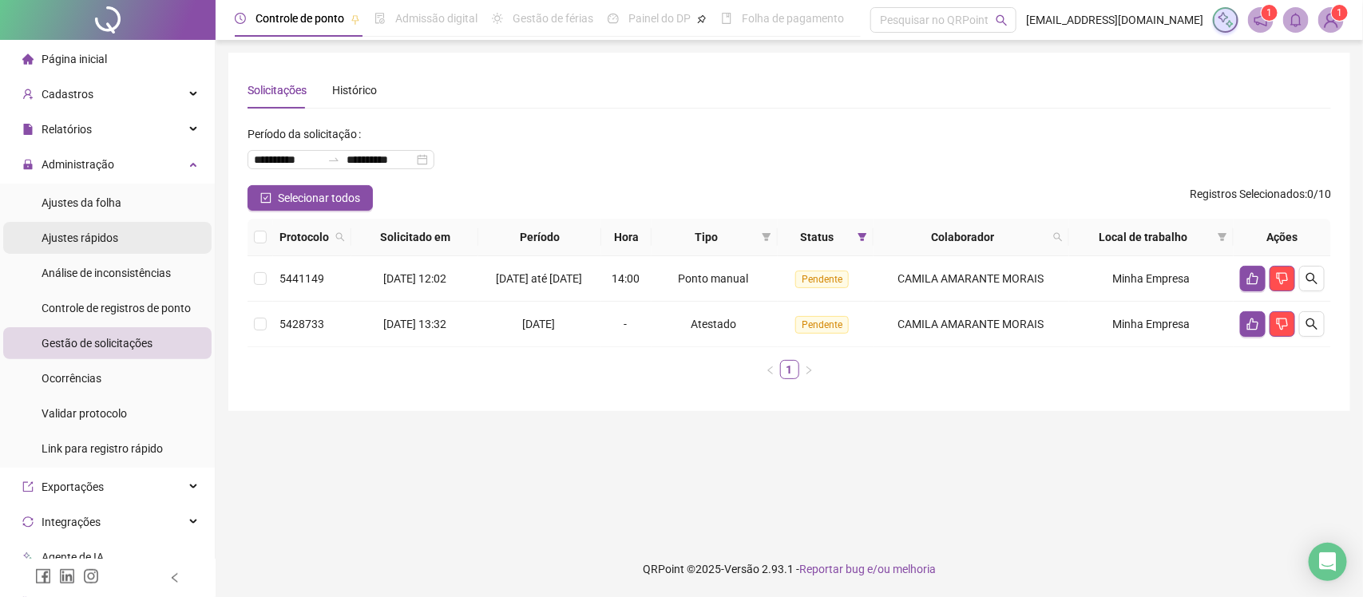
click at [85, 234] on span "Ajustes rápidos" at bounding box center [80, 238] width 77 height 13
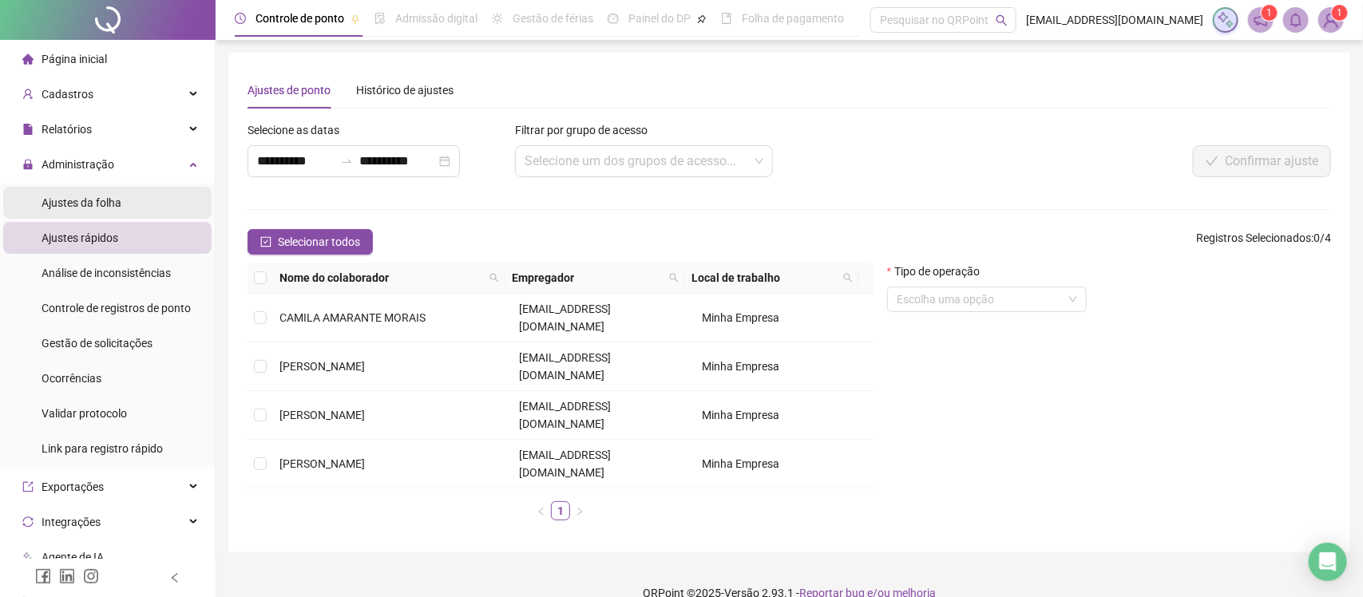
click at [85, 212] on div "Ajustes da folha" at bounding box center [82, 203] width 80 height 32
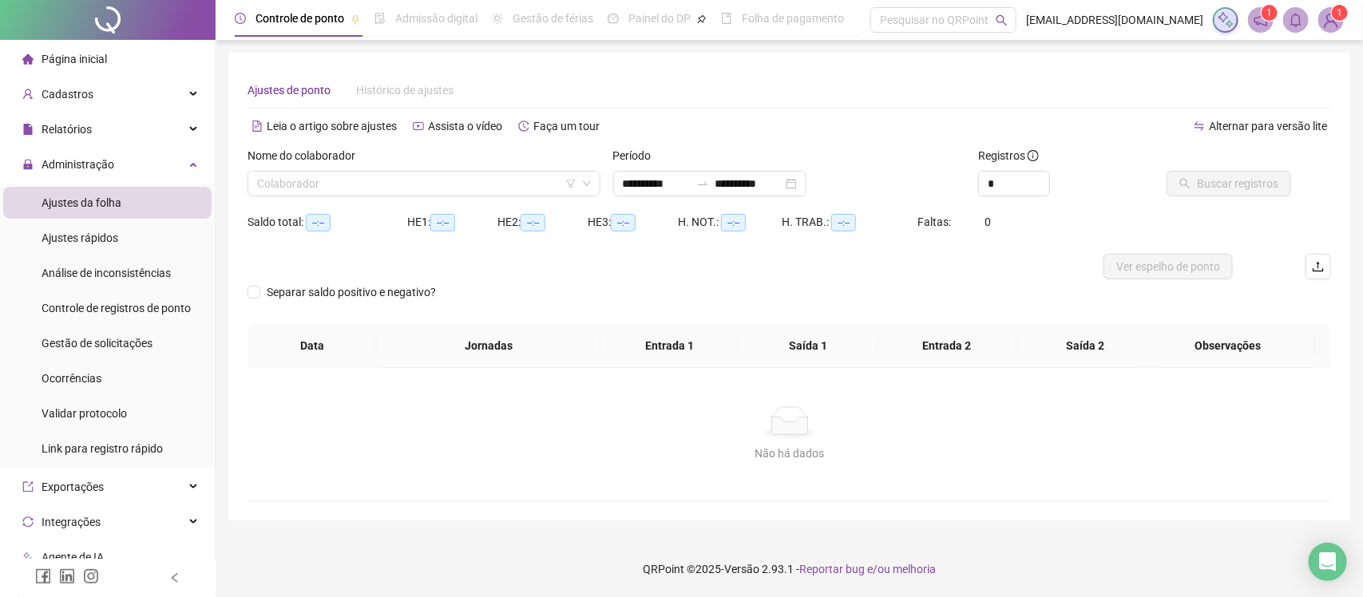
type input "**********"
click at [549, 184] on input "search" at bounding box center [416, 184] width 319 height 24
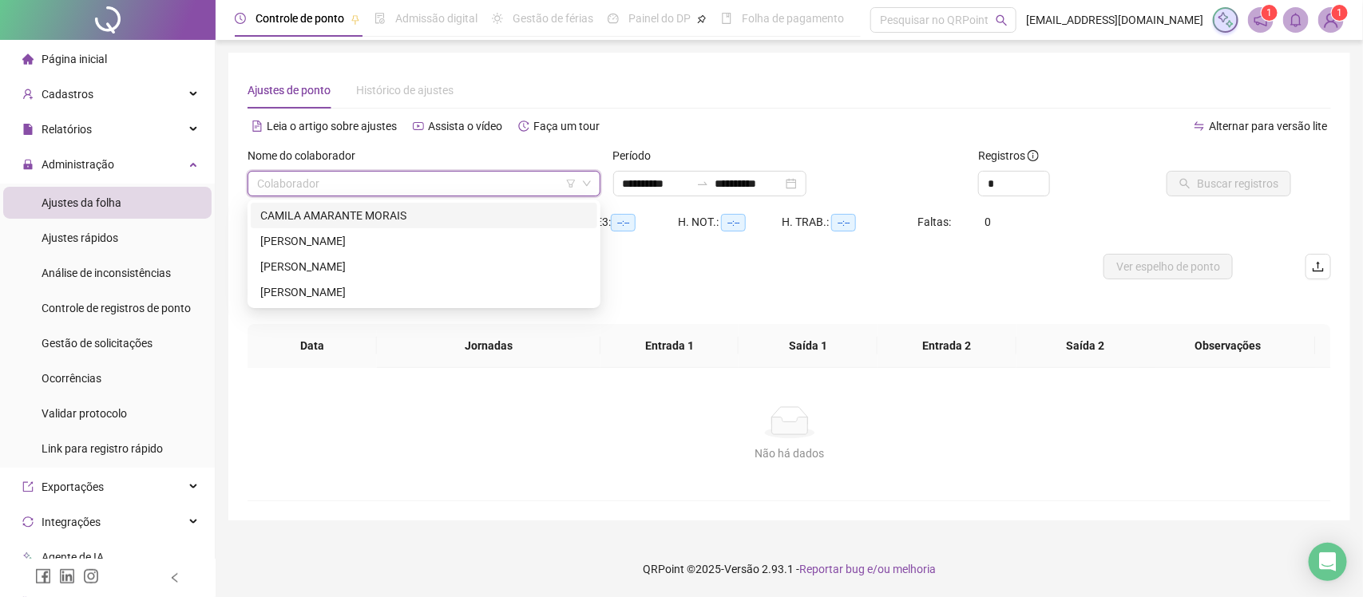
click at [436, 209] on div "CAMILA AMARANTE MORAIS" at bounding box center [423, 216] width 327 height 18
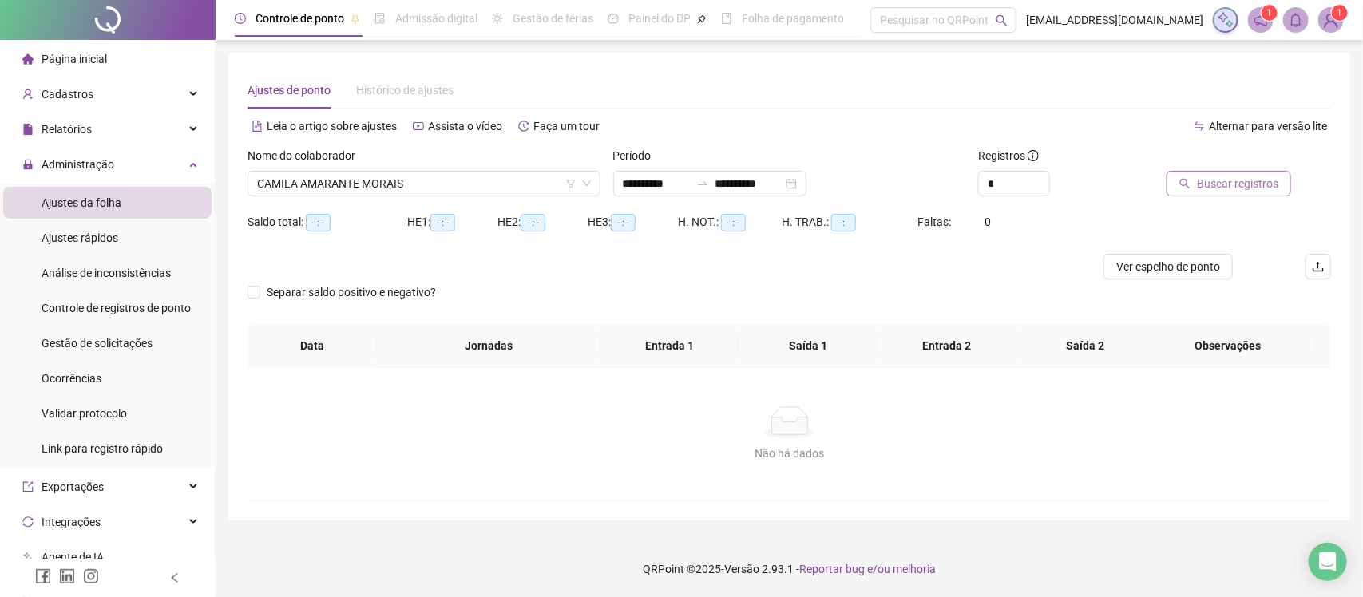
click at [1228, 181] on span "Buscar registros" at bounding box center [1237, 184] width 81 height 18
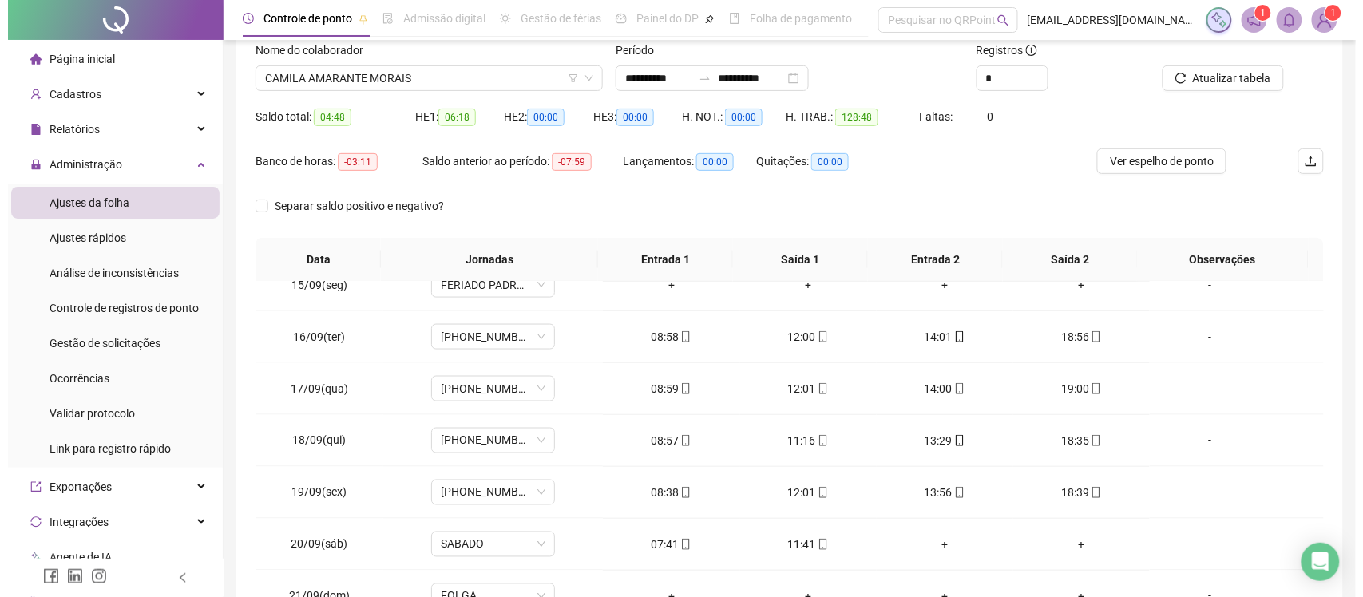
scroll to position [149, 0]
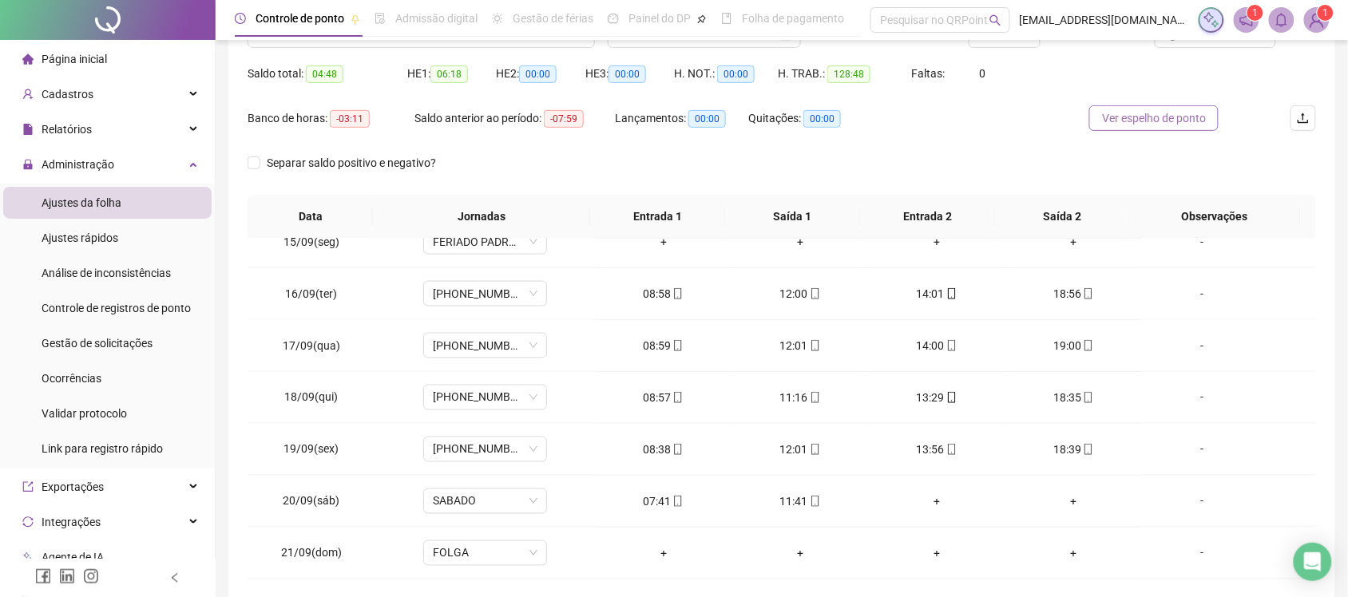
click at [1196, 124] on span "Ver espelho de ponto" at bounding box center [1154, 118] width 104 height 18
click at [946, 399] on icon "mobile" at bounding box center [951, 397] width 11 height 11
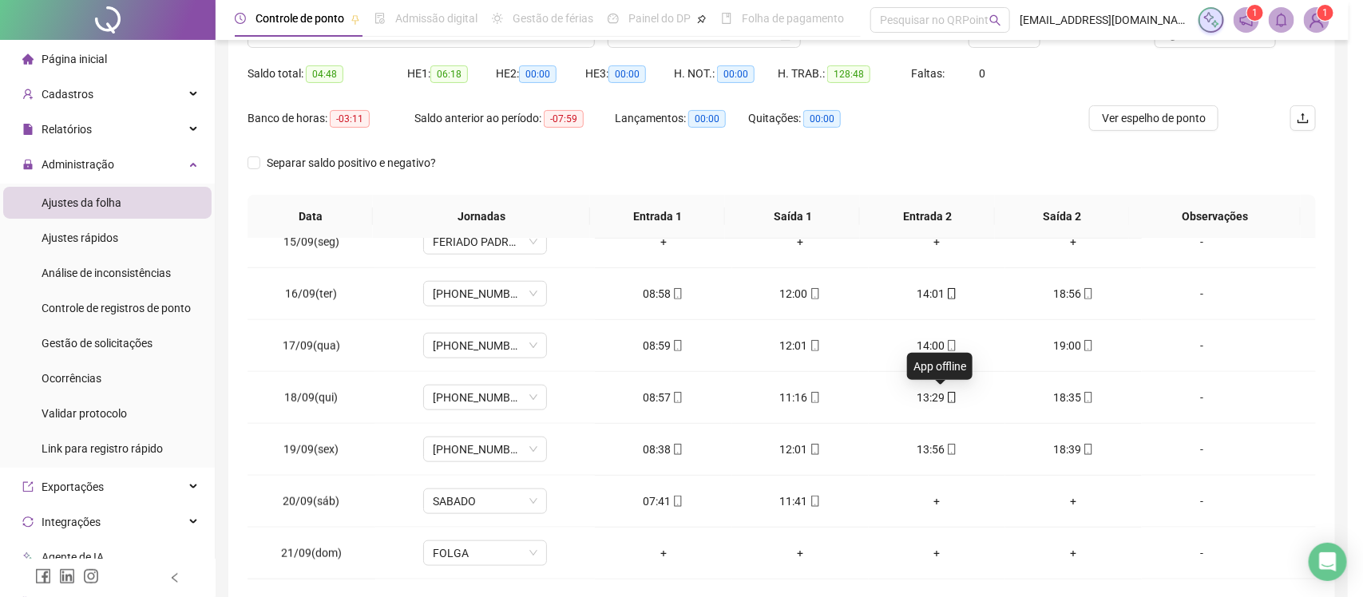
type input "**********"
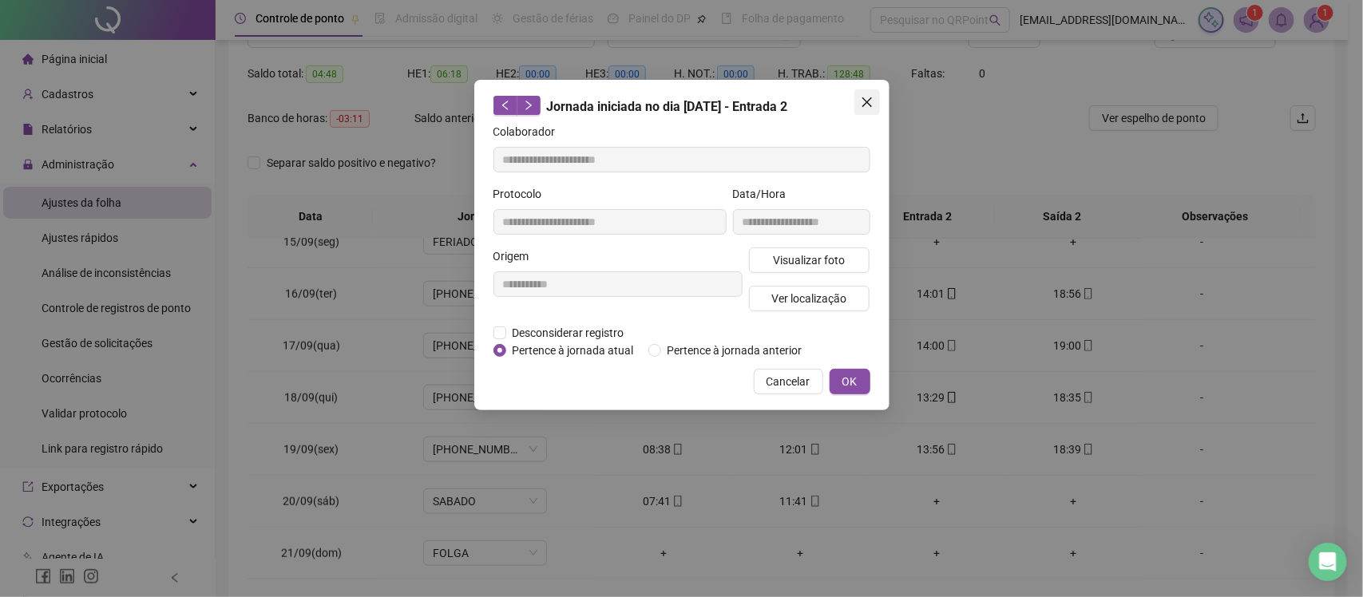
click at [875, 96] on span "Close" at bounding box center [868, 102] width 26 height 13
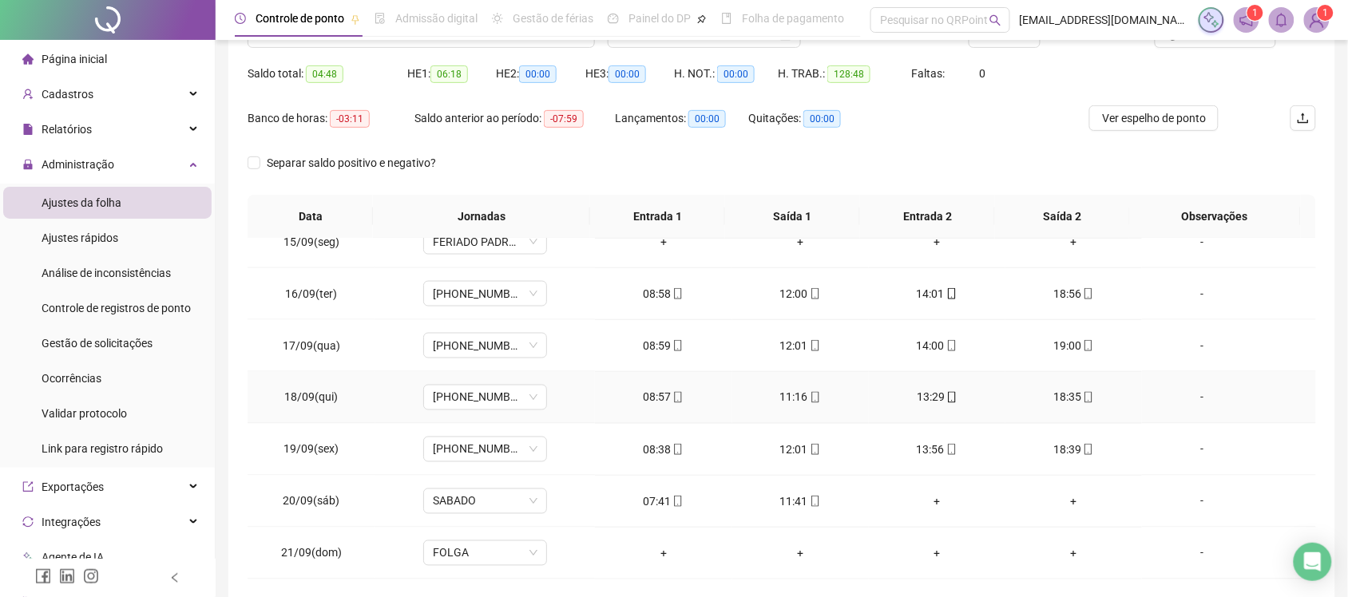
click at [1194, 399] on div "-" at bounding box center [1202, 398] width 94 height 18
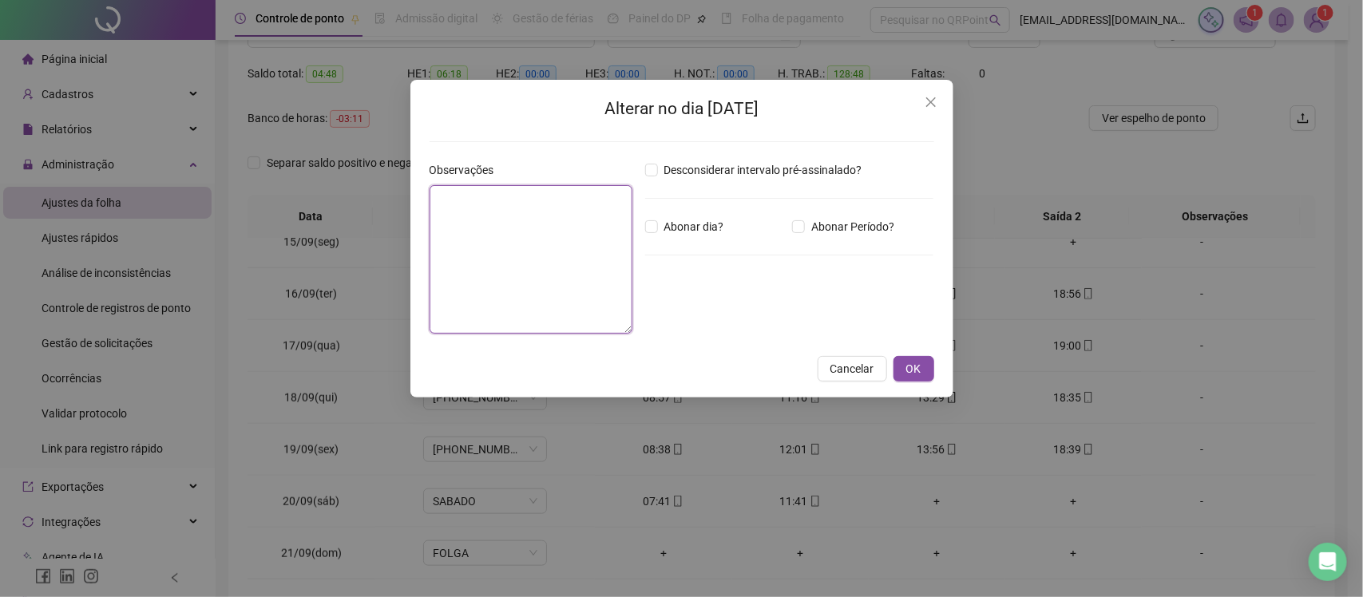
click at [483, 236] on textarea at bounding box center [531, 259] width 203 height 149
type textarea "*"
click at [787, 228] on div "Abonar dia?" at bounding box center [716, 227] width 148 height 18
click at [483, 256] on textarea at bounding box center [531, 259] width 203 height 149
type textarea "**********"
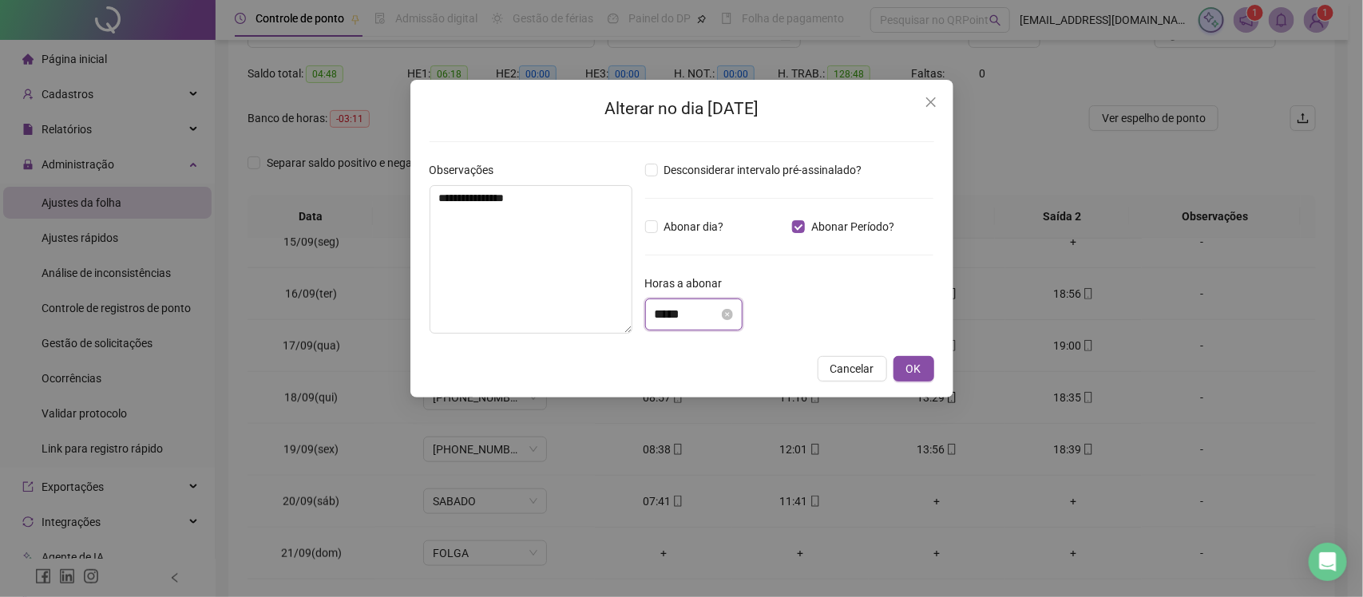
drag, startPoint x: 683, startPoint y: 313, endPoint x: 720, endPoint y: 327, distance: 39.5
click at [689, 316] on input "*****" at bounding box center [687, 314] width 64 height 19
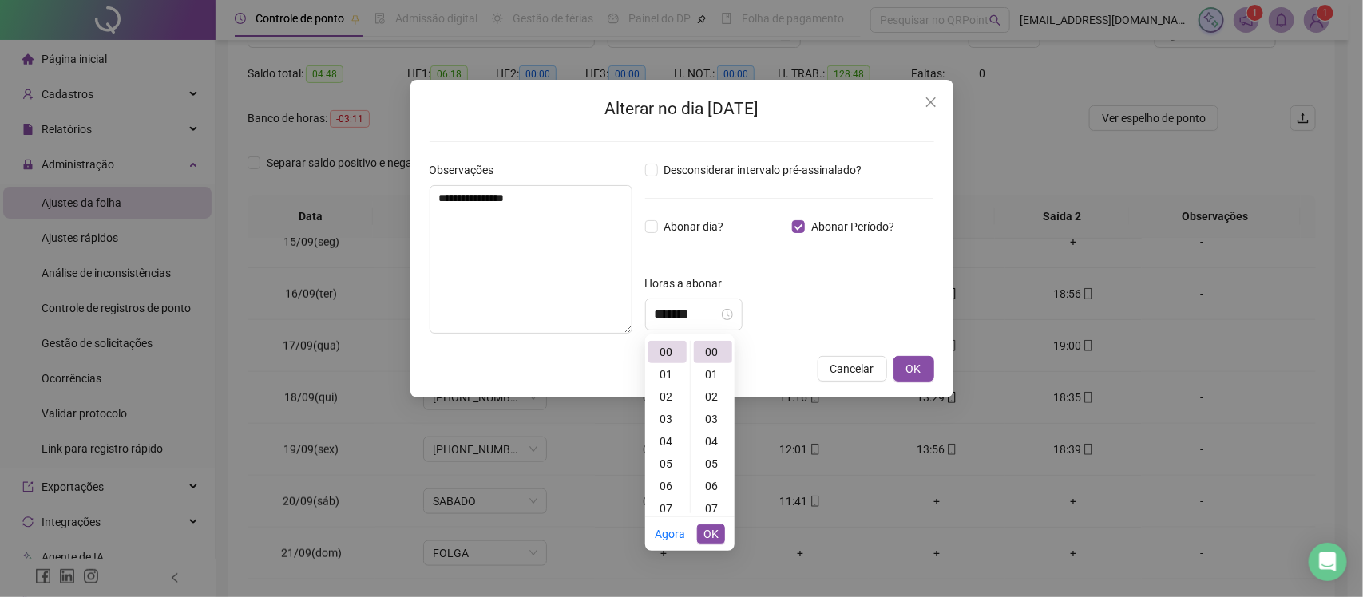
click at [839, 313] on div "*******" at bounding box center [789, 315] width 289 height 32
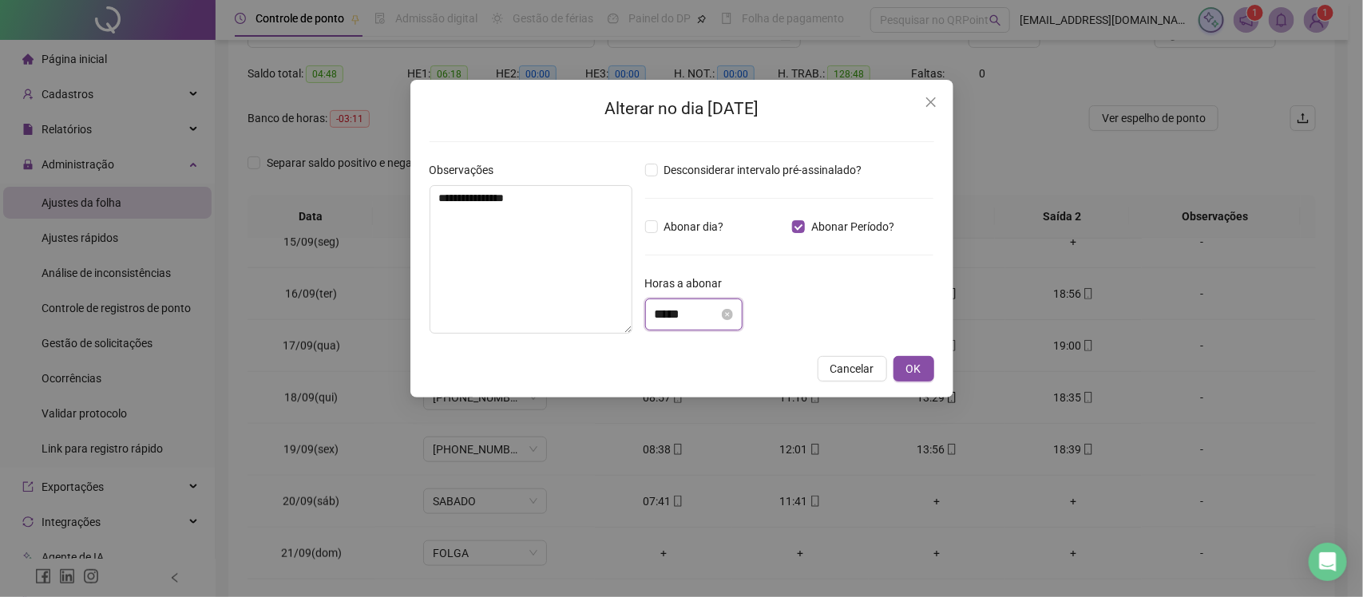
drag, startPoint x: 688, startPoint y: 311, endPoint x: 668, endPoint y: 312, distance: 19.2
click at [668, 312] on input "*****" at bounding box center [687, 314] width 64 height 19
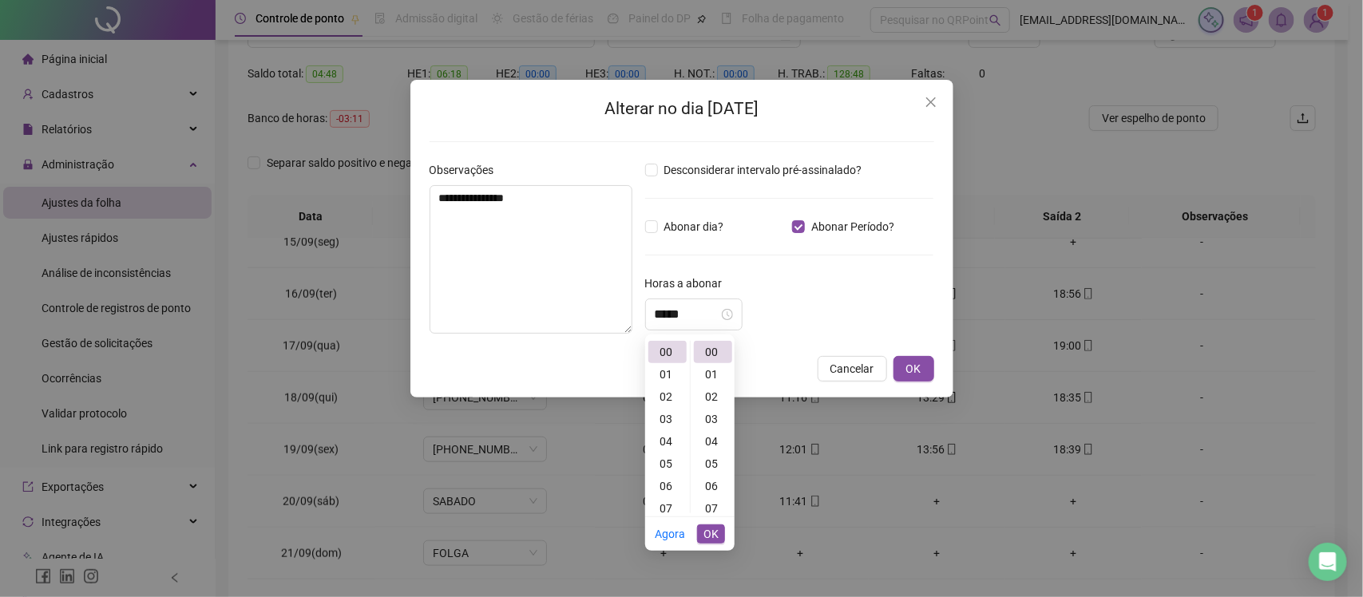
click at [896, 292] on div "Horas a abonar" at bounding box center [789, 287] width 289 height 24
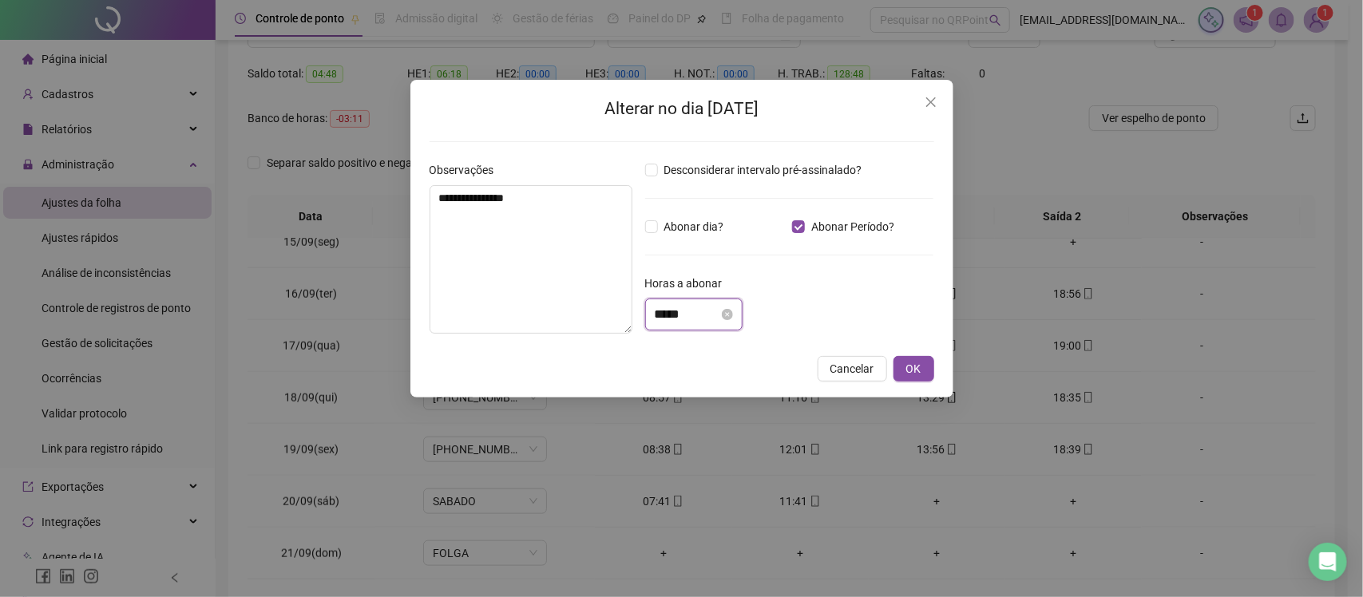
click at [688, 309] on input "*****" at bounding box center [687, 314] width 64 height 19
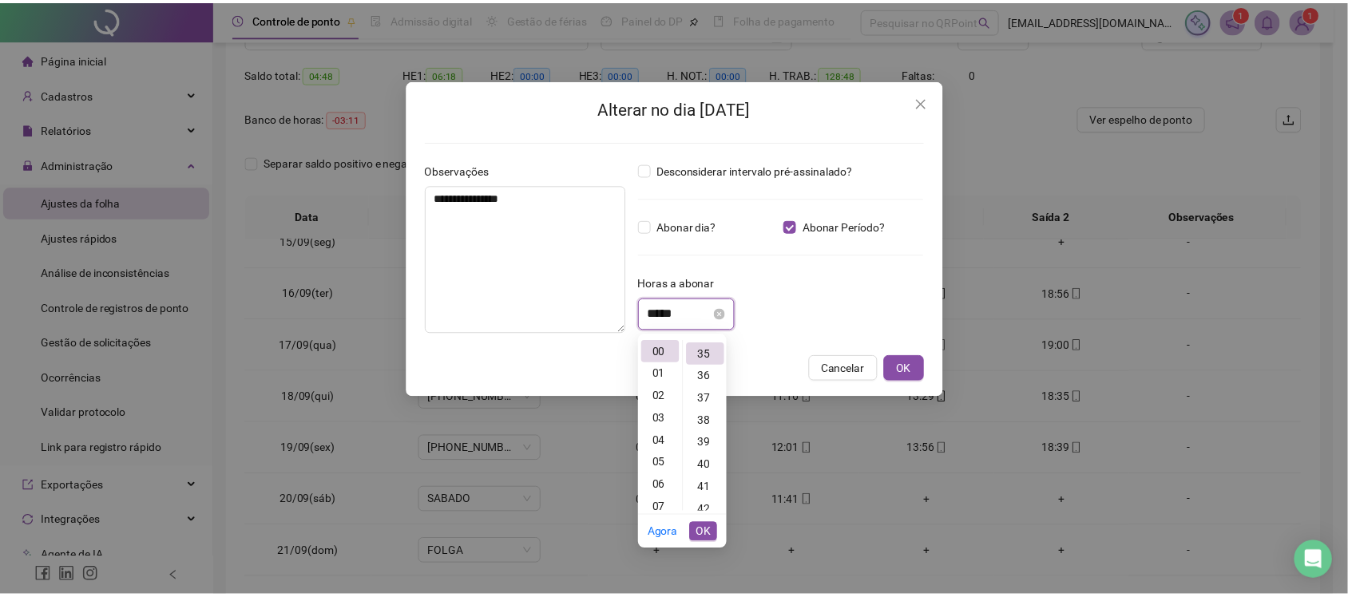
scroll to position [783, 0]
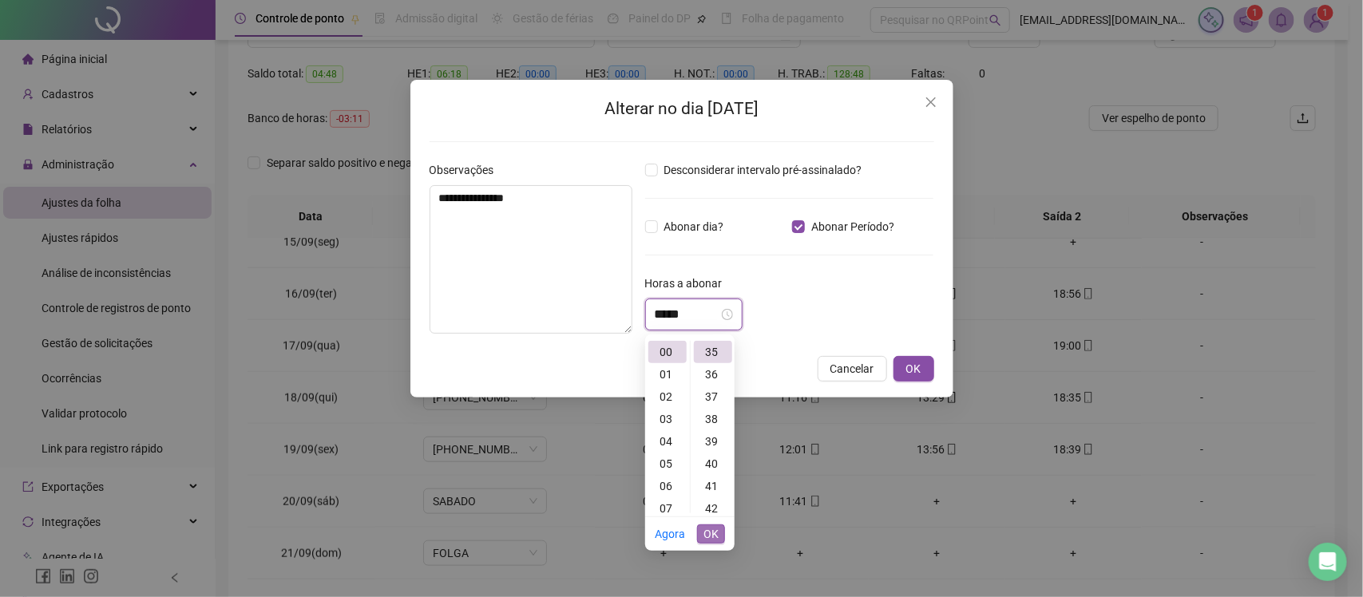
type input "*****"
click at [705, 528] on span "OK" at bounding box center [711, 535] width 15 height 18
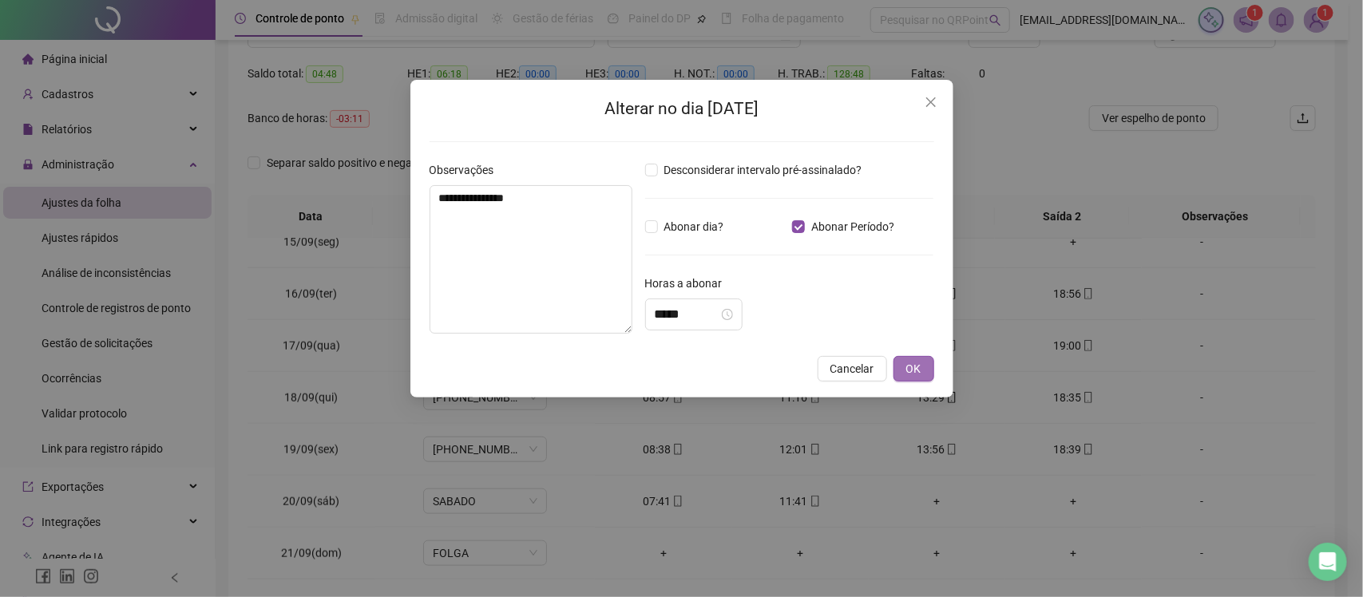
click at [927, 364] on button "OK" at bounding box center [914, 369] width 41 height 26
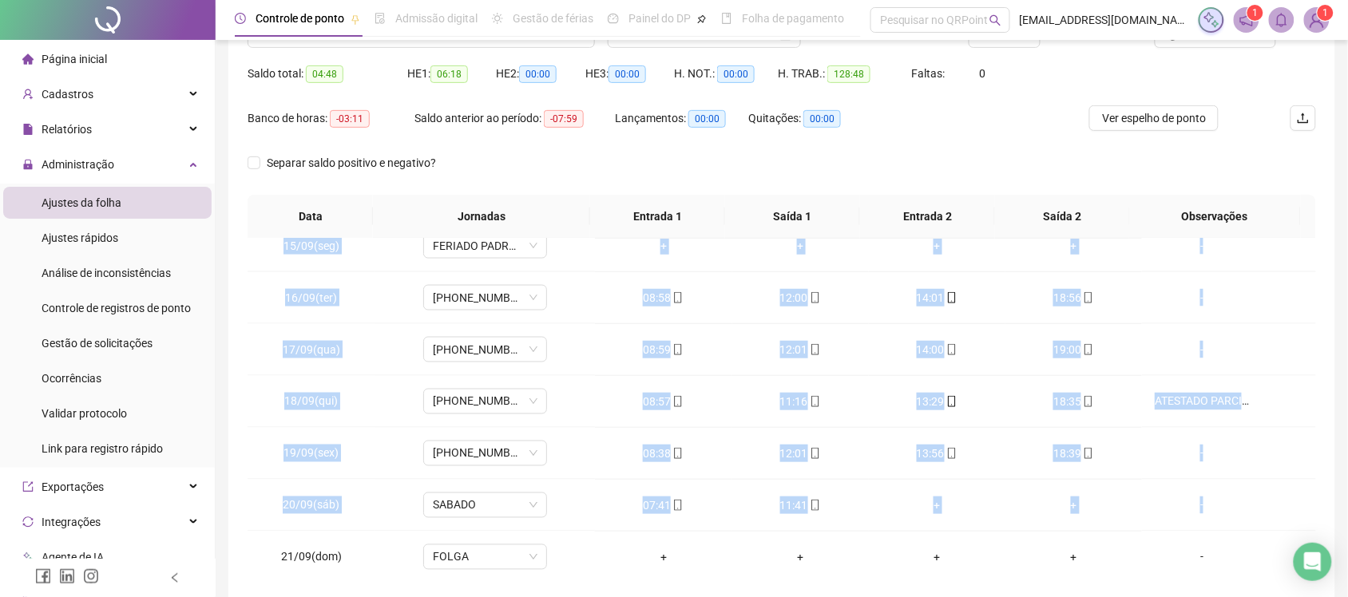
scroll to position [716, 0]
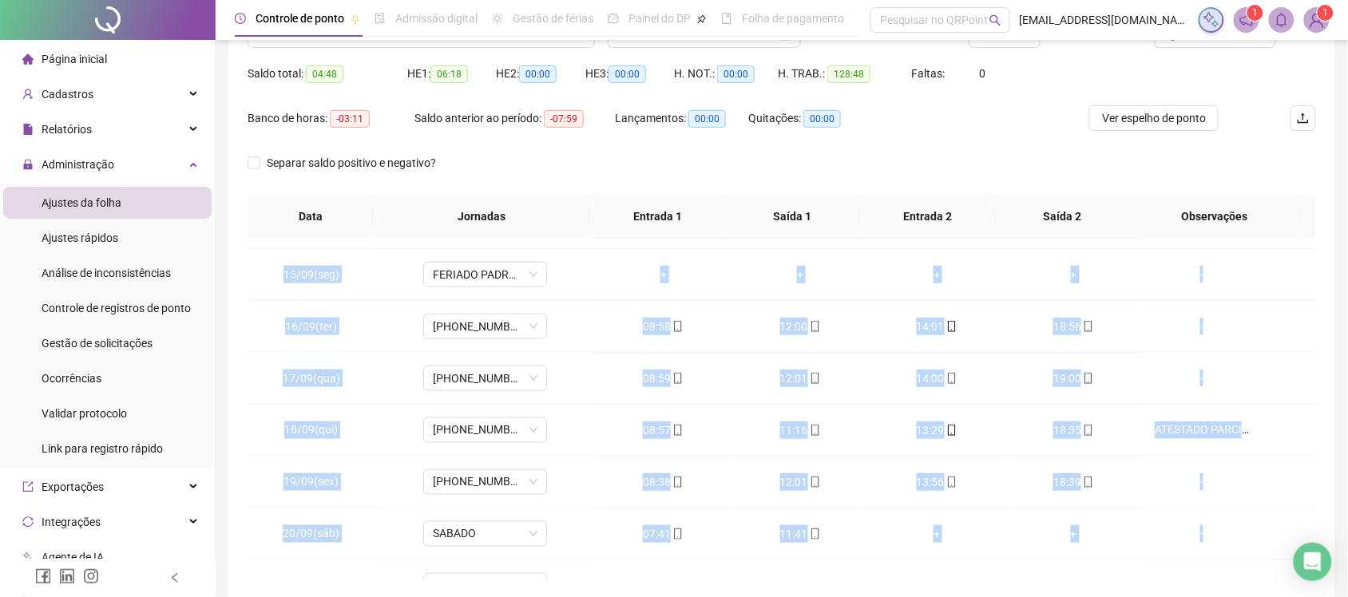
drag, startPoint x: 1302, startPoint y: 503, endPoint x: 1306, endPoint y: 493, distance: 11.1
click at [1306, 493] on div "01/09(seg) 09-12 14-19 08:56 12:00 14:01 18:51 - 02/09(ter) 09-12 14-19 09:00 1…" at bounding box center [782, 409] width 1069 height 341
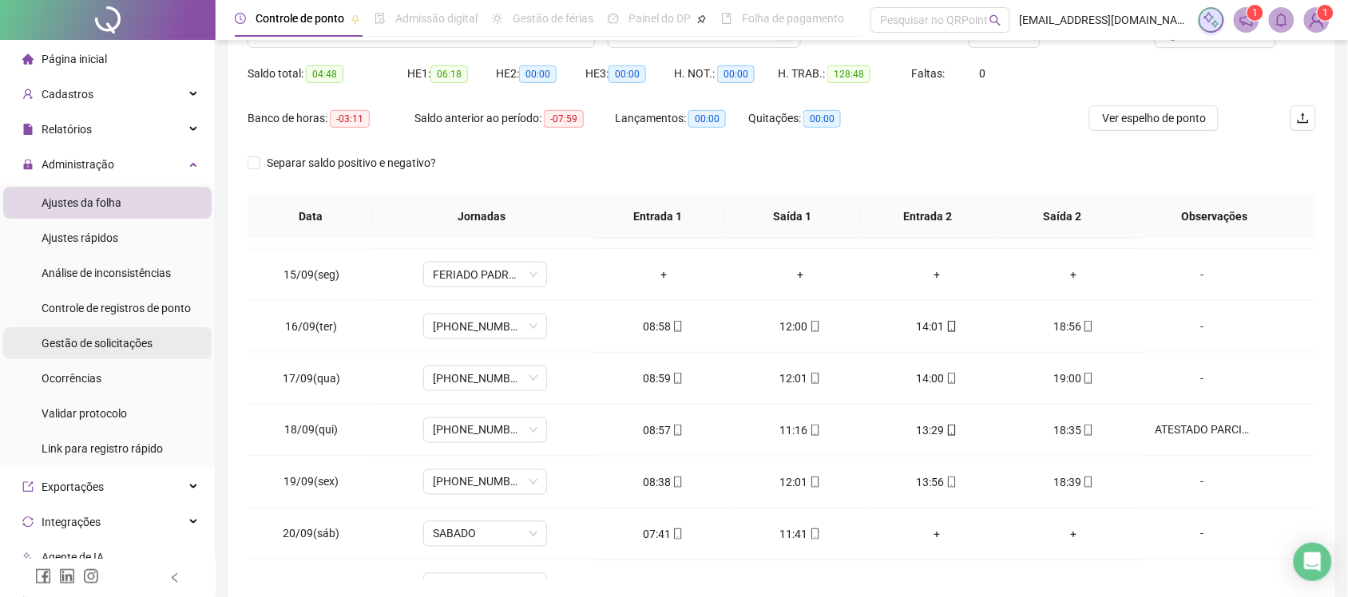
click at [69, 337] on span "Gestão de solicitações" at bounding box center [97, 343] width 111 height 13
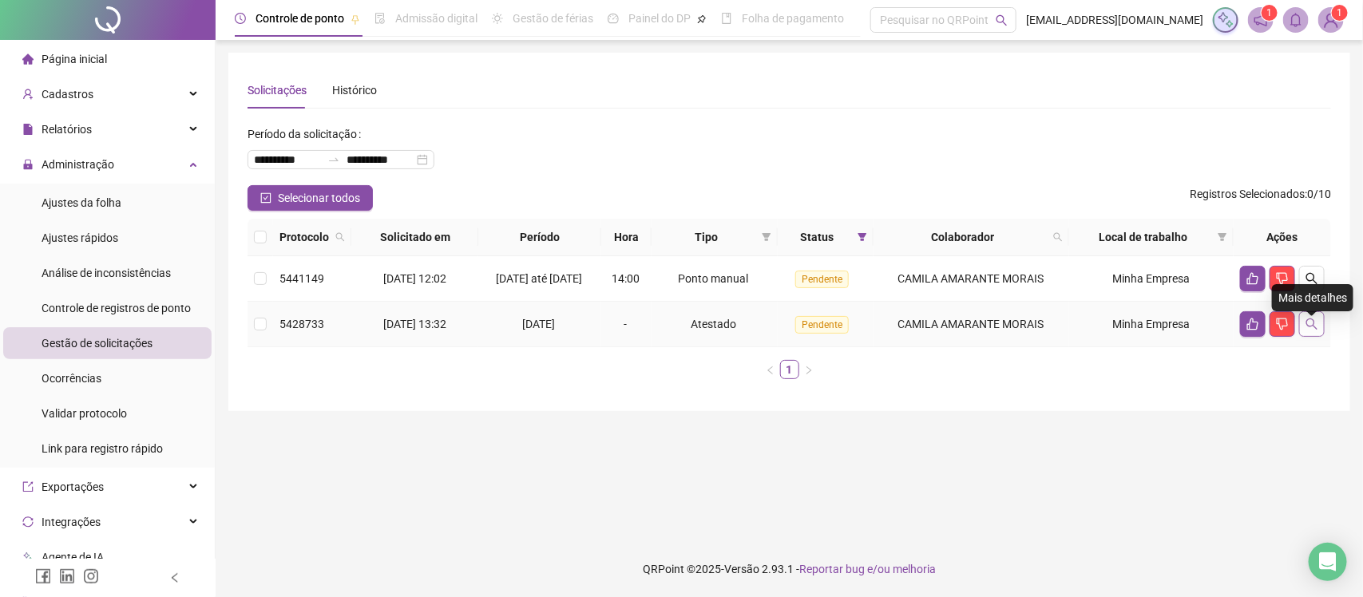
click at [1311, 331] on icon "search" at bounding box center [1312, 324] width 13 height 13
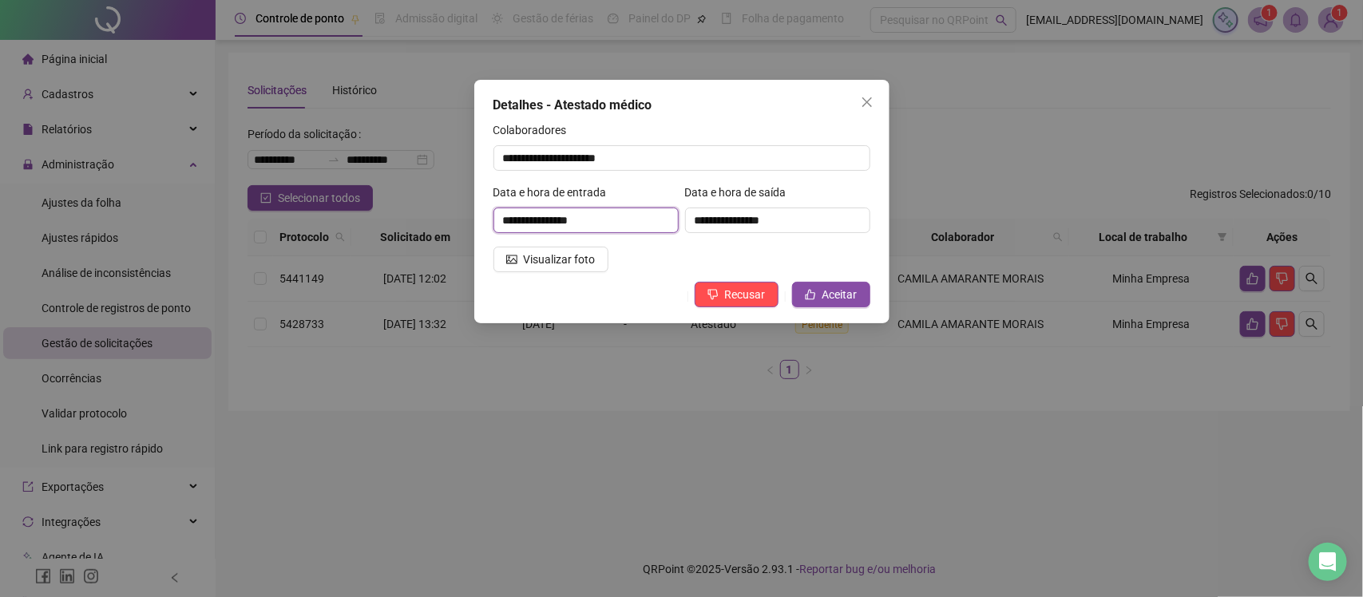
click at [597, 226] on input "**********" at bounding box center [586, 221] width 185 height 26
click at [767, 299] on button "Recusar" at bounding box center [737, 295] width 84 height 26
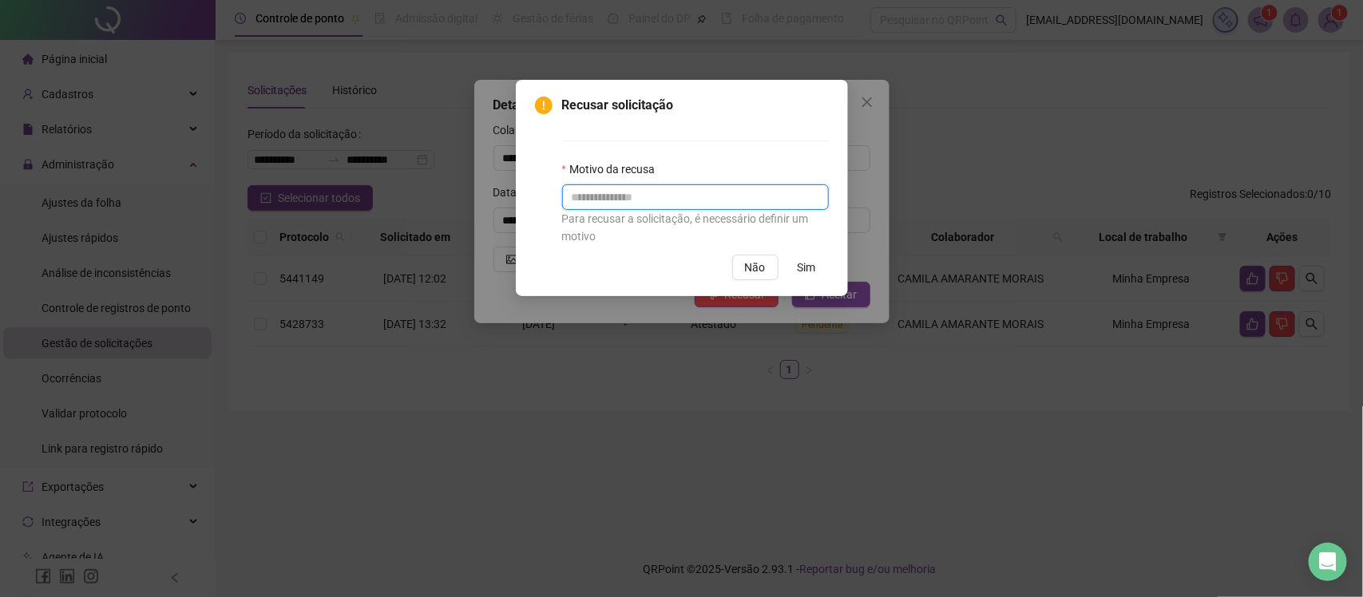
click at [712, 196] on input "text" at bounding box center [695, 197] width 267 height 26
click at [613, 198] on input "**********" at bounding box center [695, 197] width 267 height 26
type input "**********"
click at [812, 268] on span "Sim" at bounding box center [807, 268] width 18 height 18
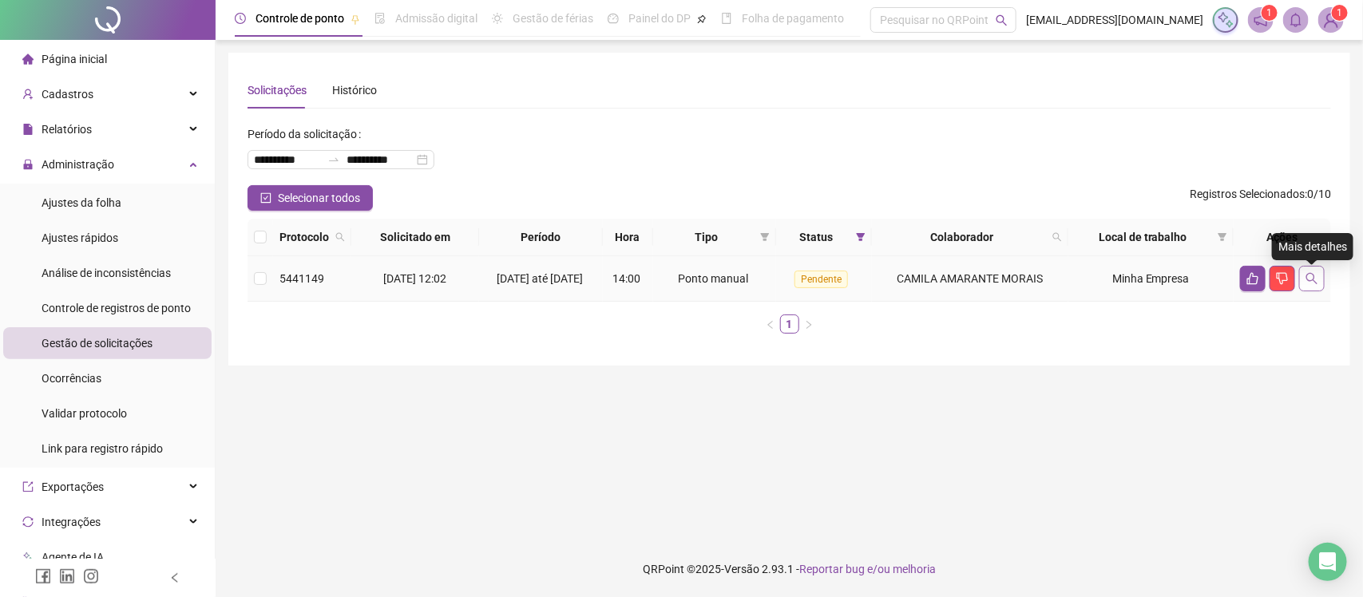
click at [1315, 276] on icon "search" at bounding box center [1312, 278] width 13 height 13
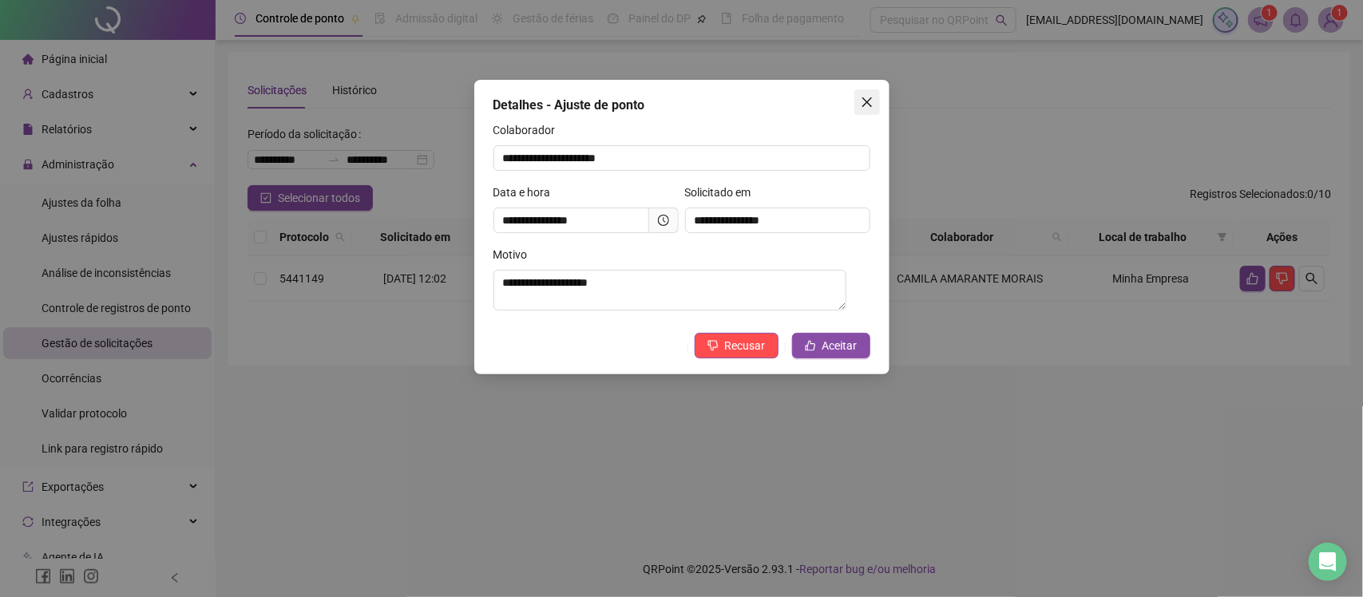
click at [861, 101] on icon "close" at bounding box center [867, 102] width 13 height 13
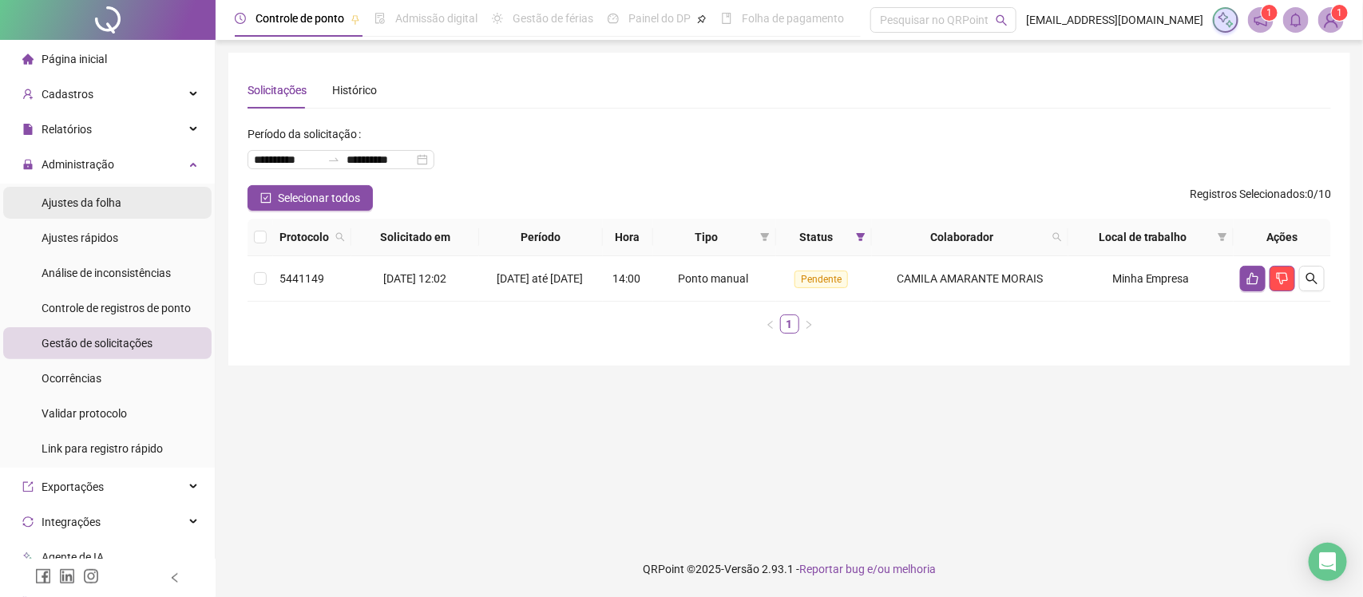
click at [129, 201] on li "Ajustes da folha" at bounding box center [107, 203] width 208 height 32
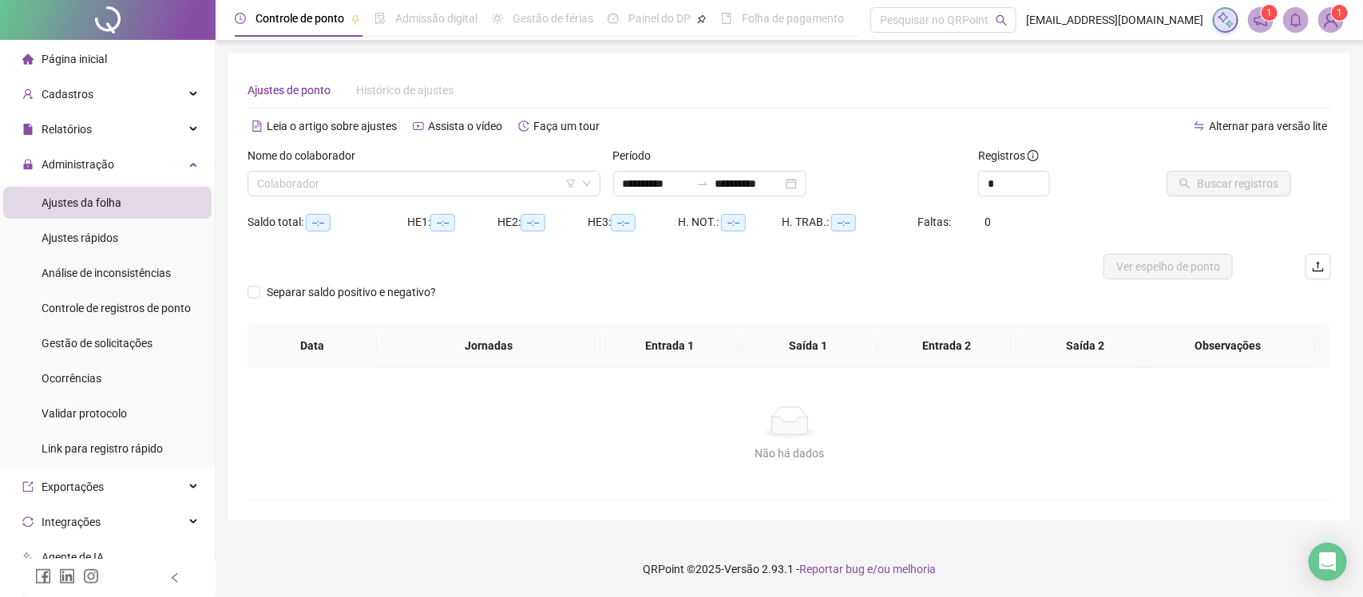
type input "**********"
click at [472, 182] on input "search" at bounding box center [416, 184] width 319 height 24
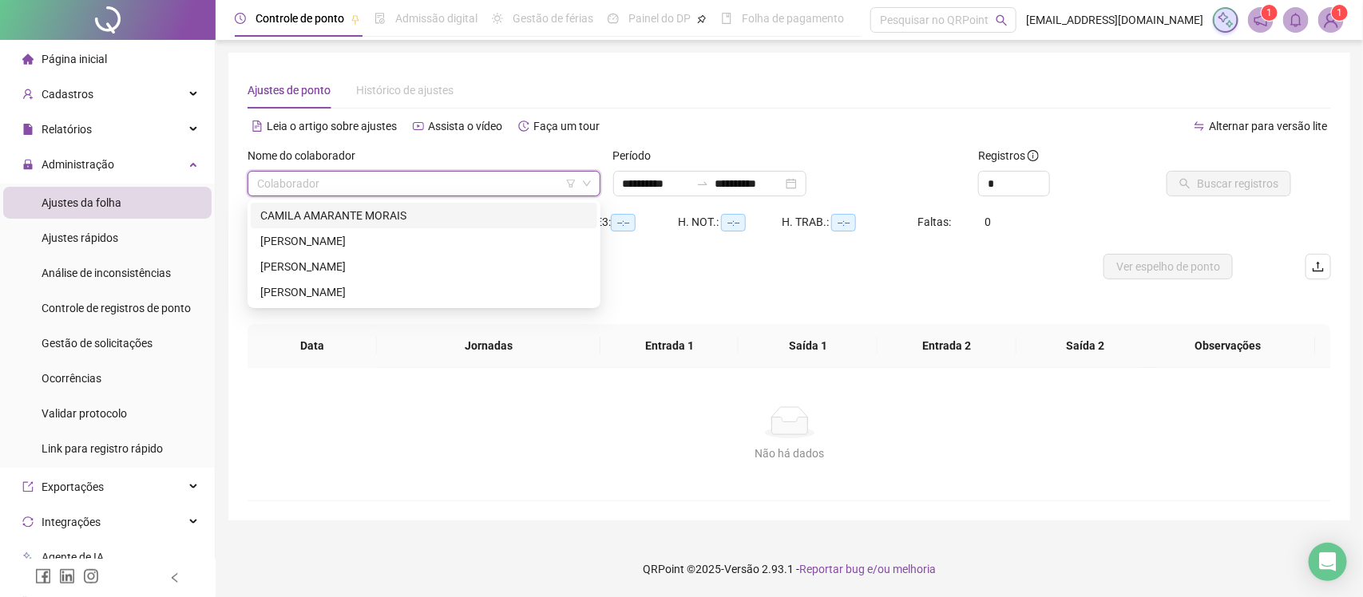
drag, startPoint x: 457, startPoint y: 218, endPoint x: 535, endPoint y: 208, distance: 78.9
click at [479, 212] on div "CAMILA AMARANTE MORAIS" at bounding box center [423, 216] width 327 height 18
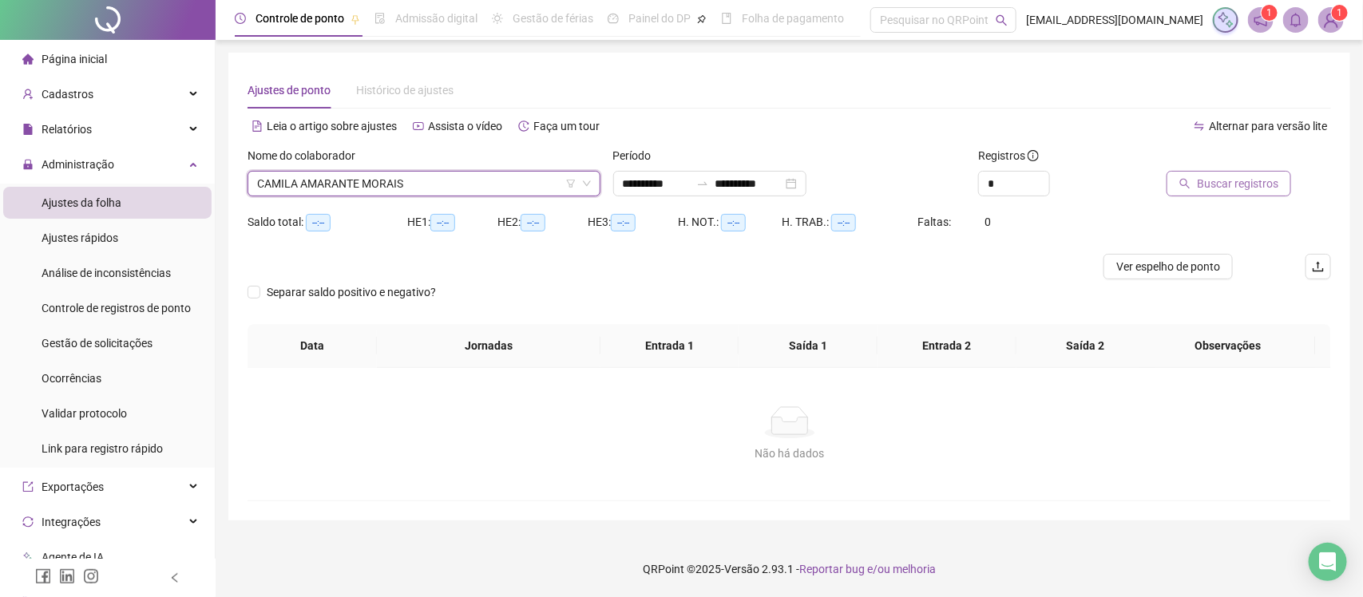
drag, startPoint x: 1228, startPoint y: 164, endPoint x: 1219, endPoint y: 178, distance: 17.3
click at [1224, 173] on div "Buscar registros" at bounding box center [1226, 172] width 130 height 50
click at [1216, 181] on span "Buscar registros" at bounding box center [1237, 184] width 81 height 18
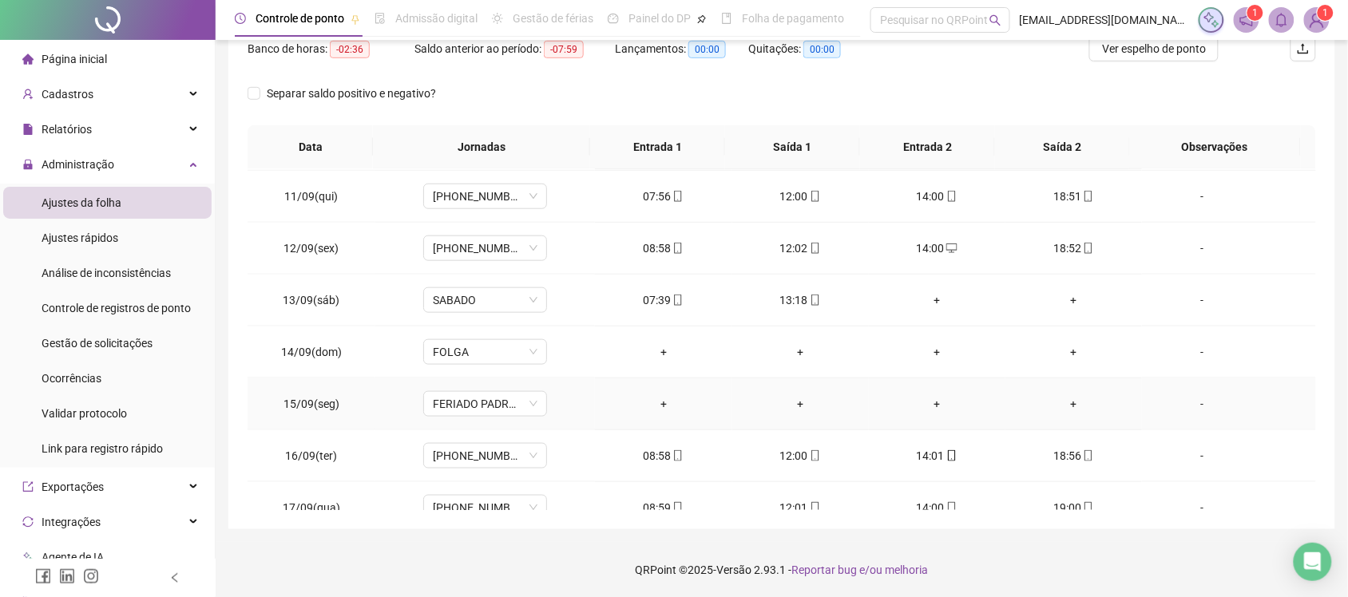
scroll to position [549, 0]
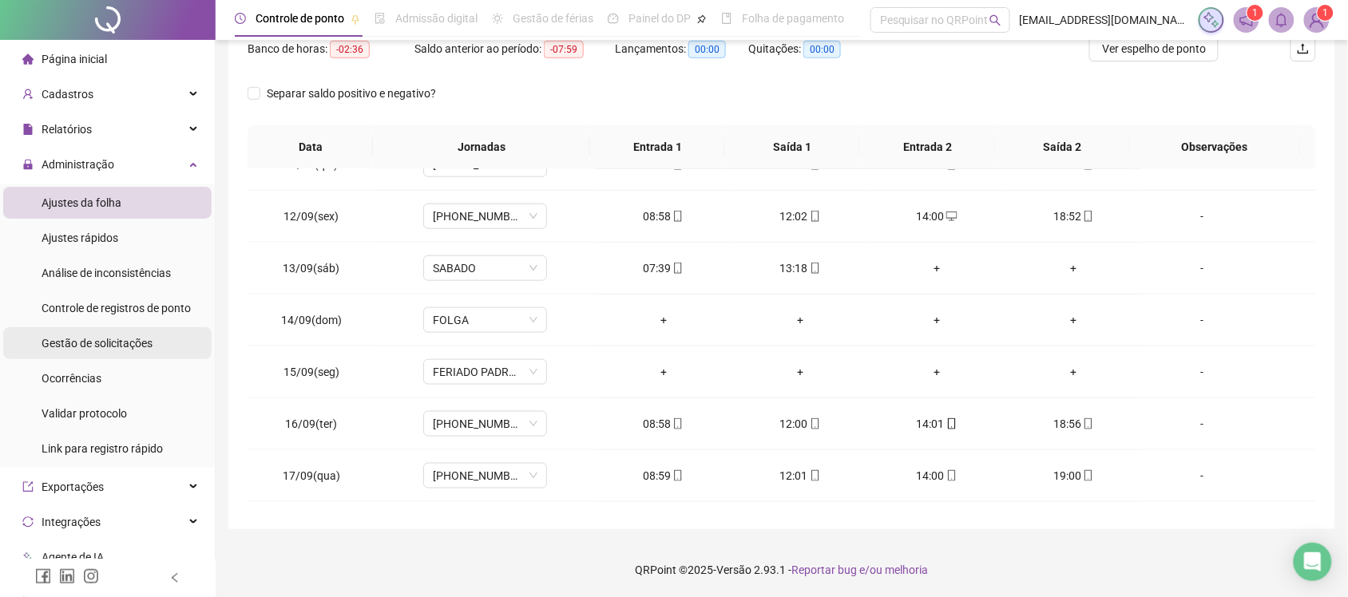
click at [113, 329] on div "Gestão de solicitações" at bounding box center [97, 343] width 111 height 32
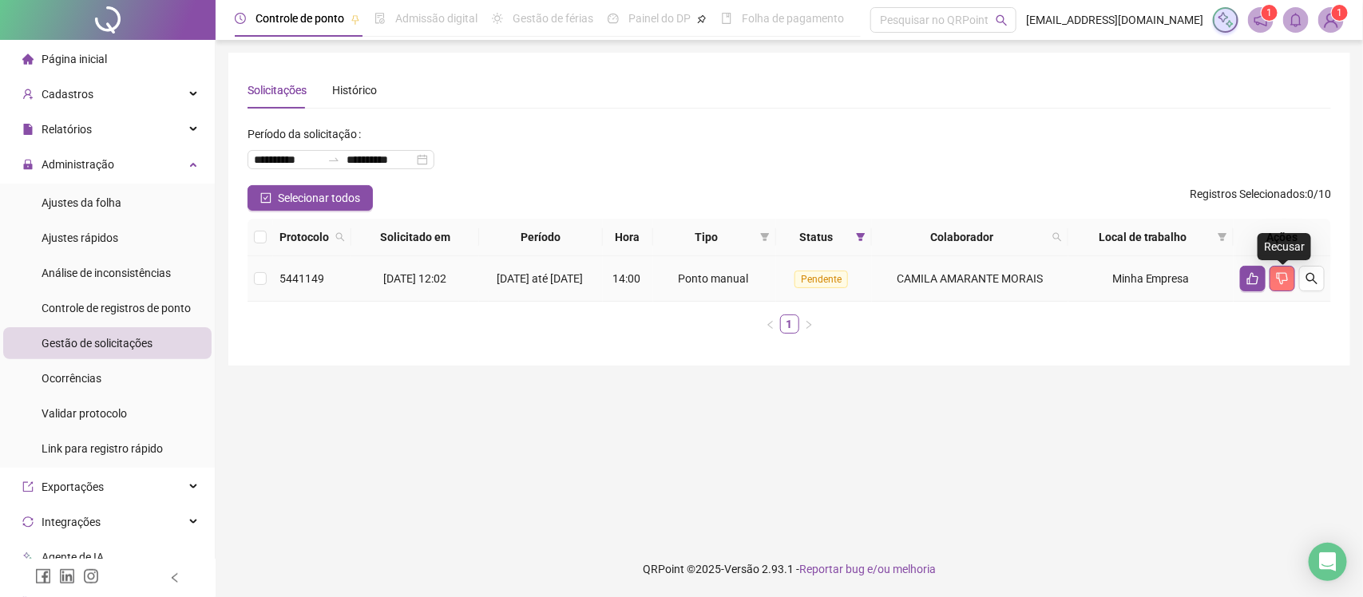
click at [1282, 277] on icon "dislike" at bounding box center [1282, 278] width 13 height 13
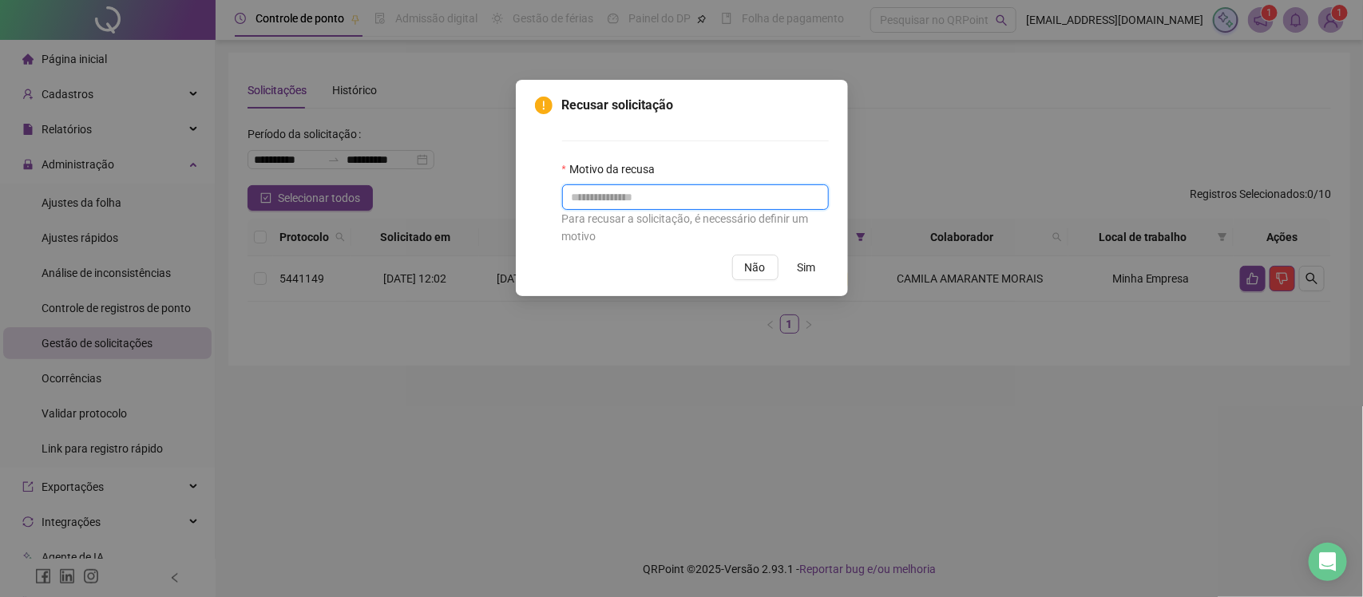
click at [660, 198] on input "text" at bounding box center [695, 197] width 267 height 26
type input "**********"
click at [803, 261] on span "Sim" at bounding box center [807, 268] width 18 height 18
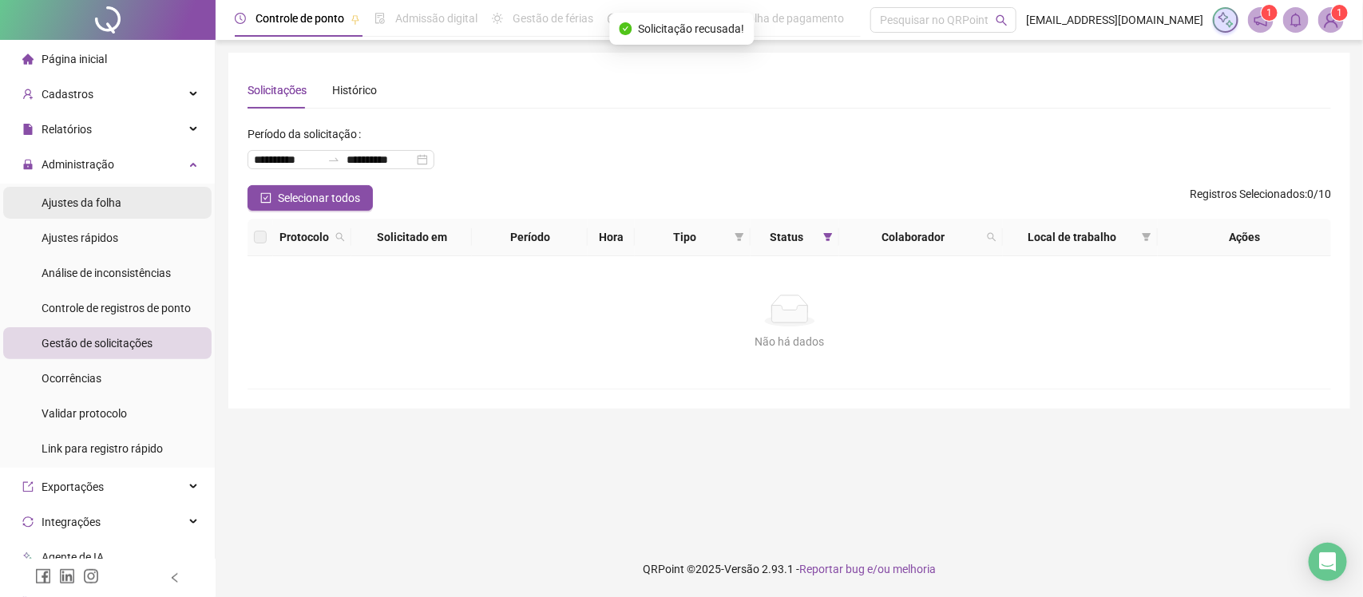
click at [128, 216] on li "Ajustes da folha" at bounding box center [107, 203] width 208 height 32
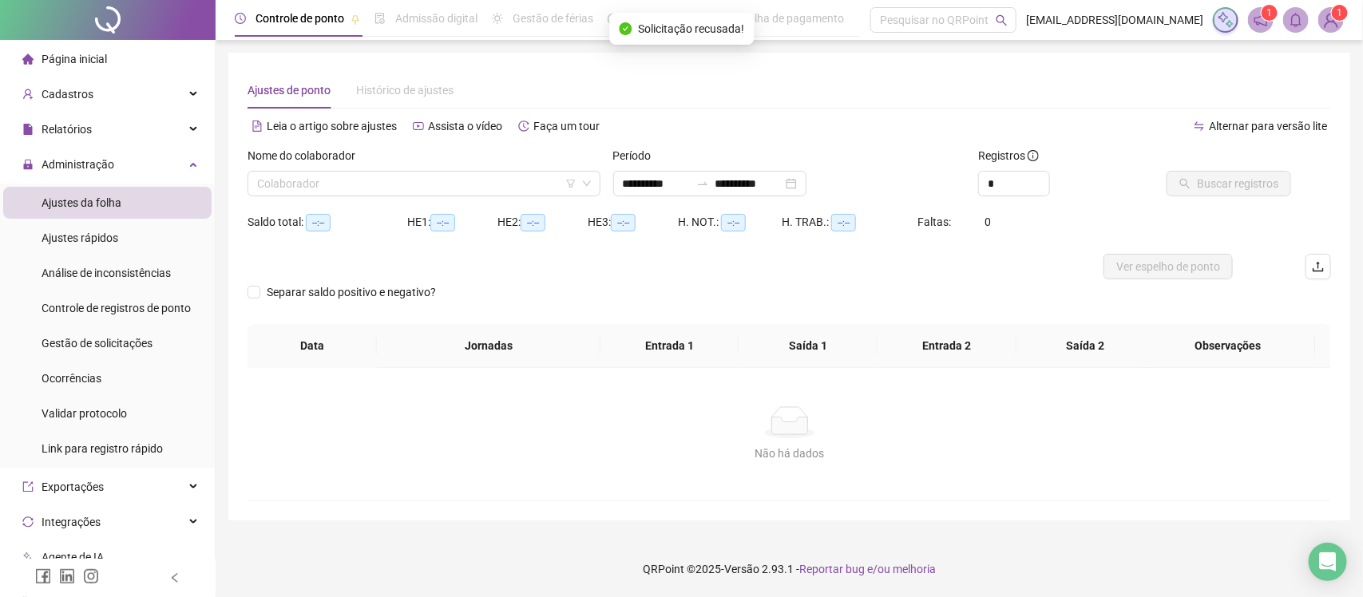
type input "**********"
click at [467, 182] on input "search" at bounding box center [416, 184] width 319 height 24
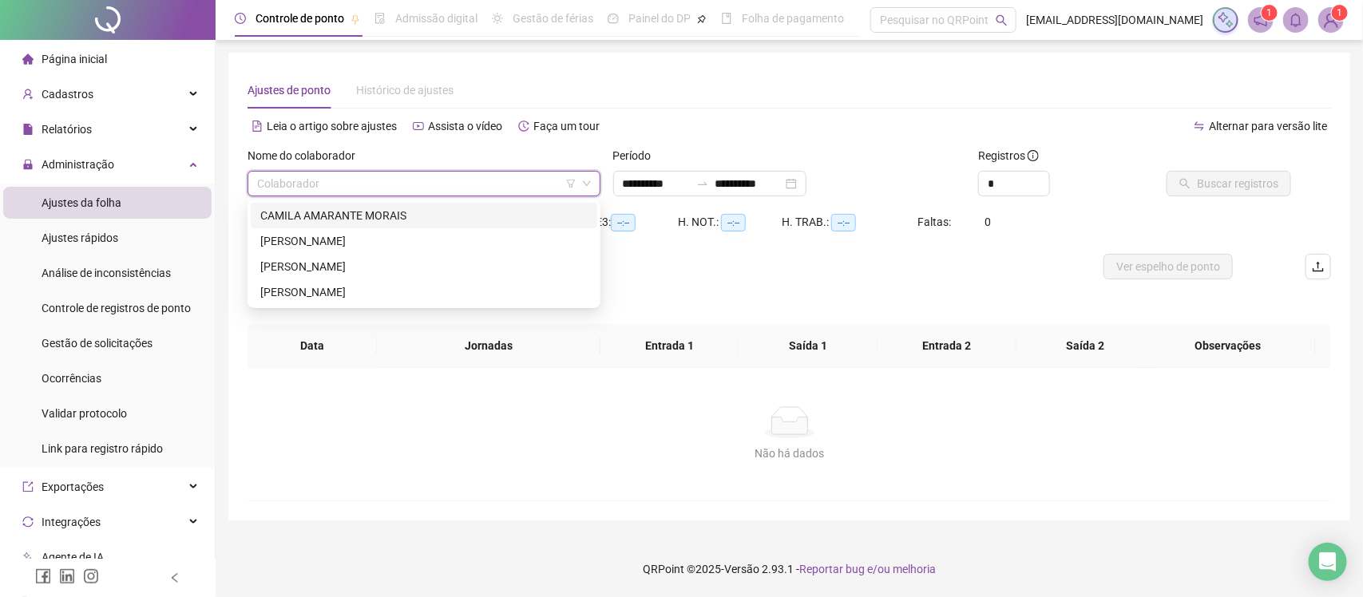
click at [437, 212] on div "CAMILA AMARANTE MORAIS" at bounding box center [423, 216] width 327 height 18
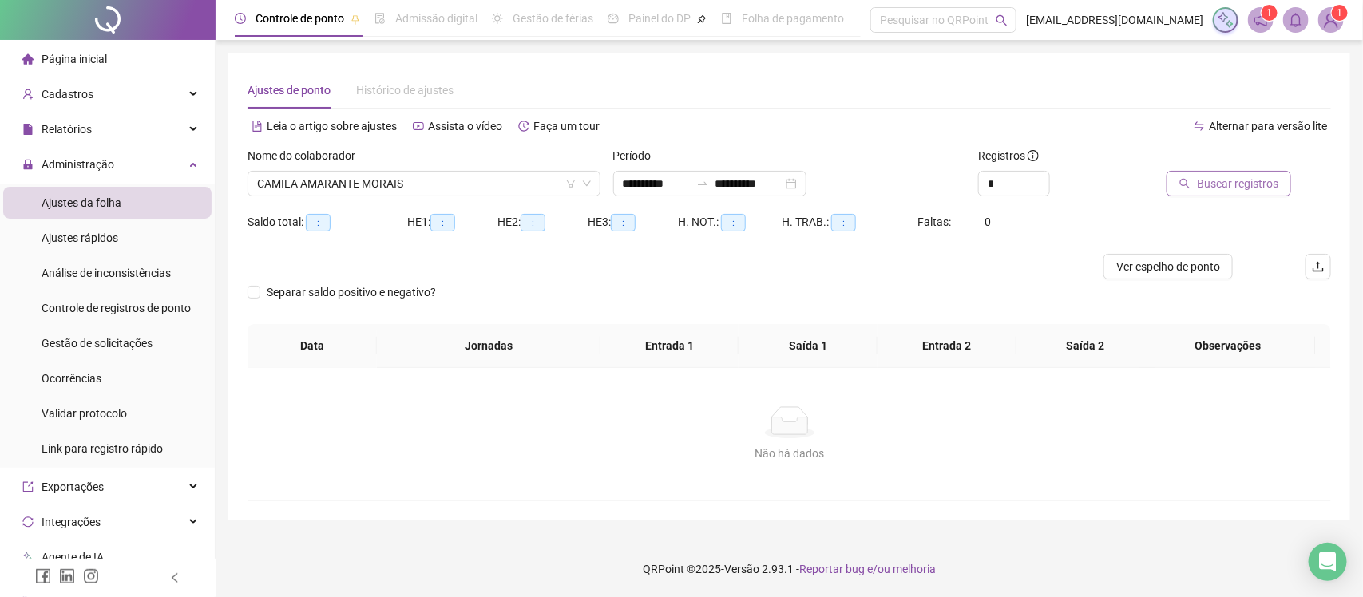
click at [1208, 175] on span "Buscar registros" at bounding box center [1237, 184] width 81 height 18
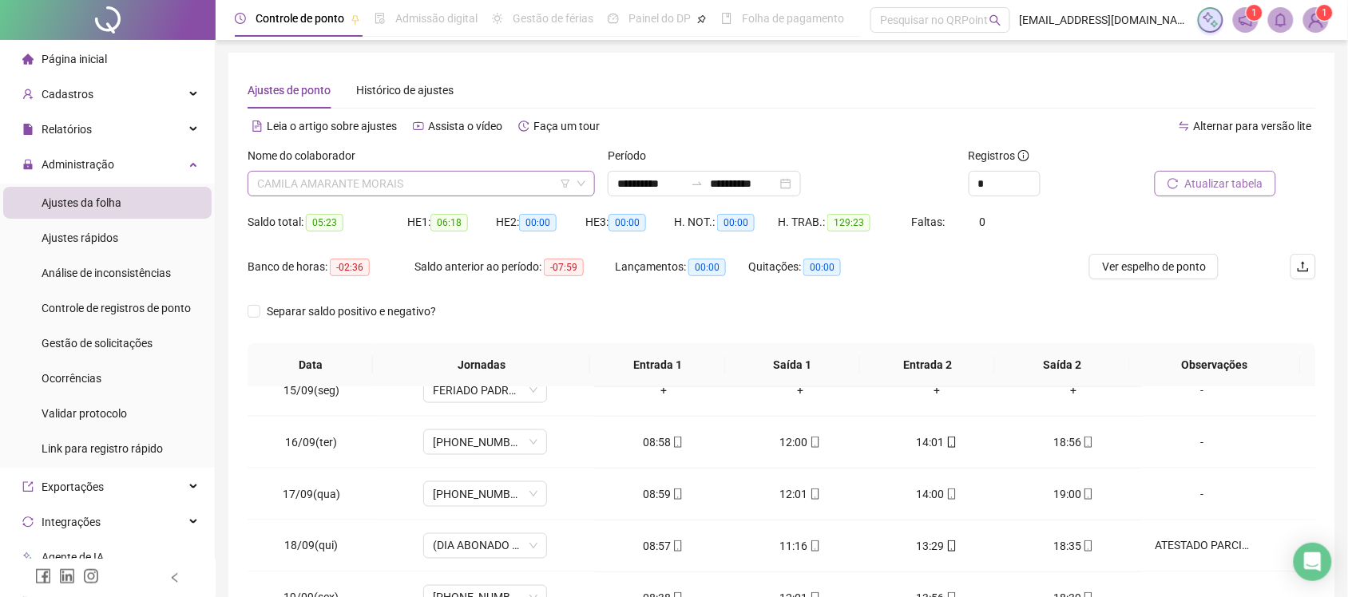
click at [560, 186] on span "CAMILA AMARANTE MORAIS" at bounding box center [421, 184] width 328 height 24
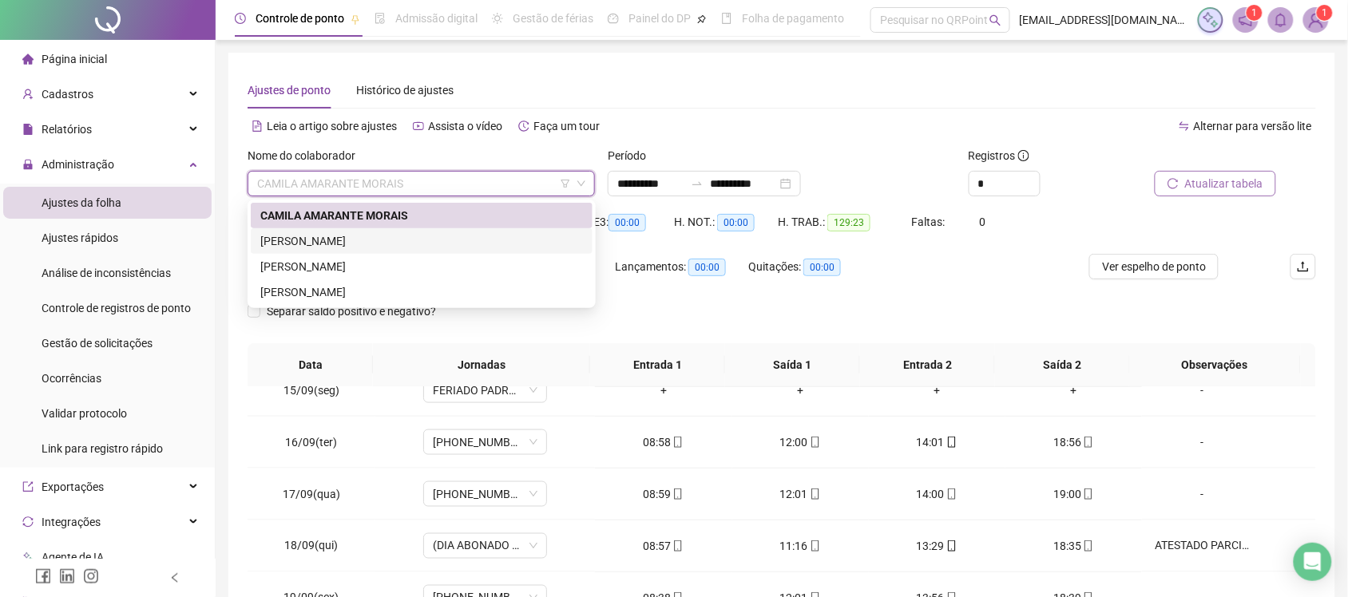
click at [447, 232] on div "ELAINE CRISTINA DA SILVA LOPES ASSIS" at bounding box center [421, 241] width 323 height 18
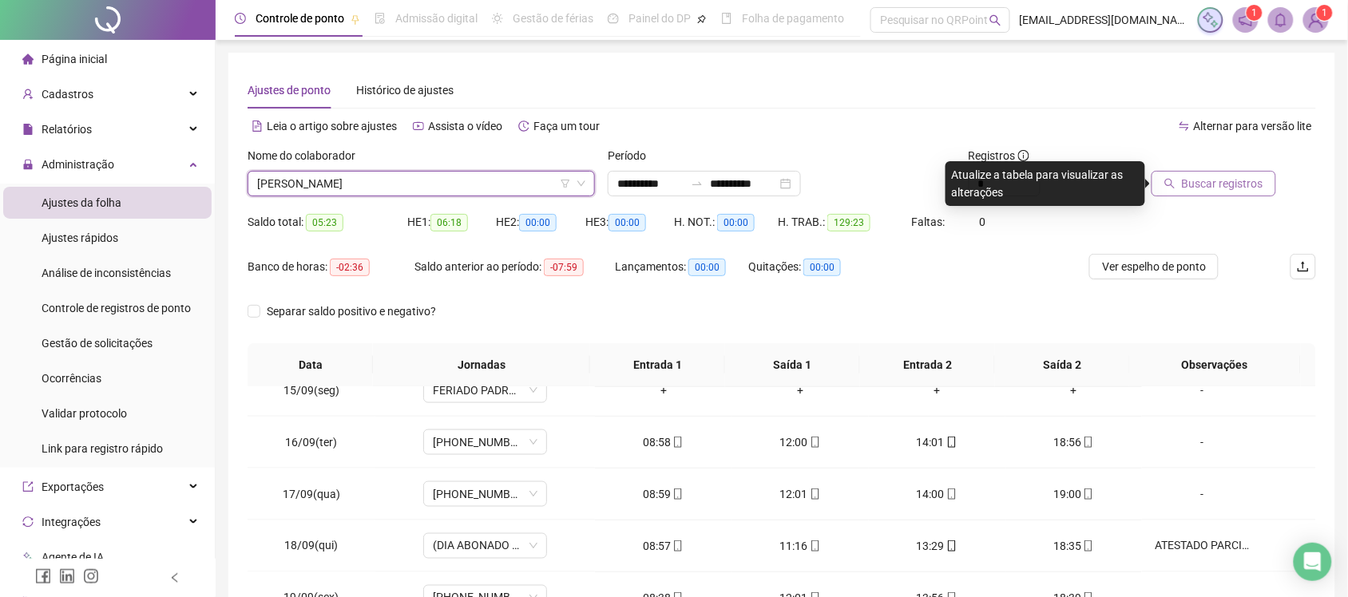
click at [1191, 169] on div at bounding box center [1212, 159] width 128 height 24
click at [1187, 181] on span "Buscar registros" at bounding box center [1222, 184] width 81 height 18
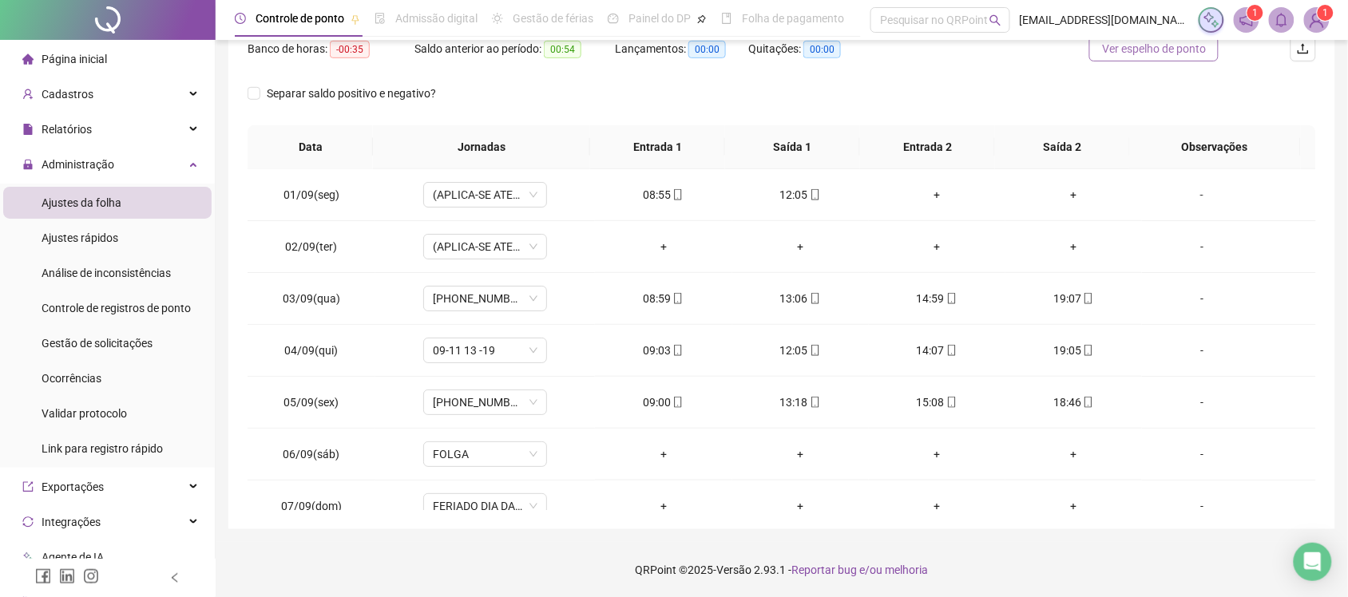
click at [1175, 54] on span "Ver espelho de ponto" at bounding box center [1154, 49] width 104 height 18
click at [1200, 198] on div "-" at bounding box center [1202, 195] width 94 height 18
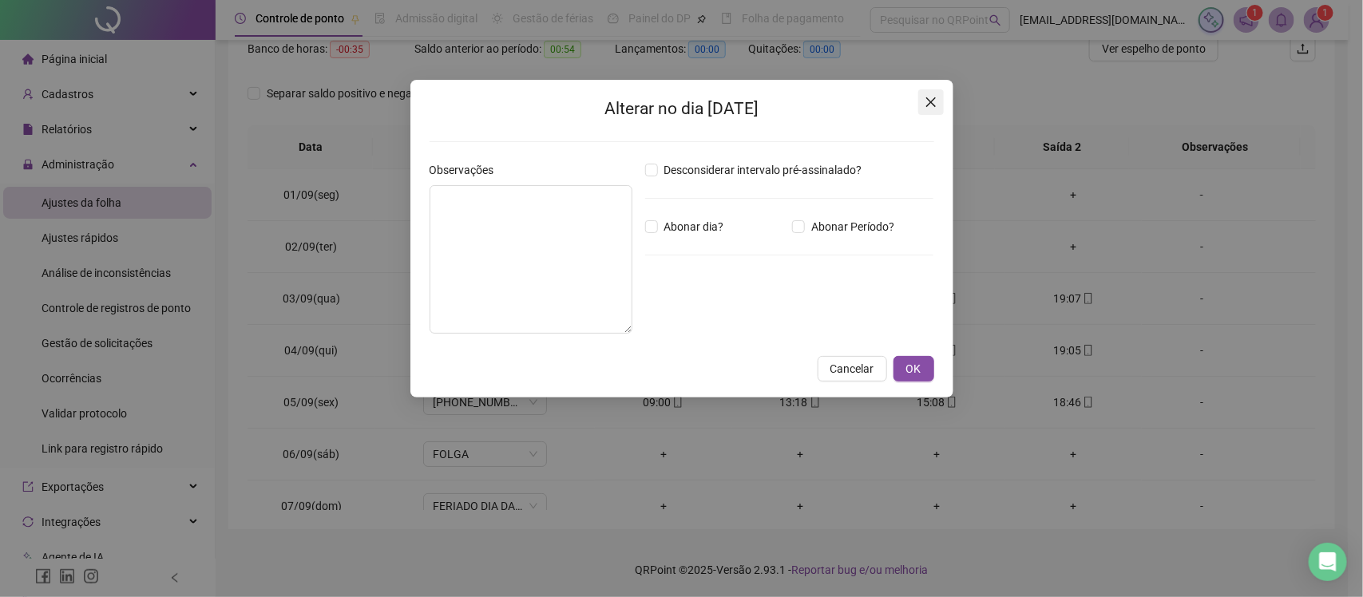
click at [936, 97] on icon "close" at bounding box center [931, 102] width 13 height 13
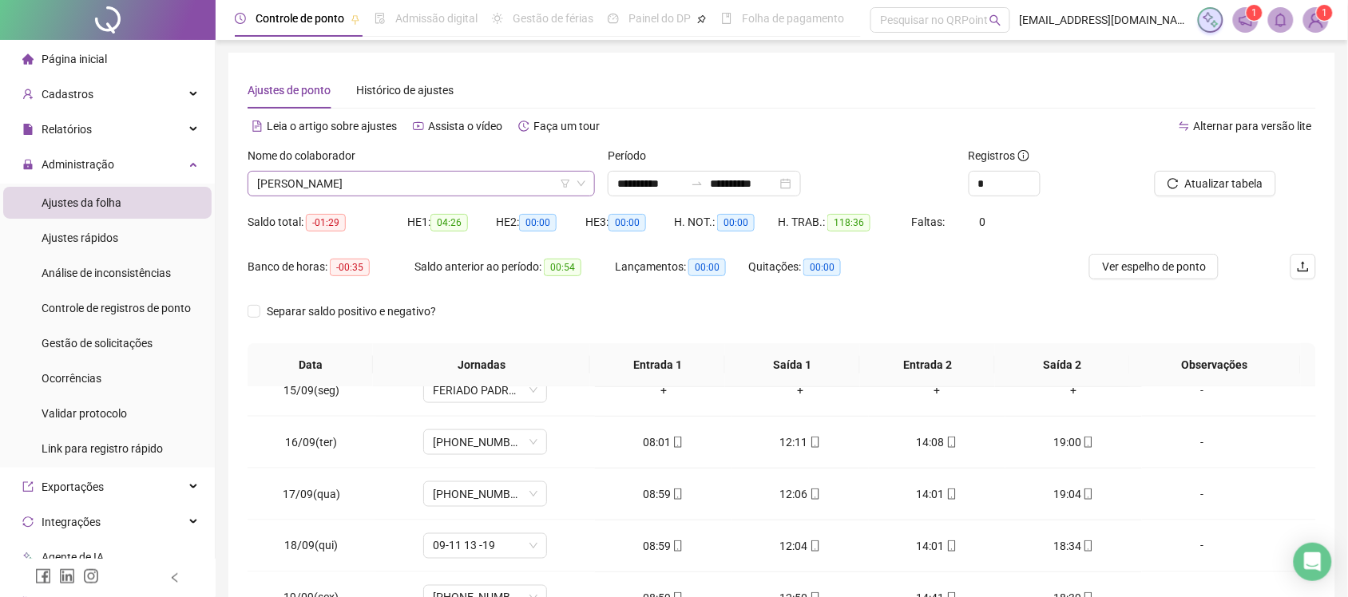
click at [273, 184] on span "ELAINE CRISTINA DA SILVA LOPES ASSIS" at bounding box center [421, 184] width 328 height 24
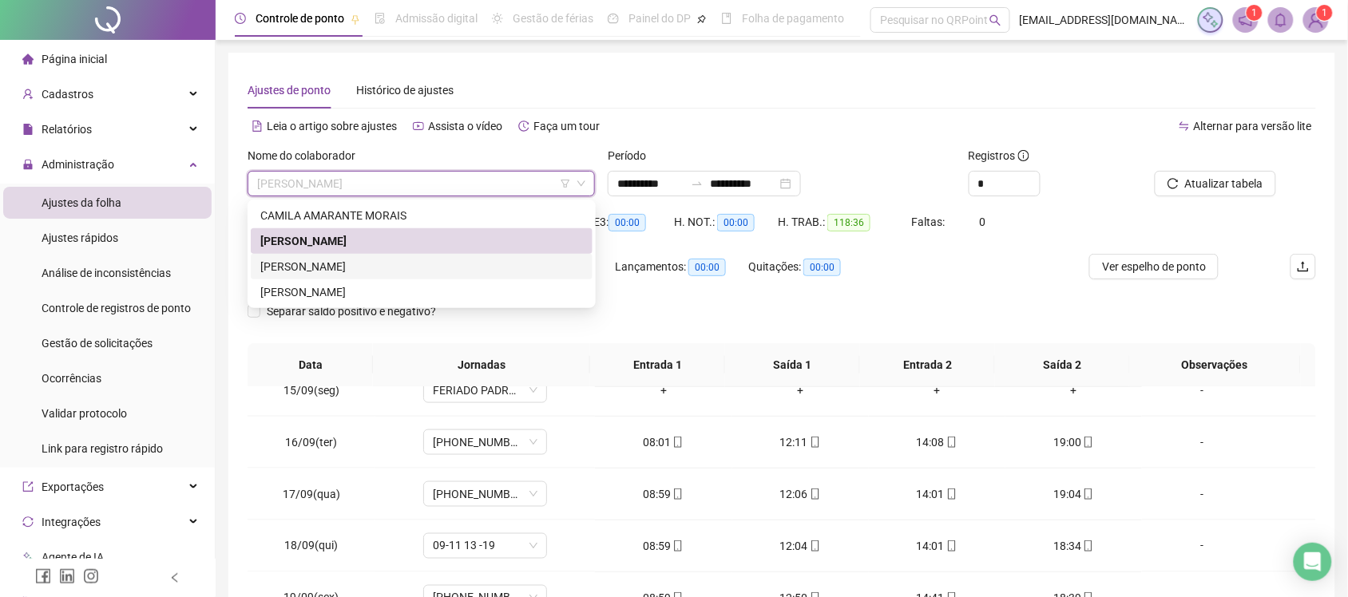
click at [304, 265] on div "ELISANGELA GONÇALVES FIGUEIREDO" at bounding box center [421, 267] width 323 height 18
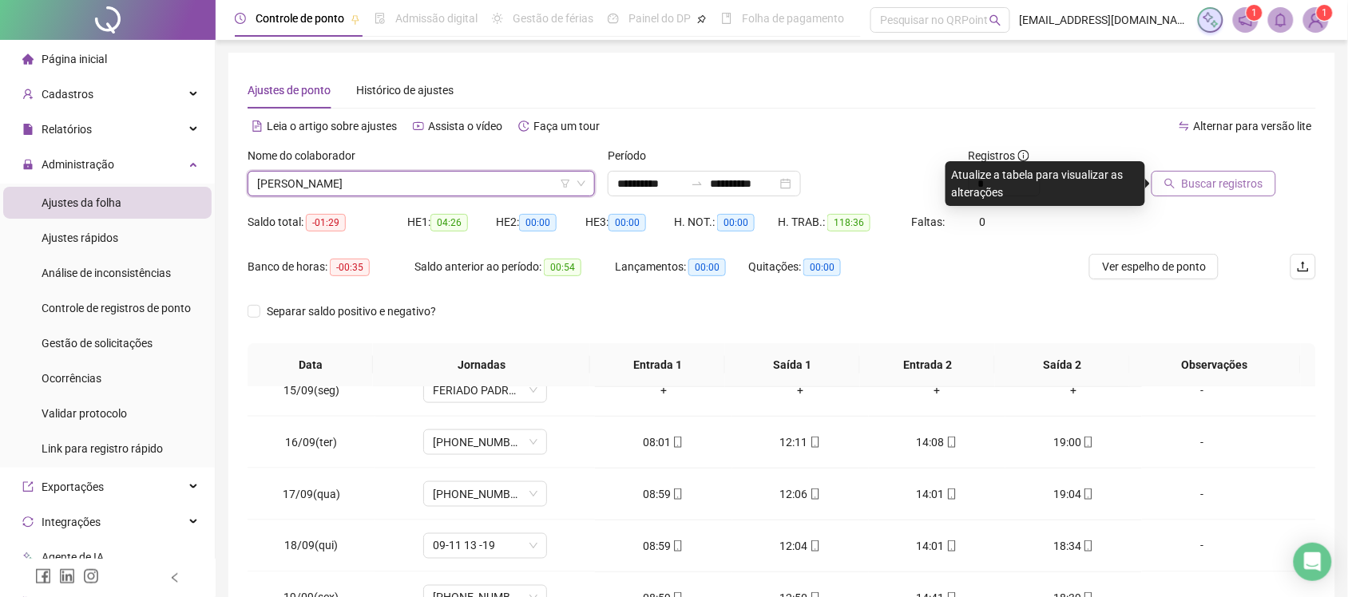
click at [1239, 180] on span "Buscar registros" at bounding box center [1222, 184] width 81 height 18
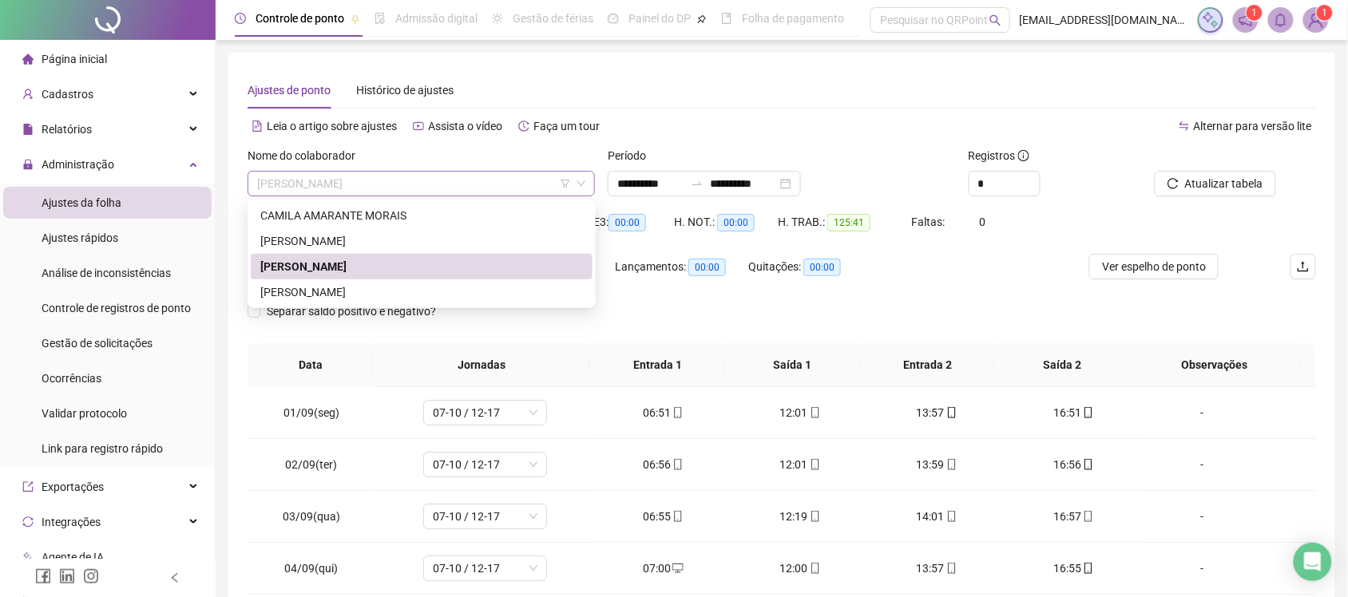
click at [491, 184] on span "ELISANGELA GONÇALVES FIGUEIREDO" at bounding box center [421, 184] width 328 height 24
click at [463, 288] on div "EMILLY DANIELY DE OLIVEIRA SILVA" at bounding box center [421, 293] width 323 height 18
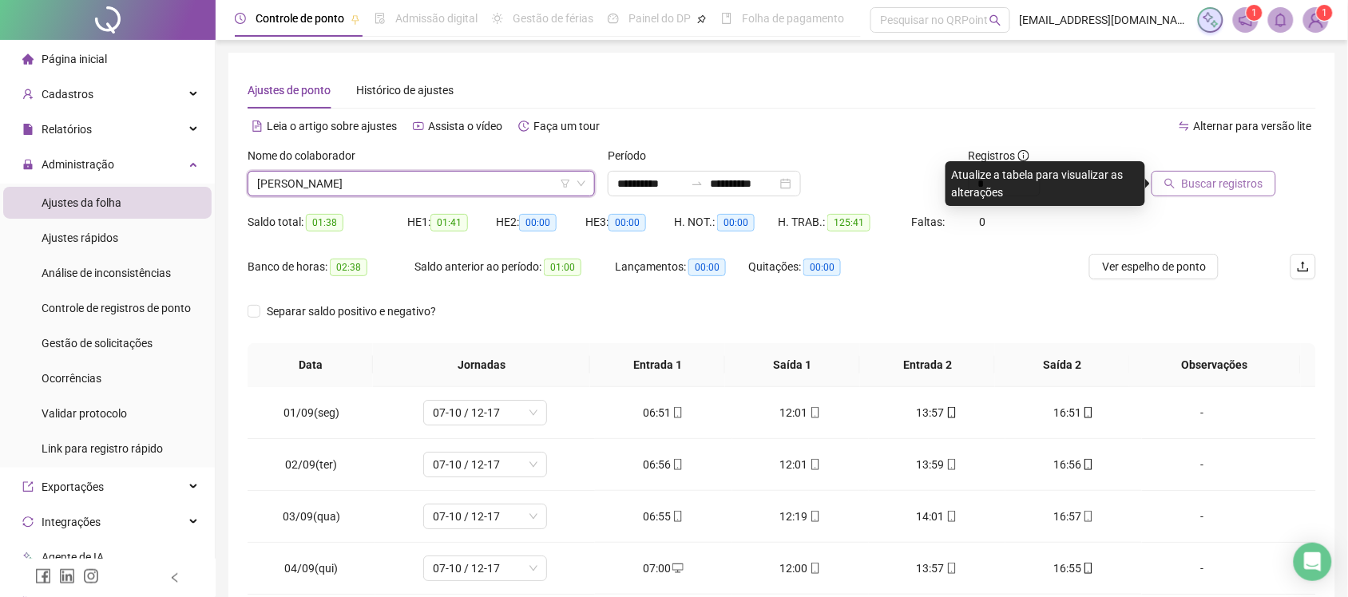
click at [1238, 177] on span "Buscar registros" at bounding box center [1222, 184] width 81 height 18
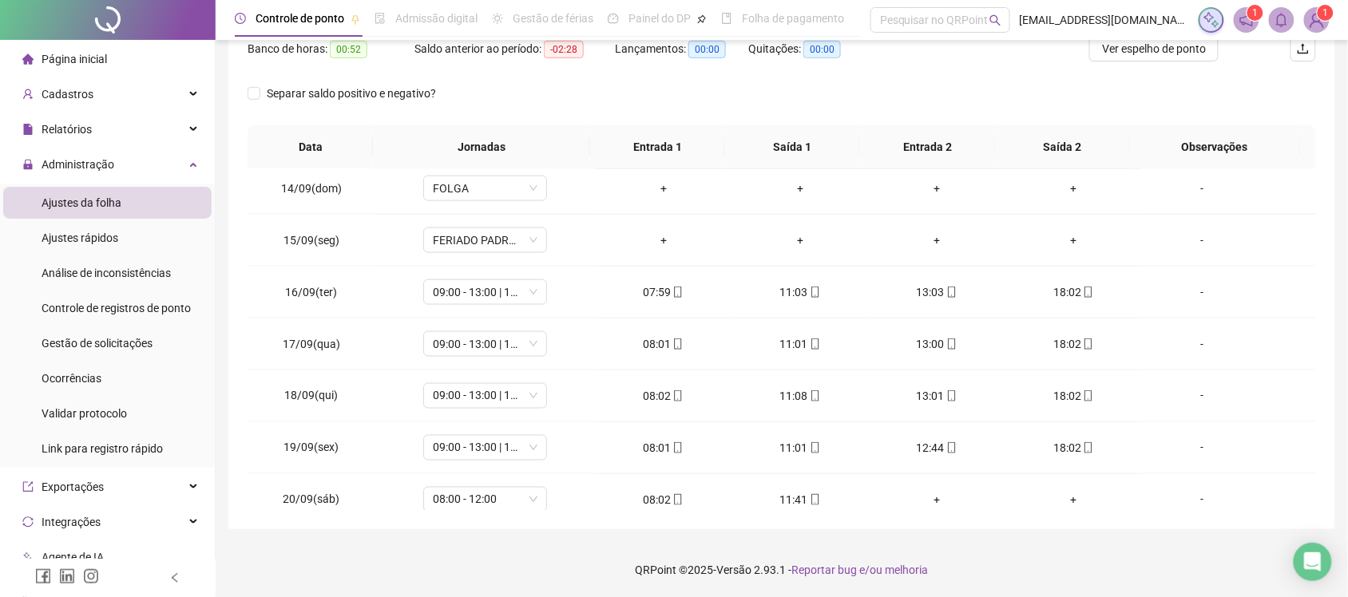
scroll to position [752, 0]
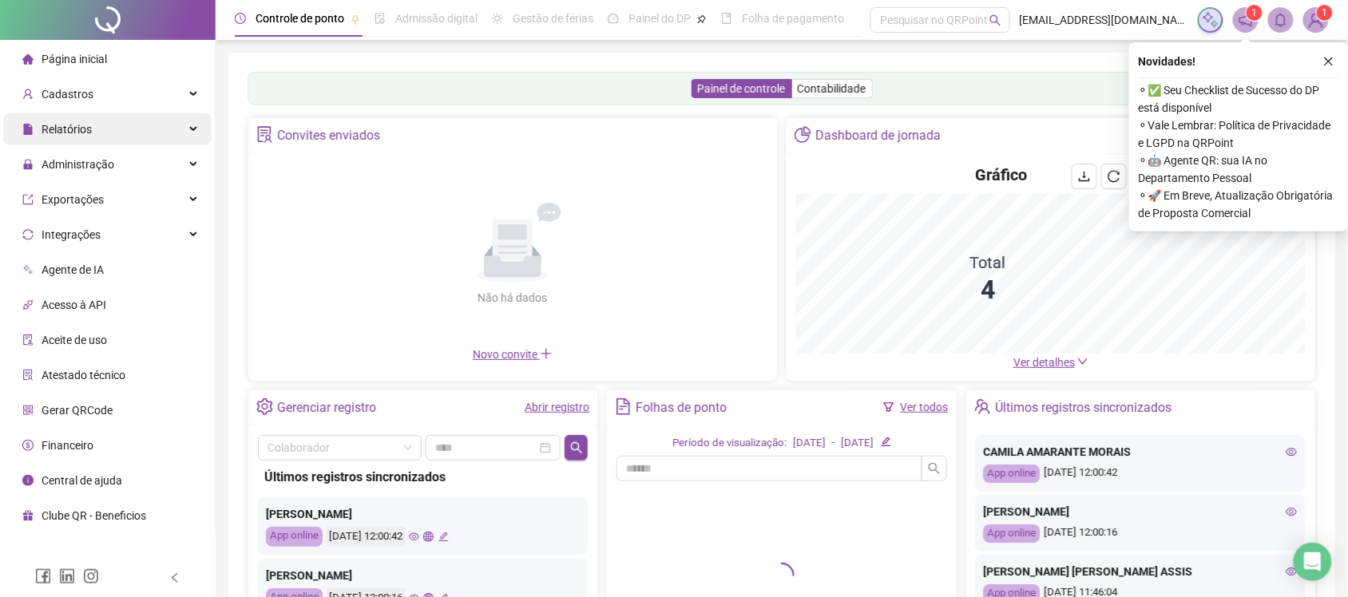
click at [65, 133] on span "Relatórios" at bounding box center [67, 129] width 50 height 13
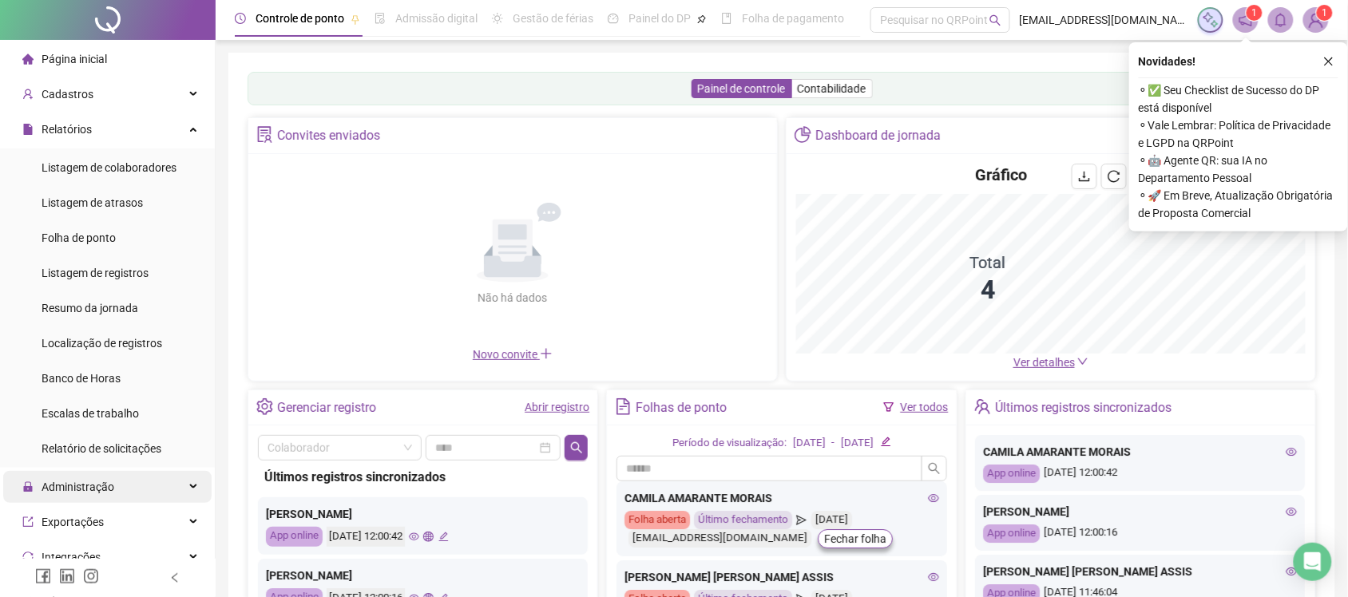
click at [86, 485] on span "Administração" at bounding box center [78, 487] width 73 height 13
drag, startPoint x: 85, startPoint y: 80, endPoint x: 41, endPoint y: 13, distance: 80.2
click at [69, 38] on div "Página inicial Cadastros Relatórios Listagem de colaboradores Listagem de atras…" at bounding box center [108, 279] width 216 height 559
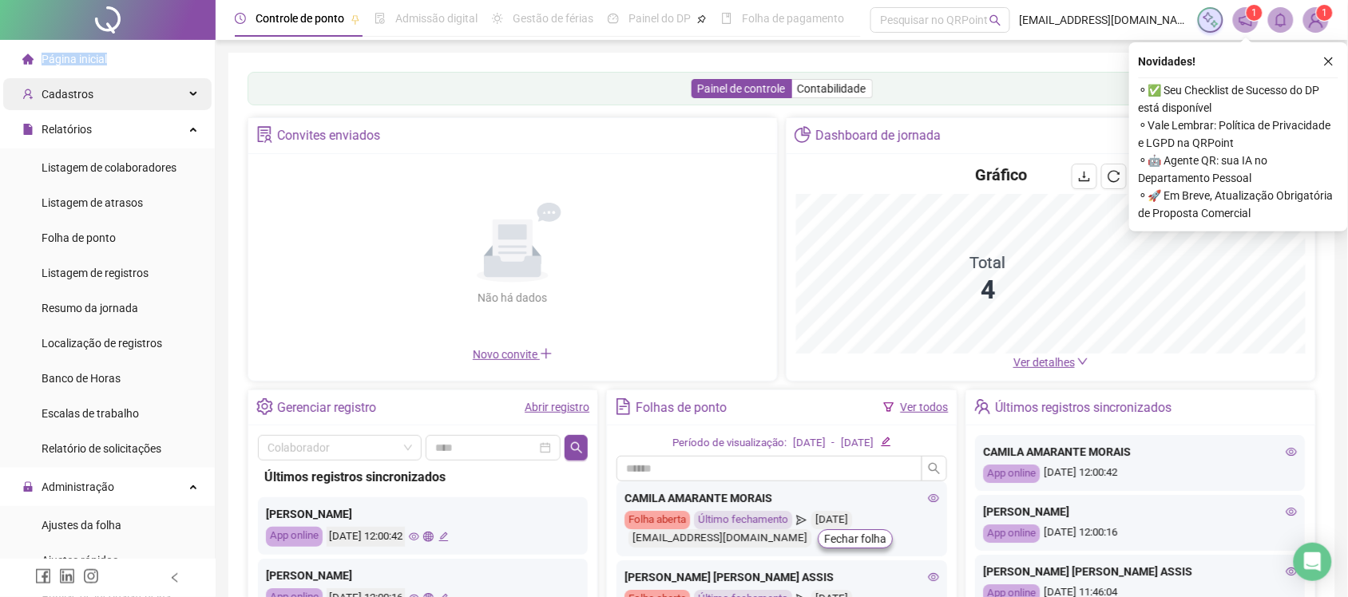
click at [101, 90] on div "Cadastros" at bounding box center [107, 94] width 208 height 32
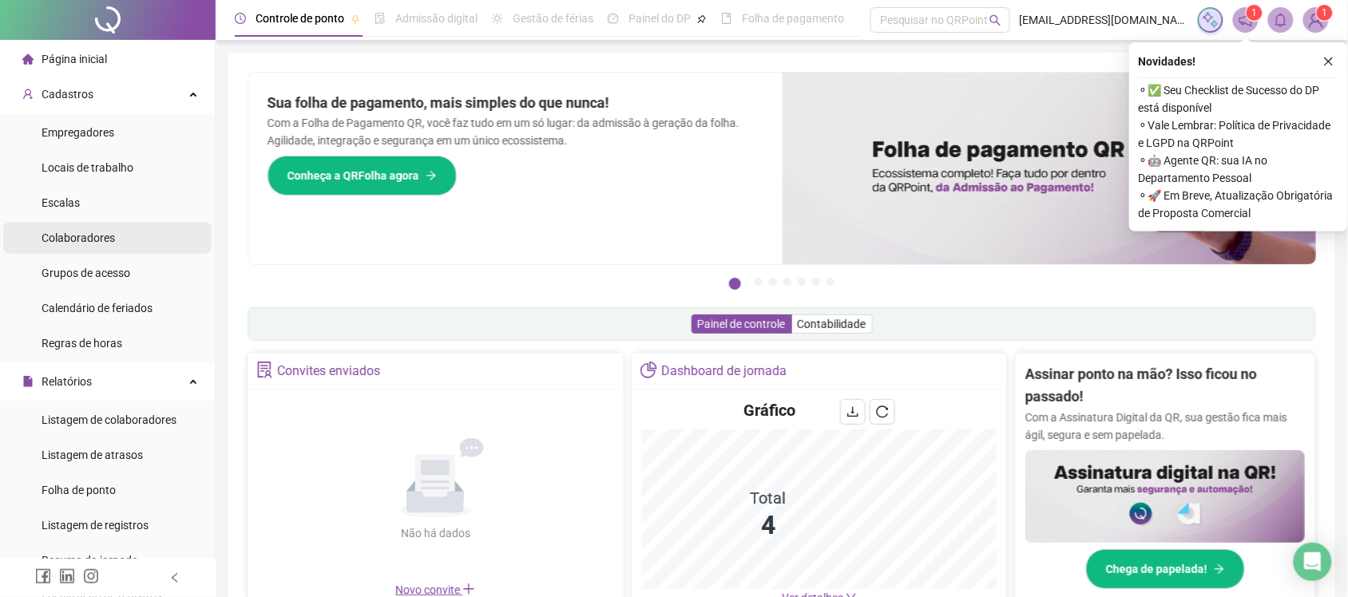
click at [100, 246] on div "Colaboradores" at bounding box center [78, 238] width 73 height 32
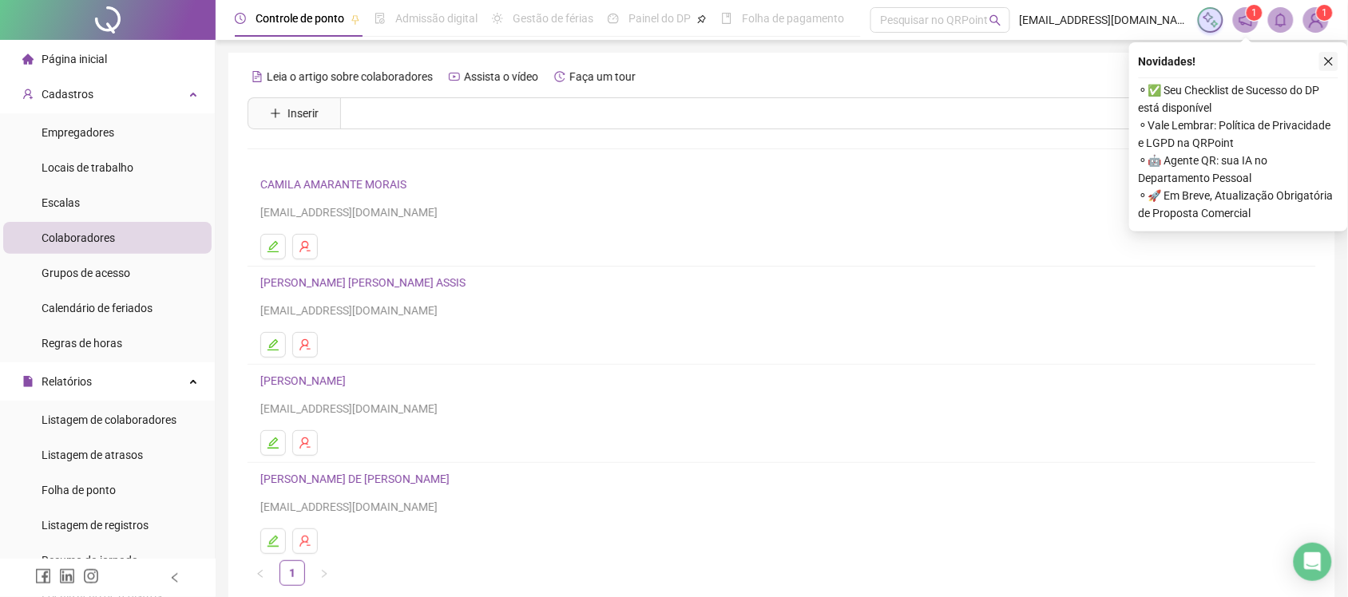
click at [1335, 61] on button "button" at bounding box center [1328, 61] width 19 height 19
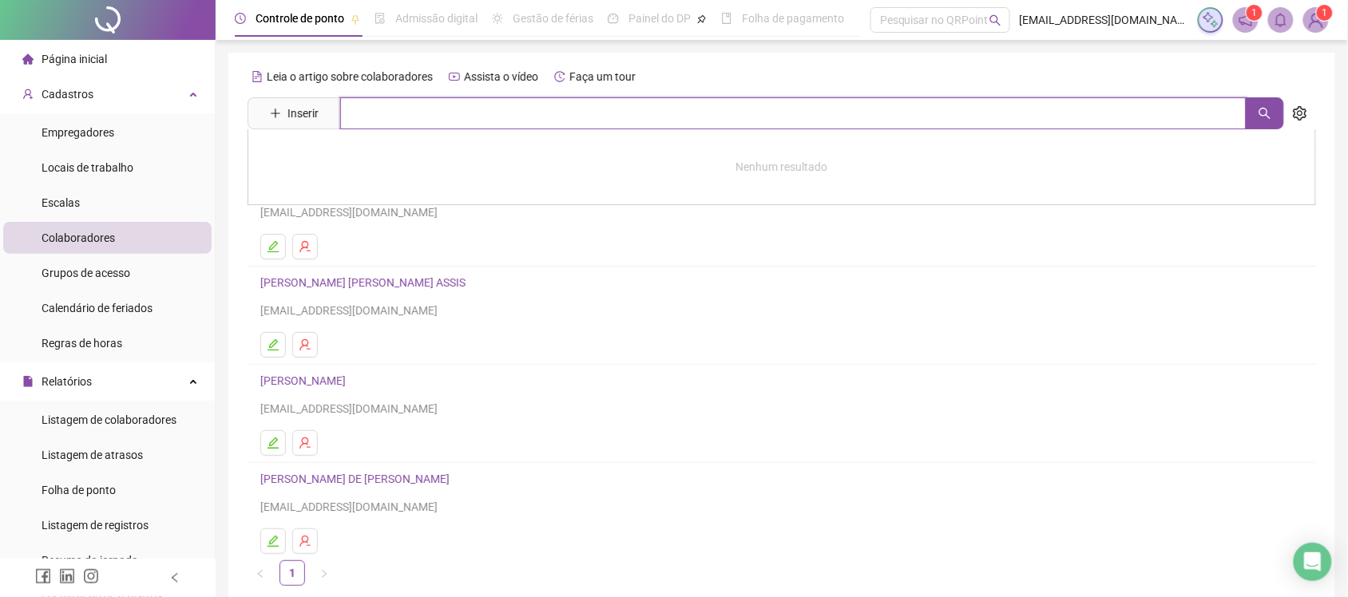
click at [413, 100] on input "text" at bounding box center [793, 113] width 906 height 32
type input "**"
click at [1327, 13] on span "1" at bounding box center [1326, 12] width 6 height 11
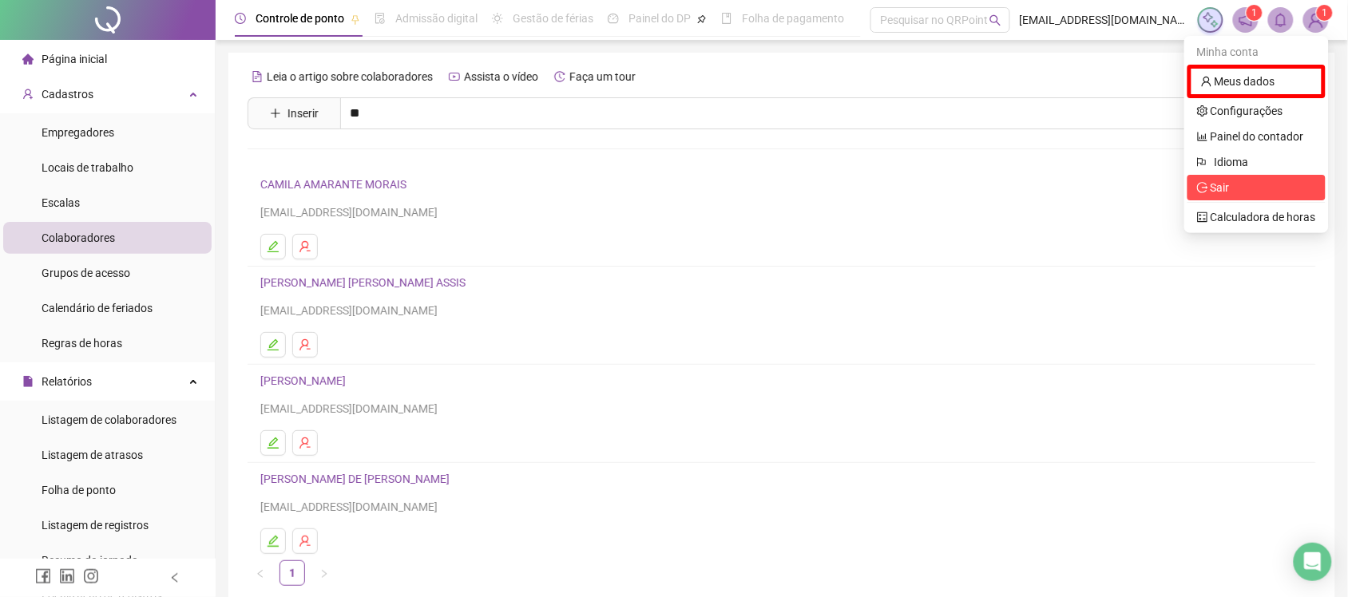
click at [1264, 184] on span "Sair" at bounding box center [1256, 188] width 119 height 18
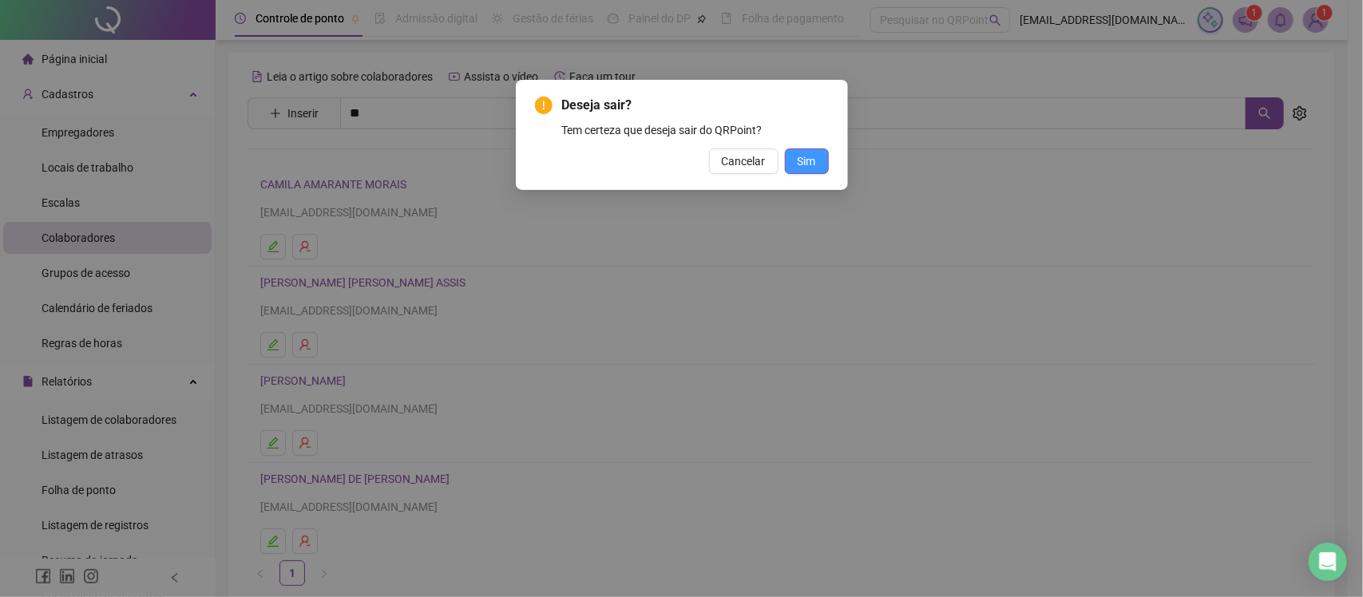
click at [821, 157] on button "Sim" at bounding box center [807, 162] width 44 height 26
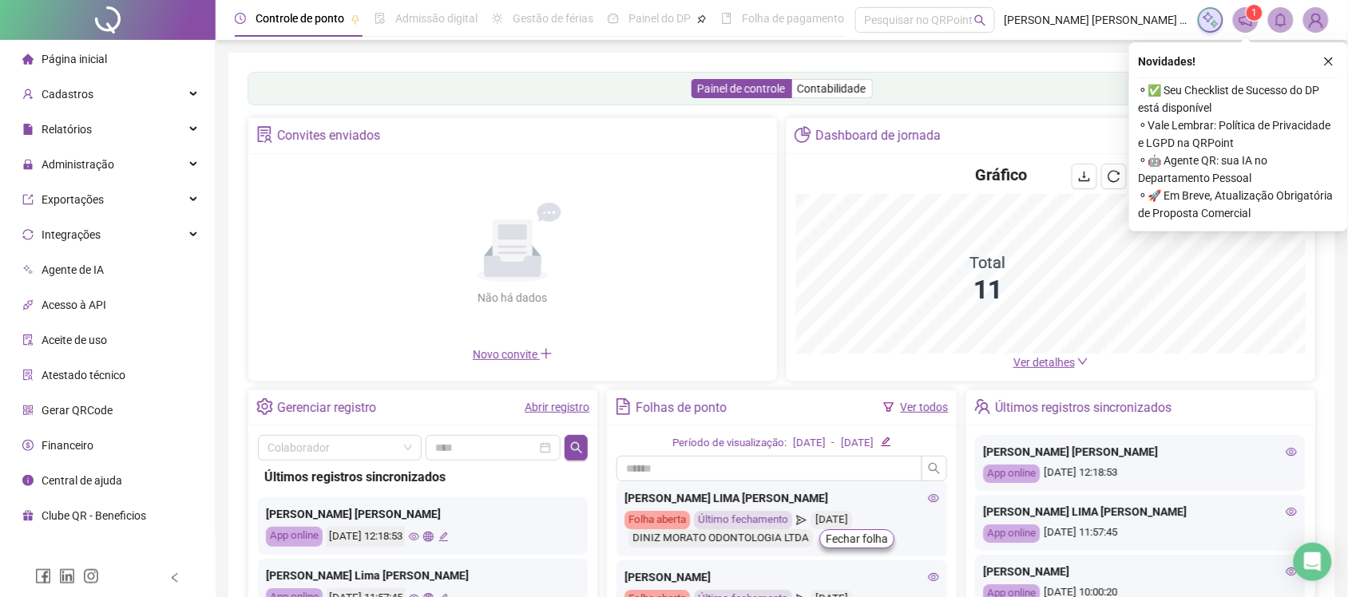
click at [80, 62] on span "Página inicial" at bounding box center [74, 59] width 65 height 13
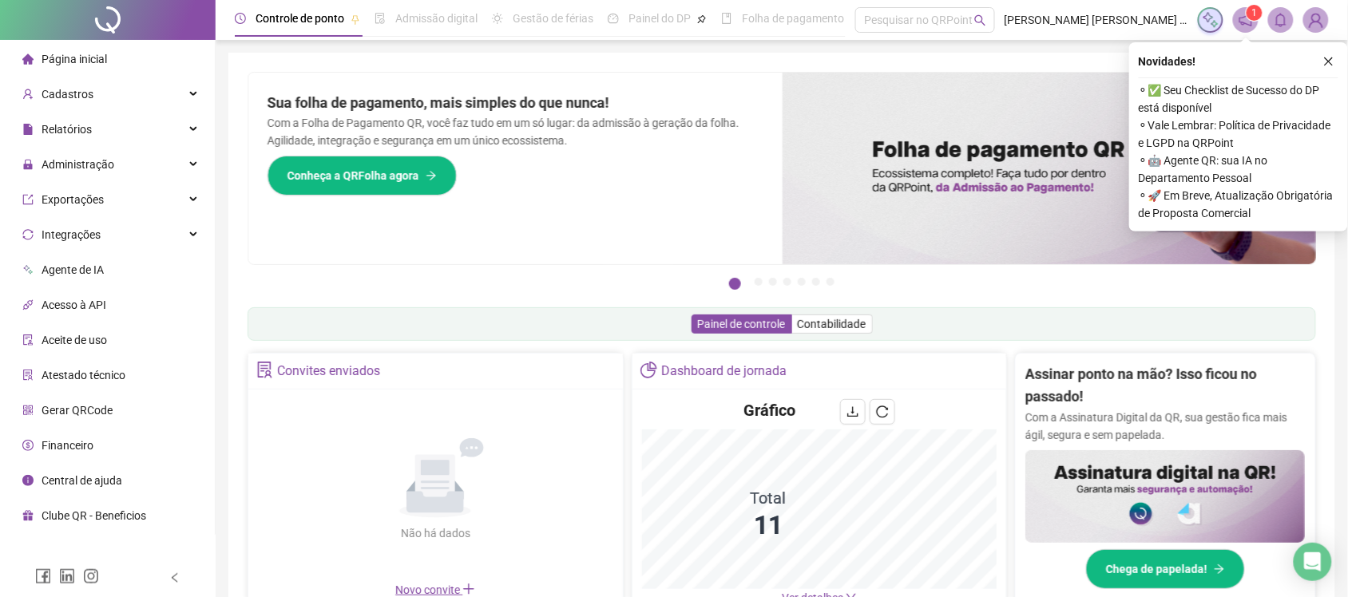
click at [78, 65] on span "Página inicial" at bounding box center [74, 59] width 65 height 13
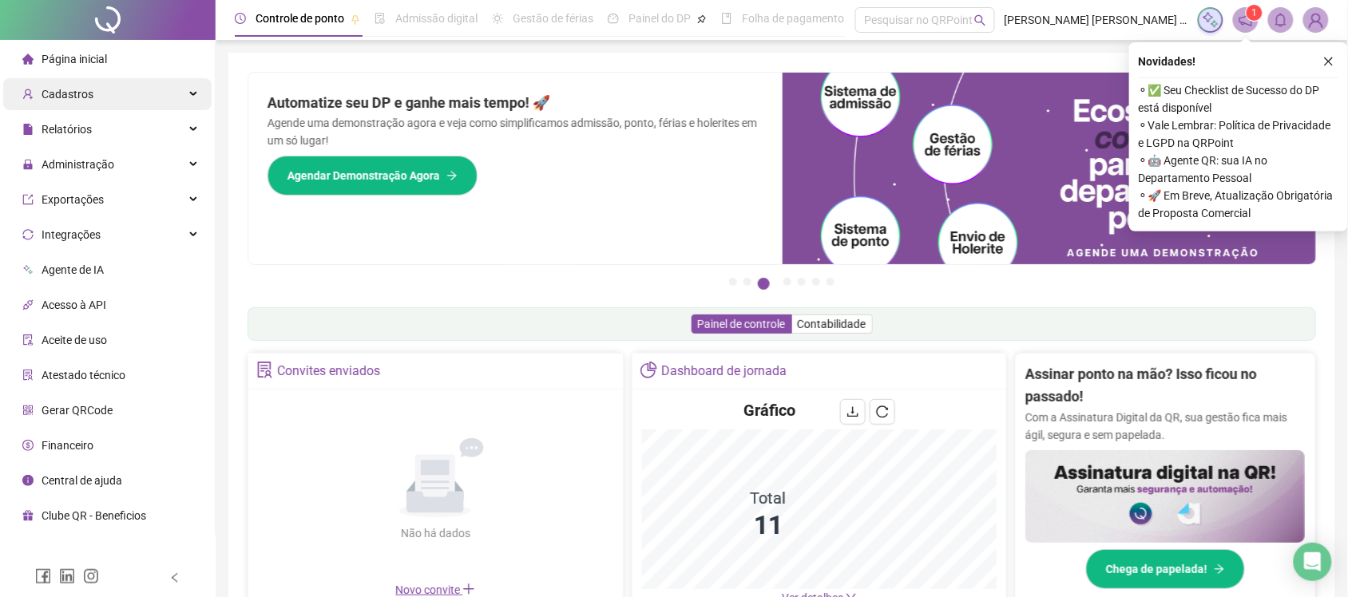
click at [68, 89] on span "Cadastros" at bounding box center [68, 94] width 52 height 13
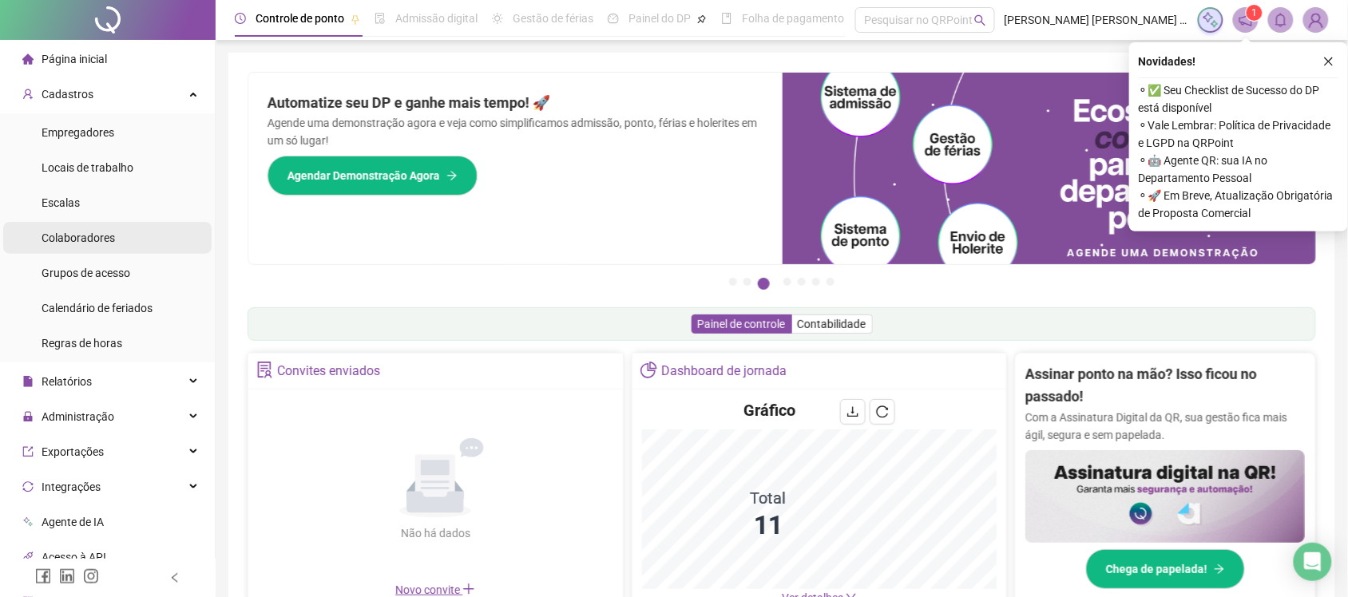
click at [88, 240] on span "Colaboradores" at bounding box center [78, 238] width 73 height 13
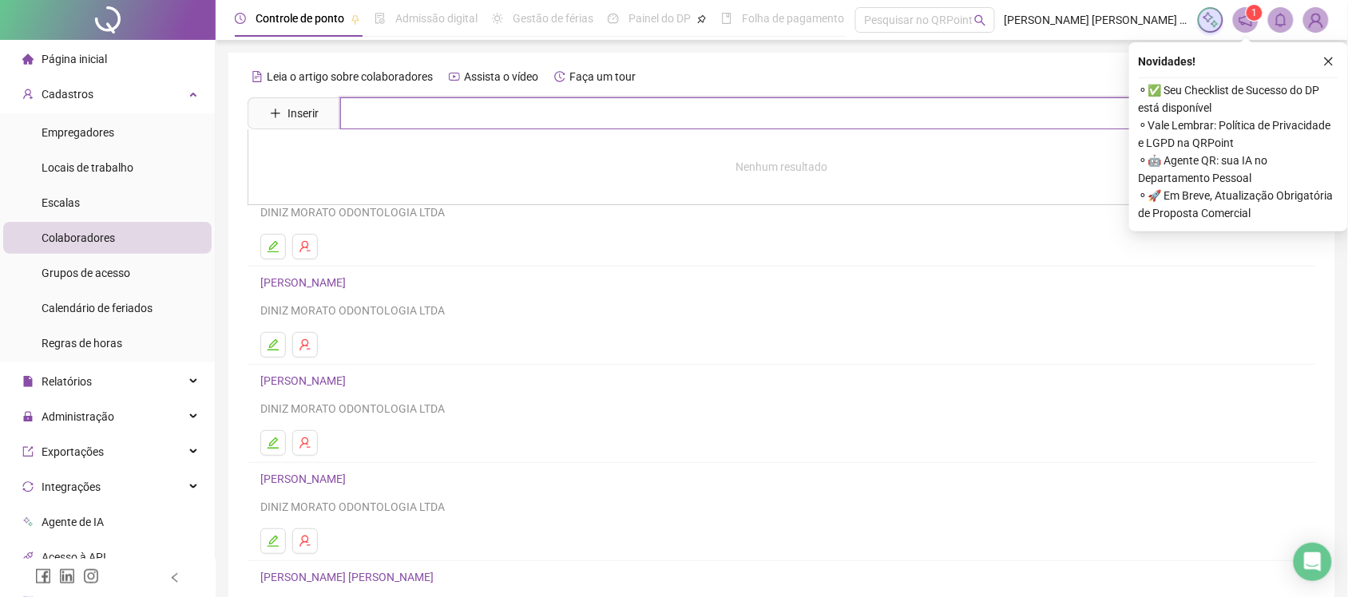
click at [436, 105] on input "text" at bounding box center [793, 113] width 906 height 32
click at [362, 305] on div "DINIZ MORATO ODONTOLOGIA LTDA" at bounding box center [781, 311] width 1043 height 18
click at [370, 336] on ul at bounding box center [781, 345] width 1043 height 26
click at [272, 340] on icon "edit" at bounding box center [273, 345] width 13 height 13
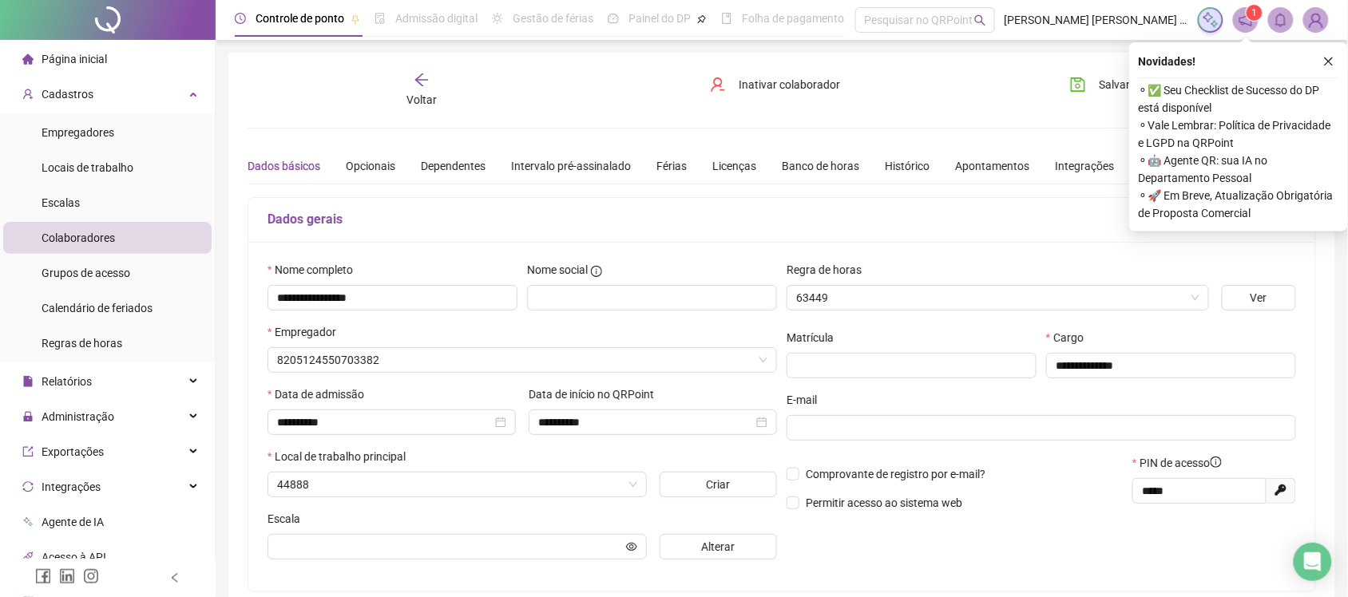
type input "*******"
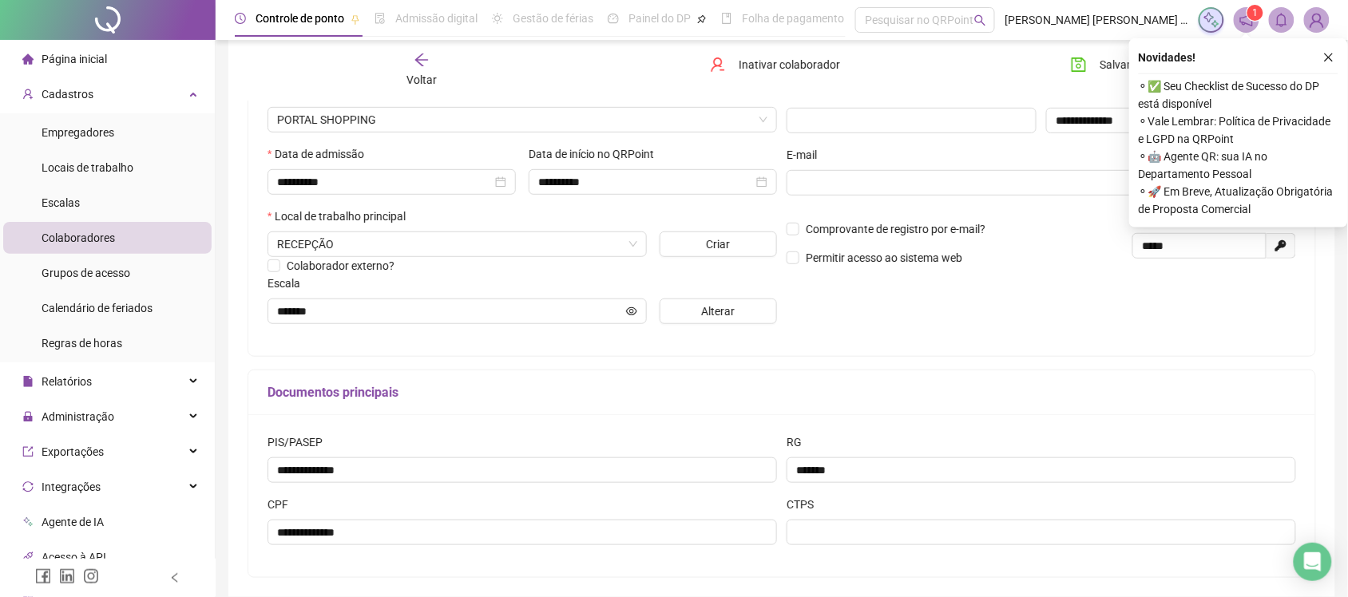
scroll to position [232, 0]
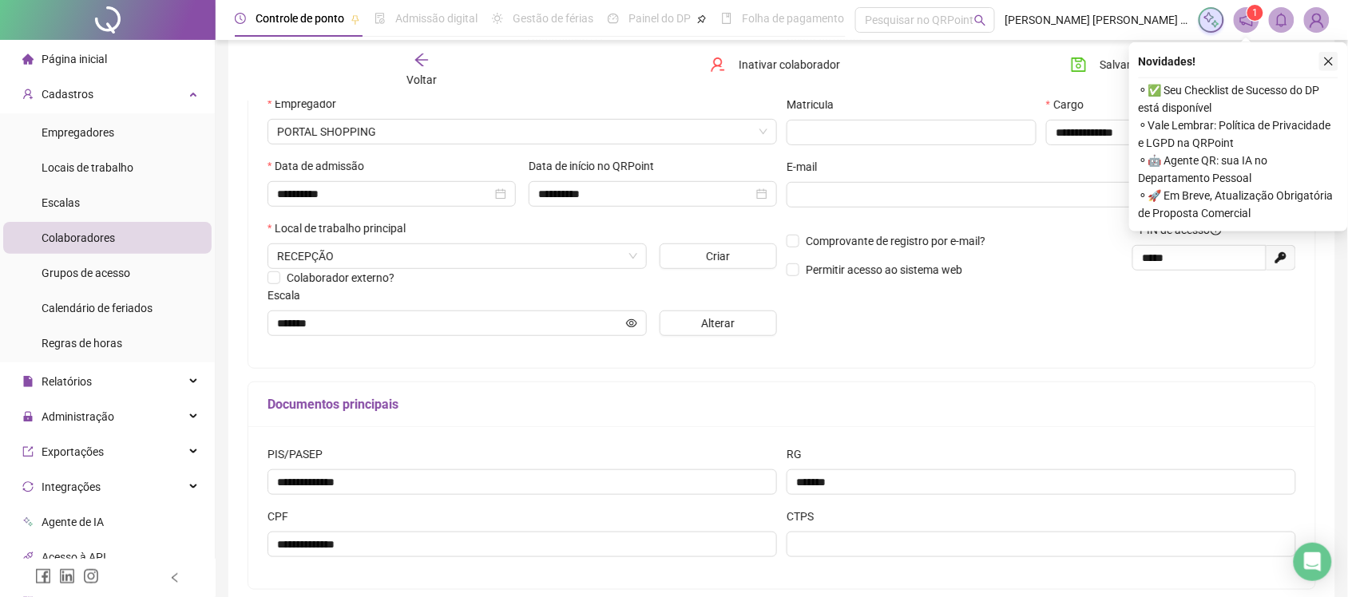
click at [1320, 56] on button "button" at bounding box center [1328, 61] width 19 height 19
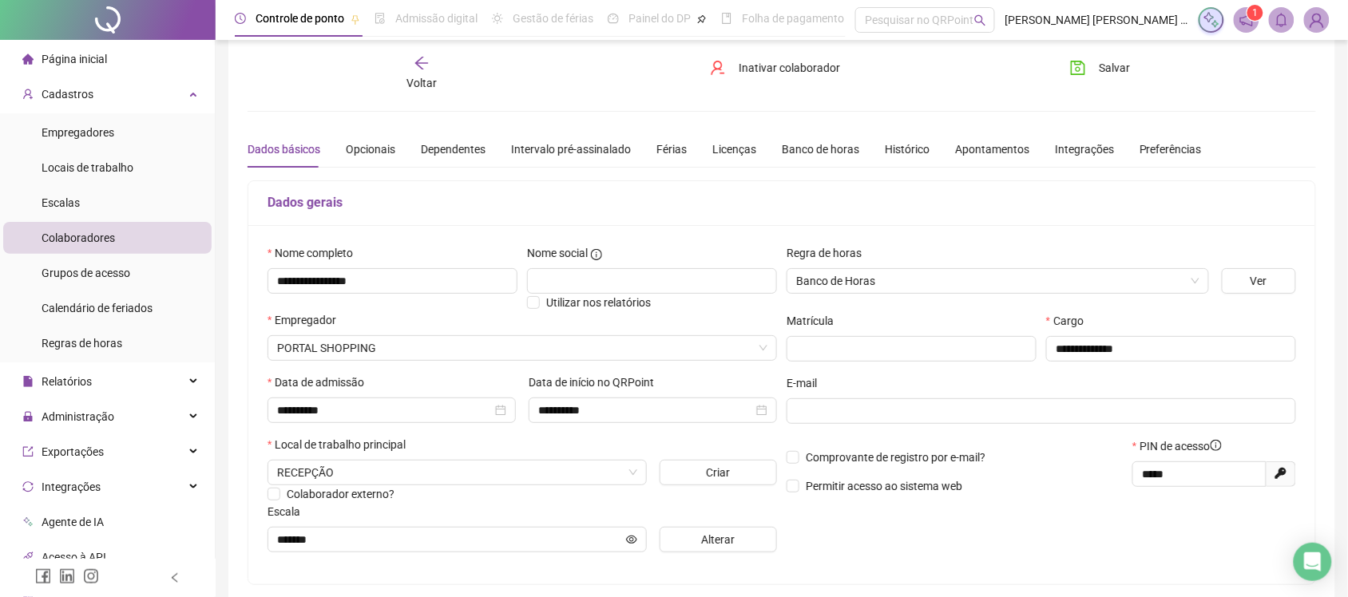
scroll to position [0, 0]
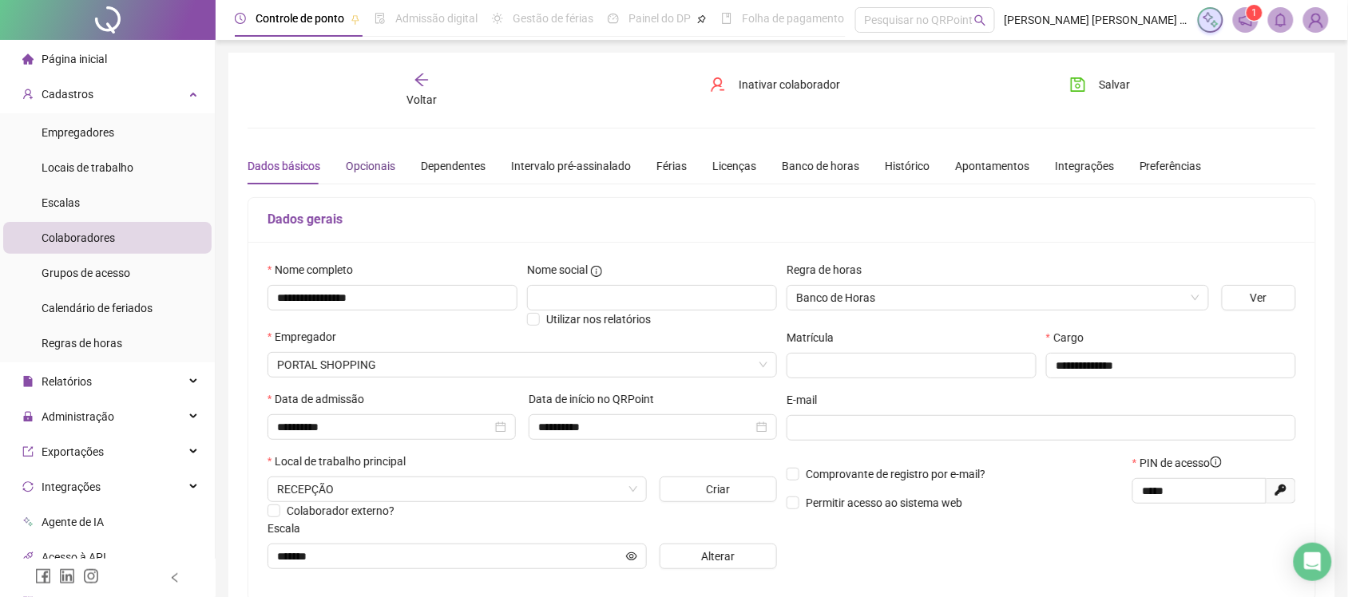
click at [363, 168] on div "Opcionais" at bounding box center [371, 166] width 50 height 18
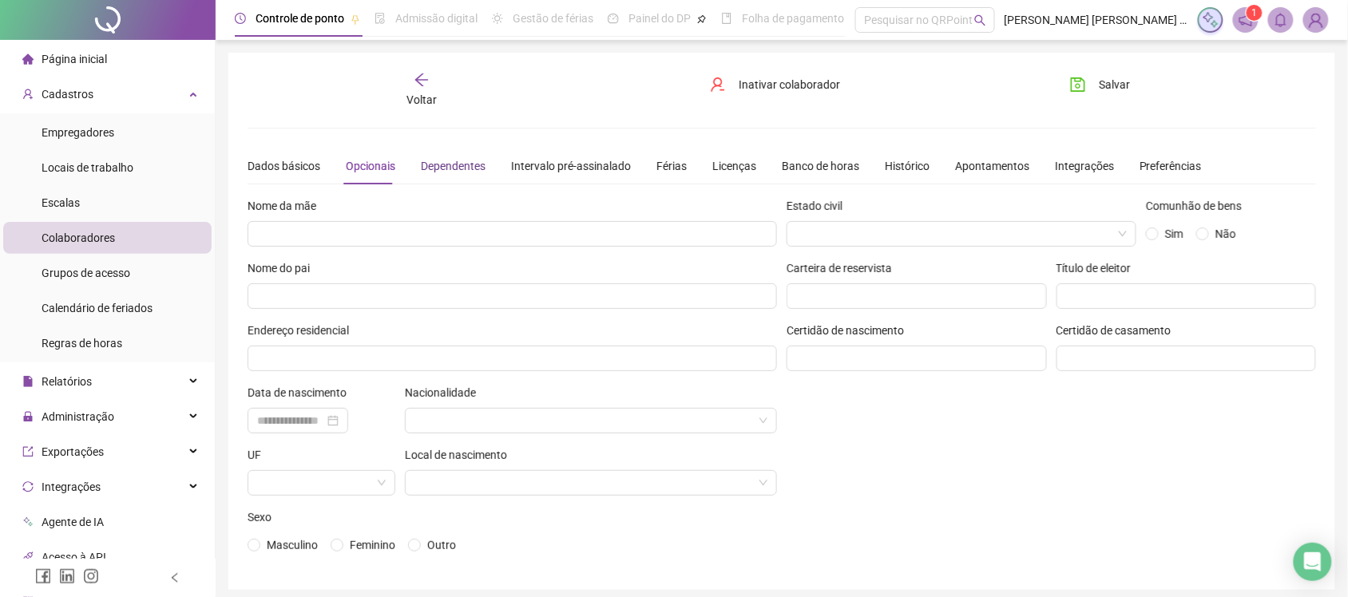
click at [440, 162] on div "Dependentes" at bounding box center [453, 166] width 65 height 18
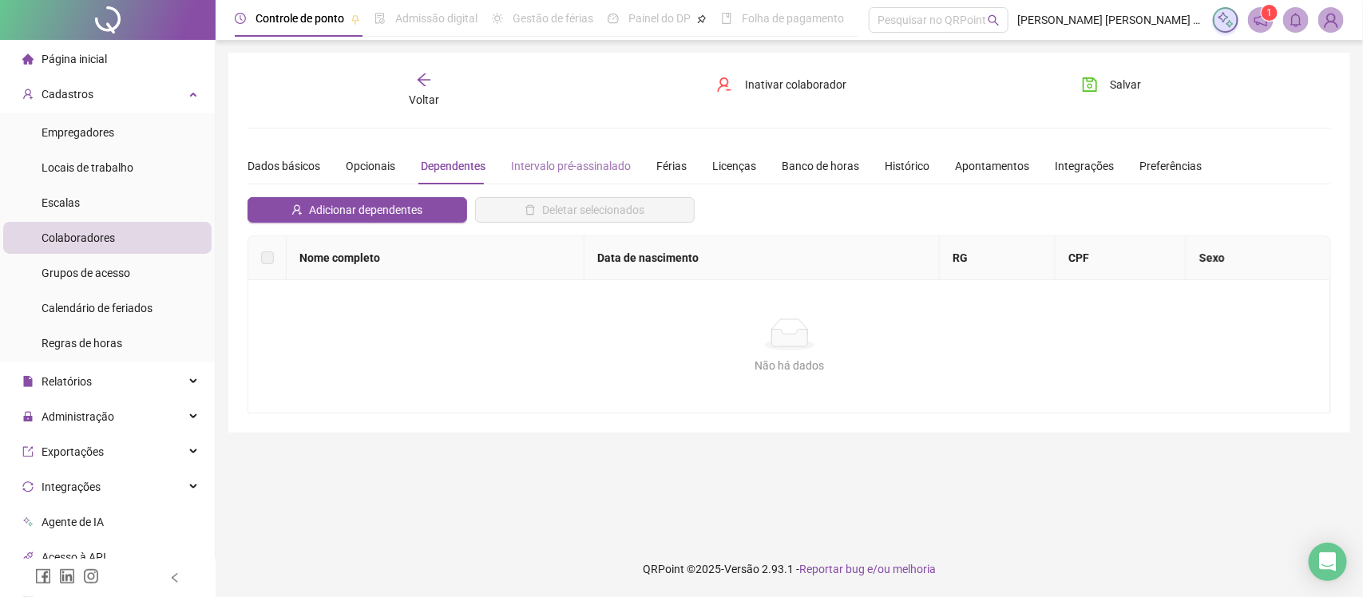
click at [557, 174] on div "Intervalo pré-assinalado" at bounding box center [571, 166] width 120 height 37
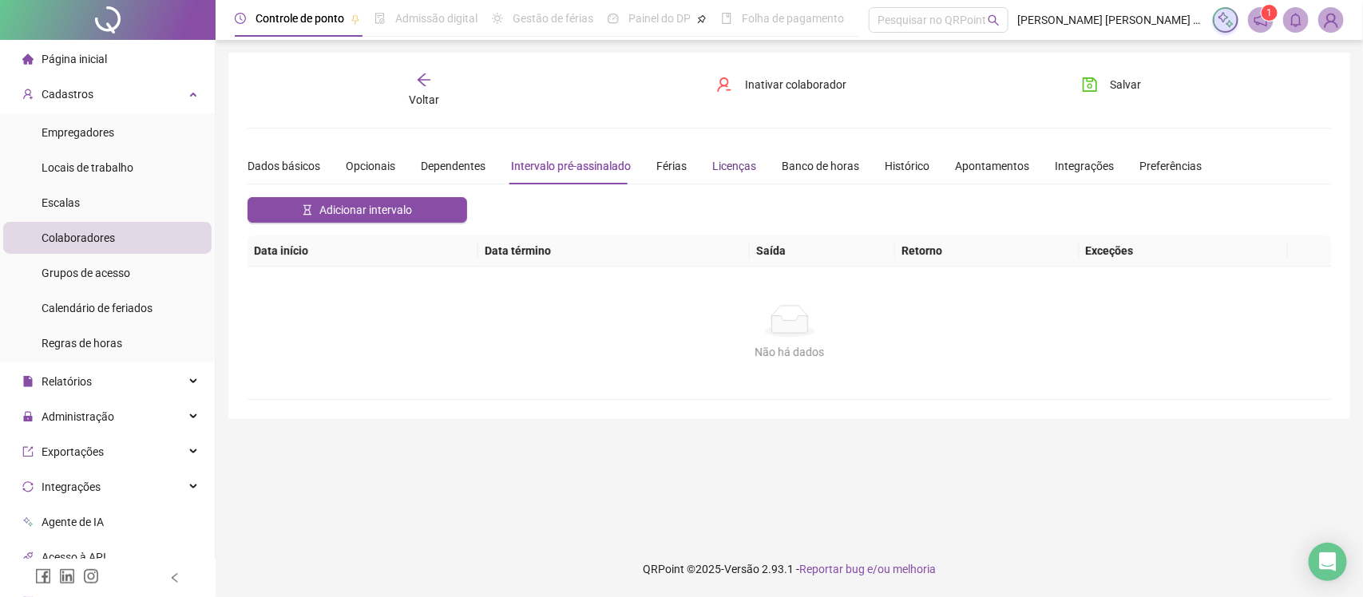
click at [712, 173] on div "Licenças" at bounding box center [734, 166] width 44 height 18
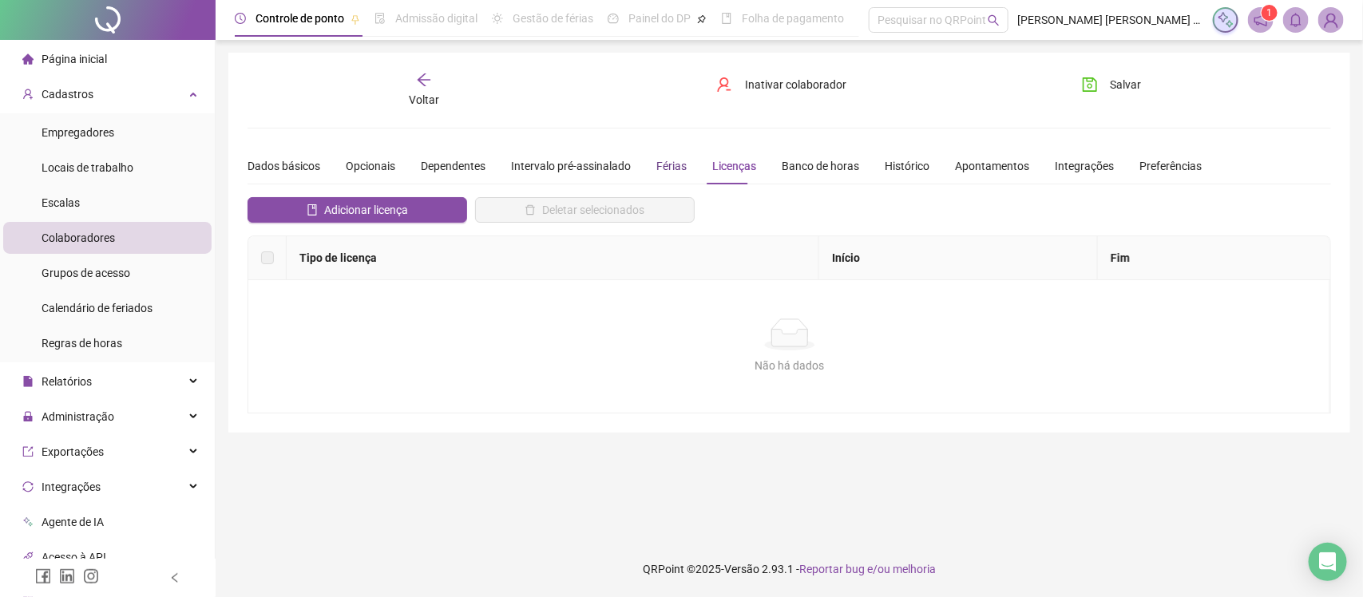
click at [660, 165] on div "Férias" at bounding box center [671, 166] width 30 height 18
click at [761, 162] on div "Dados básicos Opcionais Dependentes Intervalo pré-assinalado Férias Licenças Ba…" at bounding box center [725, 166] width 954 height 37
click at [815, 157] on div "Banco de horas" at bounding box center [820, 166] width 77 height 18
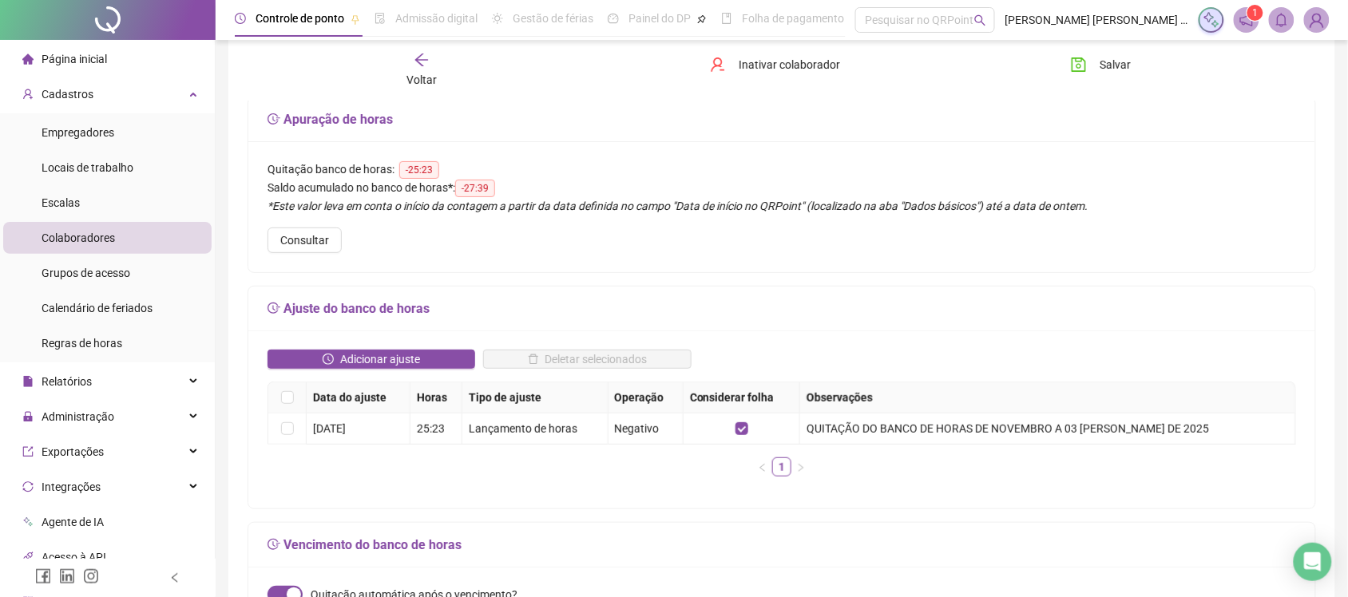
scroll to position [66, 0]
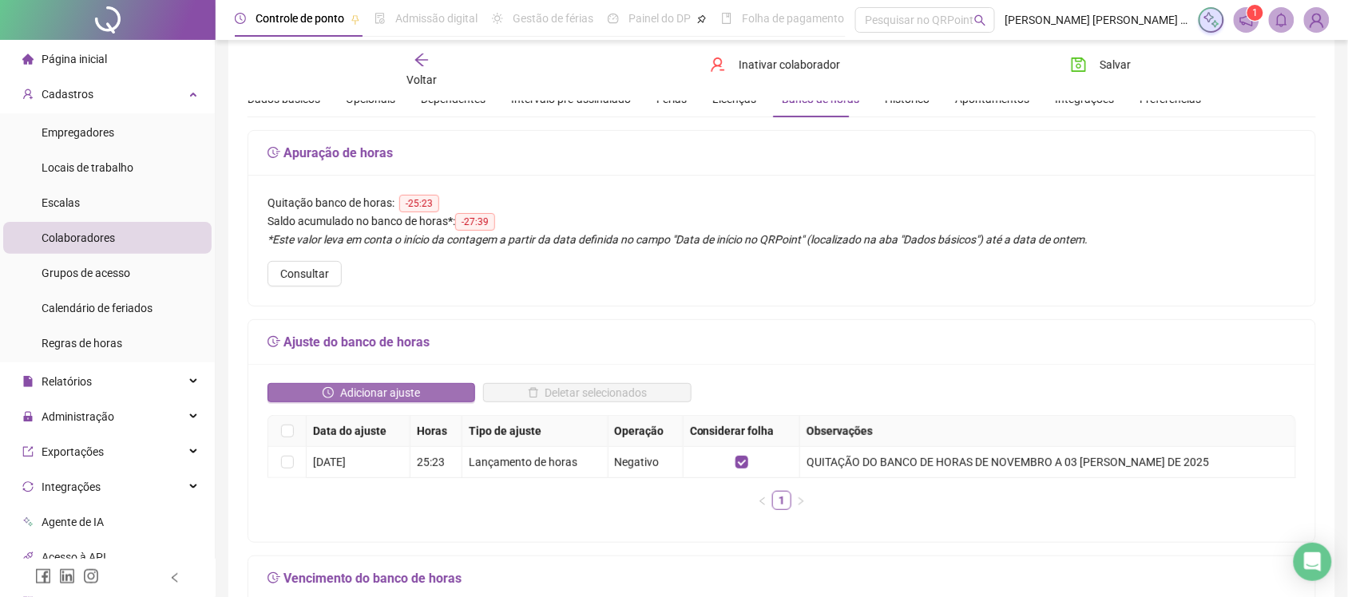
click at [374, 390] on span "Adicionar ajuste" at bounding box center [380, 393] width 80 height 18
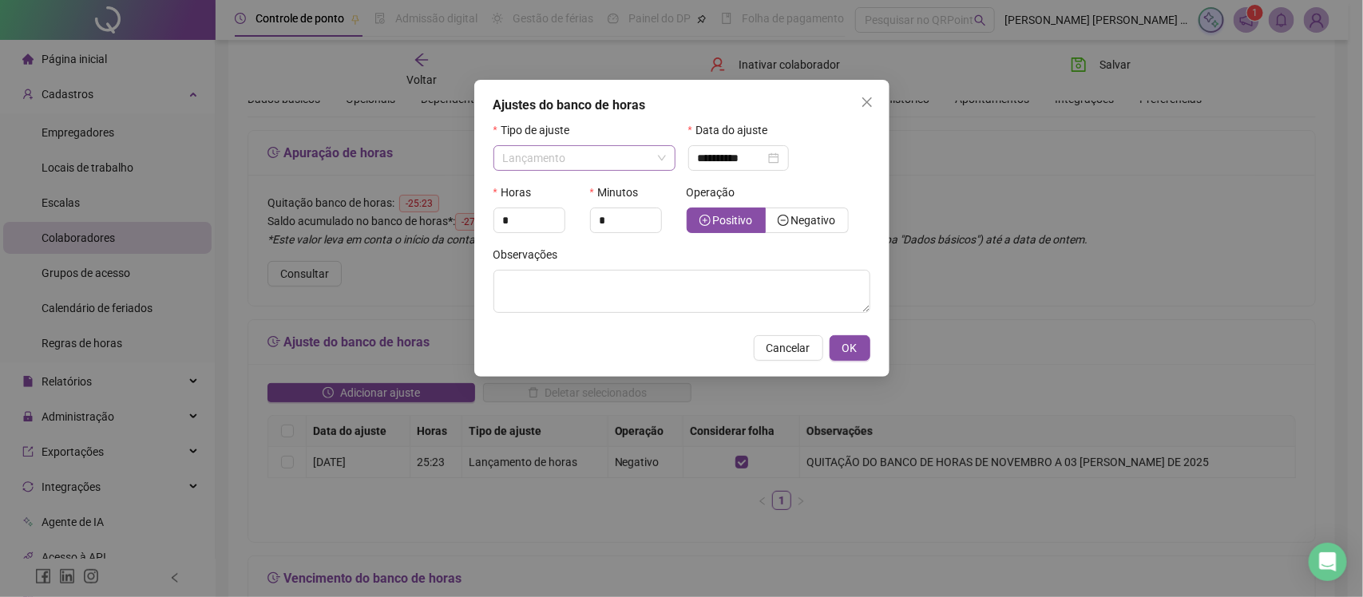
click at [647, 157] on span "Lançamento" at bounding box center [584, 158] width 163 height 24
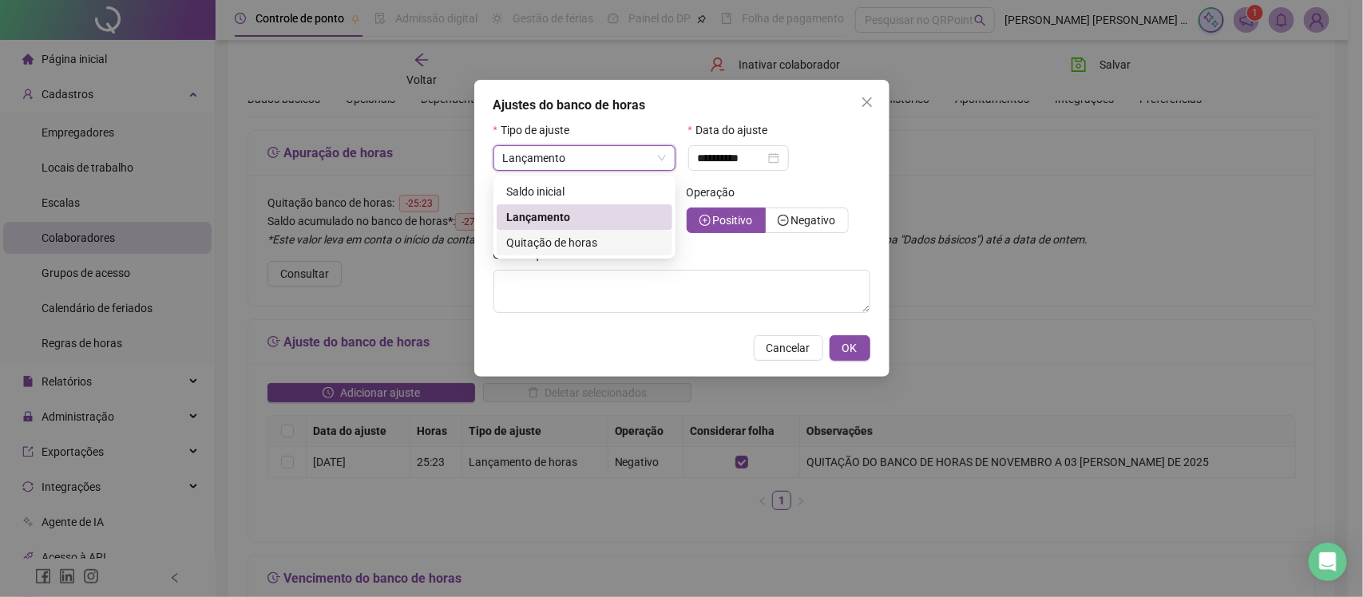
click at [640, 258] on div "Observações" at bounding box center [682, 258] width 377 height 24
click at [631, 152] on span "Lançamento" at bounding box center [584, 158] width 163 height 24
click at [609, 240] on div "Quitação de horas" at bounding box center [584, 243] width 157 height 18
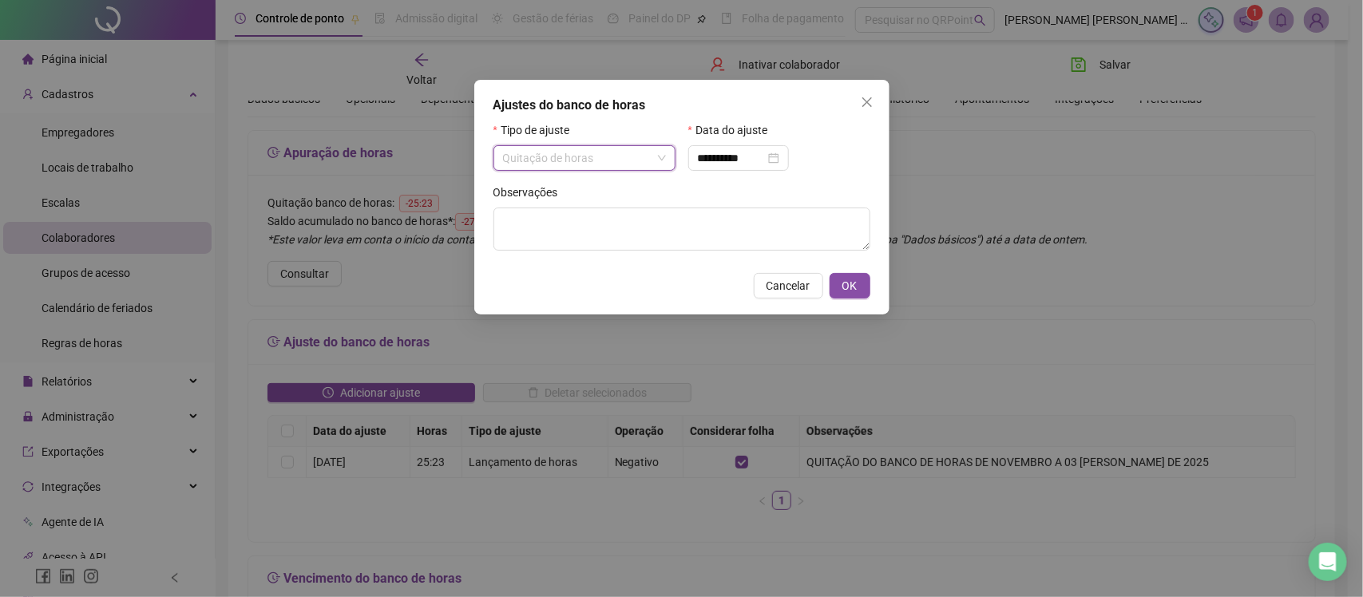
click at [633, 164] on span "Quitação de horas" at bounding box center [584, 158] width 163 height 24
click at [613, 217] on div "Lançamento" at bounding box center [584, 217] width 157 height 18
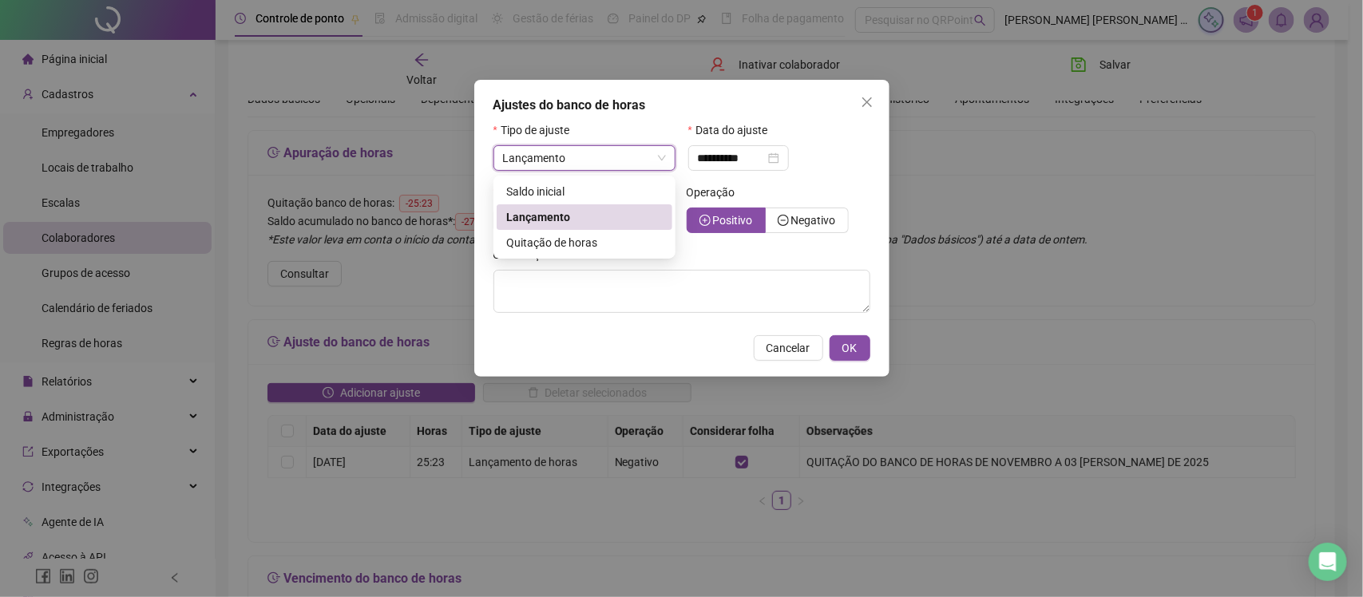
type input "**********"
click at [537, 238] on div "Horas *" at bounding box center [537, 215] width 97 height 62
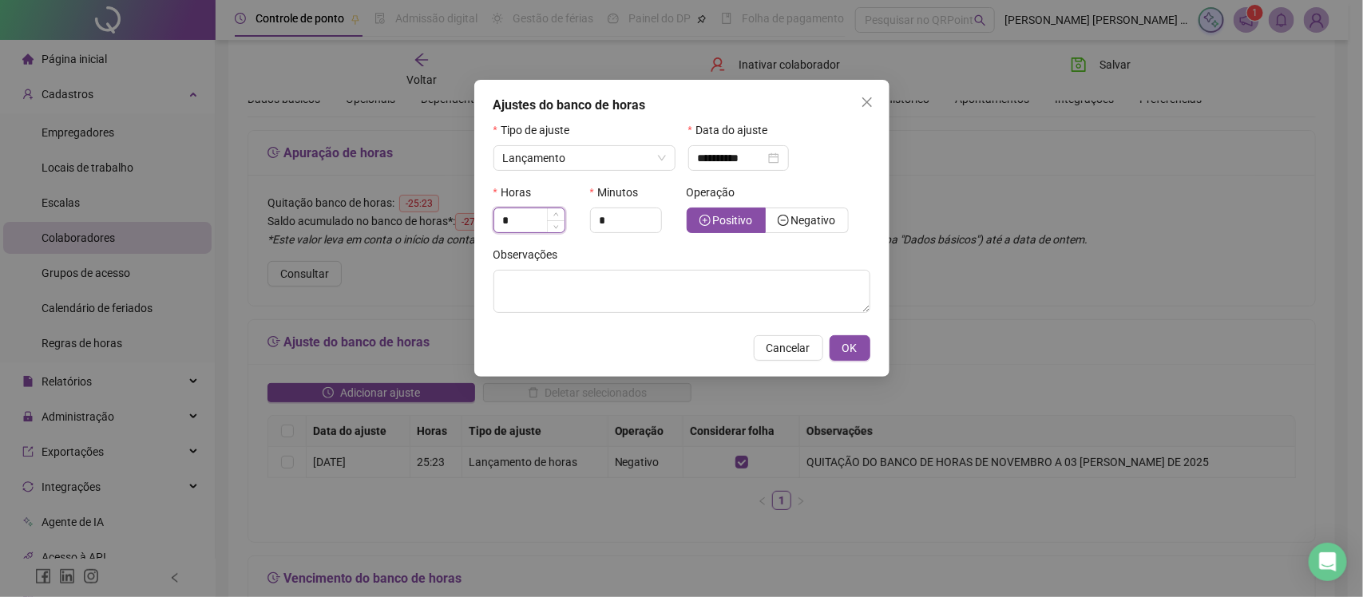
click at [537, 232] on input "*" at bounding box center [529, 220] width 70 height 24
type input "*****"
drag, startPoint x: 533, startPoint y: 222, endPoint x: 374, endPoint y: 105, distance: 198.2
click at [408, 166] on div "**********" at bounding box center [681, 298] width 1363 height 597
type input "**"
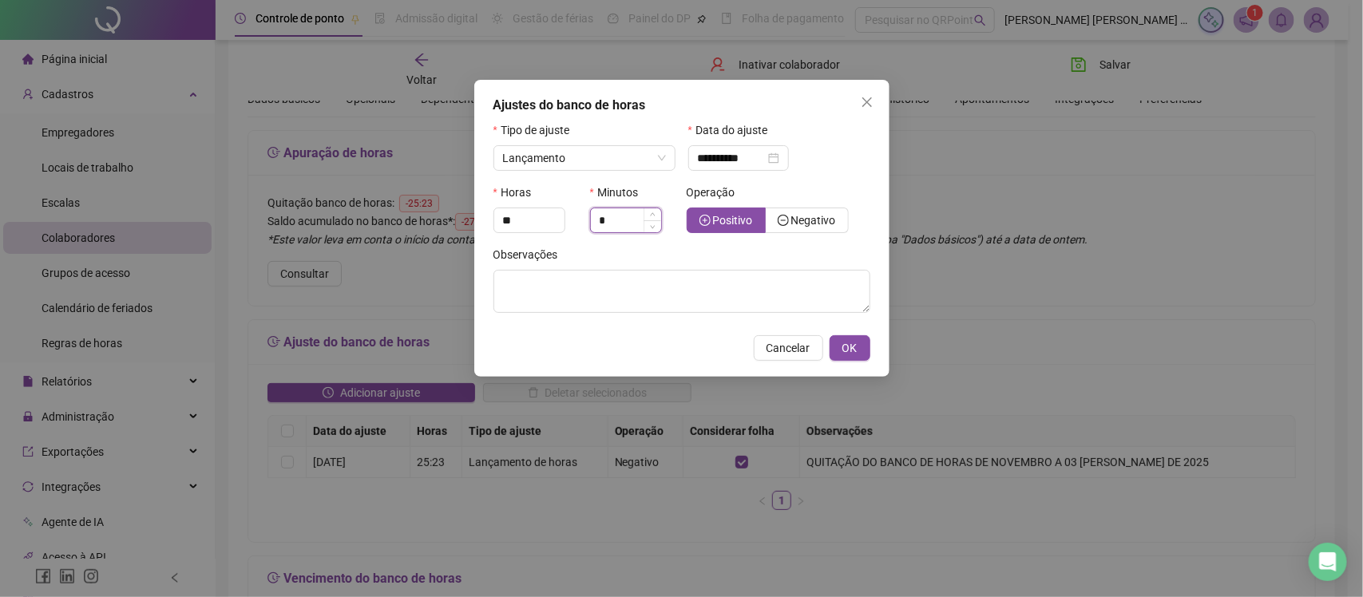
click at [625, 221] on input "*" at bounding box center [626, 220] width 70 height 24
type input "*"
type input "**"
click at [744, 288] on textarea at bounding box center [682, 291] width 377 height 43
type textarea "**********"
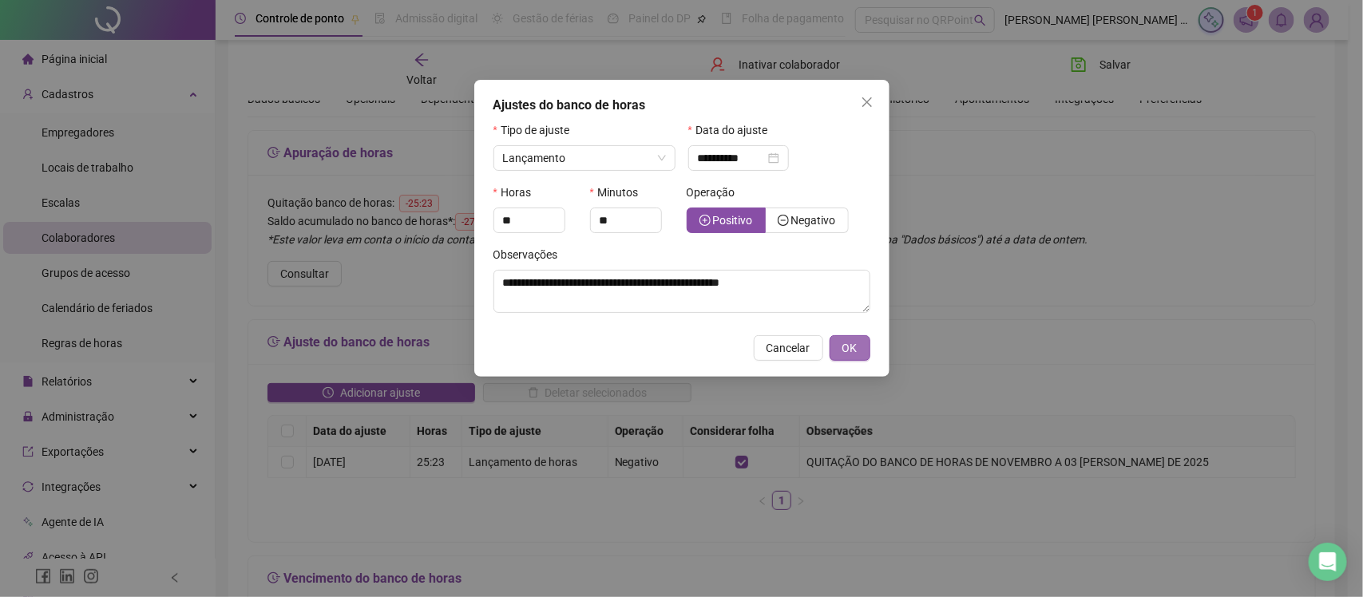
click at [863, 353] on button "OK" at bounding box center [850, 348] width 41 height 26
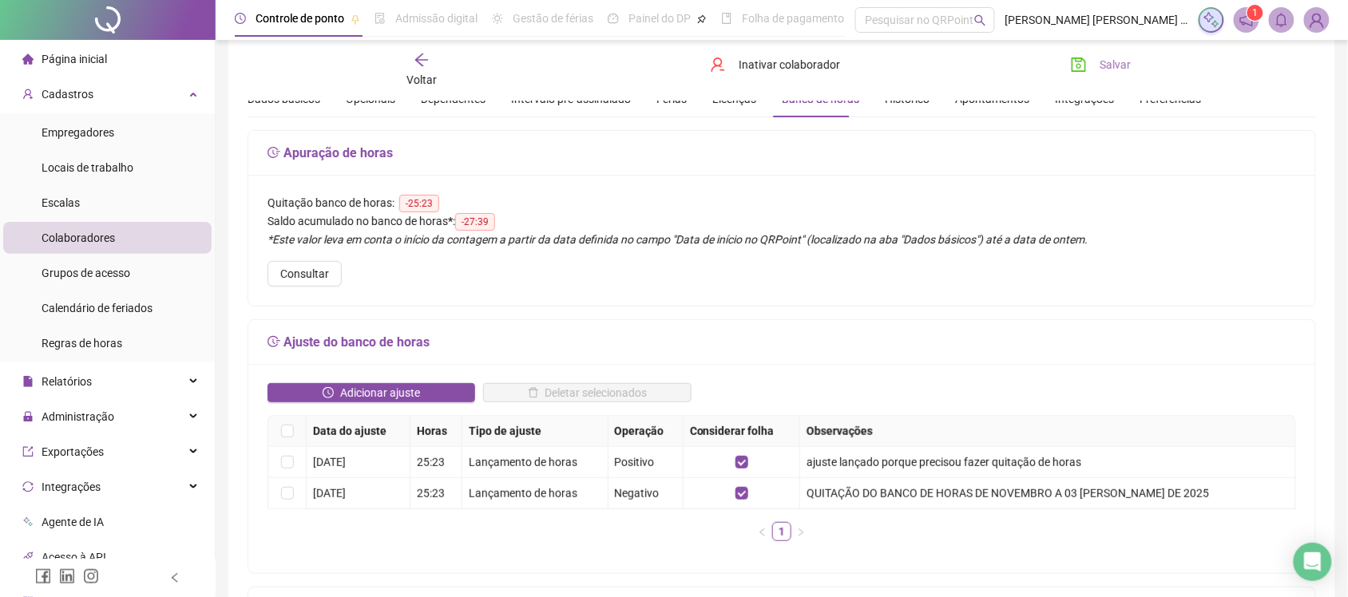
click at [1106, 54] on button "Salvar" at bounding box center [1101, 65] width 84 height 26
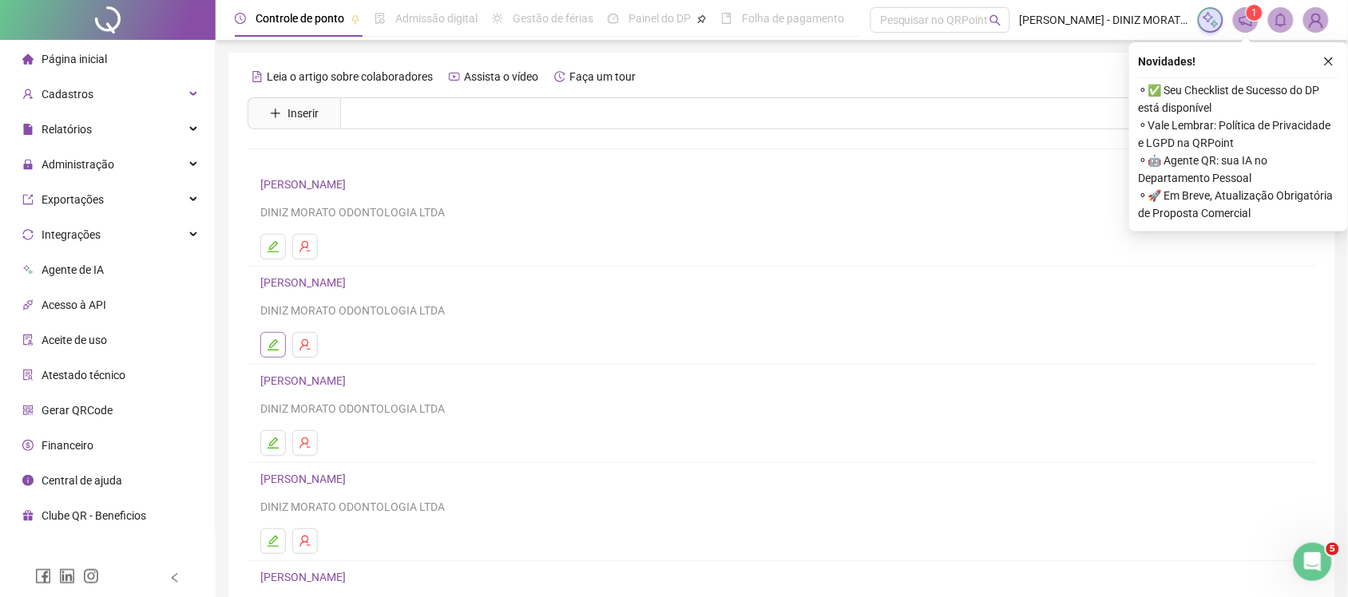
click at [284, 339] on button "button" at bounding box center [273, 345] width 26 height 26
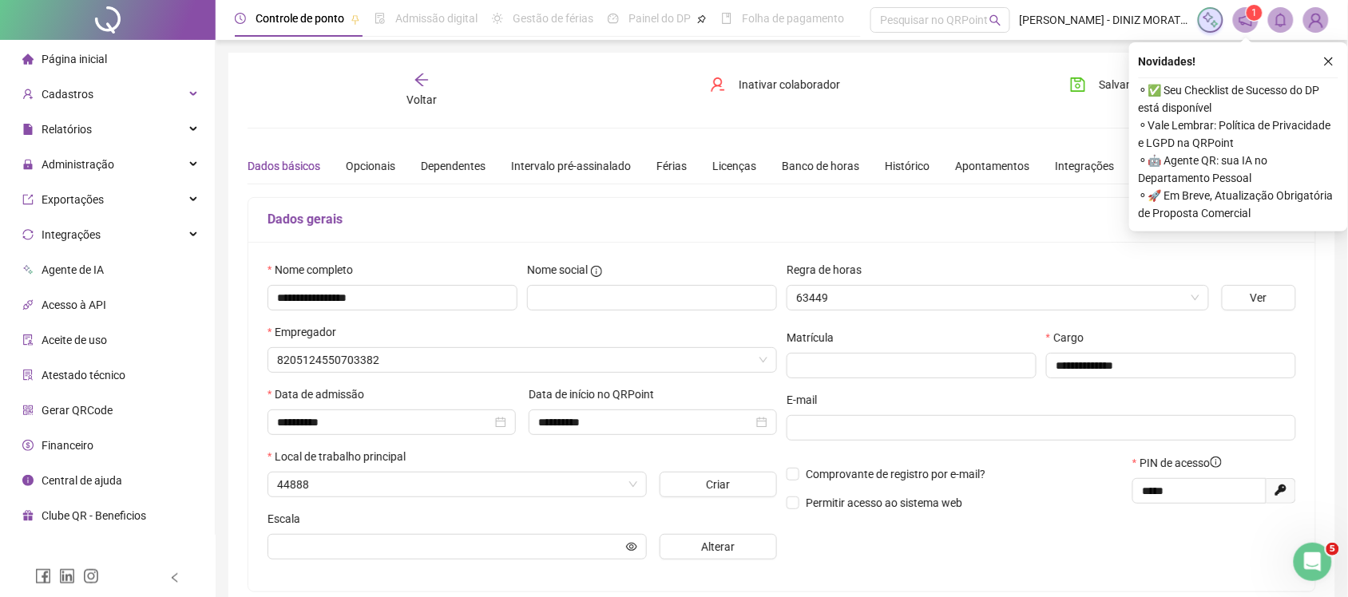
type input "*******"
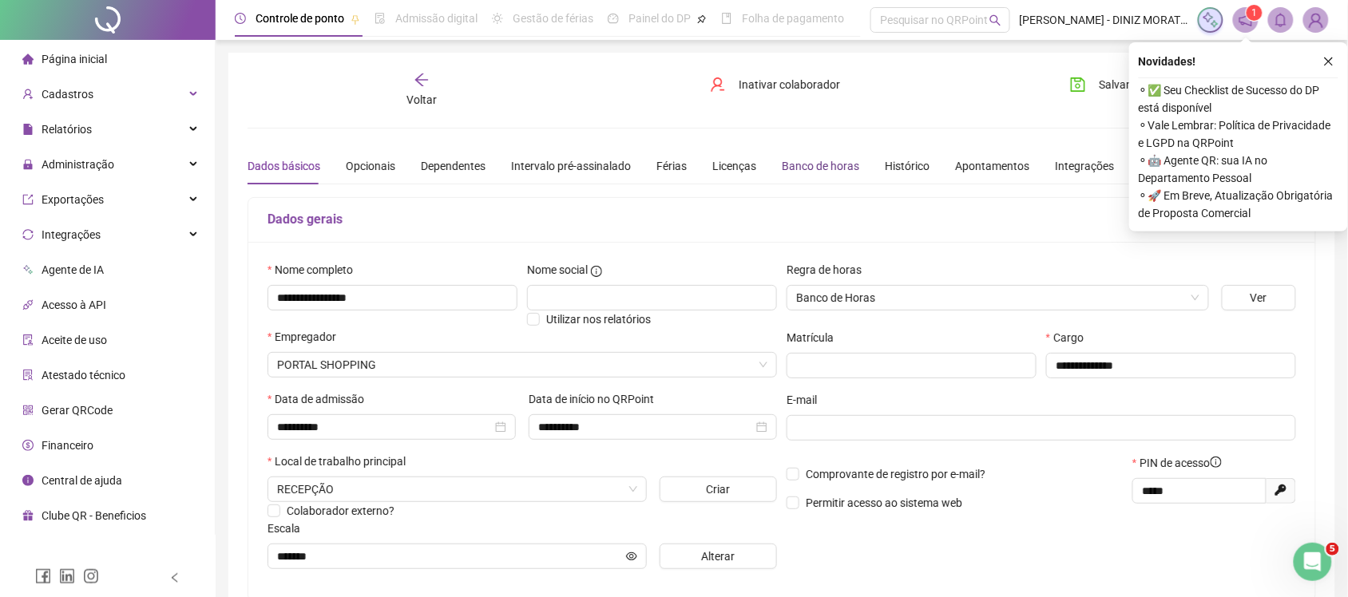
click at [795, 169] on div "Banco de horas" at bounding box center [820, 166] width 77 height 18
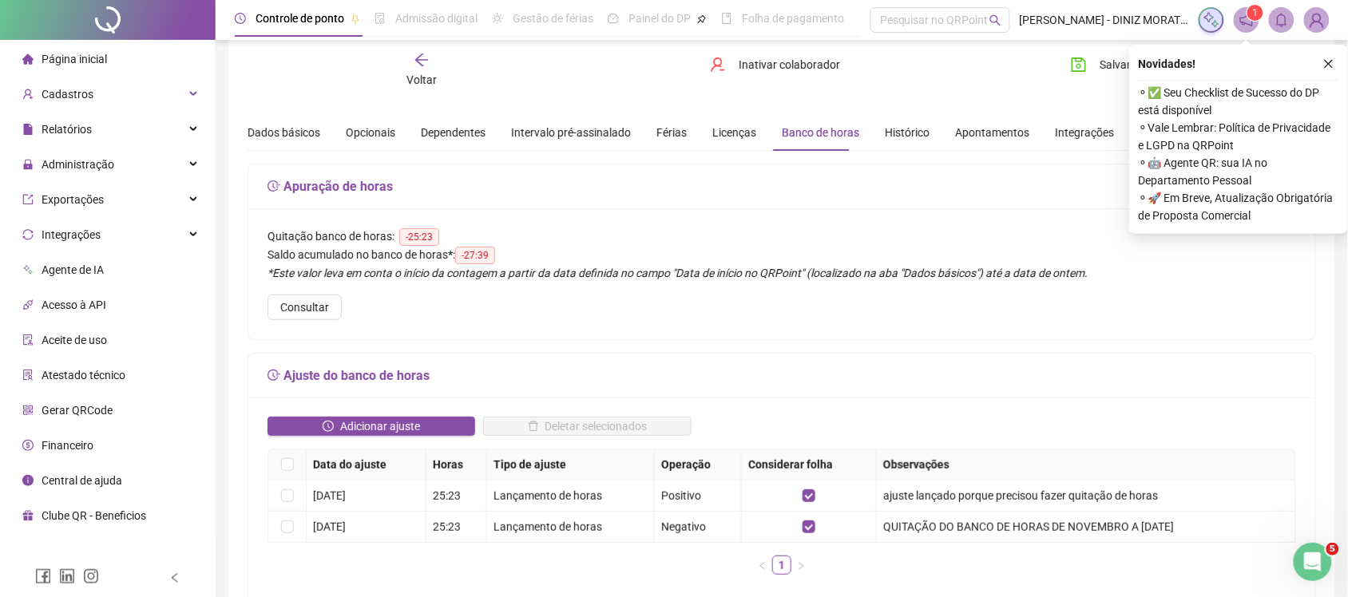
scroll to position [66, 0]
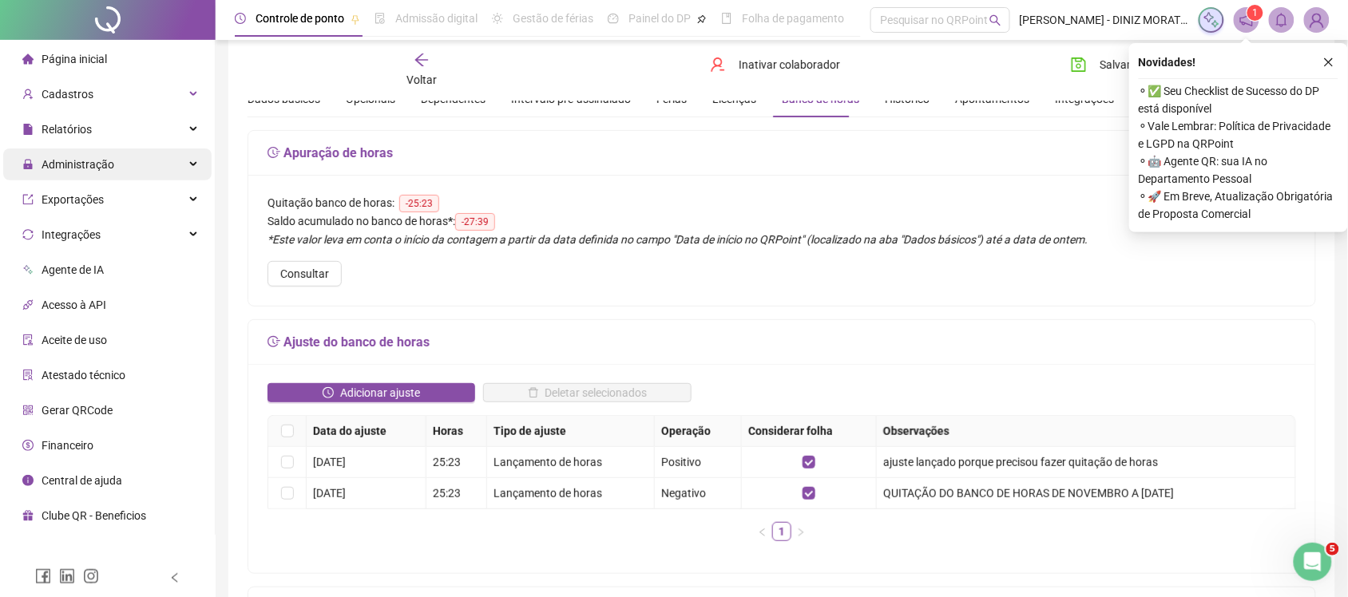
click at [153, 157] on div "Administração" at bounding box center [107, 165] width 208 height 32
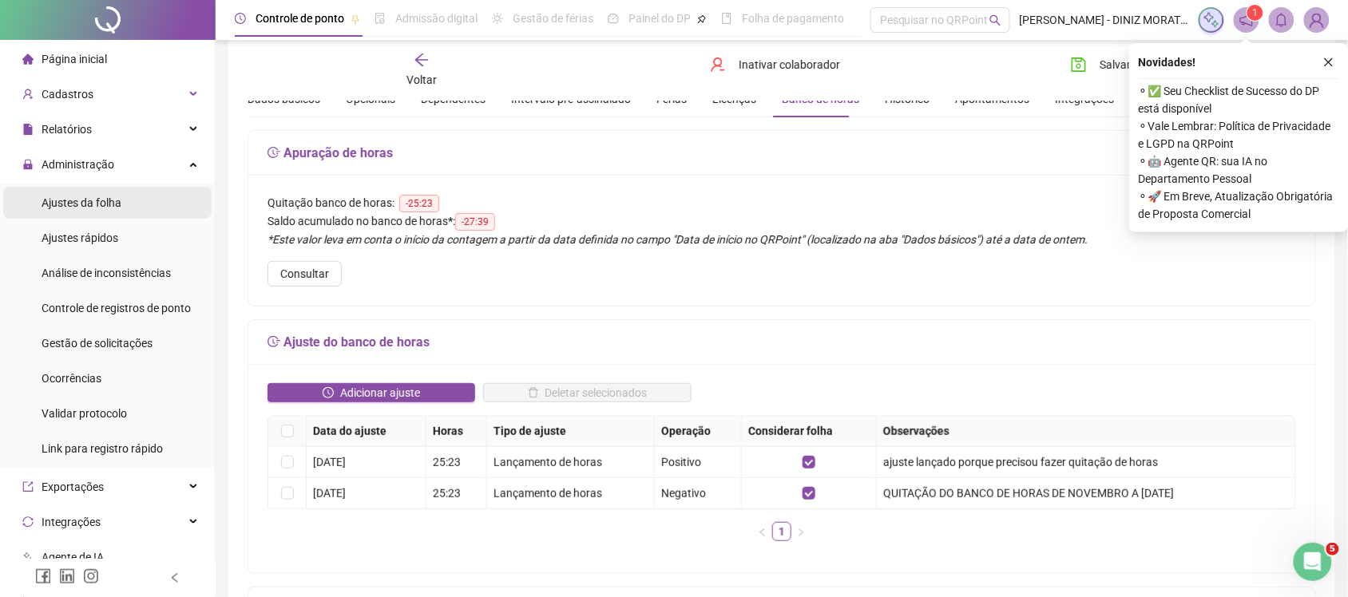
click at [137, 206] on li "Ajustes da folha" at bounding box center [107, 203] width 208 height 32
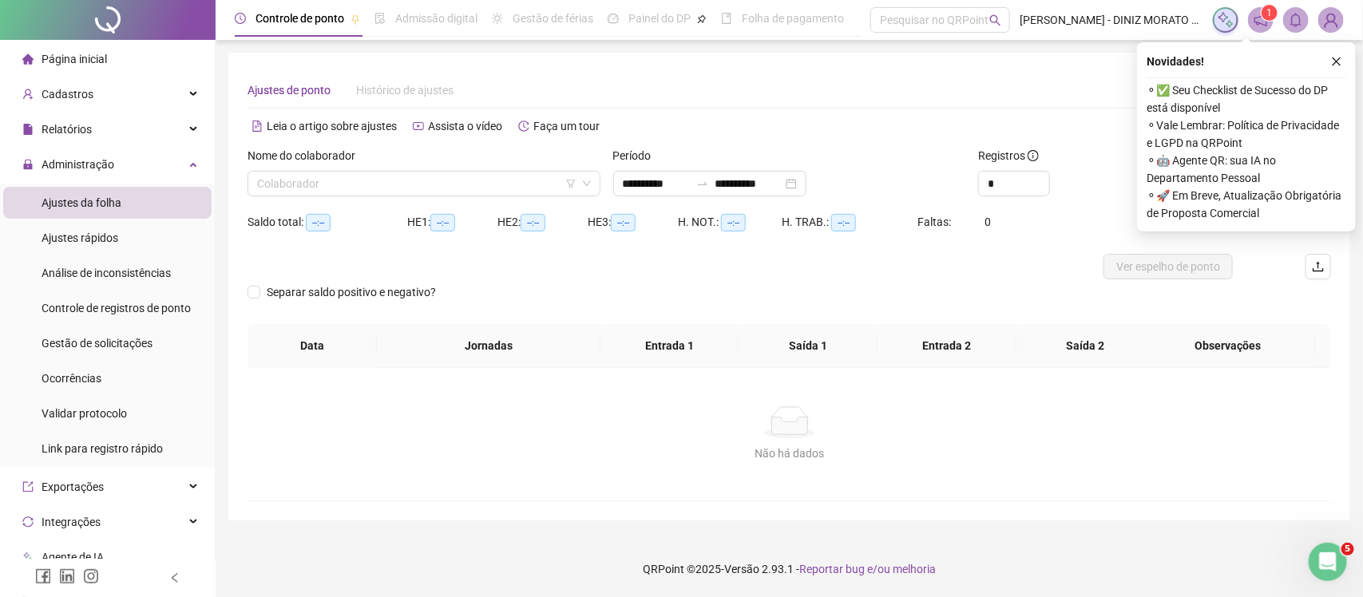
type input "**********"
click at [559, 190] on input "search" at bounding box center [416, 184] width 319 height 24
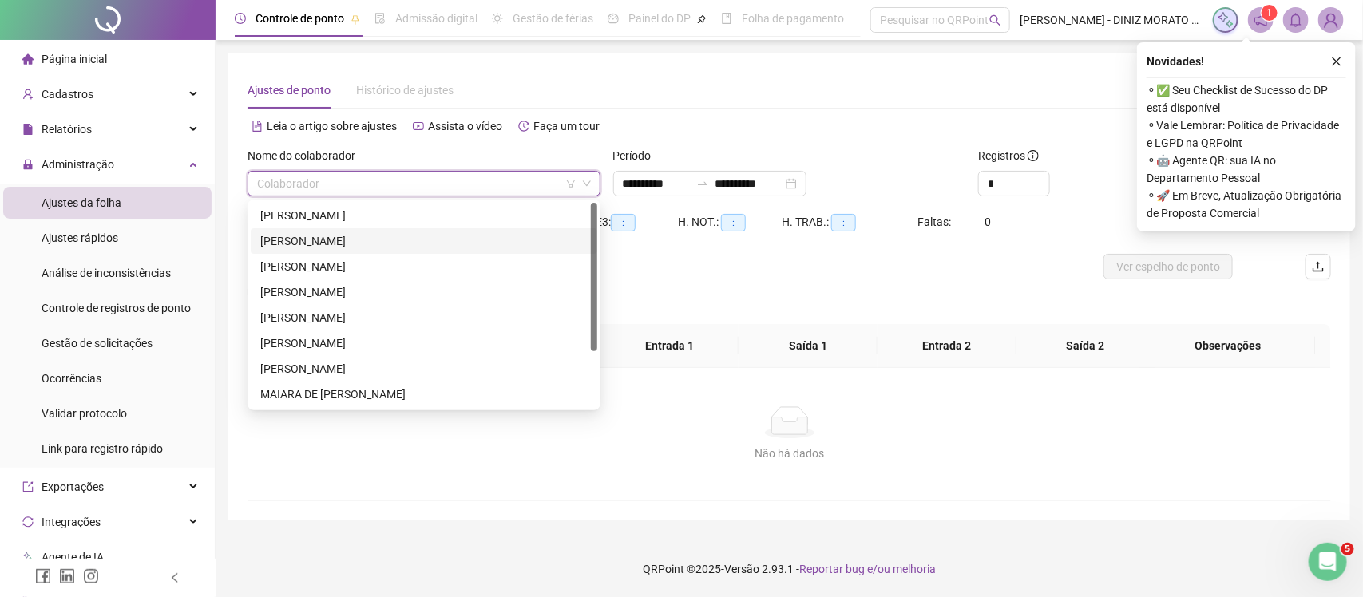
click at [474, 236] on div "[PERSON_NAME]" at bounding box center [423, 241] width 327 height 18
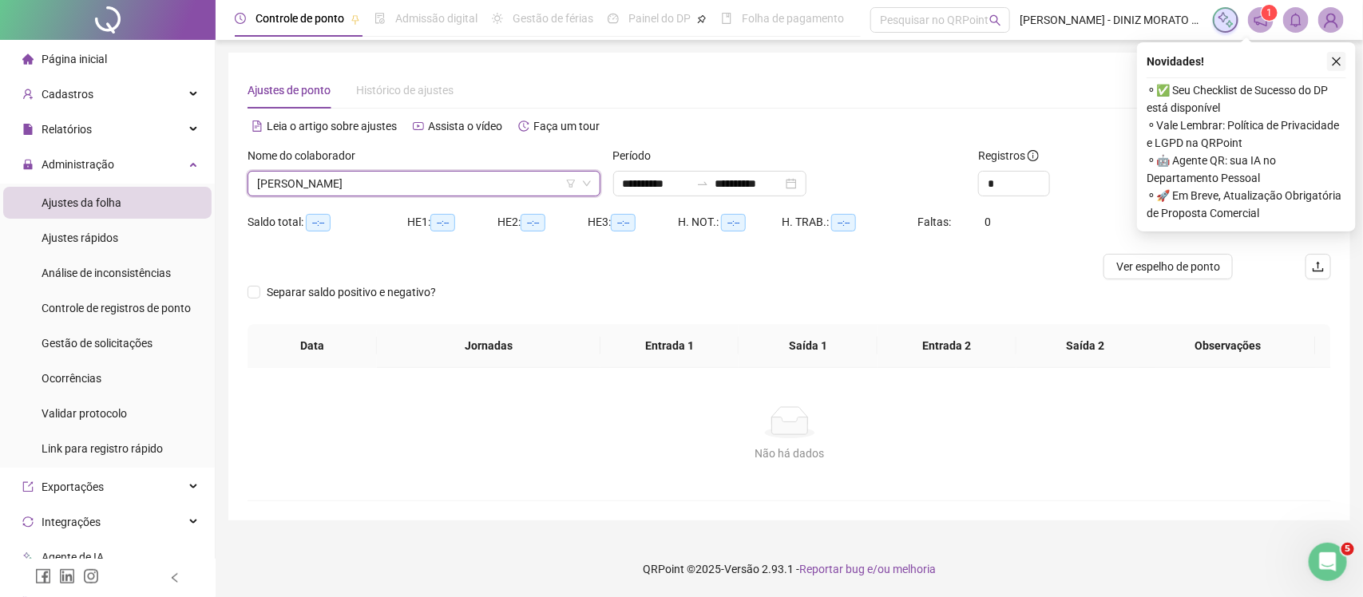
click at [1335, 58] on icon "close" at bounding box center [1336, 61] width 11 height 11
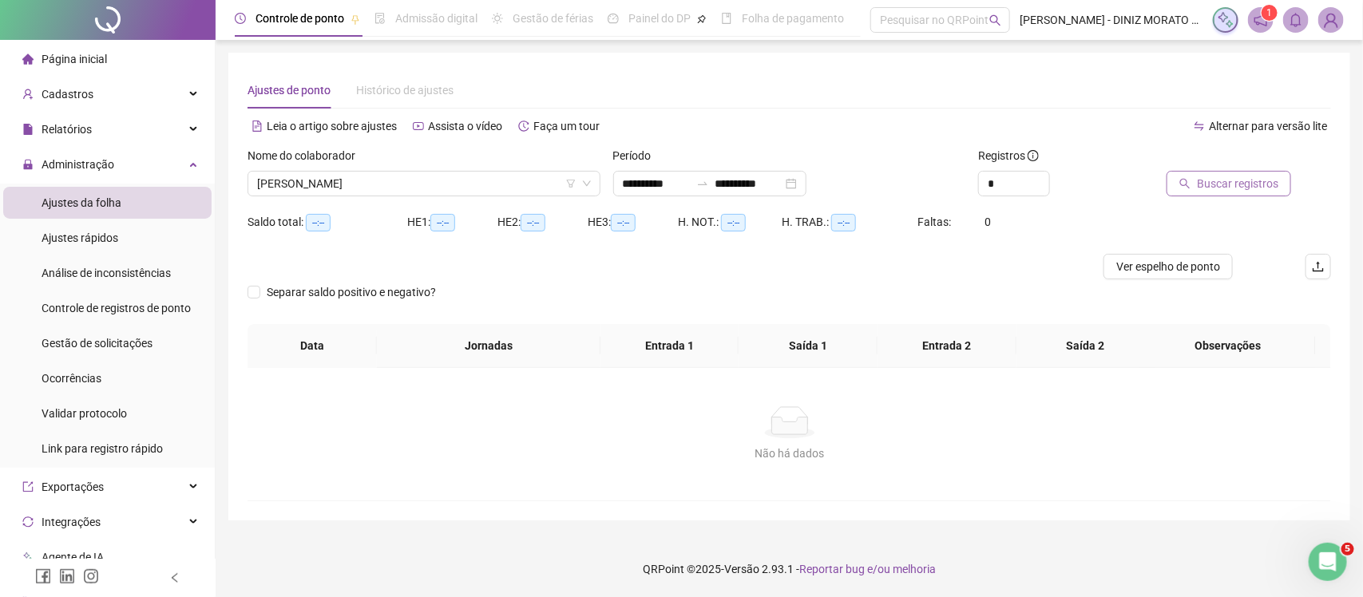
click at [1184, 177] on button "Buscar registros" at bounding box center [1229, 184] width 125 height 26
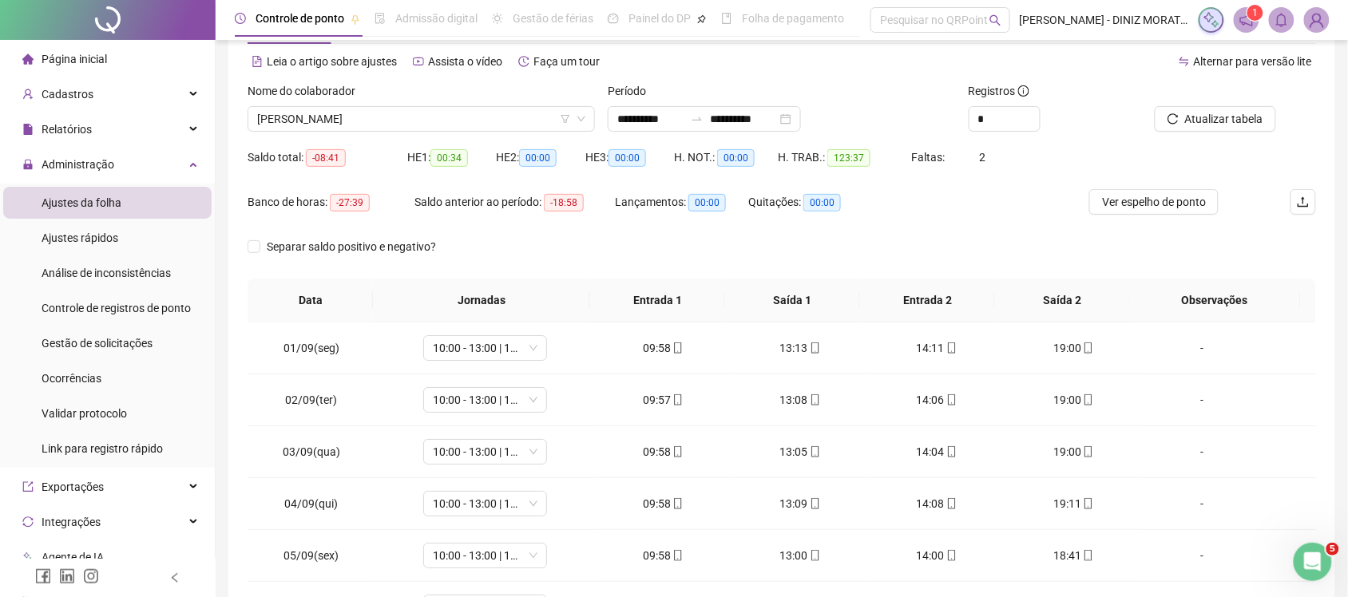
scroll to position [66, 0]
click at [1143, 188] on button "Ver espelho de ponto" at bounding box center [1153, 201] width 129 height 26
click at [77, 100] on span "Cadastros" at bounding box center [68, 94] width 52 height 13
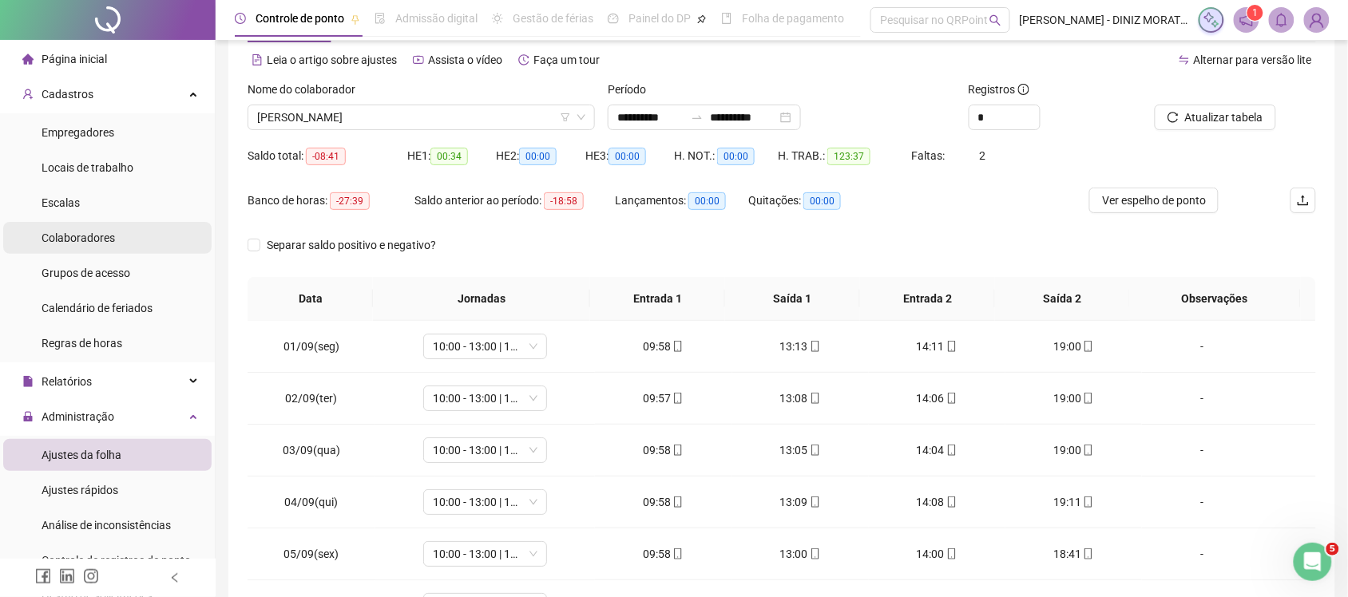
click at [108, 240] on span "Colaboradores" at bounding box center [78, 238] width 73 height 13
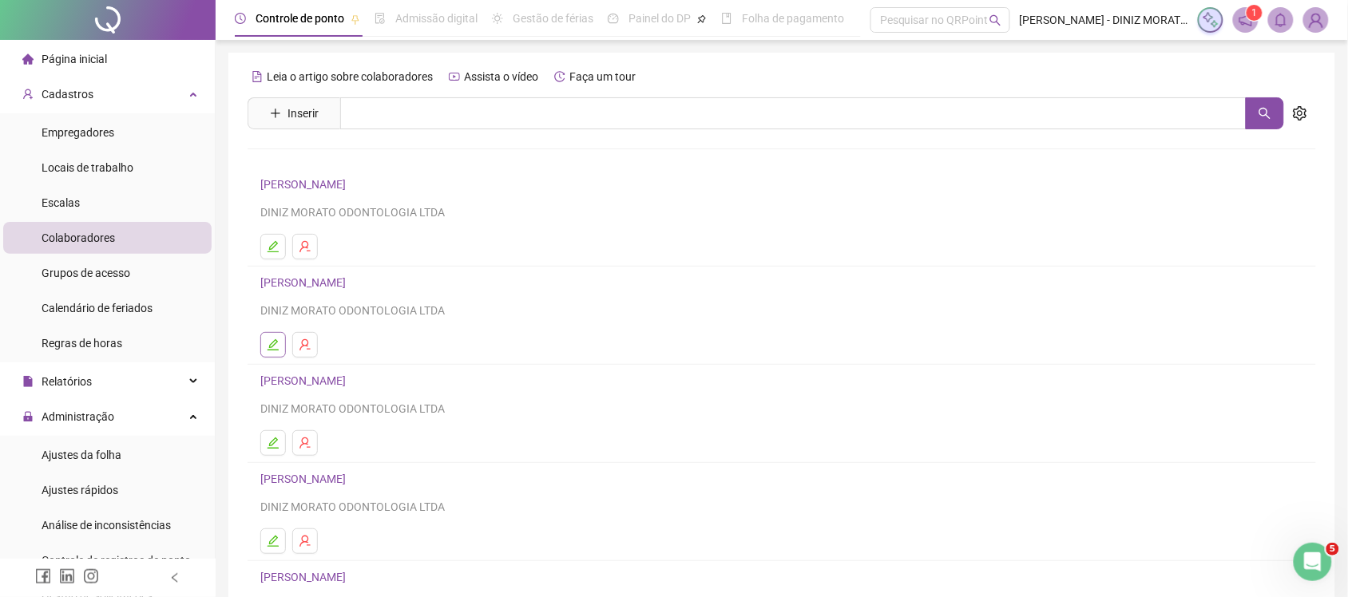
click at [267, 342] on icon "edit" at bounding box center [273, 345] width 13 height 13
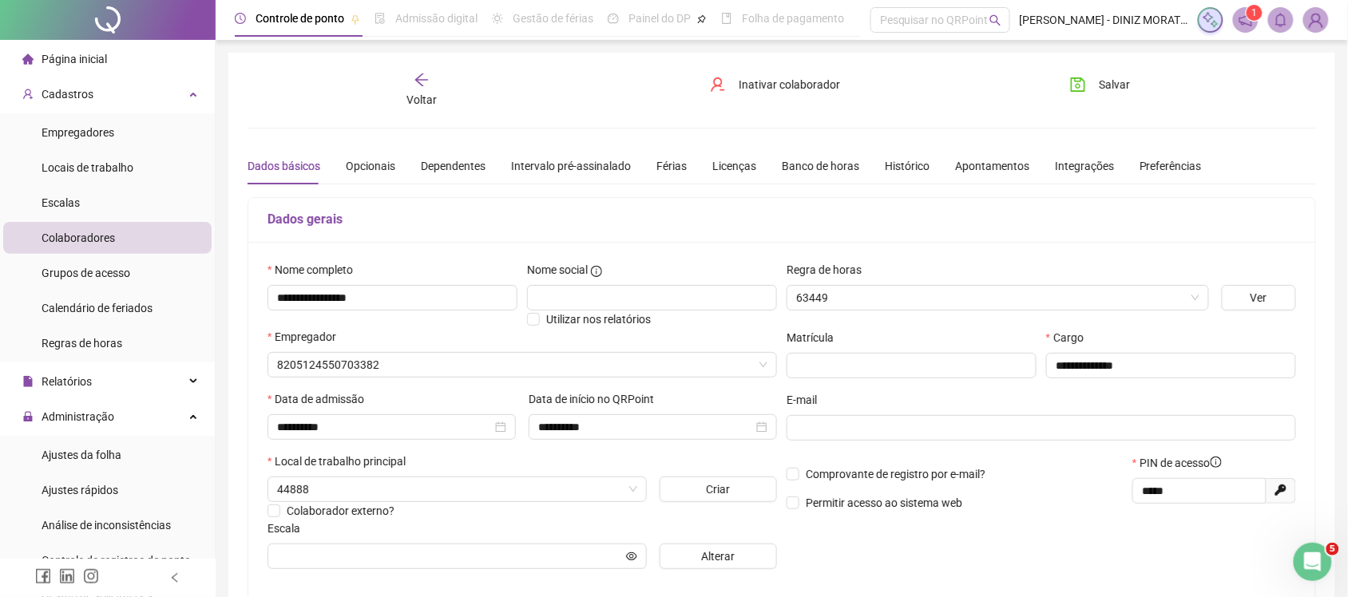
type input "*******"
click at [785, 168] on div "Banco de horas" at bounding box center [820, 166] width 77 height 18
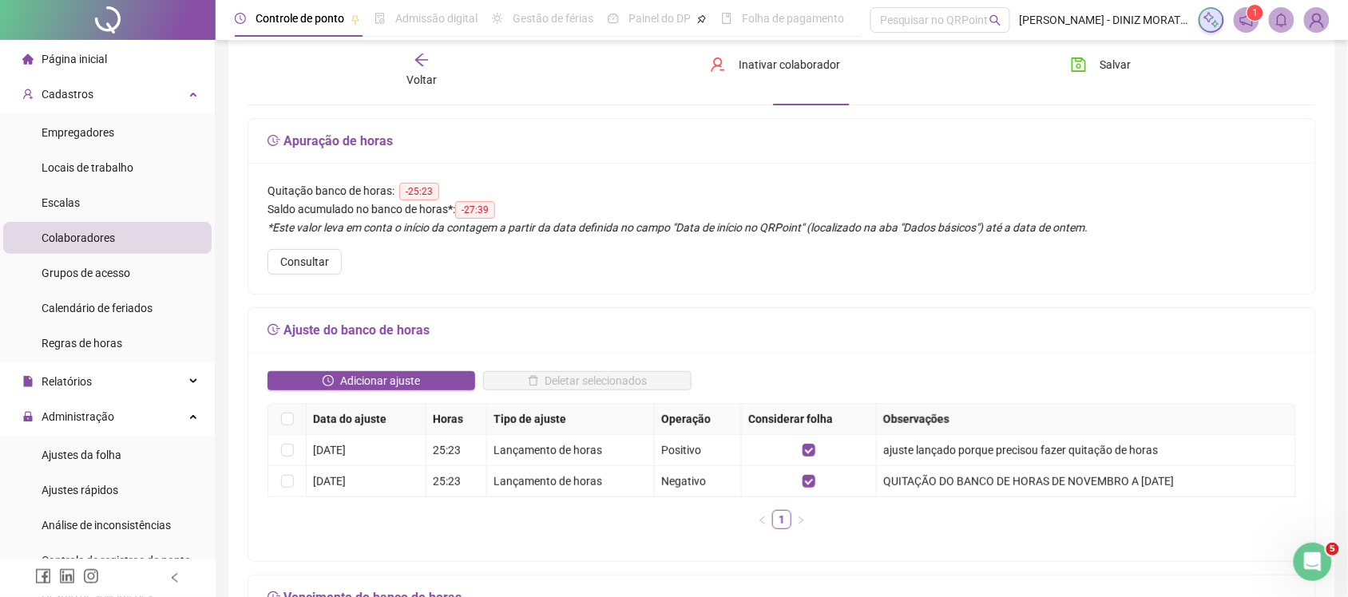
scroll to position [100, 0]
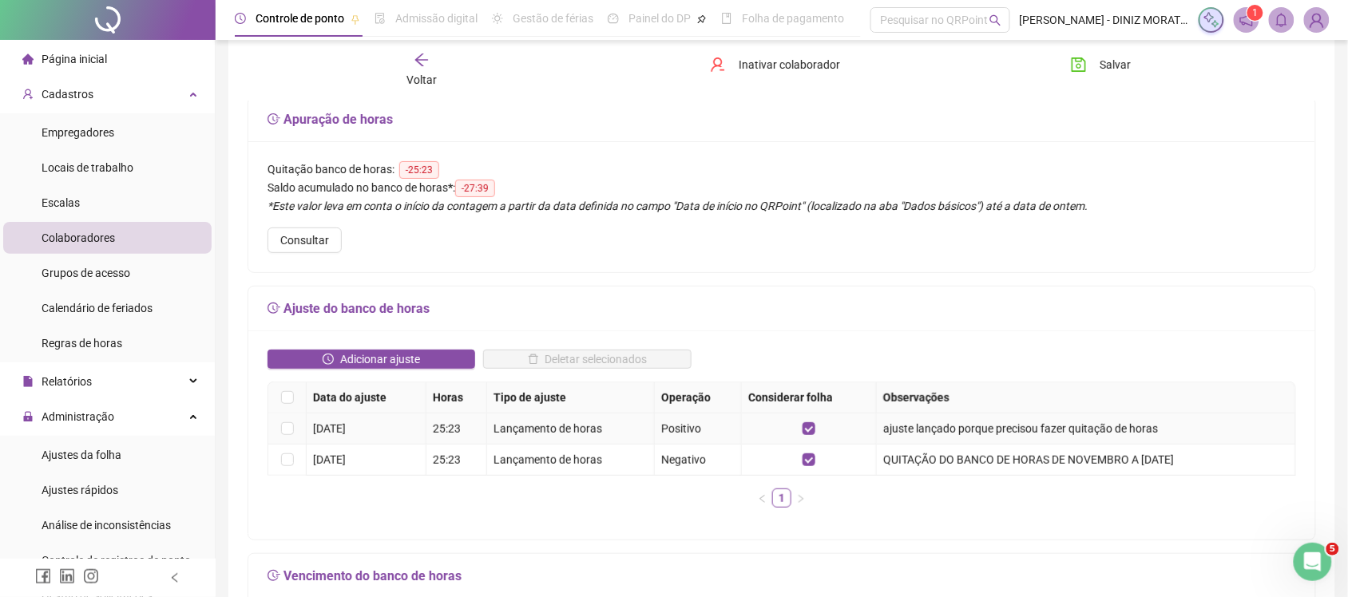
click at [305, 428] on td at bounding box center [287, 429] width 38 height 31
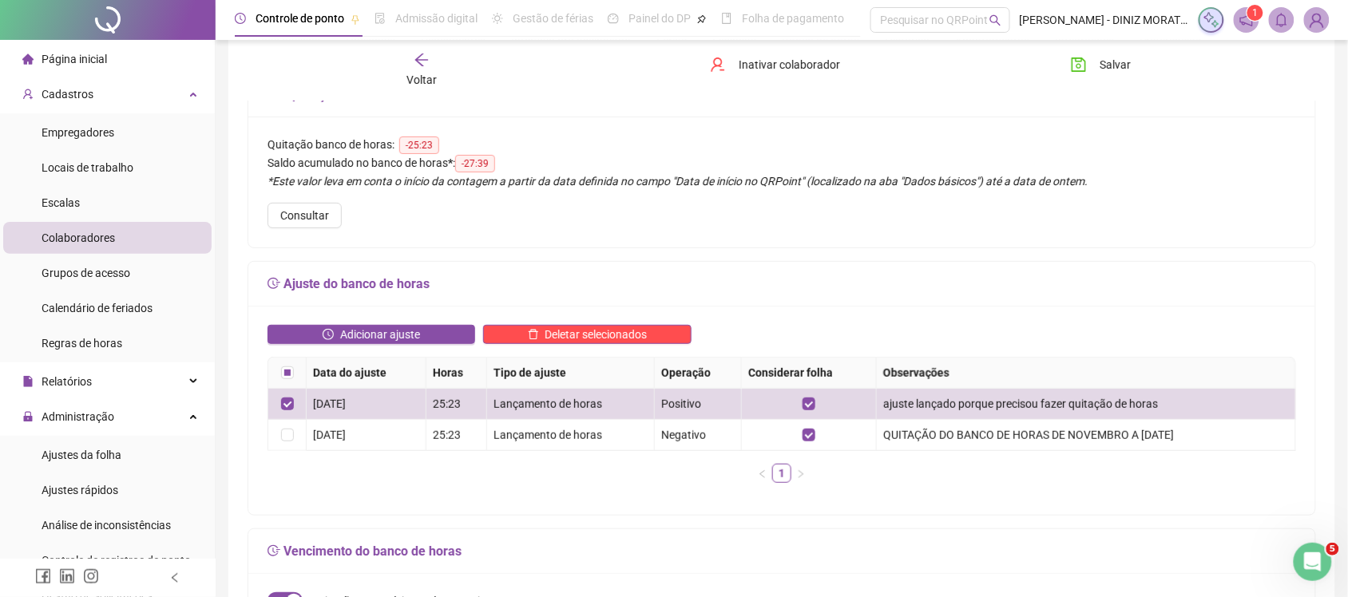
scroll to position [157, 0]
